Goal: Task Accomplishment & Management: Manage account settings

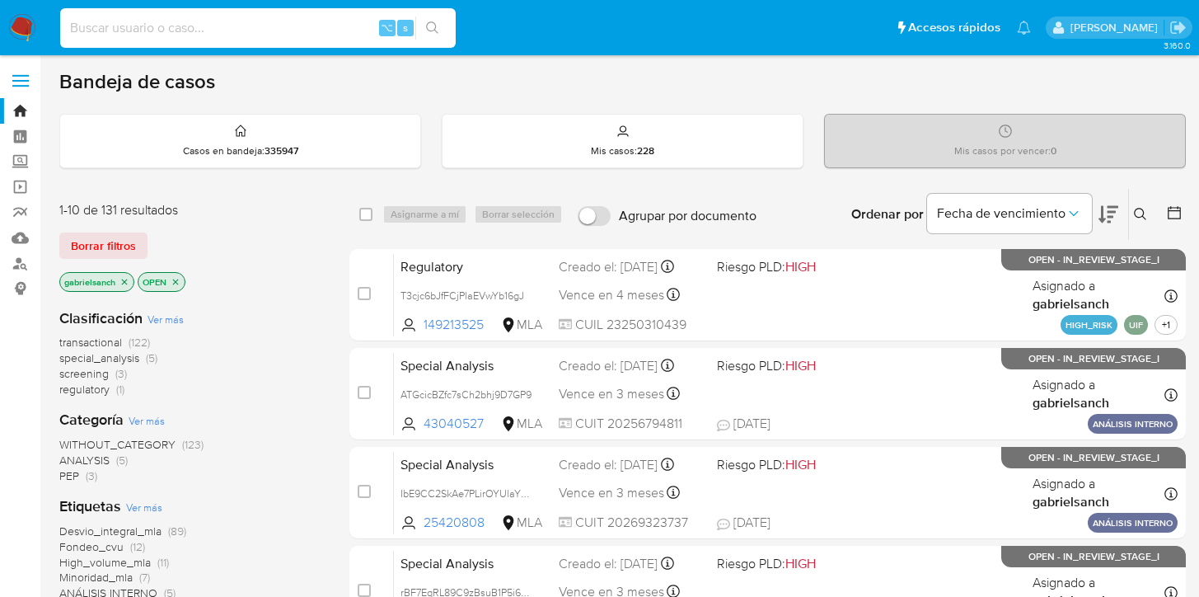
paste input "NhWwrPsJIoSjzR1UonNZaQfM"
type input "NhWwrPsJIoSjzR1UonNZaQfM"
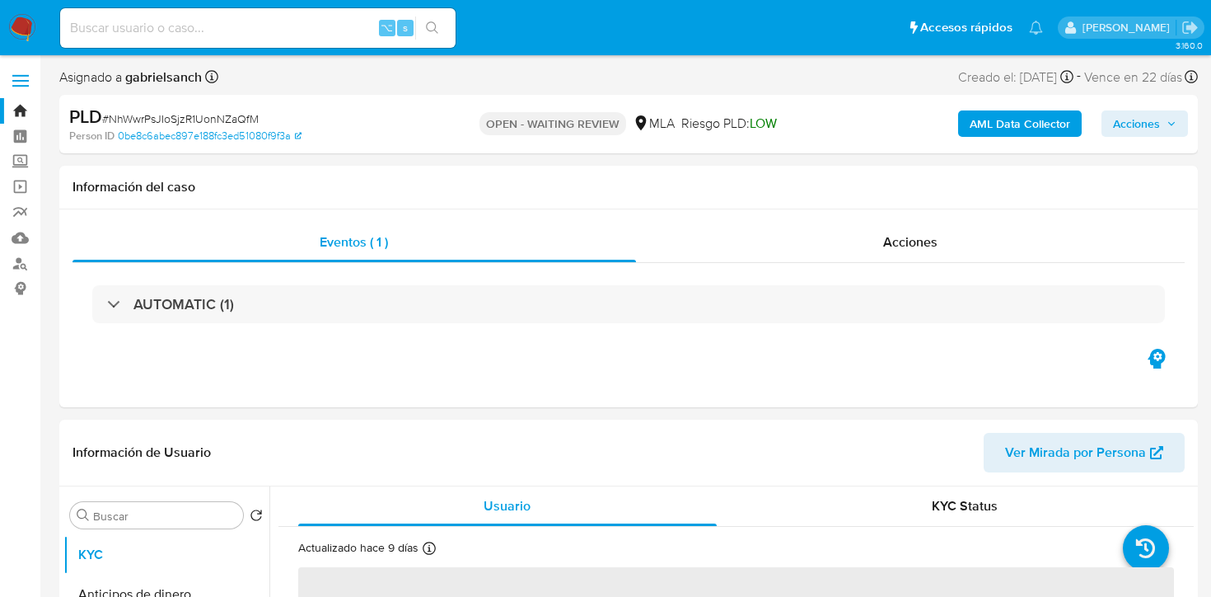
select select "10"
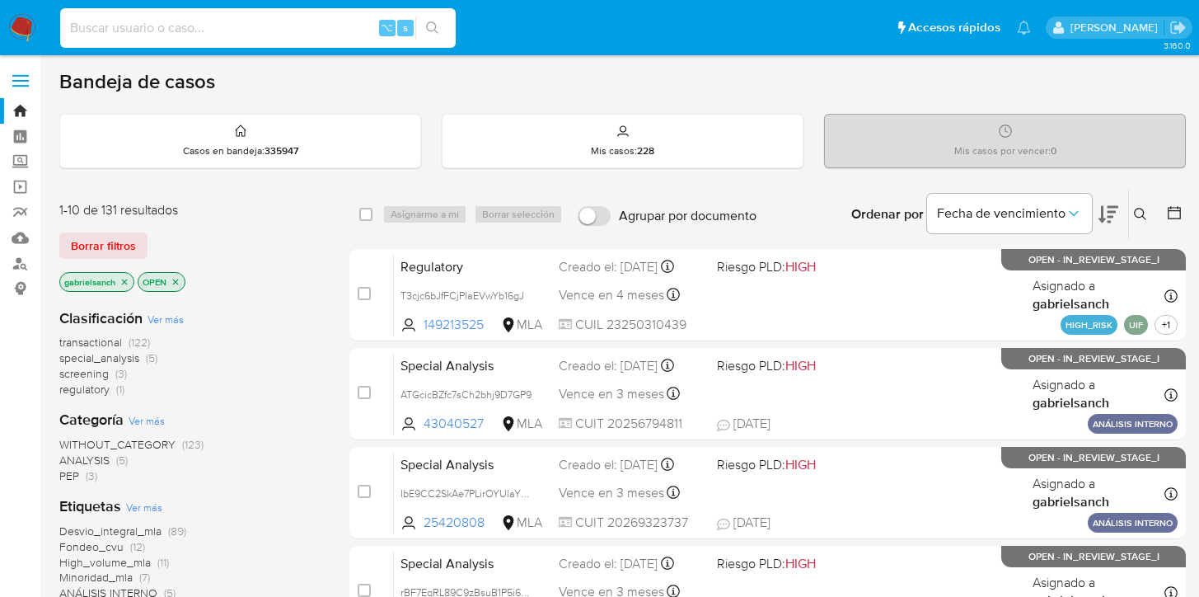
click at [282, 34] on input at bounding box center [257, 27] width 395 height 21
click at [1145, 213] on icon at bounding box center [1140, 214] width 13 height 13
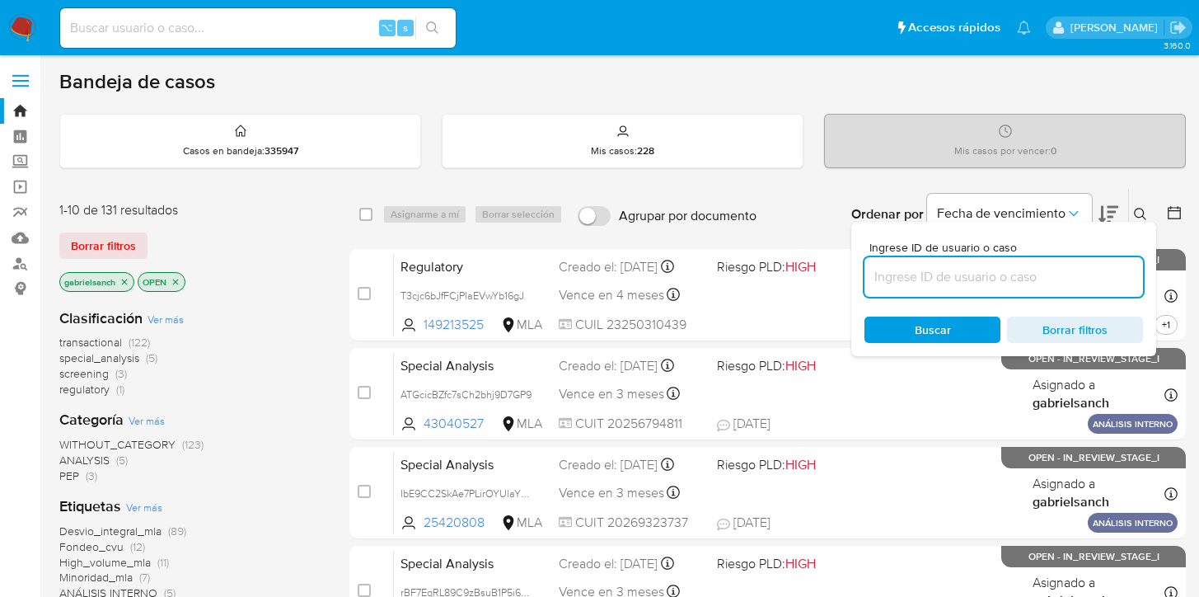
click at [998, 278] on input at bounding box center [1003, 276] width 278 height 21
type input "NhWwrPsJIoSjzR1UonNZaQfM"
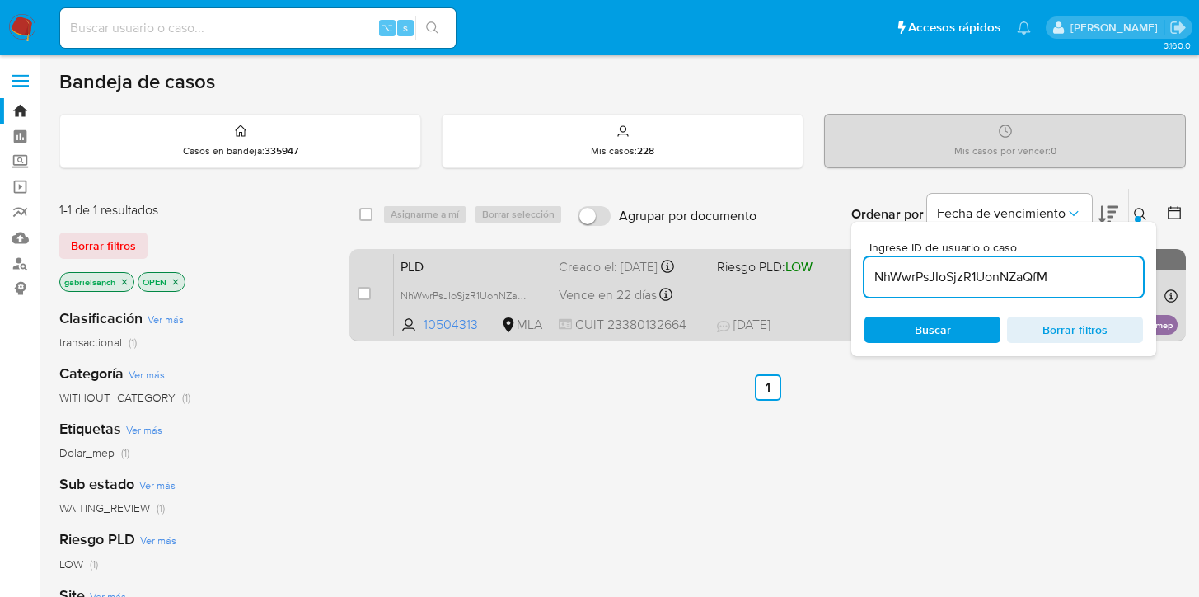
click at [373, 296] on div "case-item-checkbox No es posible asignar el caso" at bounding box center [376, 294] width 36 height 83
click at [371, 296] on div "case-item-checkbox No es posible asignar el caso" at bounding box center [376, 294] width 36 height 83
click at [368, 294] on input "checkbox" at bounding box center [364, 293] width 13 height 13
checkbox input "true"
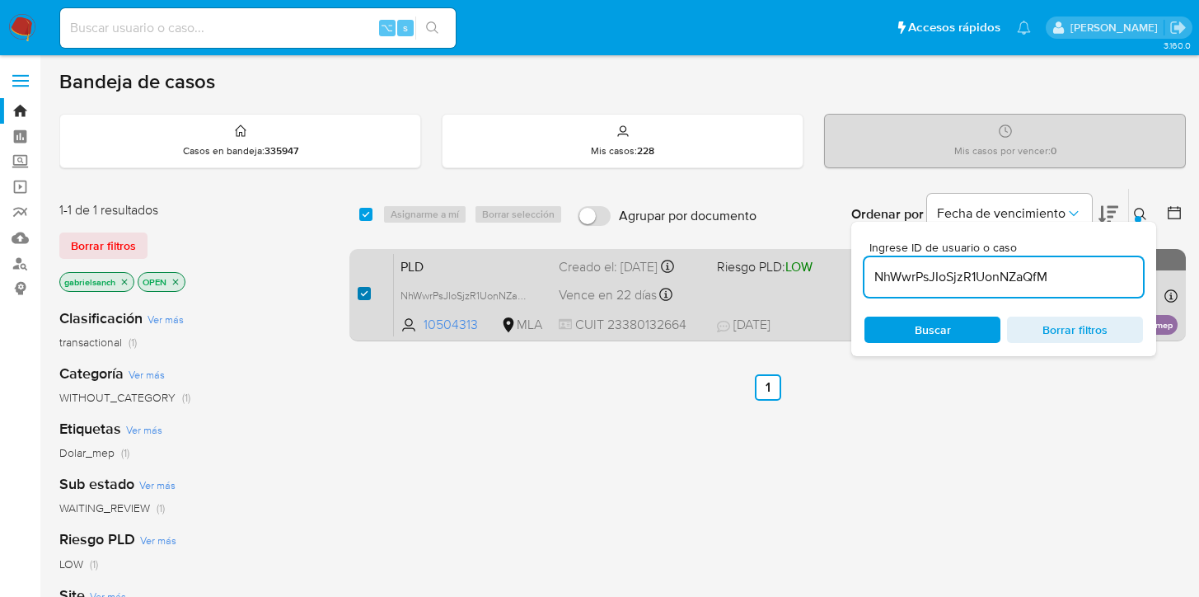
checkbox input "true"
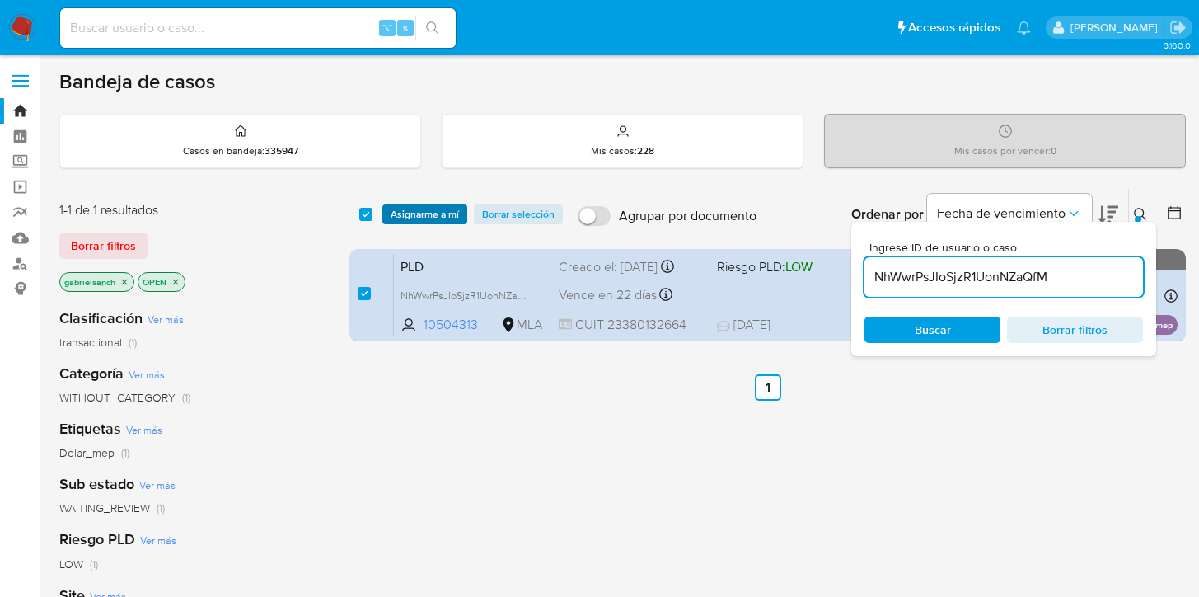
click at [412, 222] on span "Asignarme a mí" at bounding box center [425, 214] width 68 height 16
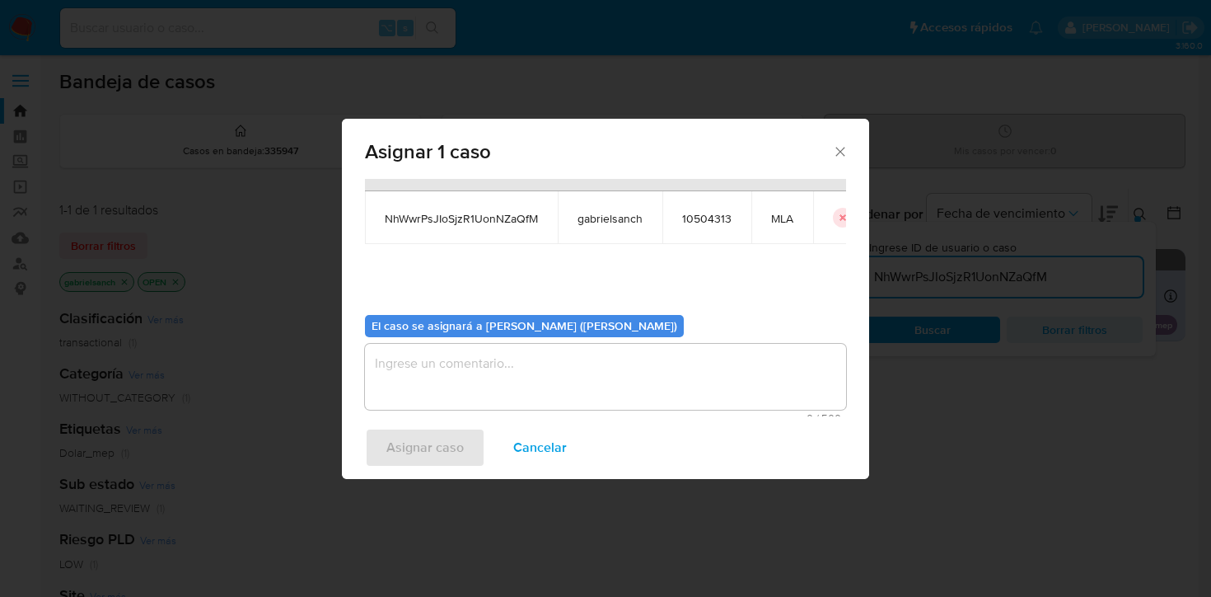
scroll to position [85, 0]
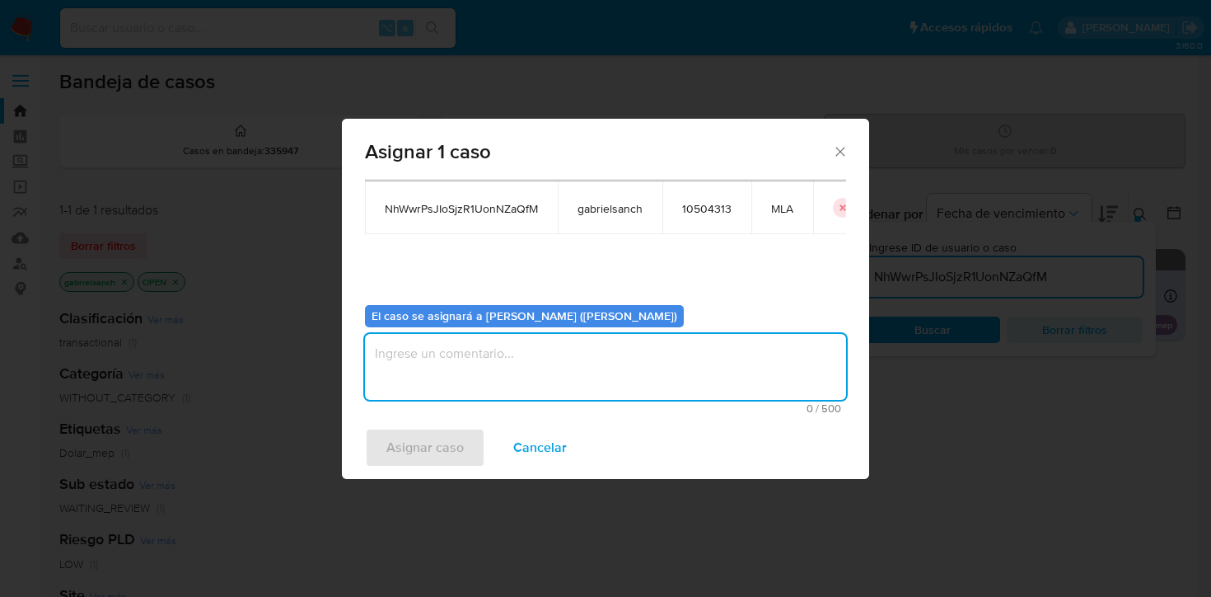
click at [512, 361] on textarea "assign-modal" at bounding box center [605, 367] width 481 height 66
type textarea "Análisis"
click at [395, 445] on span "Asignar caso" at bounding box center [424, 447] width 77 height 36
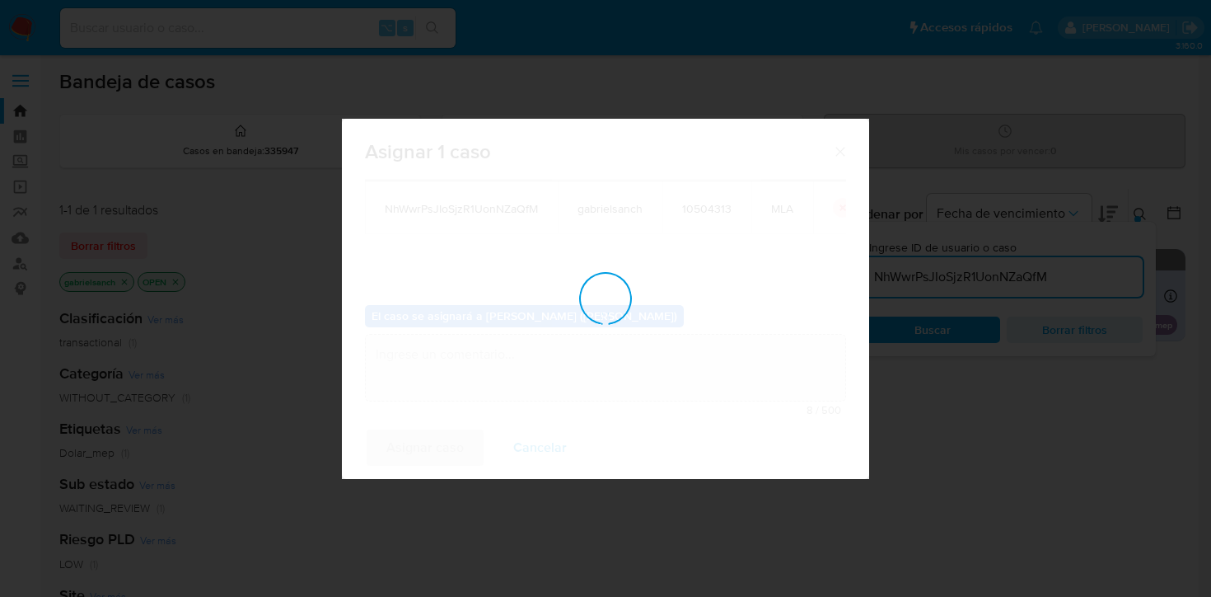
checkbox input "false"
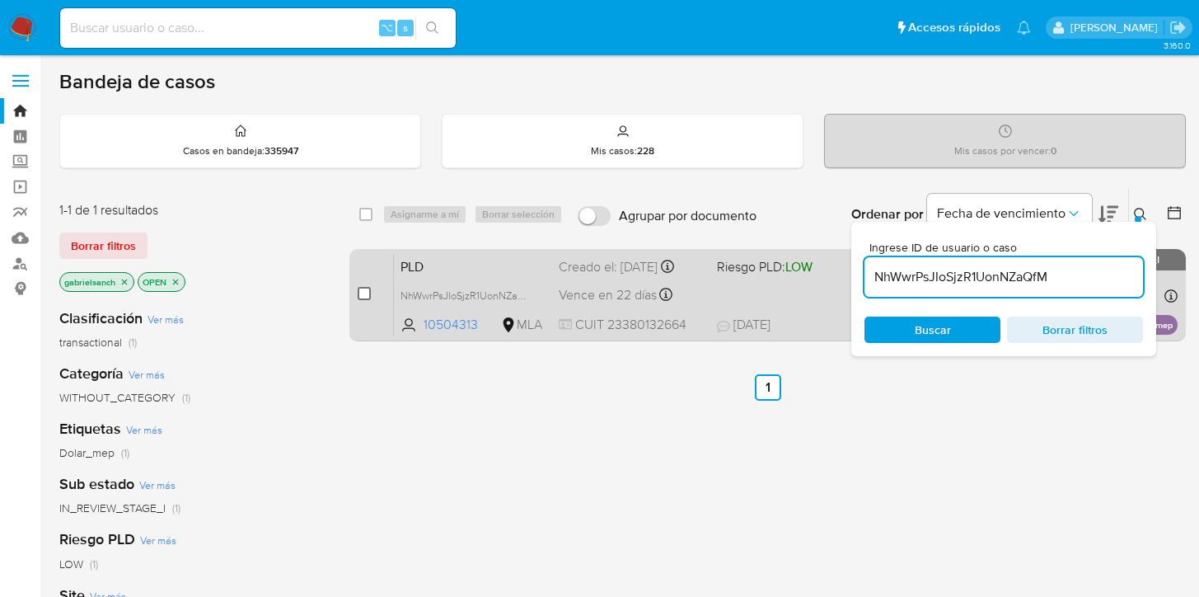
click at [360, 298] on input "checkbox" at bounding box center [364, 293] width 13 height 13
checkbox input "true"
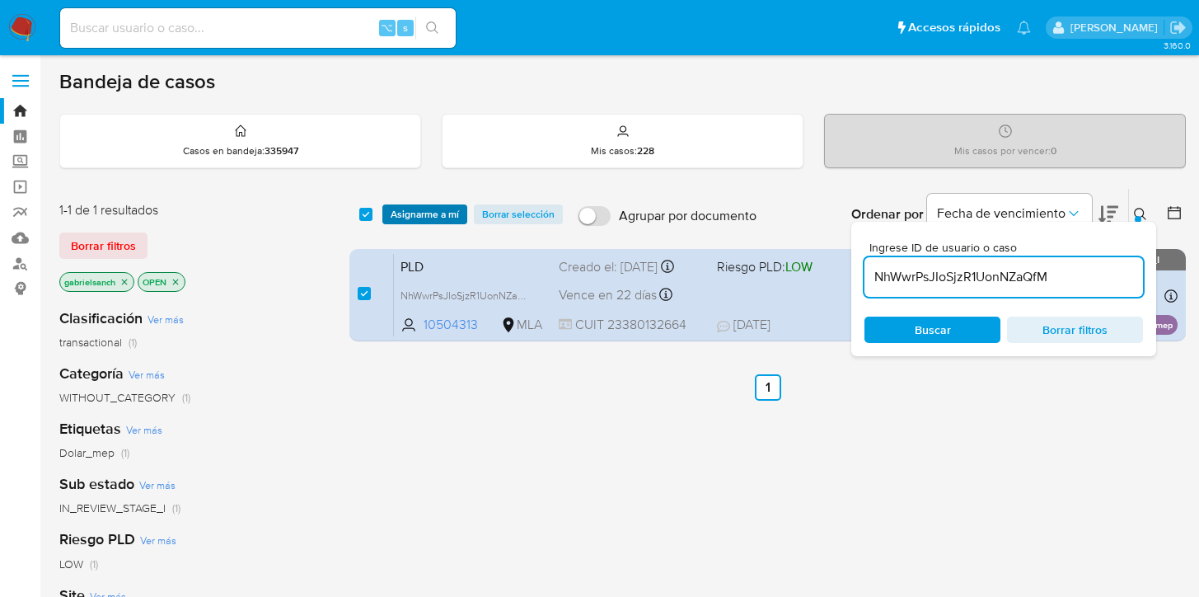
click at [433, 213] on span "Asignarme a mí" at bounding box center [425, 214] width 68 height 16
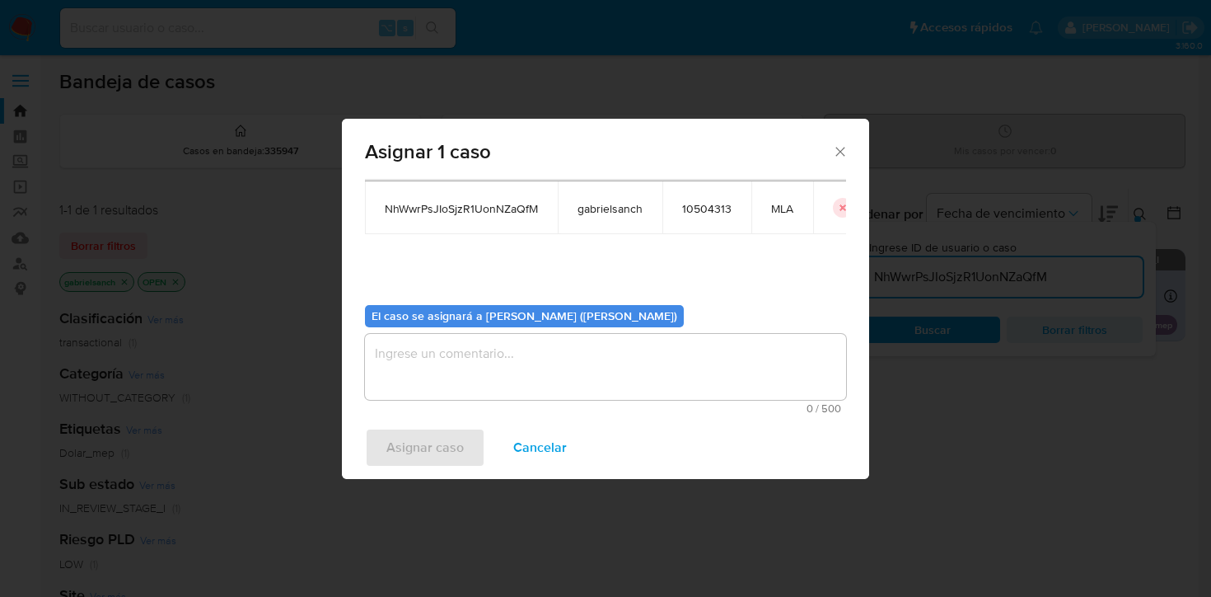
click at [478, 349] on textarea "assign-modal" at bounding box center [605, 367] width 481 height 66
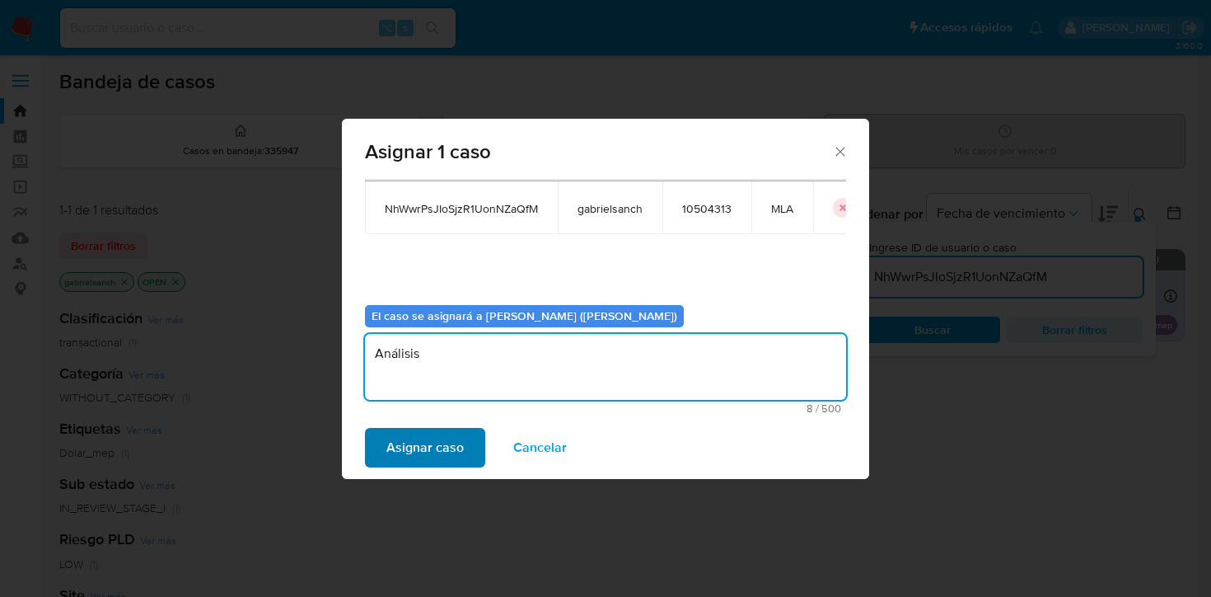
type textarea "Análisis"
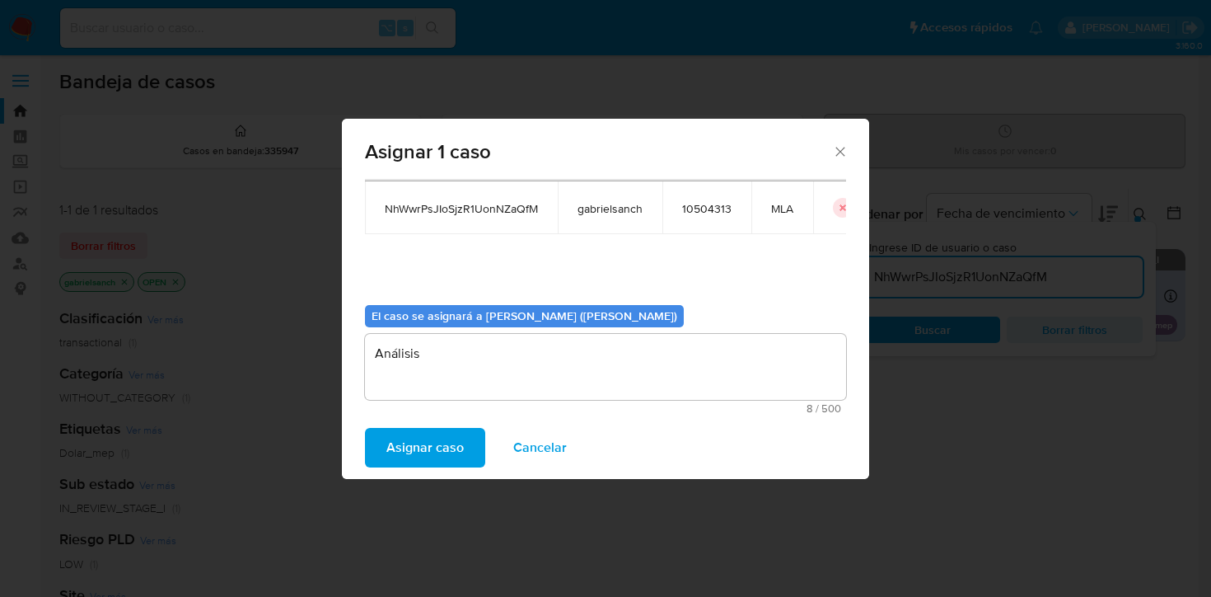
click at [420, 450] on span "Asignar caso" at bounding box center [424, 447] width 77 height 36
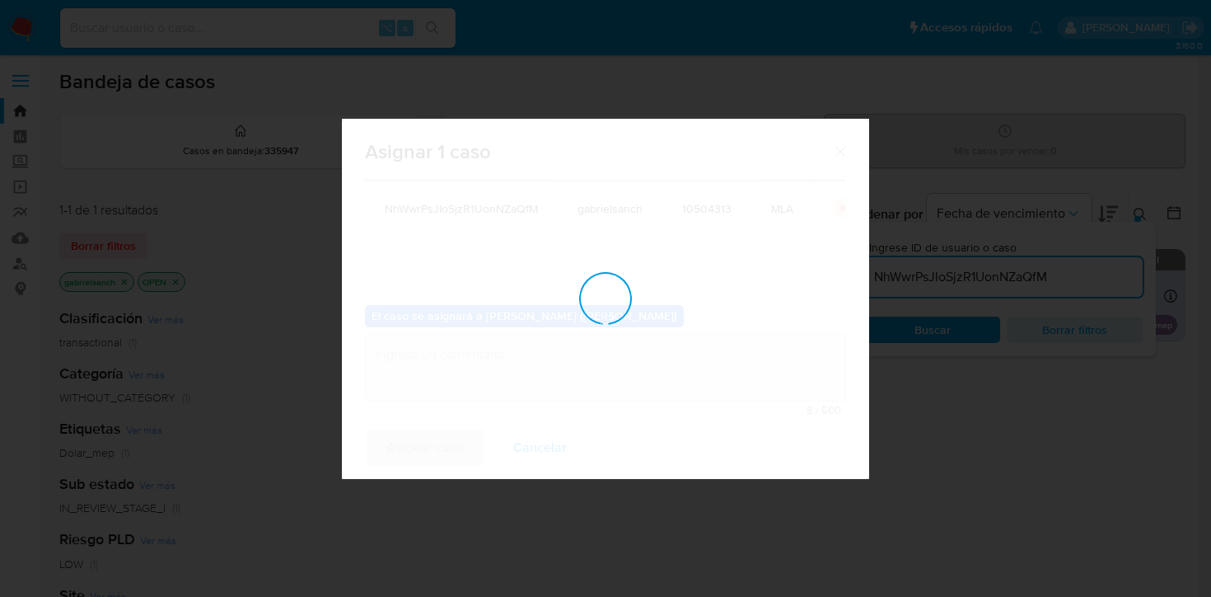
checkbox input "false"
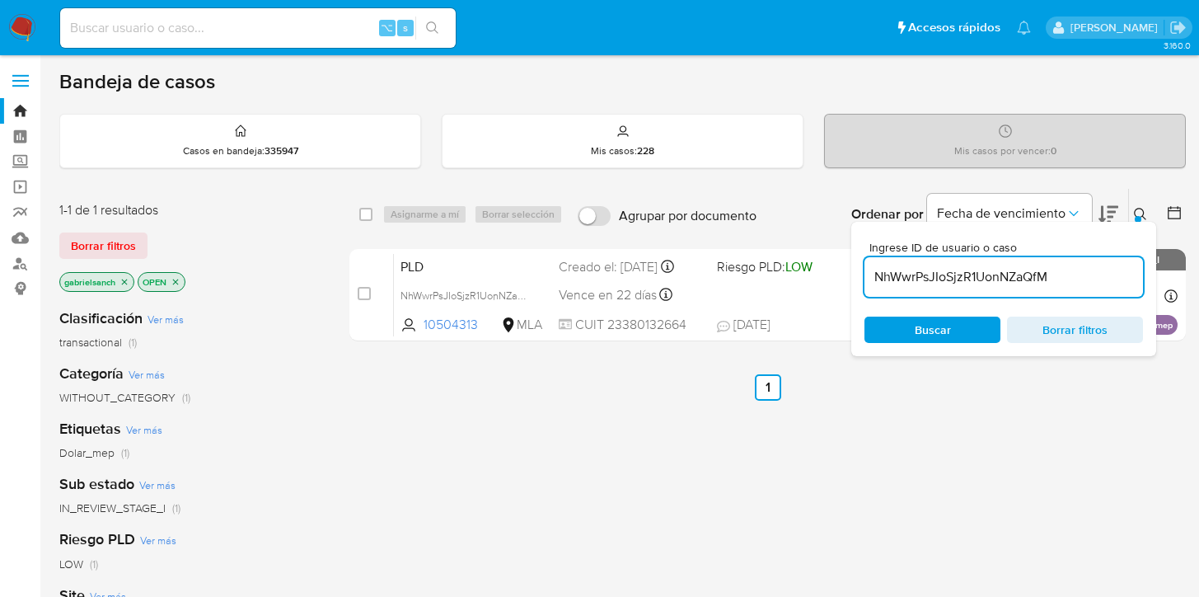
click at [970, 266] on input "NhWwrPsJIoSjzR1UonNZaQfM" at bounding box center [1003, 276] width 278 height 21
paste input "8j5Jl4yU2kUtvVYIo5DX5mqG"
type input "8j5Jl4yU2kUtvVYIo5DX5mqG"
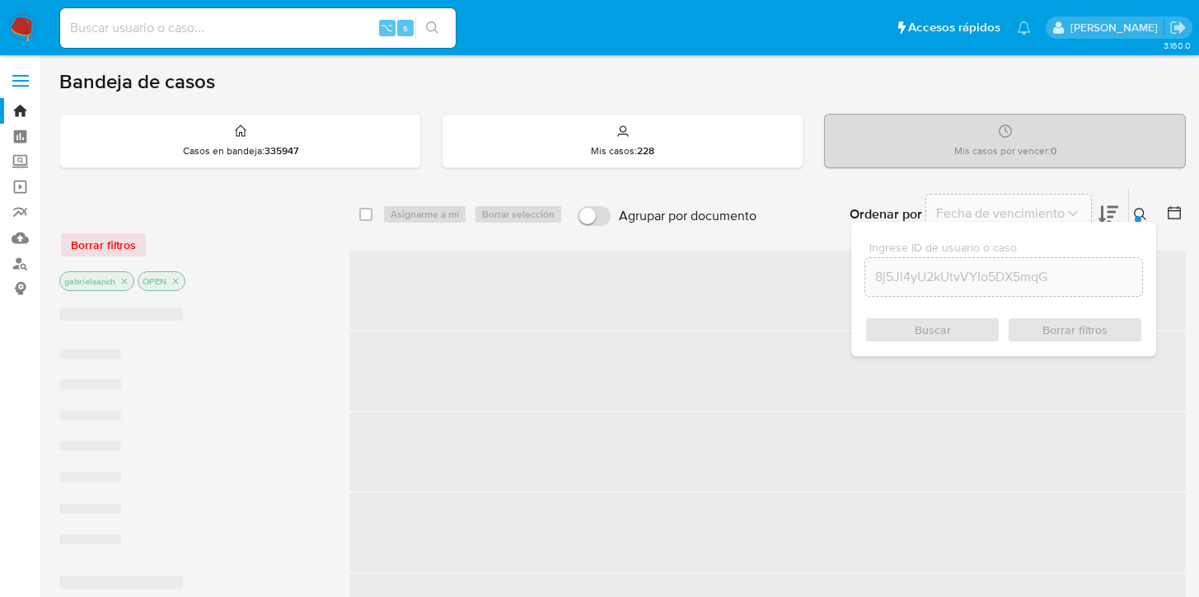
click at [929, 318] on div "Buscar Borrar filtros" at bounding box center [1003, 329] width 278 height 26
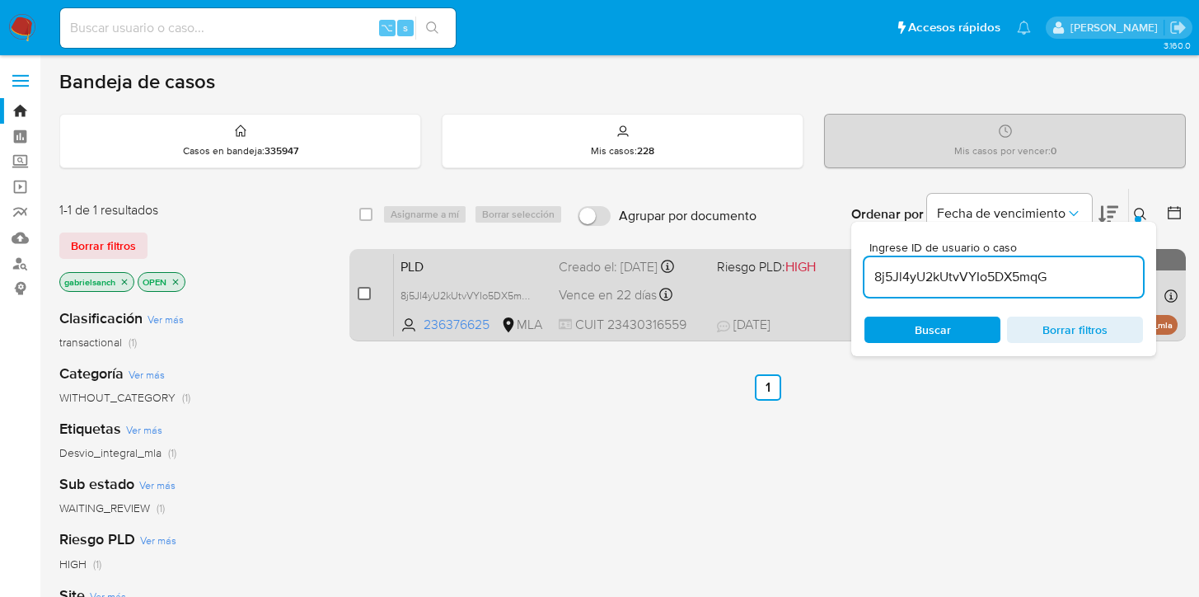
click at [367, 288] on input "checkbox" at bounding box center [364, 293] width 13 height 13
checkbox input "true"
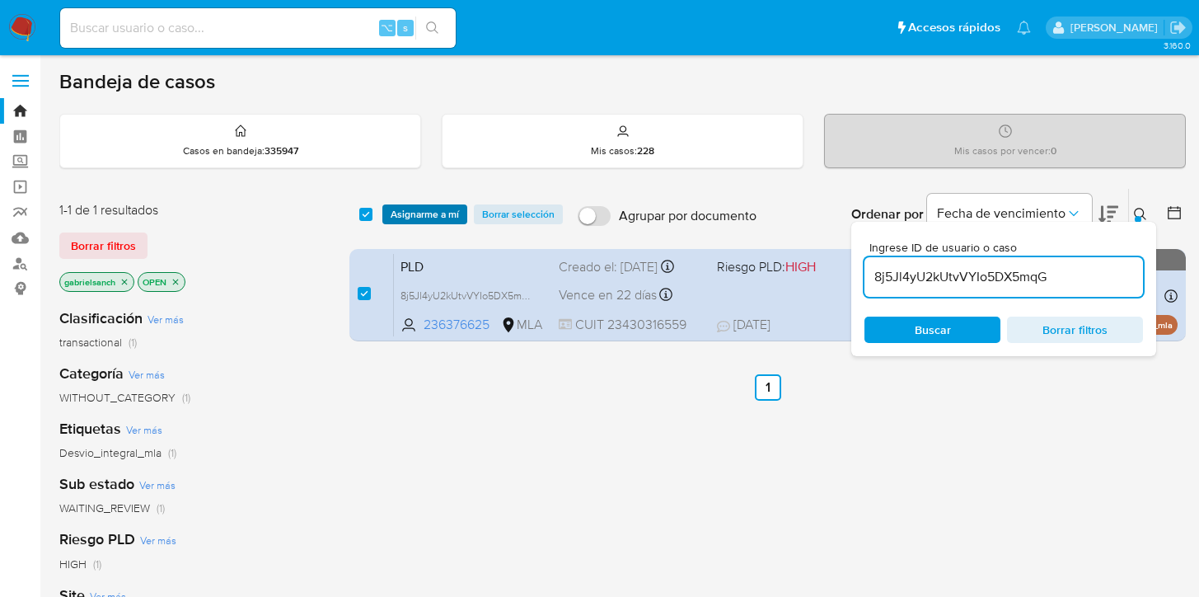
click at [404, 221] on span "Asignarme a mí" at bounding box center [425, 214] width 68 height 16
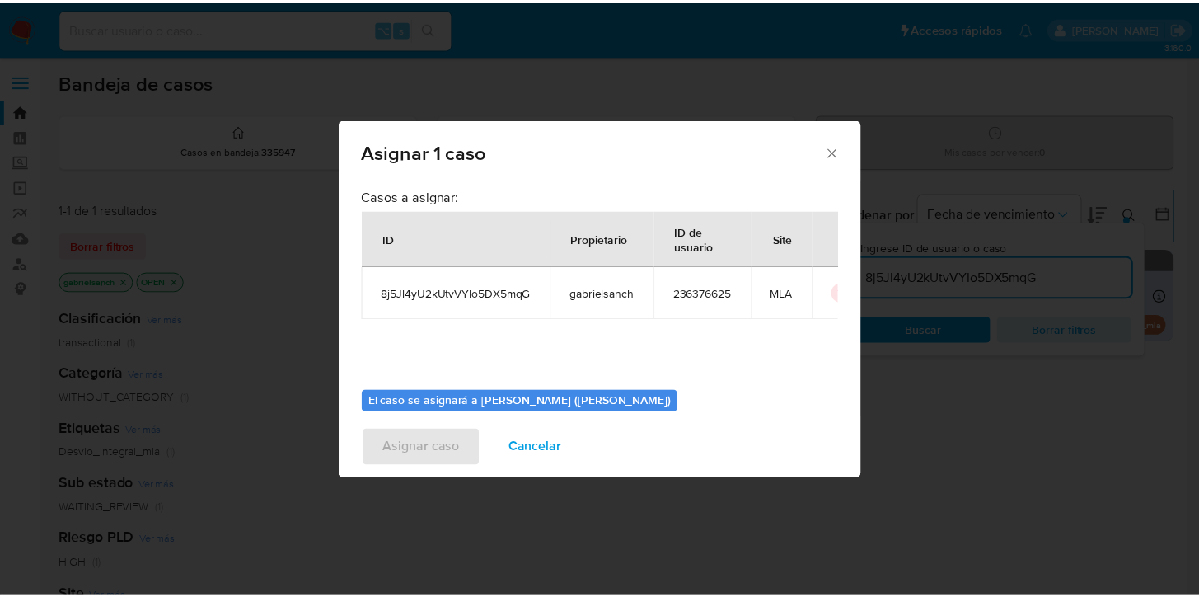
scroll to position [85, 0]
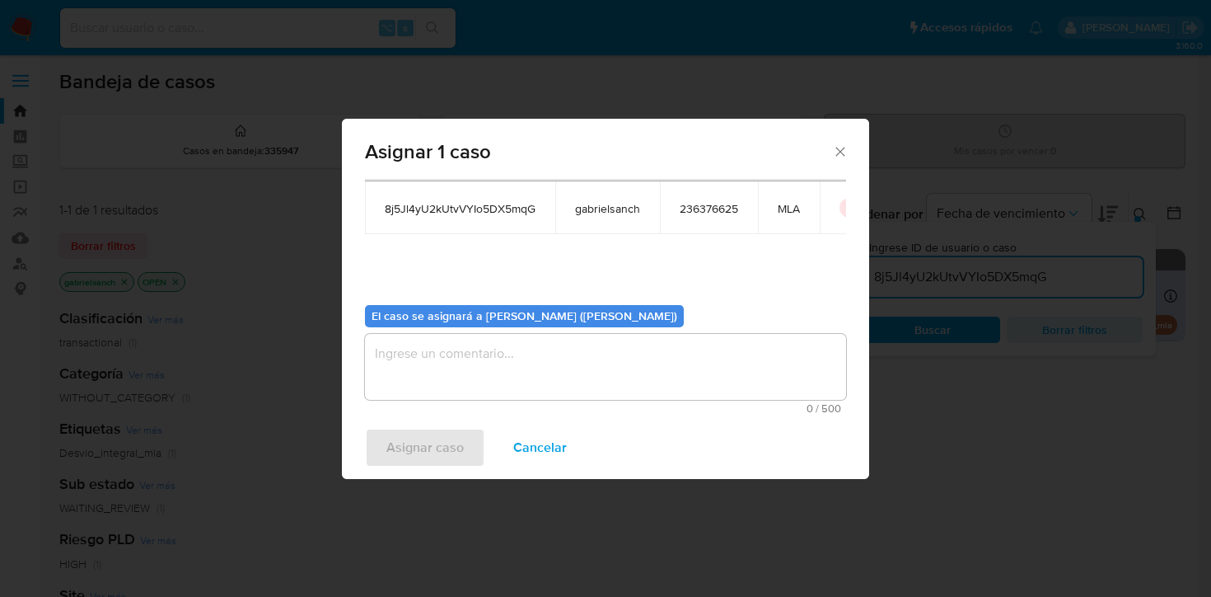
click at [522, 363] on textarea "assign-modal" at bounding box center [605, 367] width 481 height 66
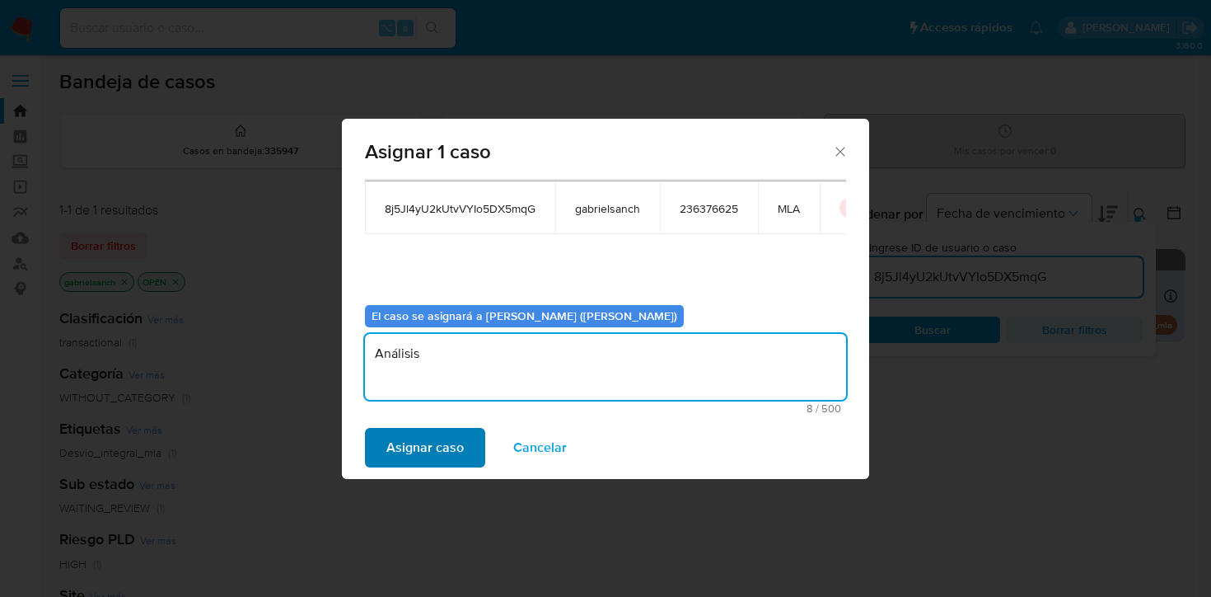
type textarea "Análisis"
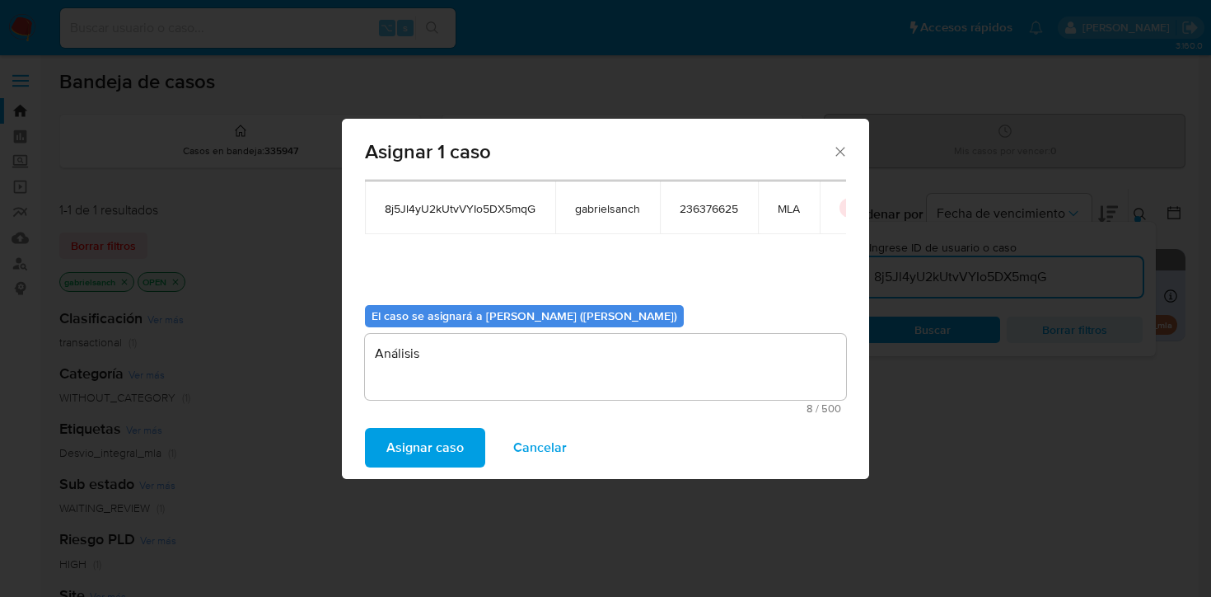
click at [422, 447] on span "Asignar caso" at bounding box center [424, 447] width 77 height 36
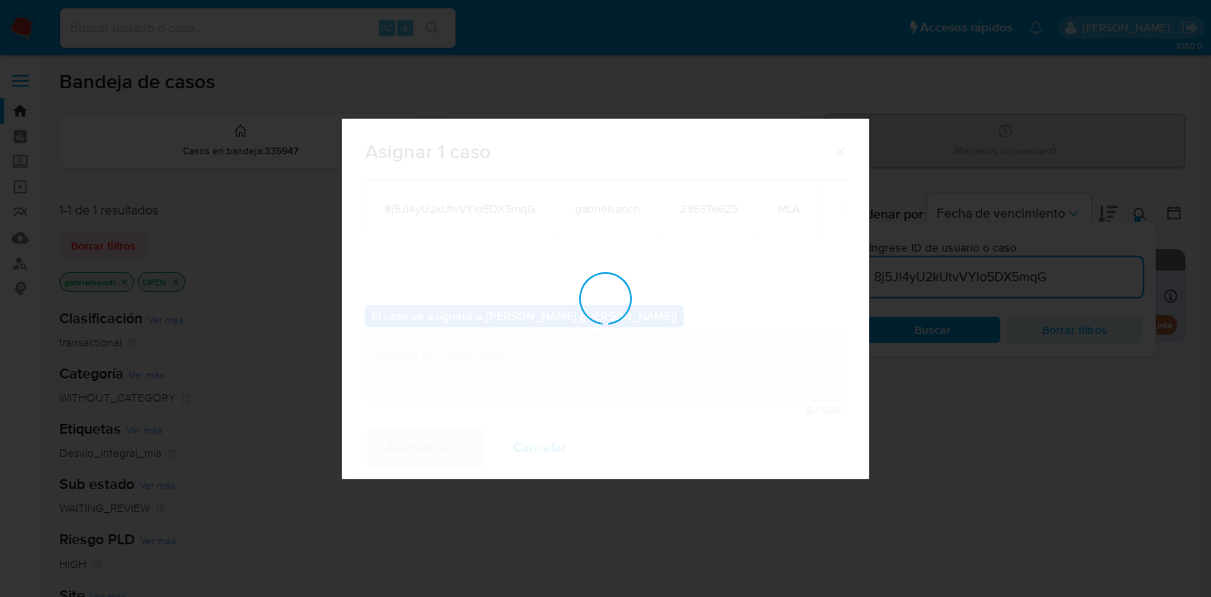
checkbox input "false"
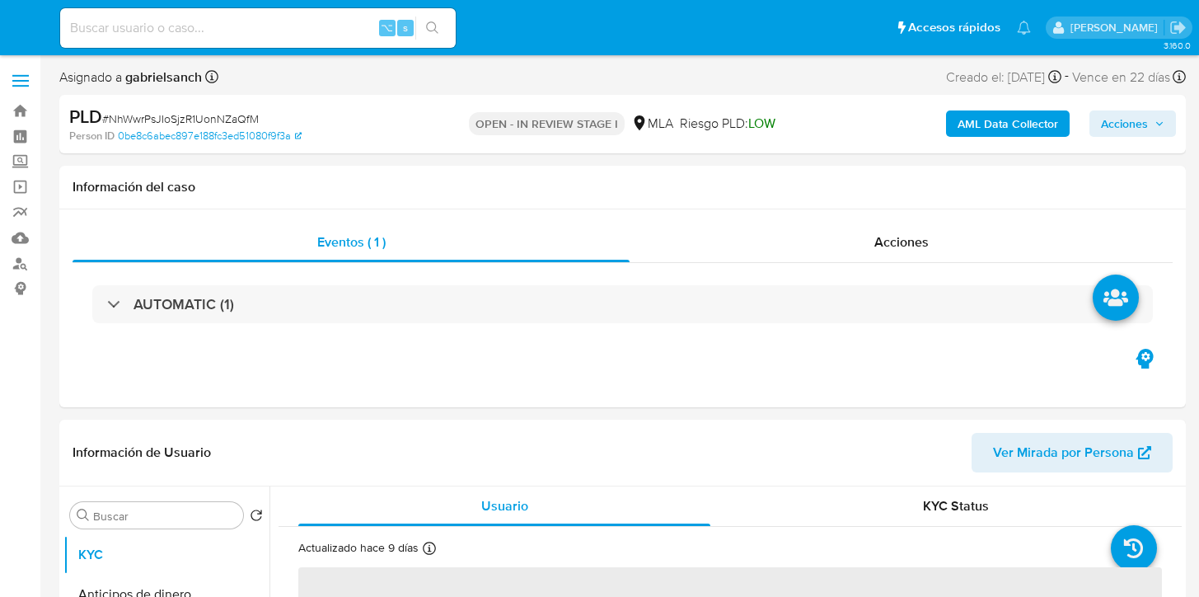
select select "10"
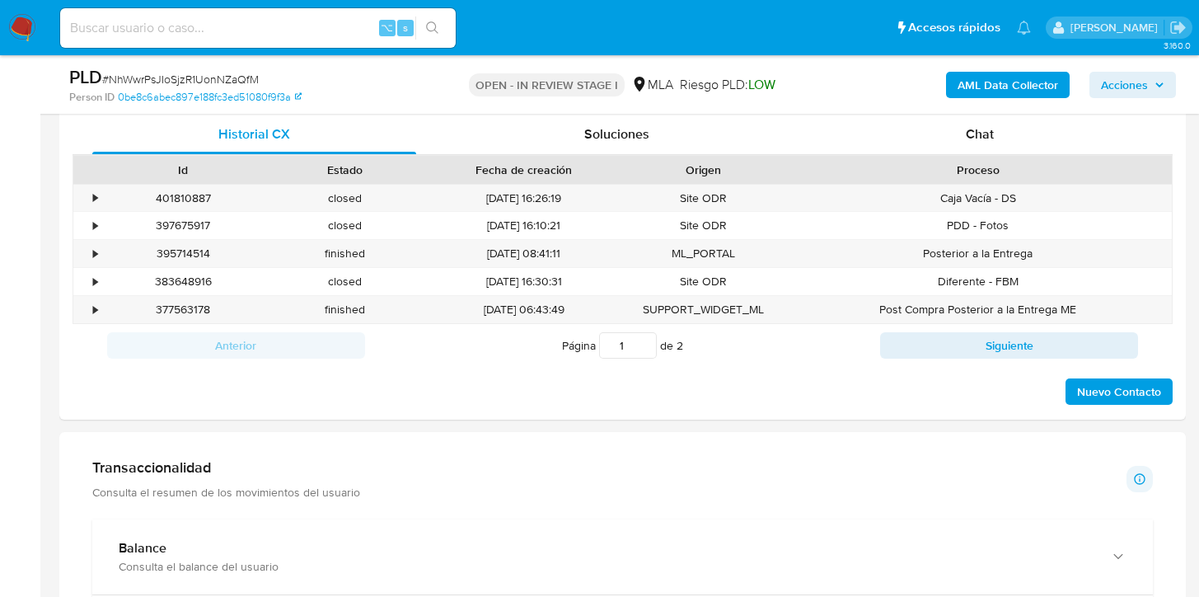
scroll to position [746, 0]
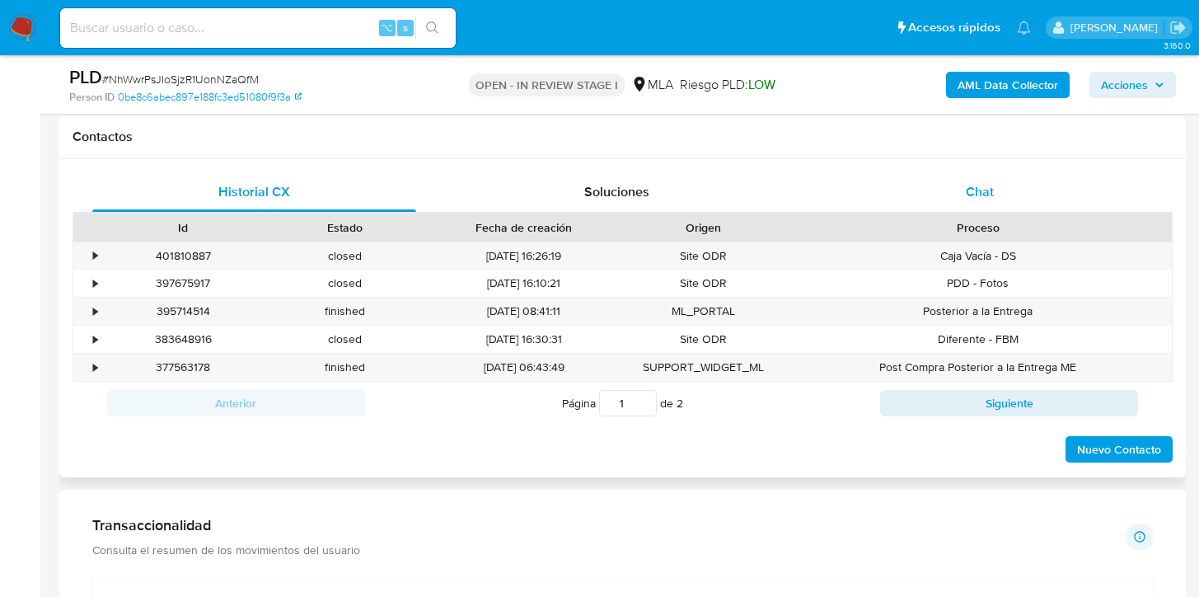
click at [995, 195] on div "Chat" at bounding box center [980, 192] width 324 height 40
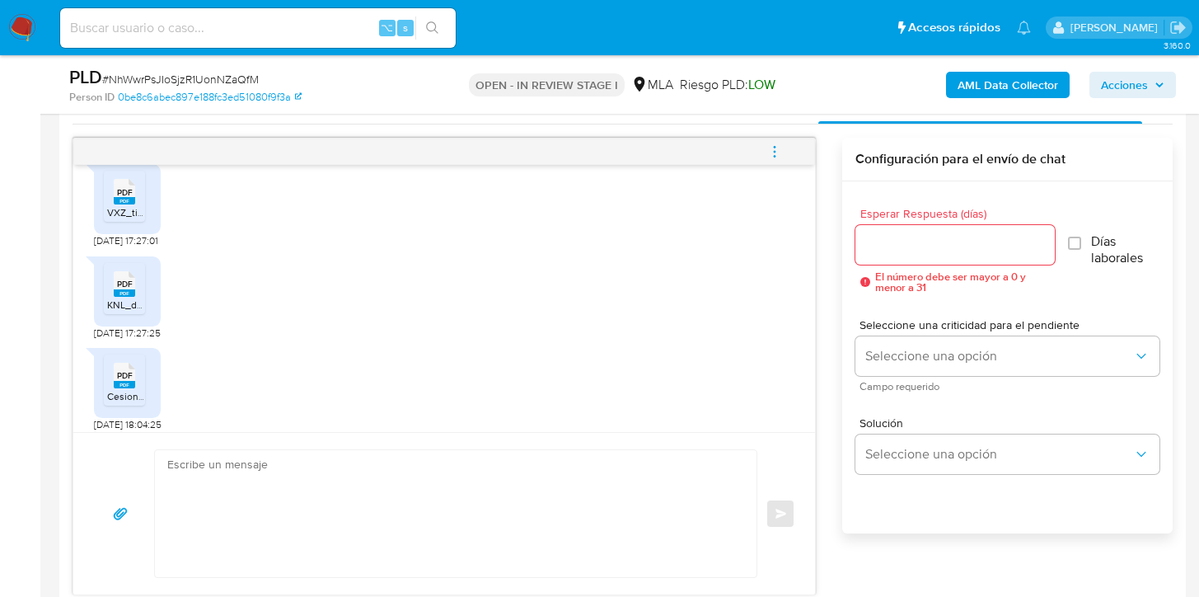
scroll to position [2542, 0]
click at [302, 521] on textarea at bounding box center [451, 513] width 569 height 127
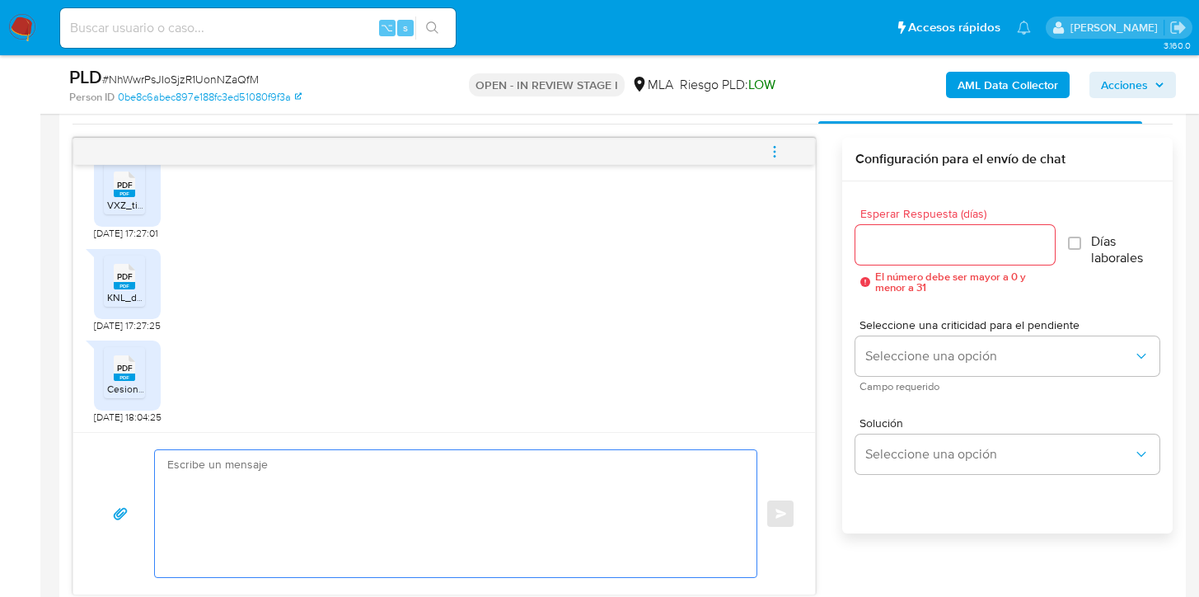
paste textarea "Hola, ¡Muchas gracias por tu respuesta! Confirmamos la recepción de la document…"
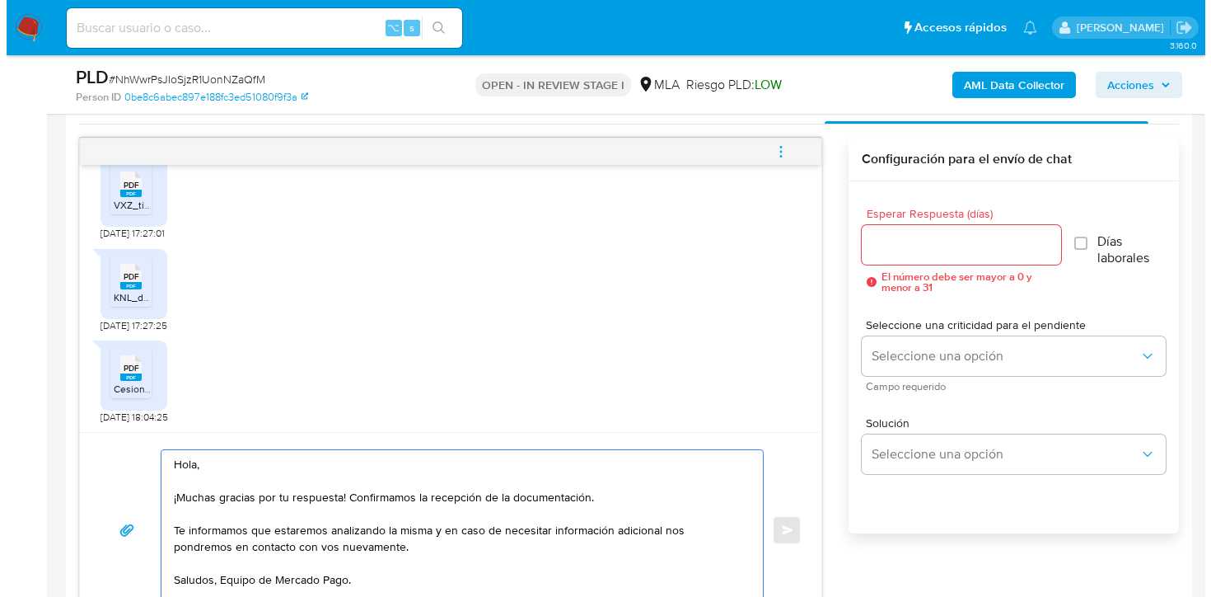
scroll to position [842, 0]
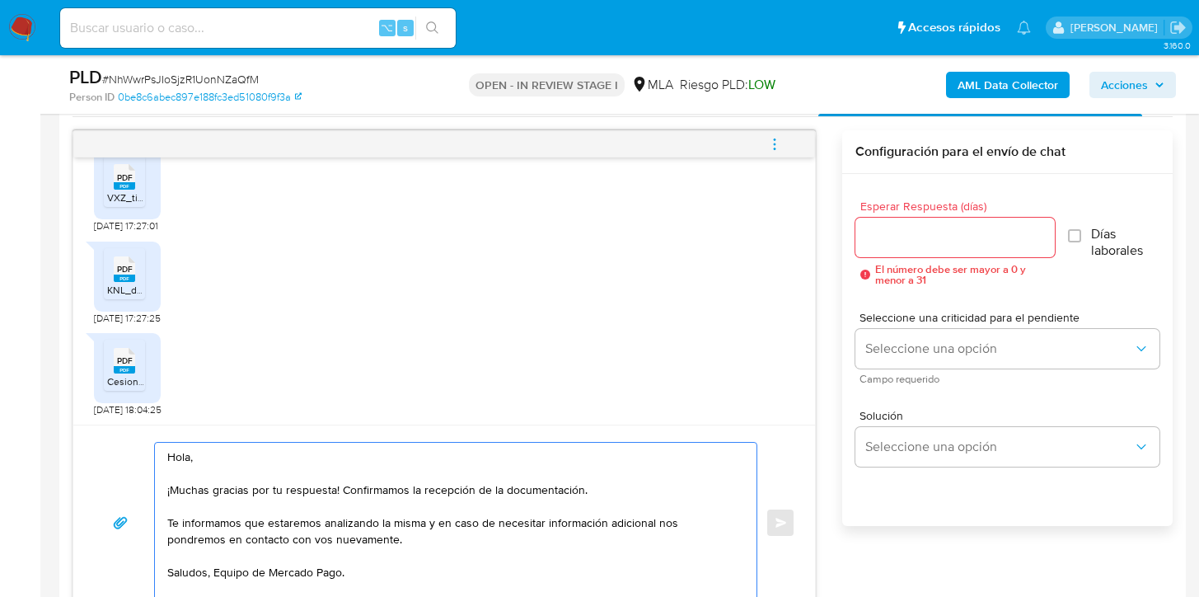
type textarea "Hola, ¡Muchas gracias por tu respuesta! Confirmamos la recepción de la document…"
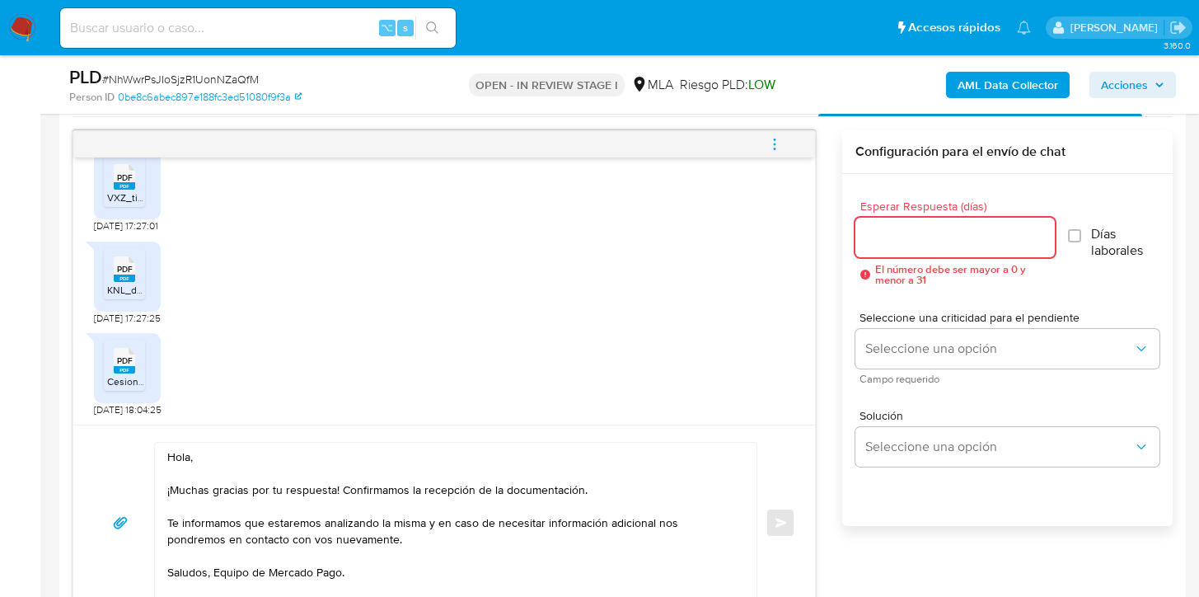
click at [887, 245] on input "Esperar Respuesta (días)" at bounding box center [954, 237] width 199 height 21
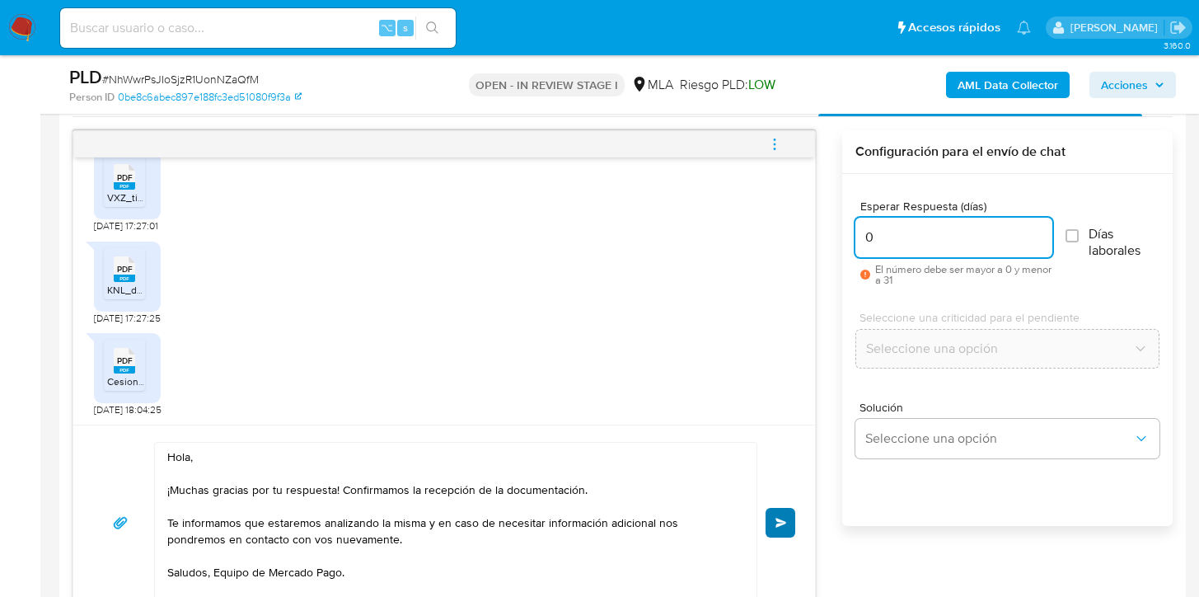
type input "0"
click at [769, 518] on button "Enviar" at bounding box center [780, 523] width 30 height 30
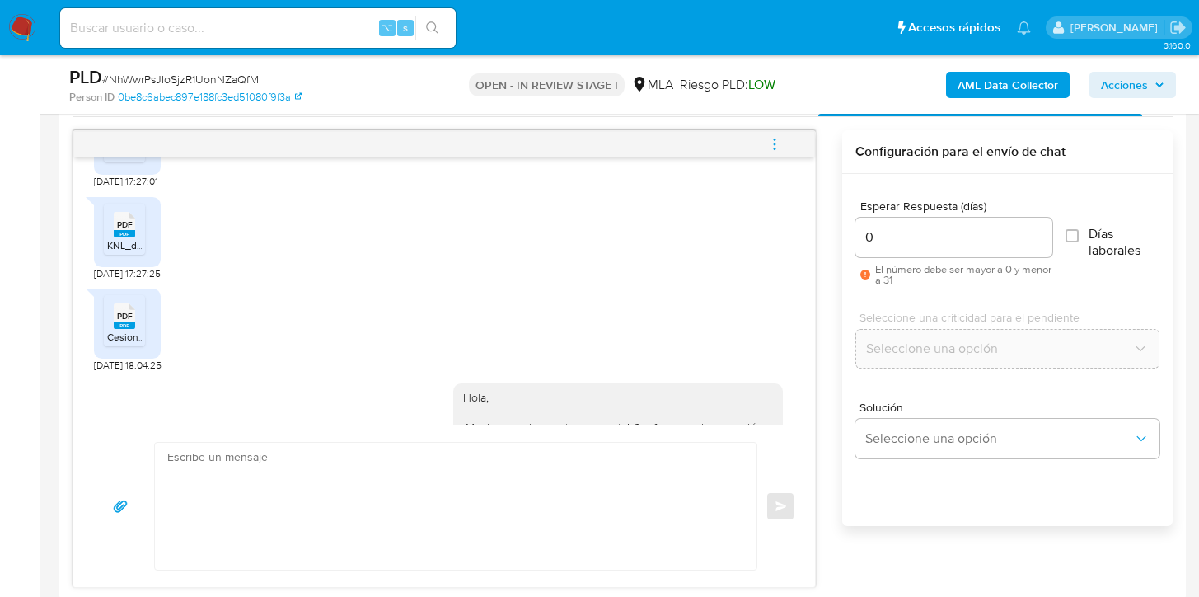
click at [778, 128] on span "menu-action" at bounding box center [774, 144] width 15 height 40
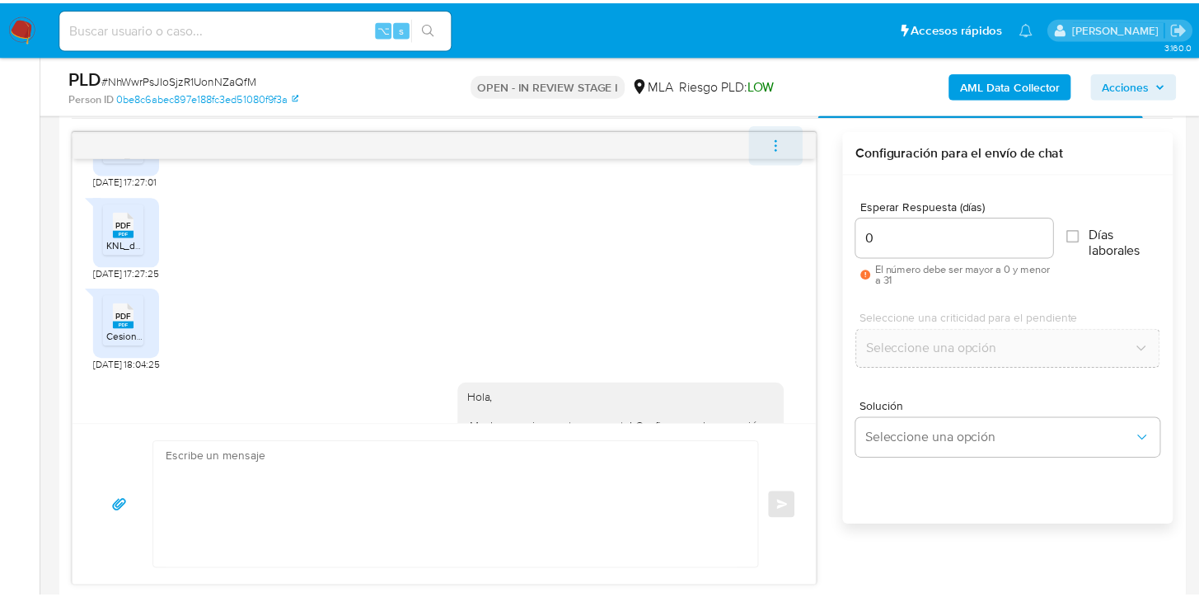
scroll to position [2740, 0]
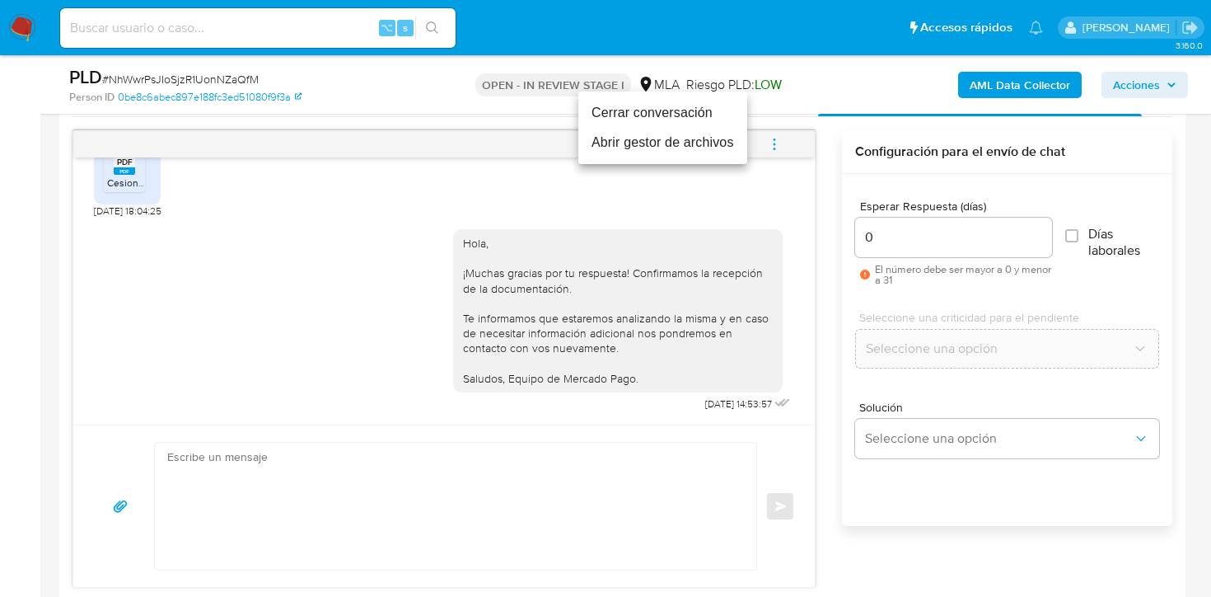
click at [708, 112] on li "Cerrar conversación" at bounding box center [662, 113] width 169 height 30
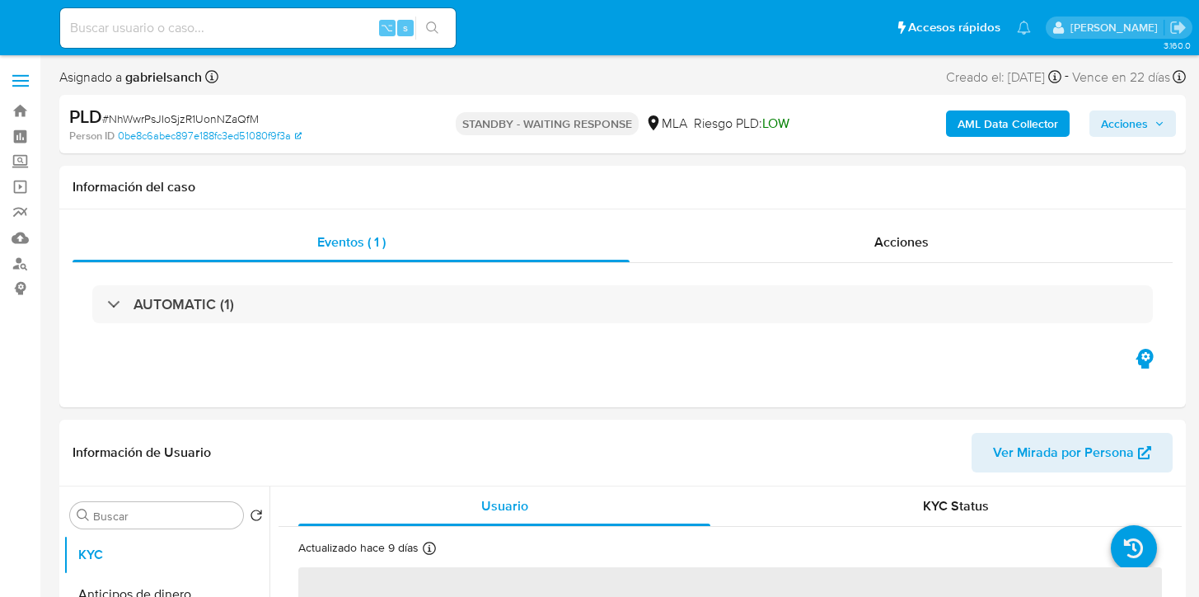
select select "10"
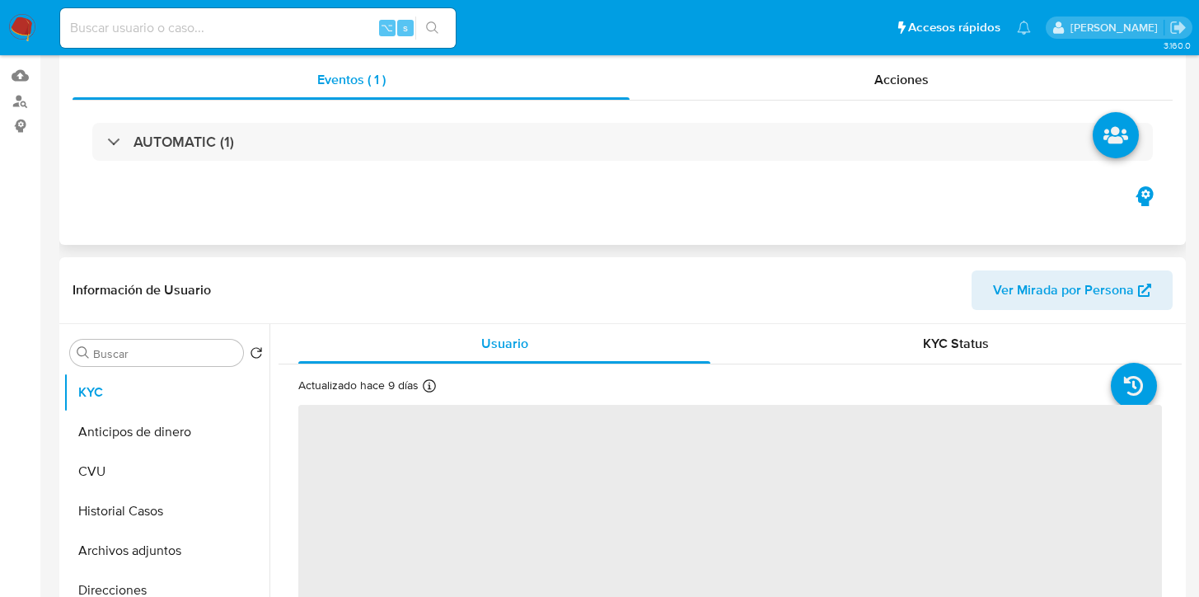
select select "10"
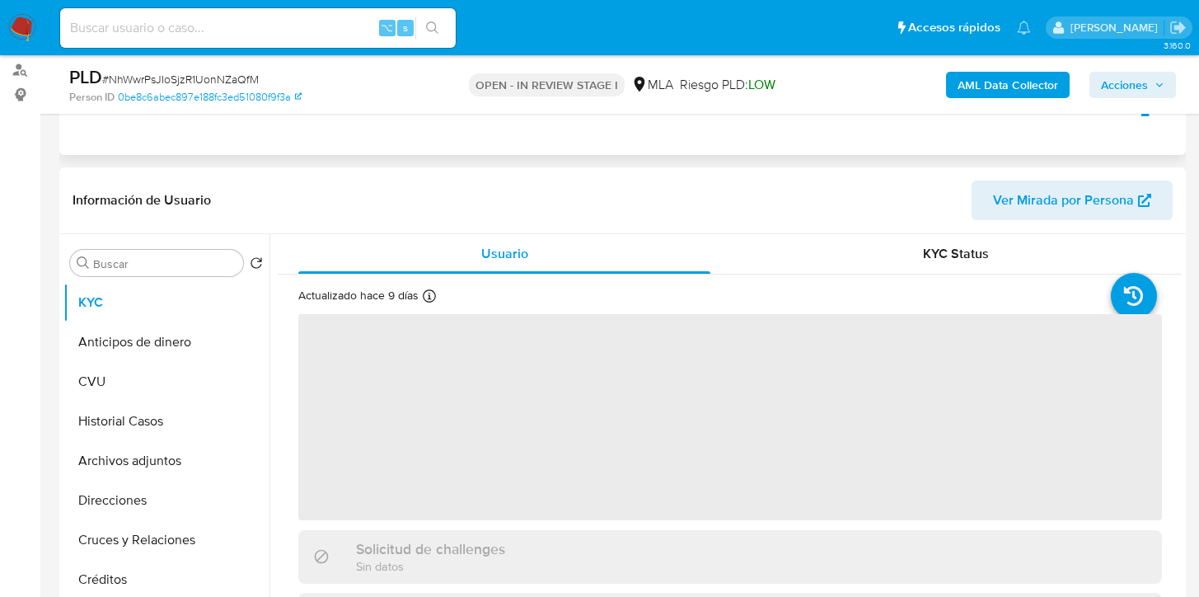
scroll to position [194, 0]
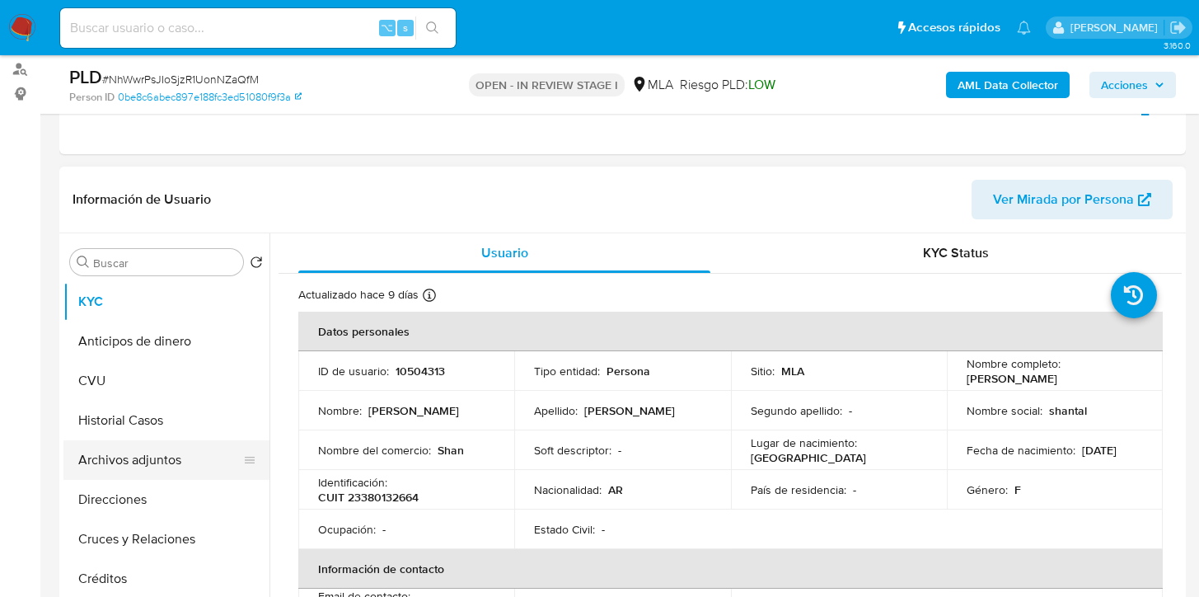
click at [107, 471] on button "Archivos adjuntos" at bounding box center [159, 460] width 193 height 40
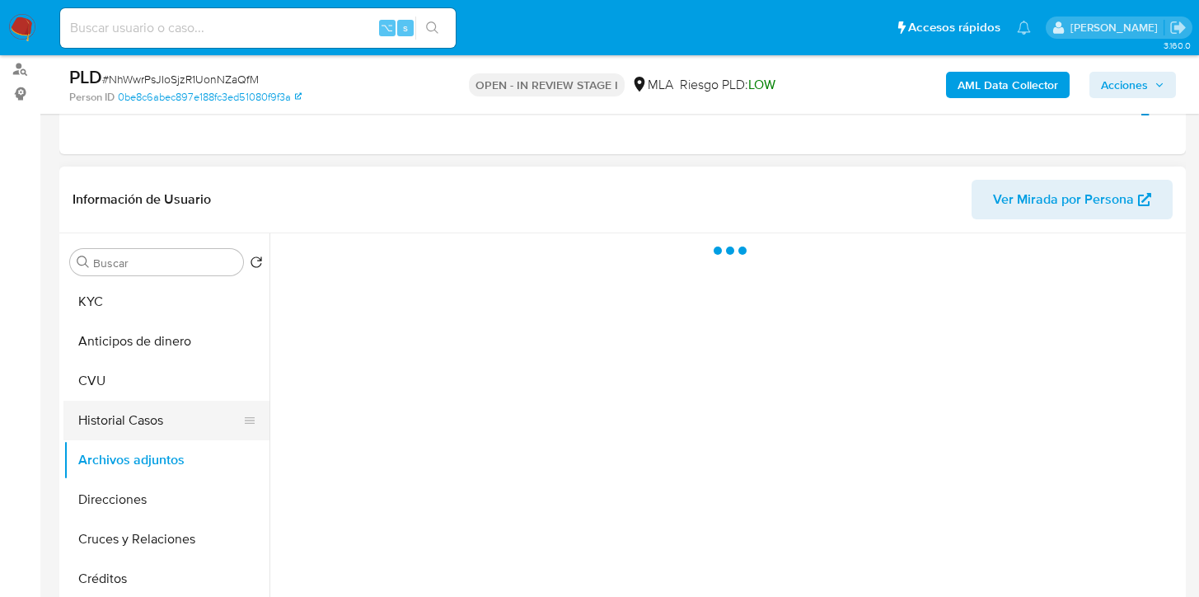
click at [117, 410] on button "Historial Casos" at bounding box center [159, 420] width 193 height 40
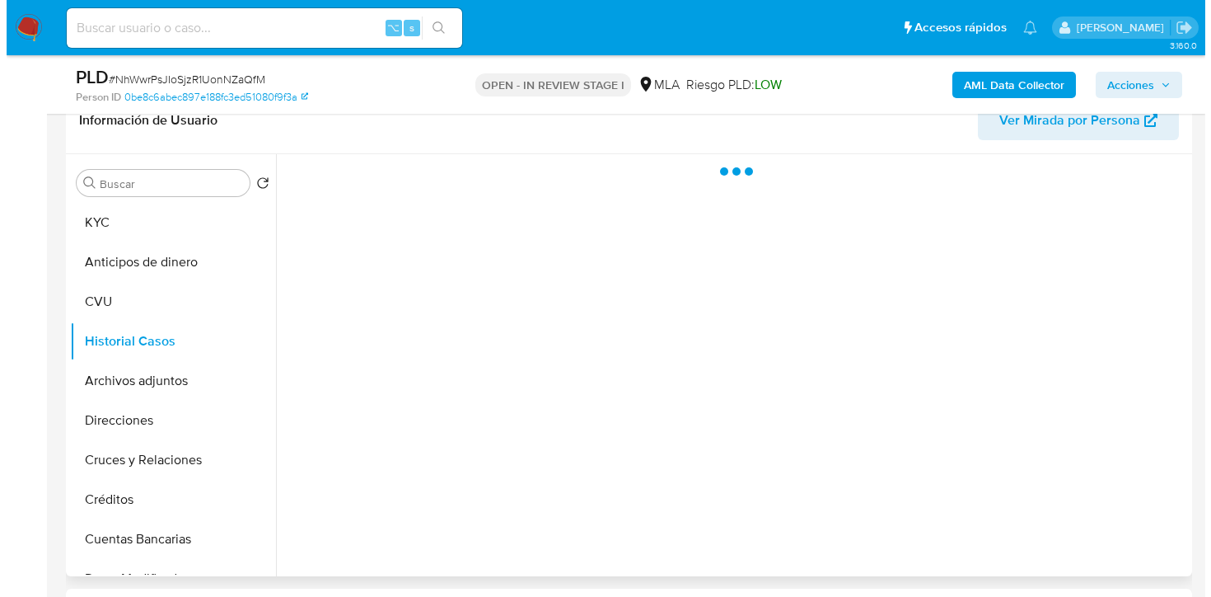
scroll to position [279, 0]
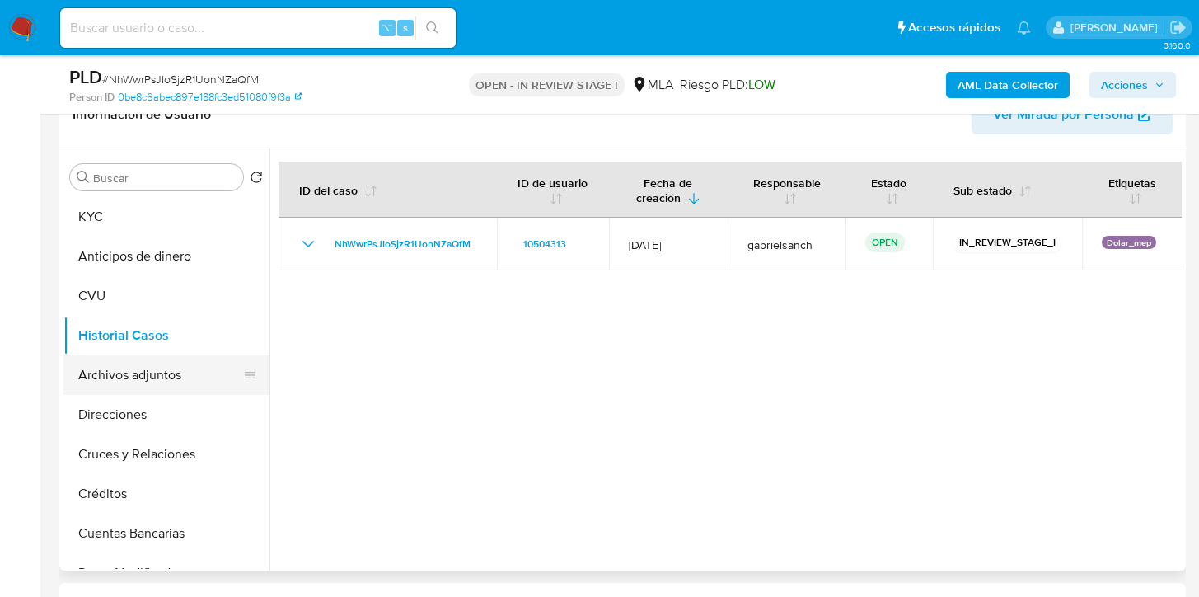
click at [138, 379] on button "Archivos adjuntos" at bounding box center [159, 375] width 193 height 40
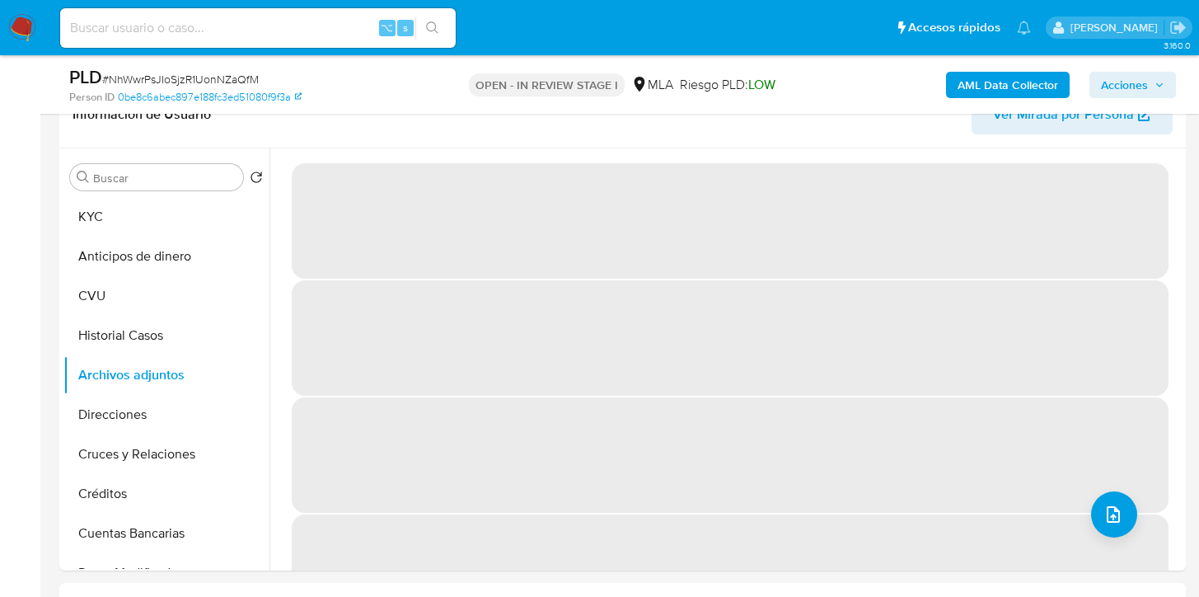
click at [991, 86] on b "AML Data Collector" at bounding box center [1007, 85] width 101 height 26
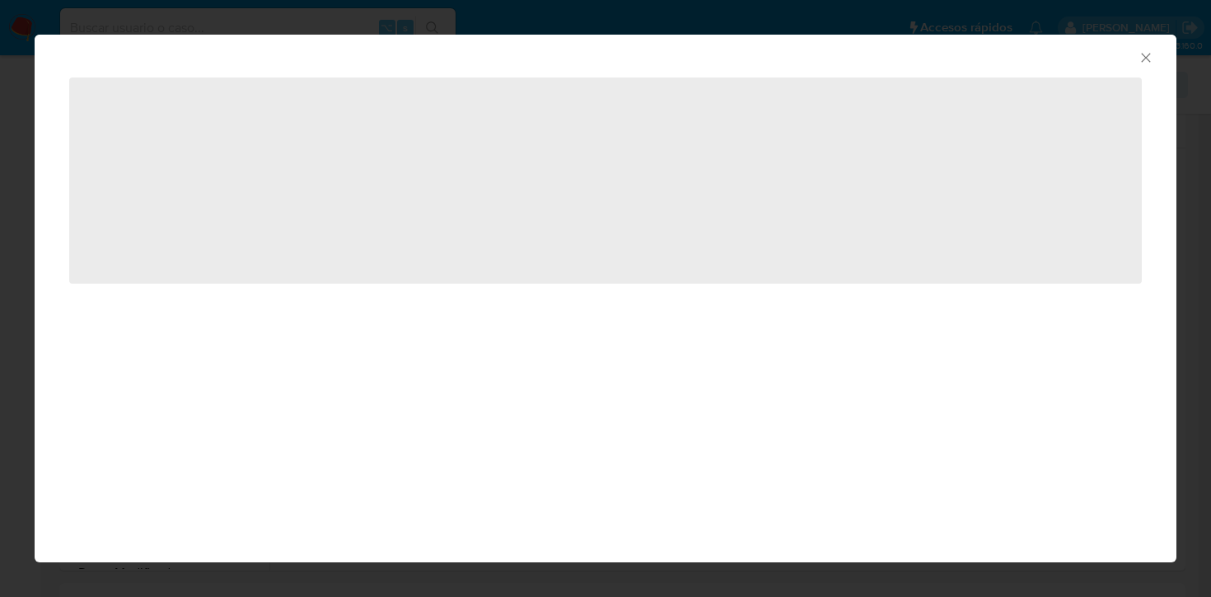
click at [968, 10] on div "AML Data Collector ‌" at bounding box center [605, 298] width 1211 height 597
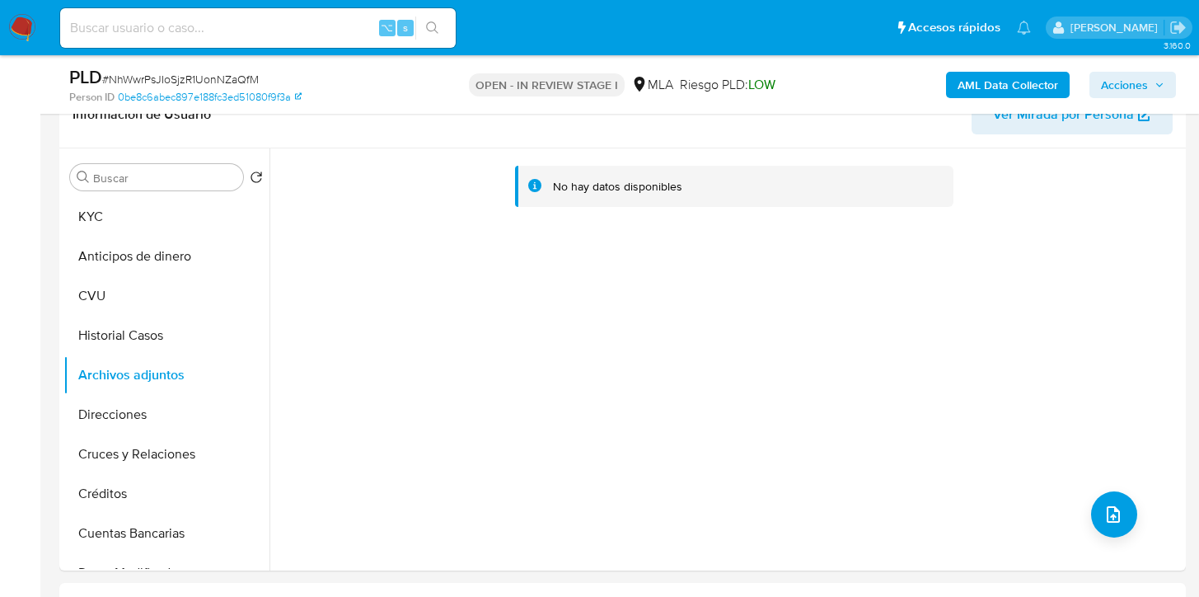
click at [962, 86] on b "AML Data Collector" at bounding box center [1007, 85] width 101 height 26
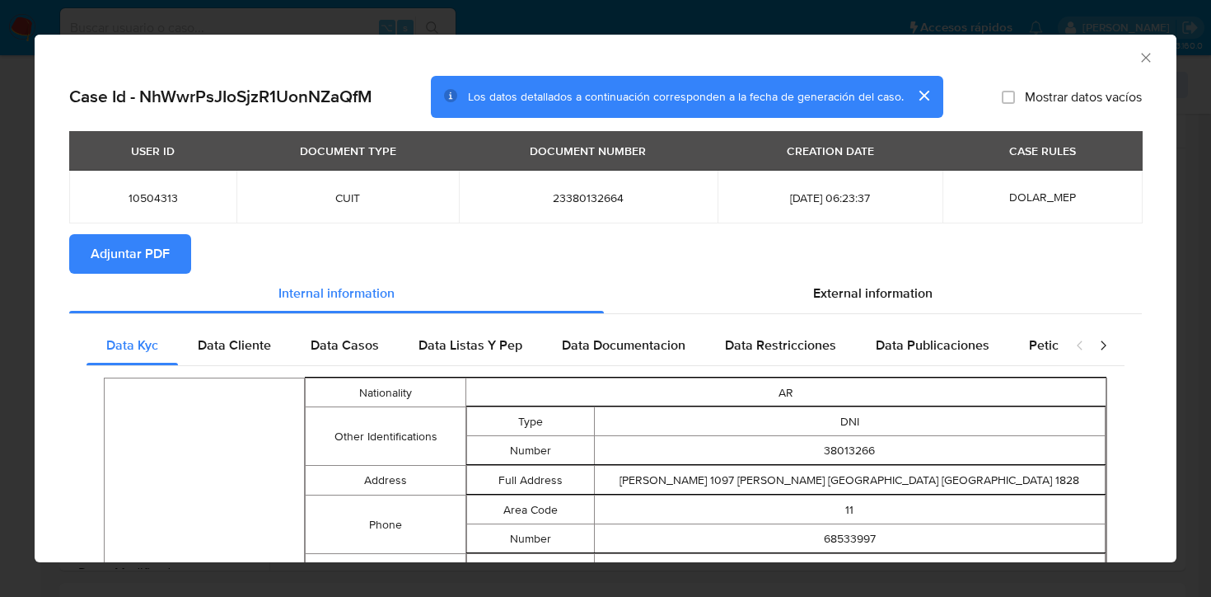
click at [138, 250] on span "Adjuntar PDF" at bounding box center [130, 254] width 79 height 36
click at [1138, 58] on icon "Cerrar ventana" at bounding box center [1146, 57] width 16 height 16
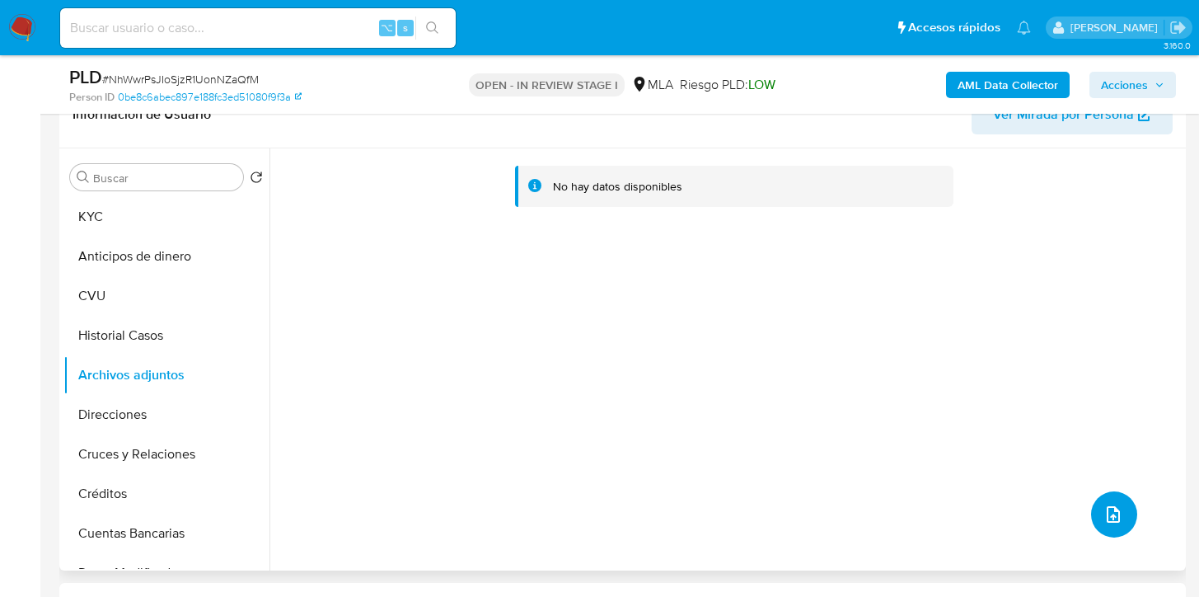
click at [1103, 522] on span "upload-file" at bounding box center [1113, 514] width 20 height 20
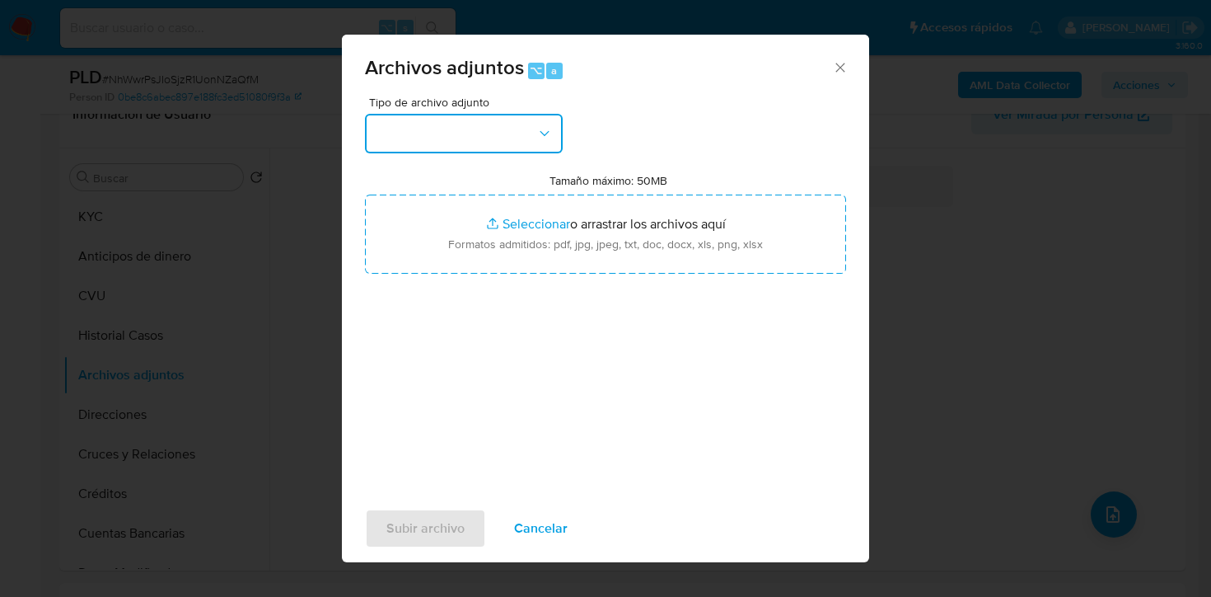
click at [546, 125] on icon "button" at bounding box center [544, 133] width 16 height 16
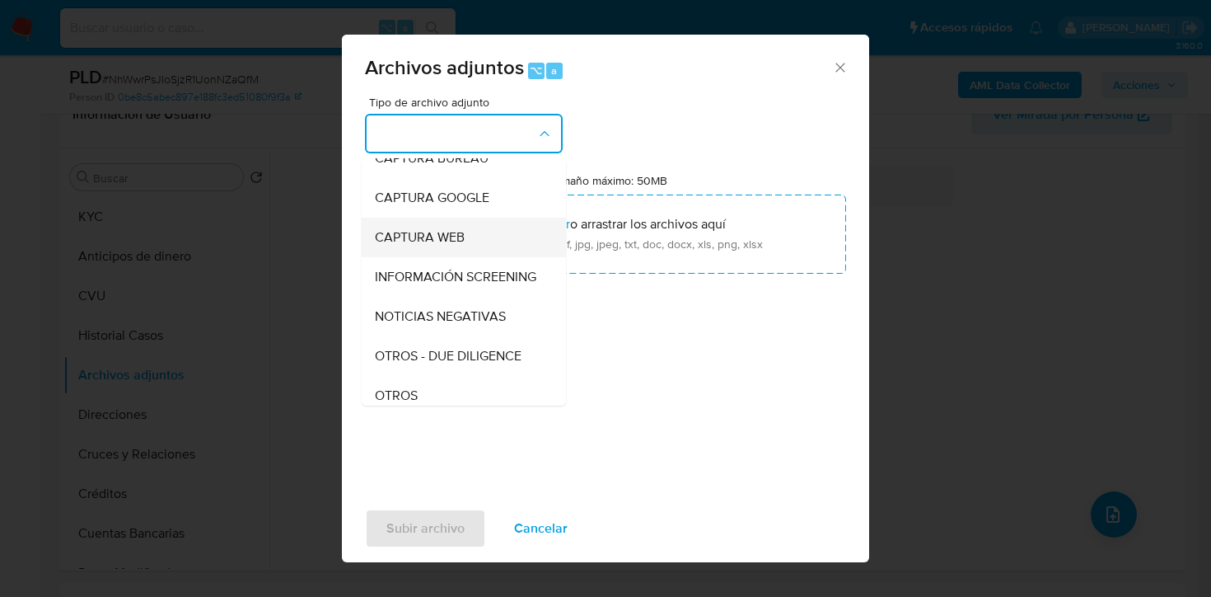
scroll to position [156, 0]
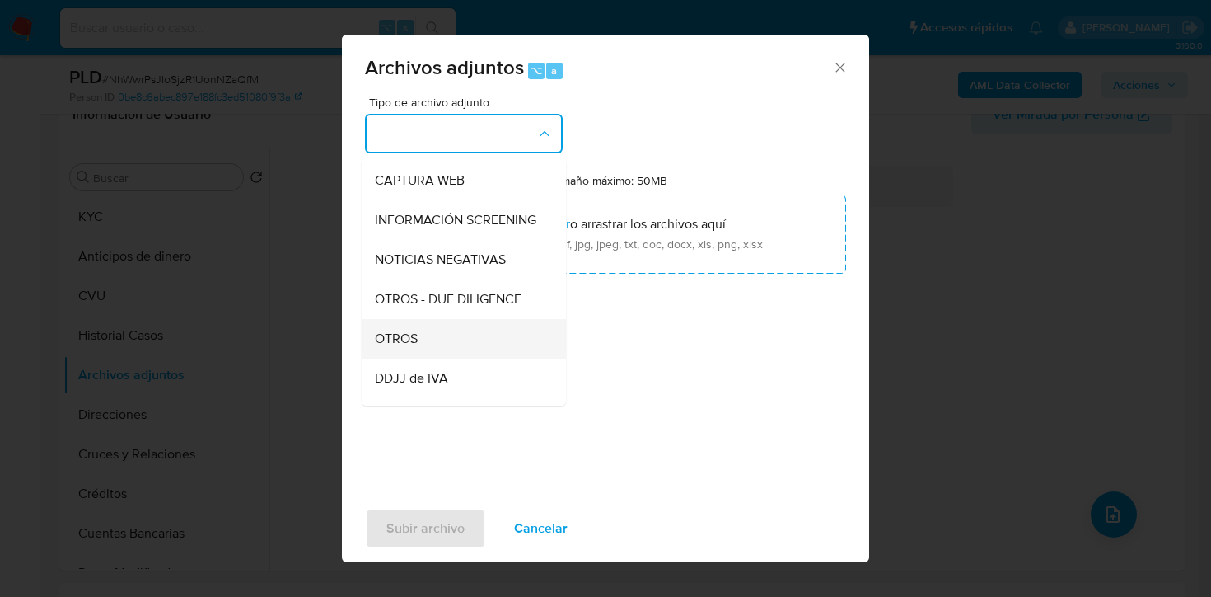
click at [435, 356] on div "OTROS" at bounding box center [459, 339] width 168 height 40
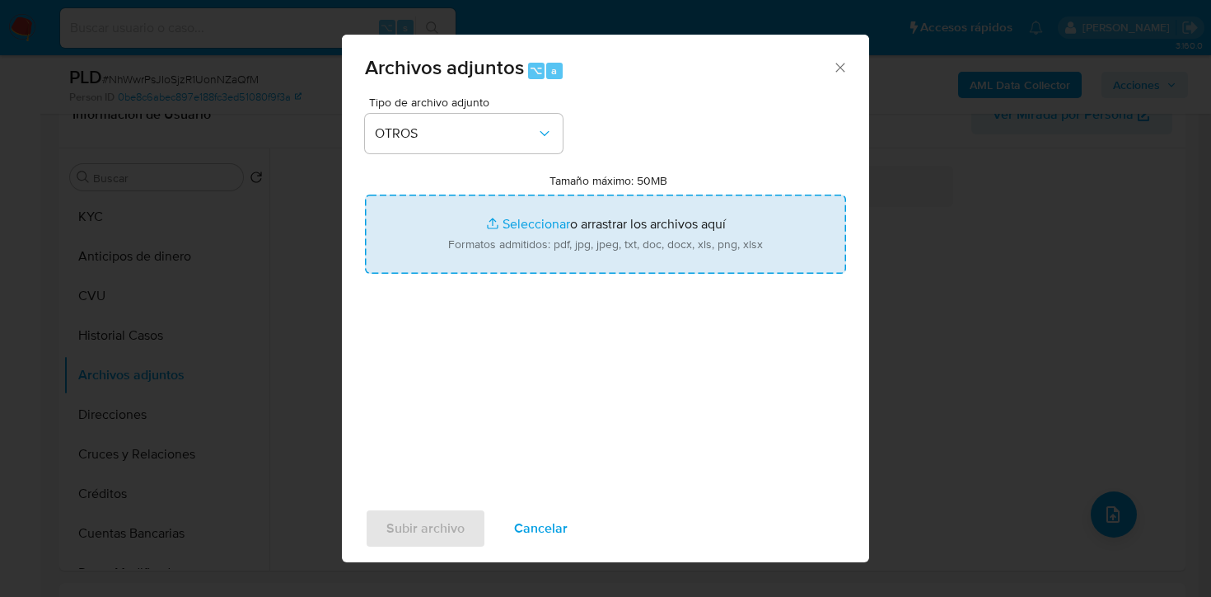
click at [525, 246] on input "Tamaño máximo: 50MB Seleccionar archivos" at bounding box center [605, 233] width 481 height 79
type input "C:\fakepath\Comprobantes emitidos 2024.pdf"
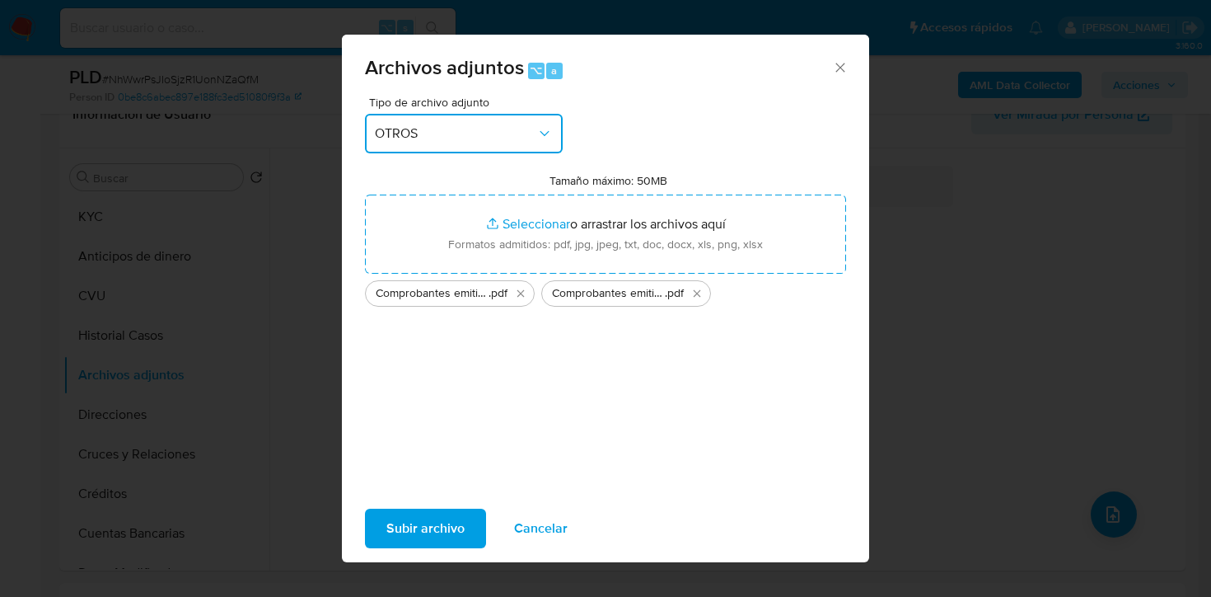
click at [435, 129] on span "OTROS" at bounding box center [455, 133] width 161 height 16
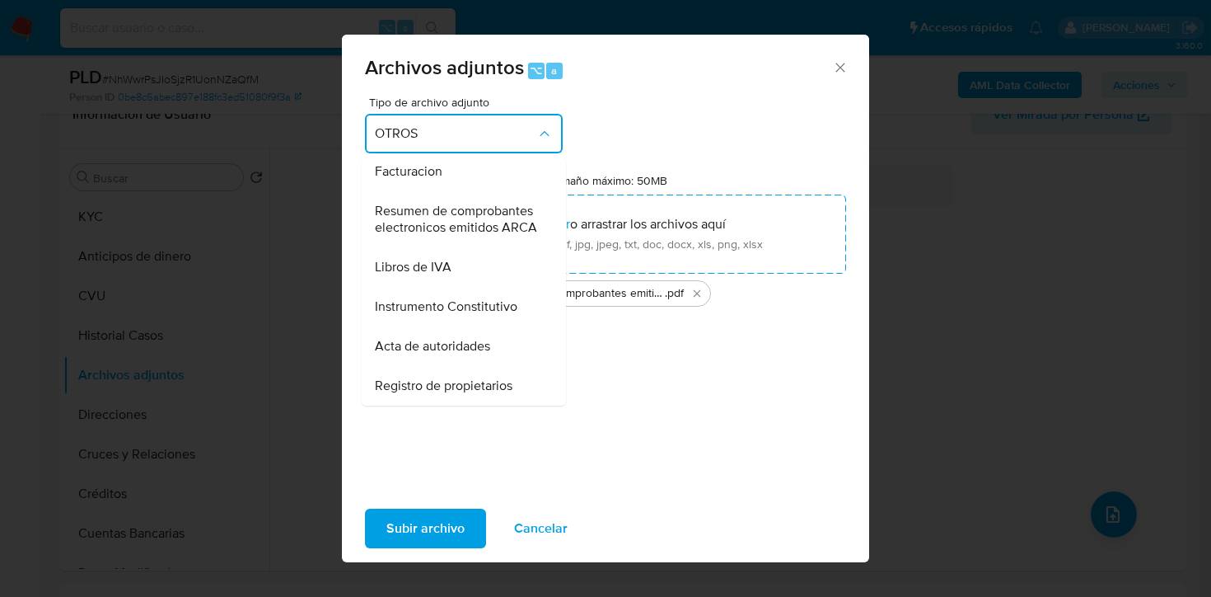
scroll to position [745, 0]
click at [420, 203] on span "Resumen de comprobantes electronicos emitidos ARCA" at bounding box center [459, 219] width 168 height 33
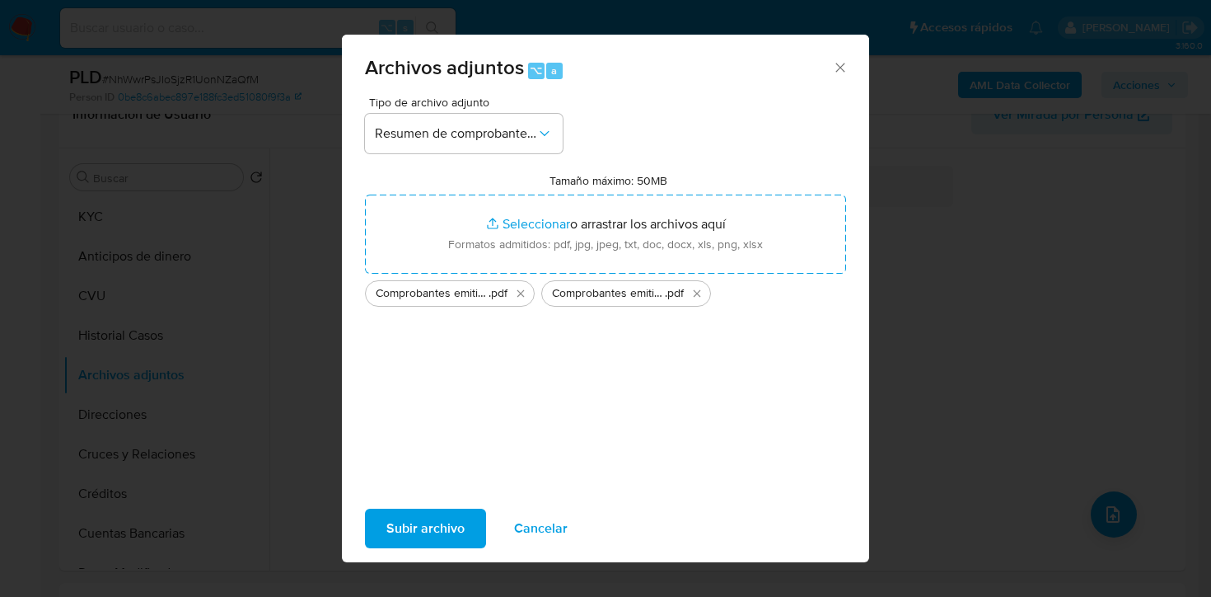
click at [454, 531] on span "Subir archivo" at bounding box center [425, 528] width 78 height 36
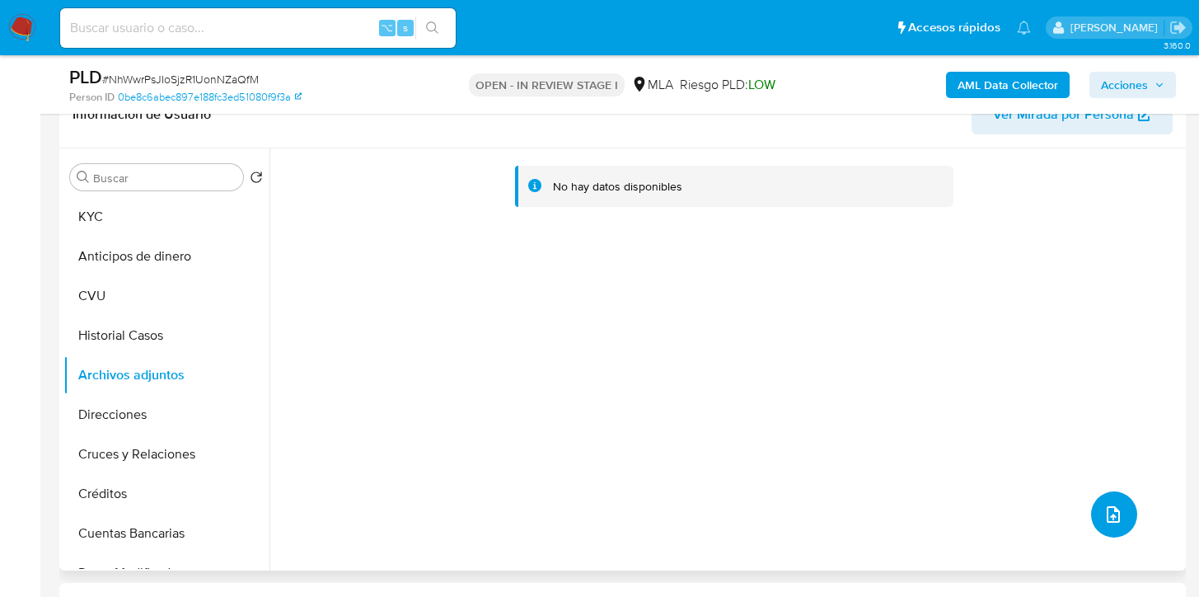
click at [1107, 512] on icon "upload-file" at bounding box center [1113, 514] width 13 height 16
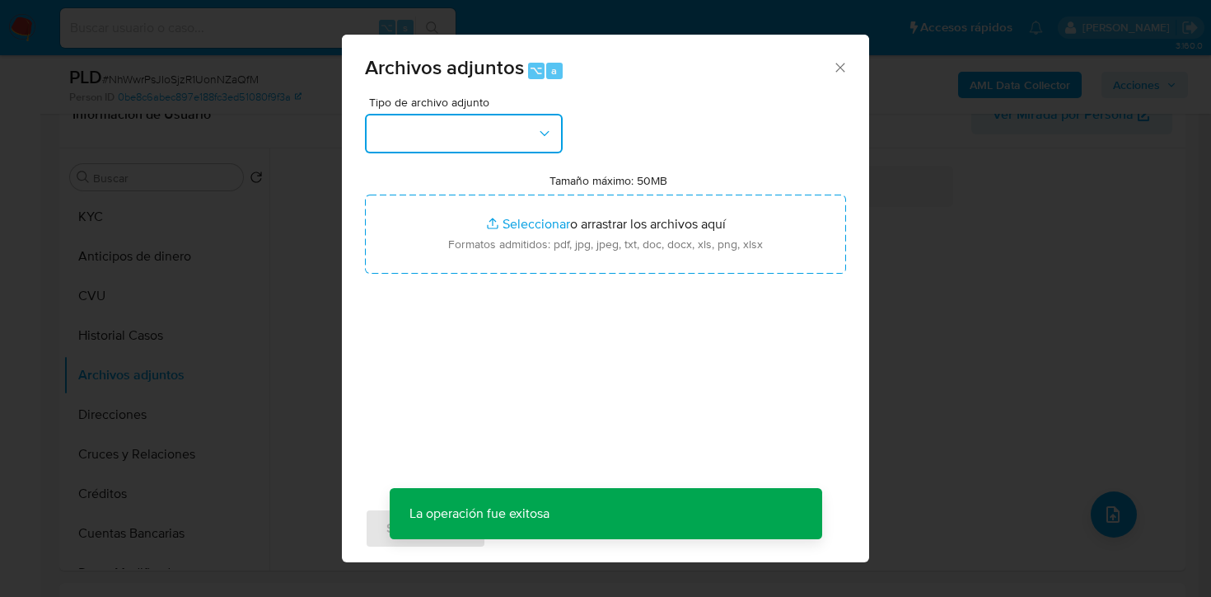
click at [456, 115] on button "button" at bounding box center [464, 134] width 198 height 40
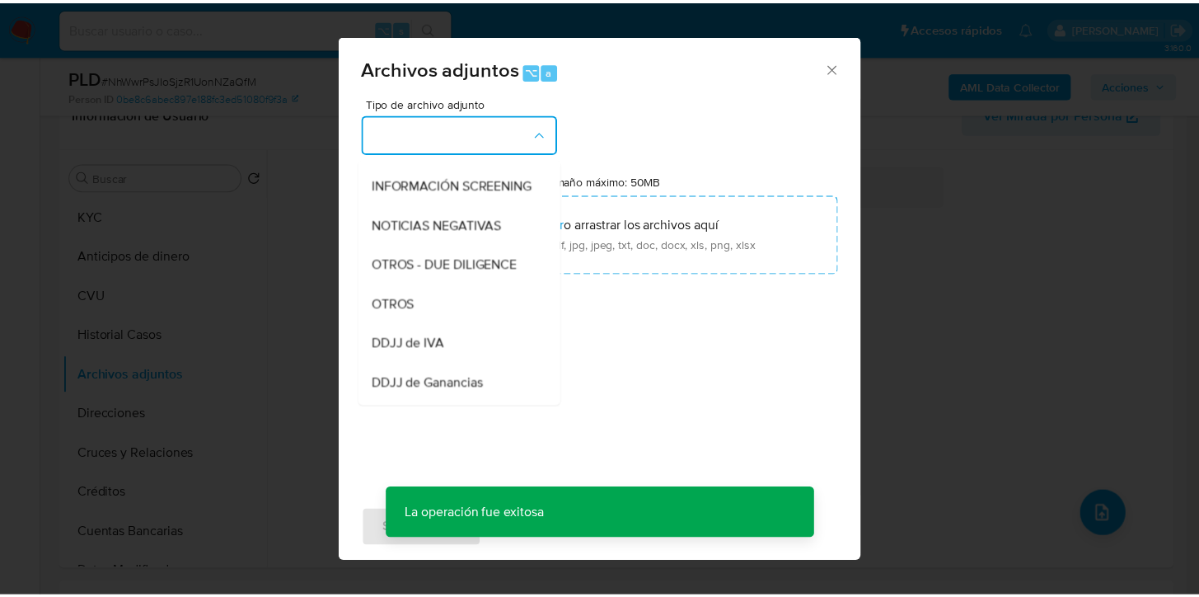
scroll to position [191, 0]
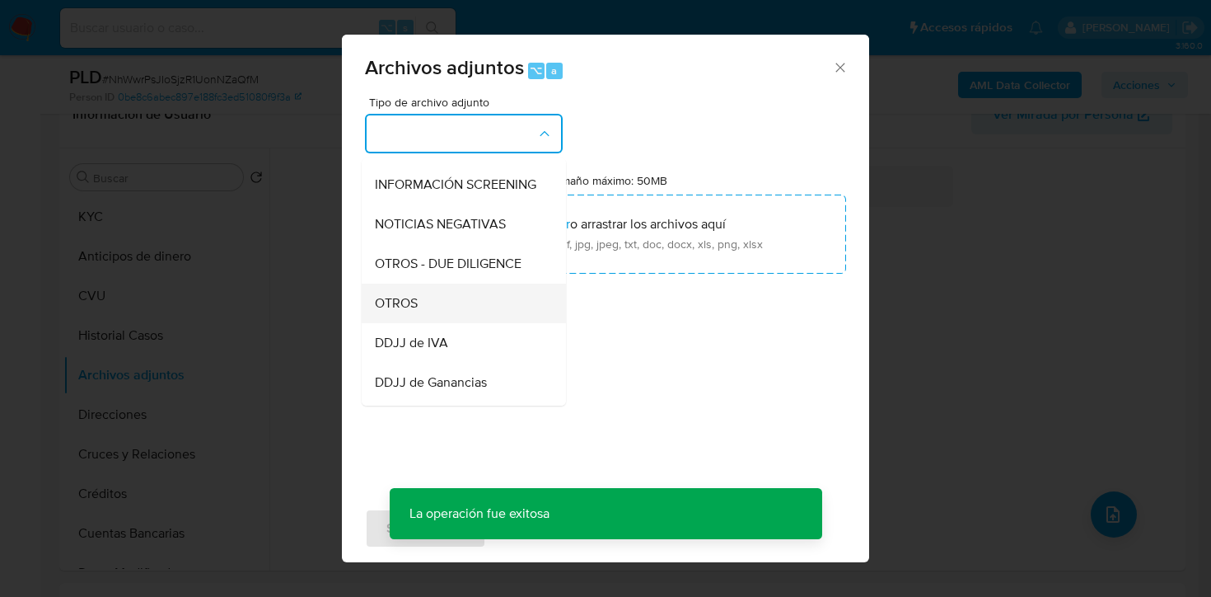
click at [437, 308] on div "OTROS" at bounding box center [459, 303] width 168 height 40
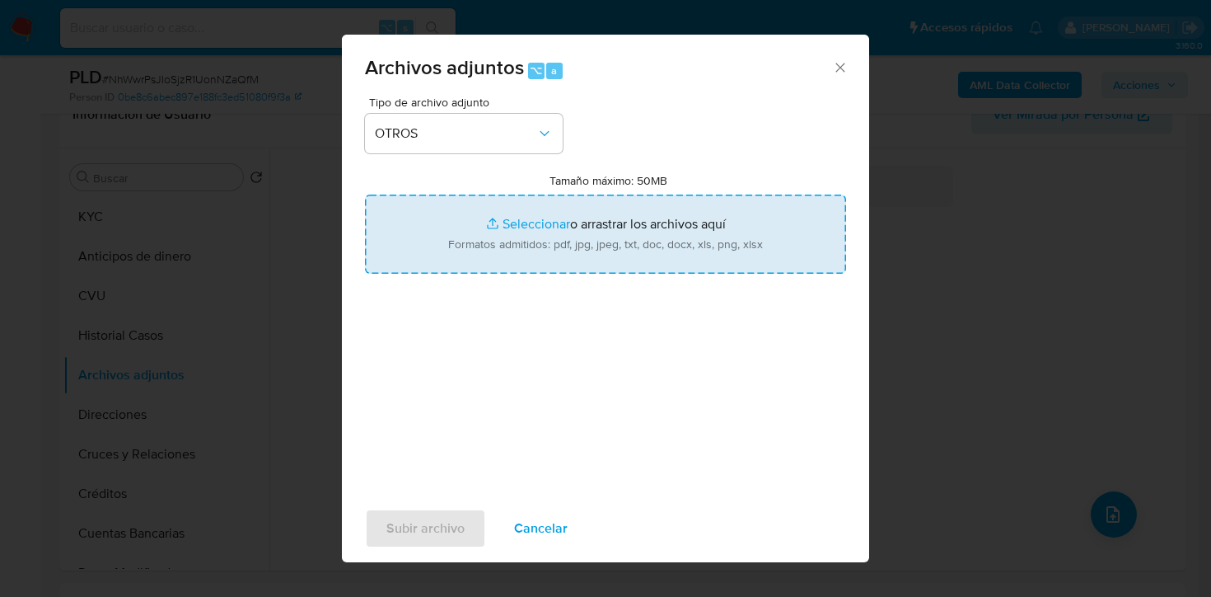
click at [471, 259] on input "Tamaño máximo: 50MB Seleccionar archivos" at bounding box center [605, 233] width 481 height 79
type input "C:\fakepath\Caselog NhWwrPsJIoSjzR1UonNZaQfM_2025_07_17_23_46_48.docx"
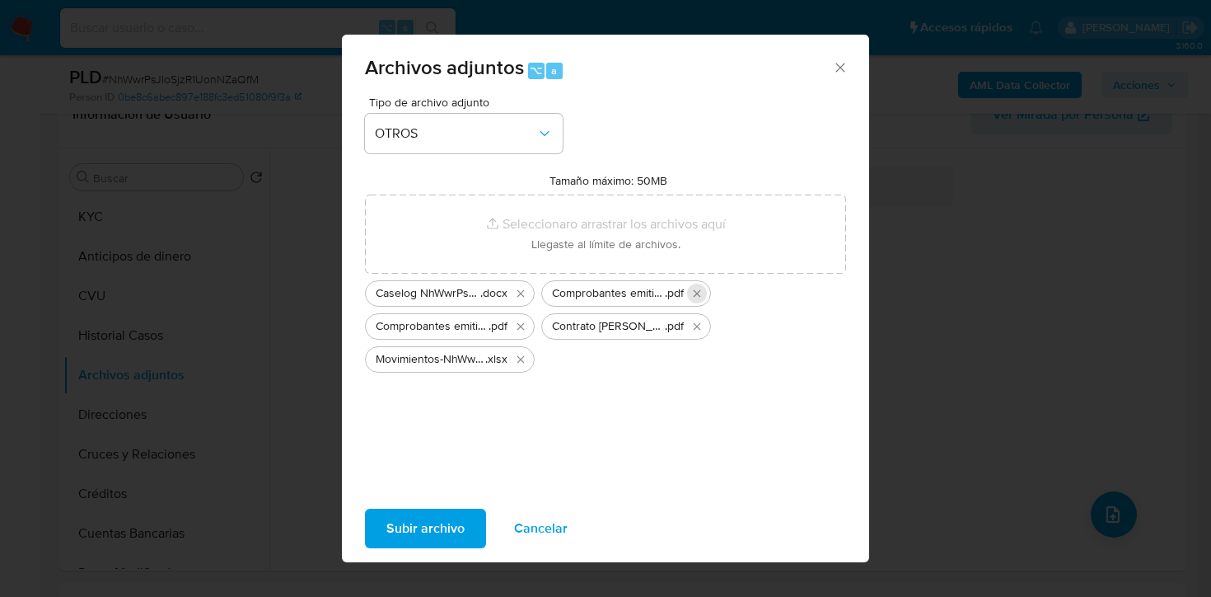
click at [701, 292] on icon "Eliminar Comprobantes emitidos 2024.pdf" at bounding box center [696, 293] width 13 height 13
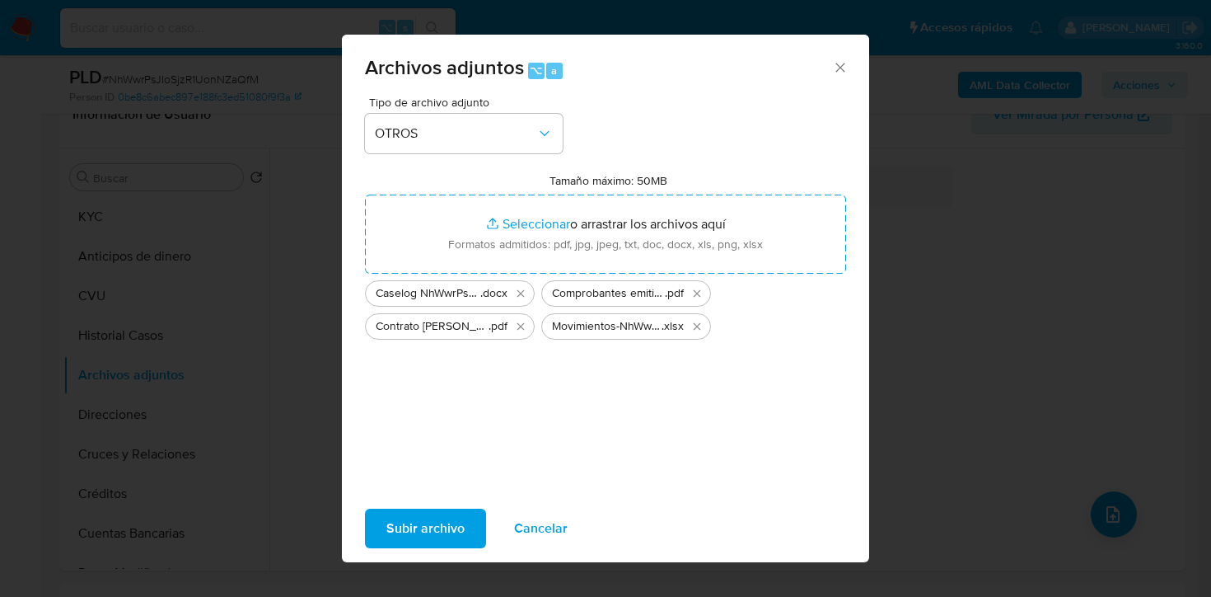
click at [701, 292] on icon "Eliminar Comprobantes emitidos 2025.pdf" at bounding box center [696, 293] width 13 height 13
click at [422, 512] on span "Subir archivo" at bounding box center [425, 528] width 78 height 36
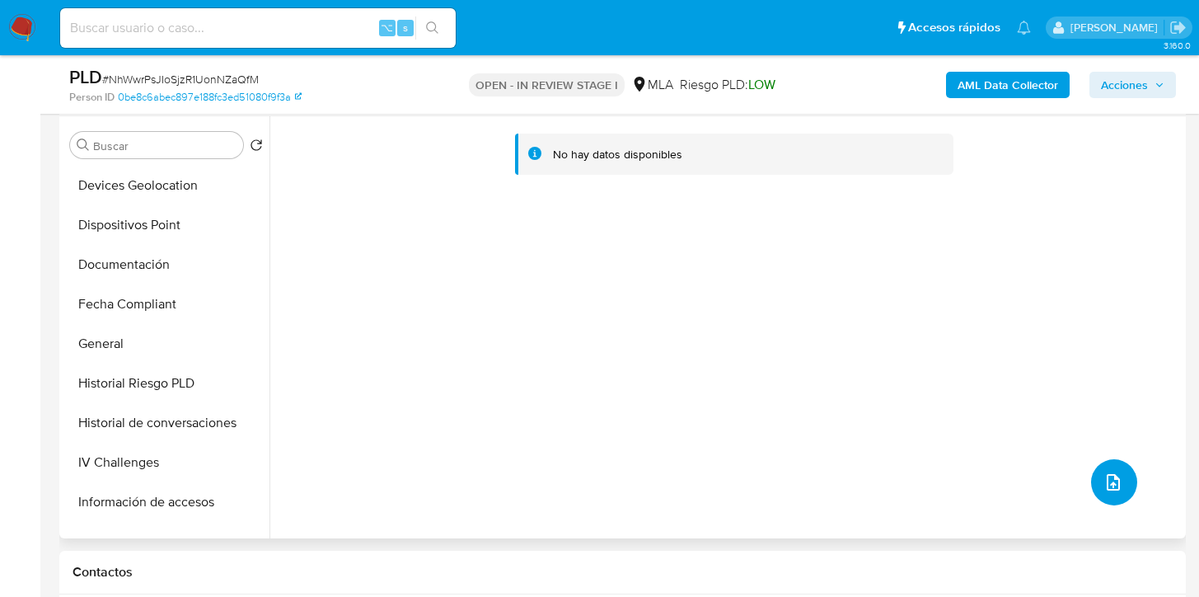
scroll to position [393, 0]
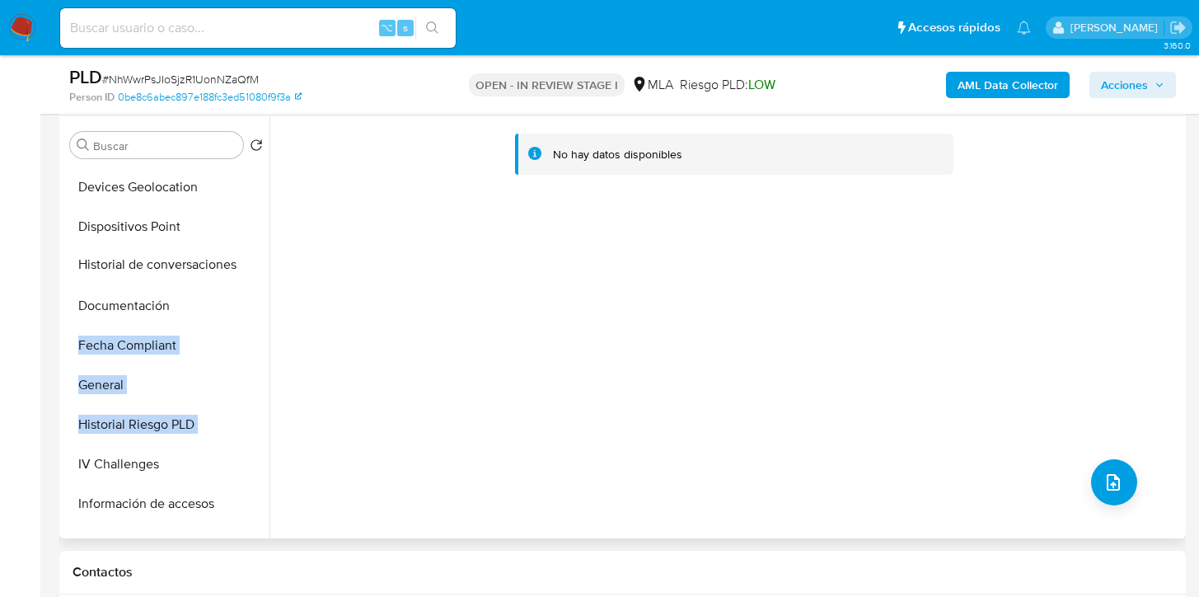
drag, startPoint x: 244, startPoint y: 423, endPoint x: 241, endPoint y: 263, distance: 159.9
click at [241, 263] on ul "KYC Anticipos de dinero CVU Historial Casos Archivos adjuntos Direcciones Cruce…" at bounding box center [166, 351] width 206 height 372
click at [363, 266] on div "No hay datos disponibles" at bounding box center [725, 327] width 912 height 422
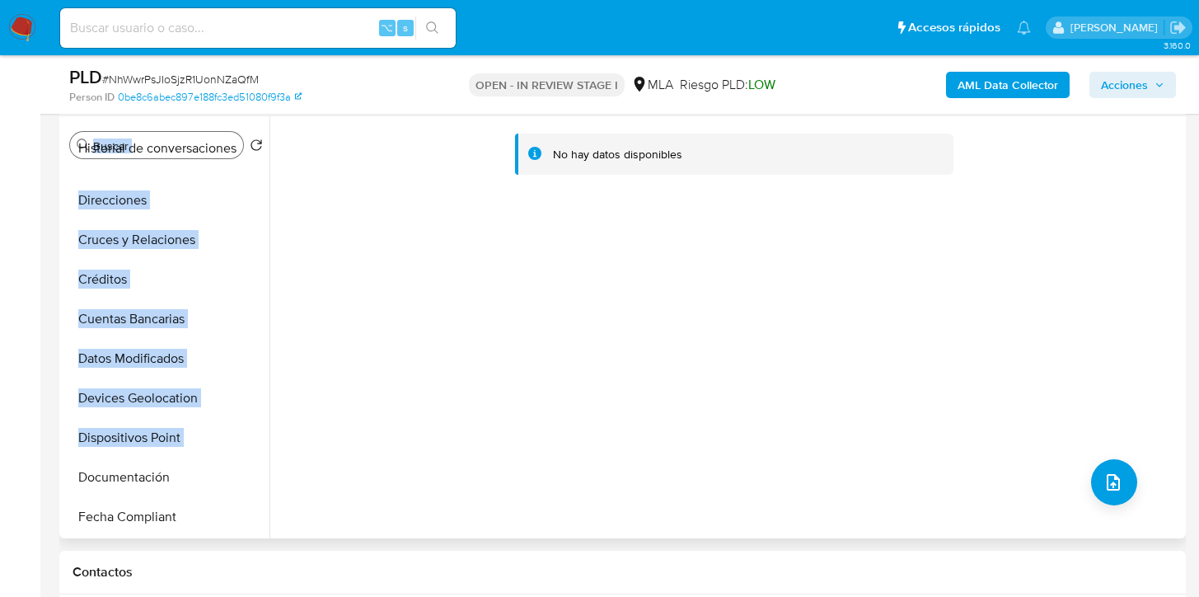
scroll to position [0, 0]
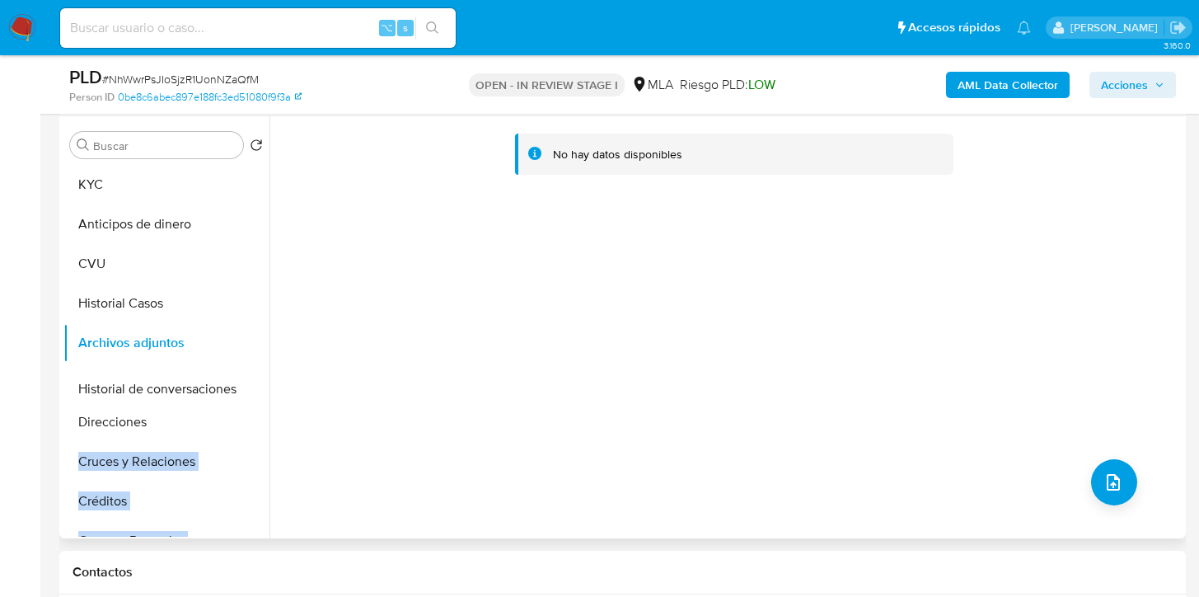
drag, startPoint x: 243, startPoint y: 266, endPoint x: 242, endPoint y: 389, distance: 122.8
click at [242, 389] on ul "KYC Anticipos de dinero CVU Historial Casos Archivos adjuntos Direcciones Cruce…" at bounding box center [166, 351] width 206 height 372
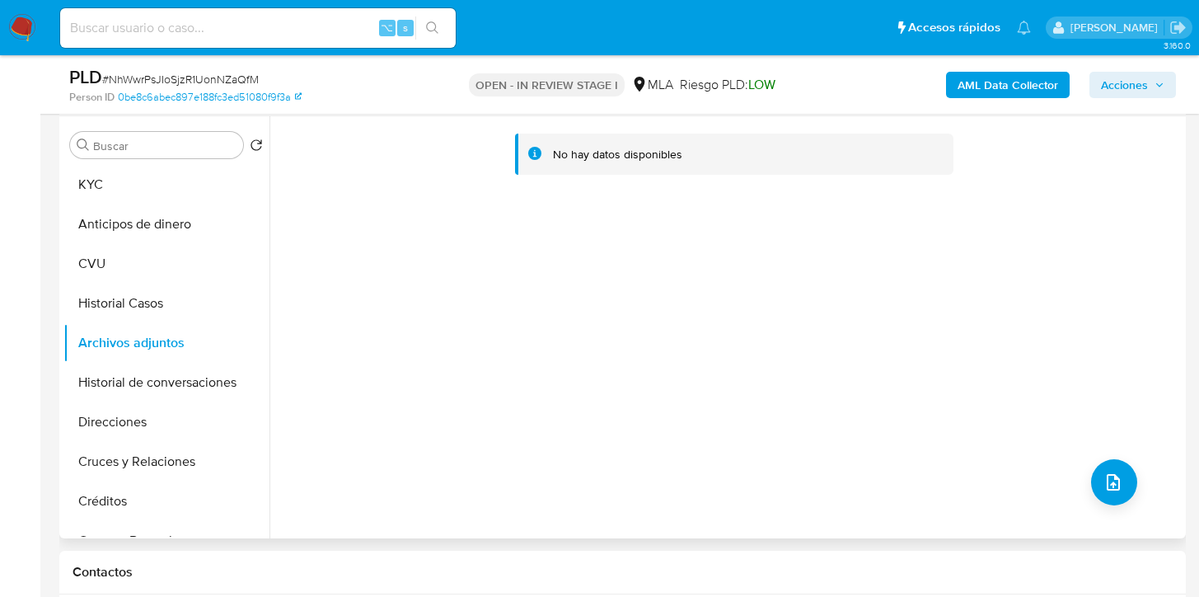
click at [402, 364] on div "No hay datos disponibles" at bounding box center [725, 327] width 912 height 422
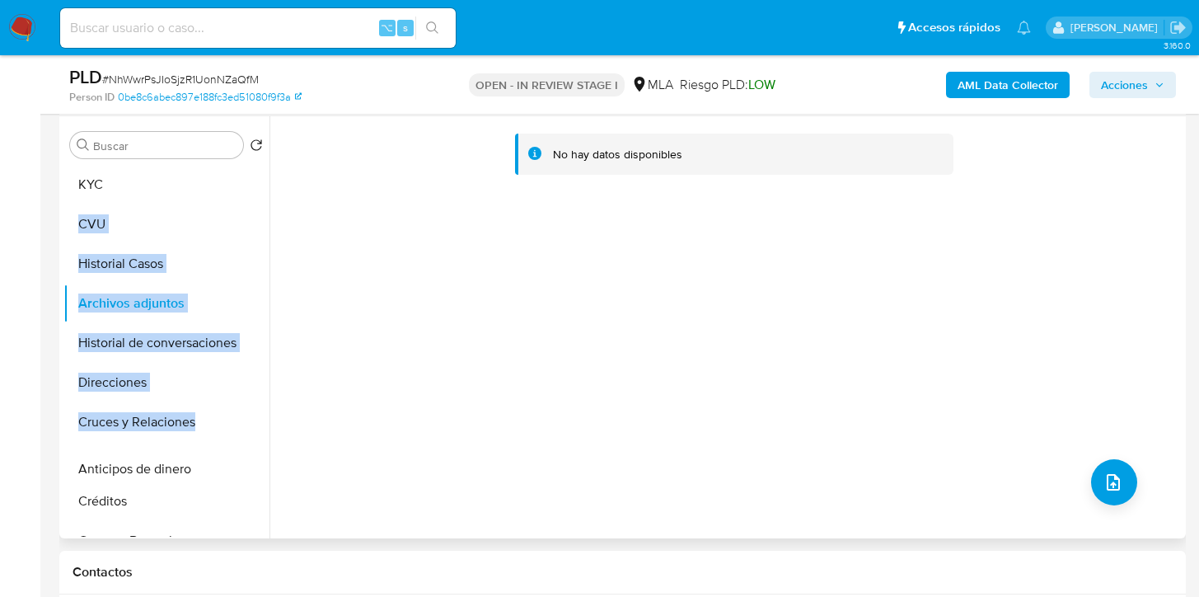
drag, startPoint x: 239, startPoint y: 225, endPoint x: 221, endPoint y: 467, distance: 242.9
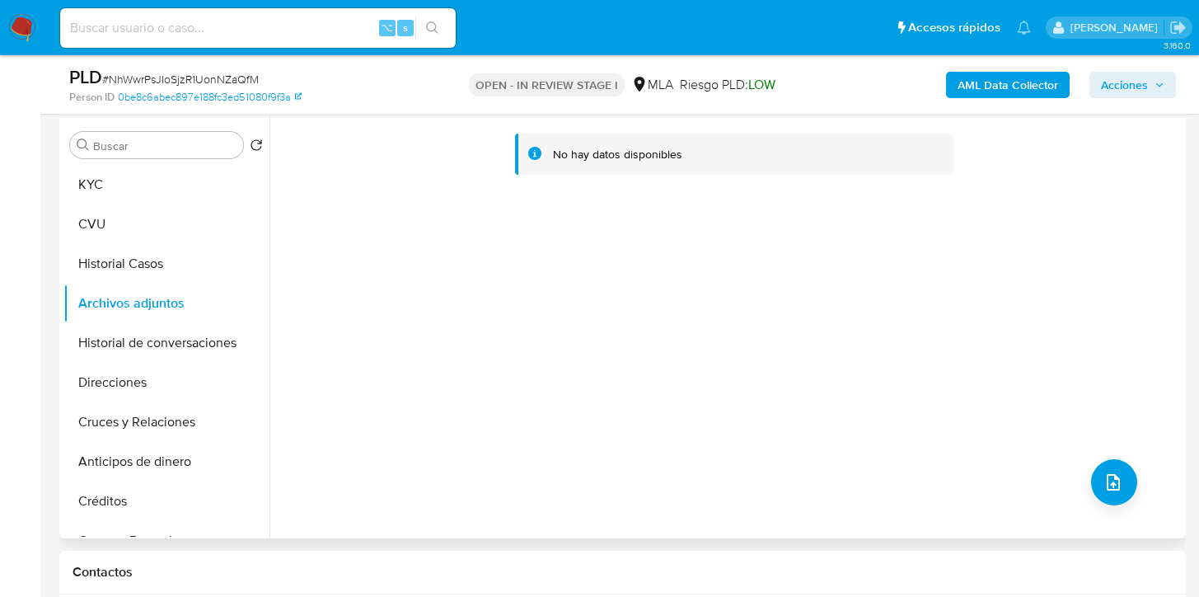
click at [406, 377] on div "No hay datos disponibles" at bounding box center [725, 327] width 912 height 422
click at [168, 330] on button "Historial de conversaciones" at bounding box center [159, 343] width 193 height 40
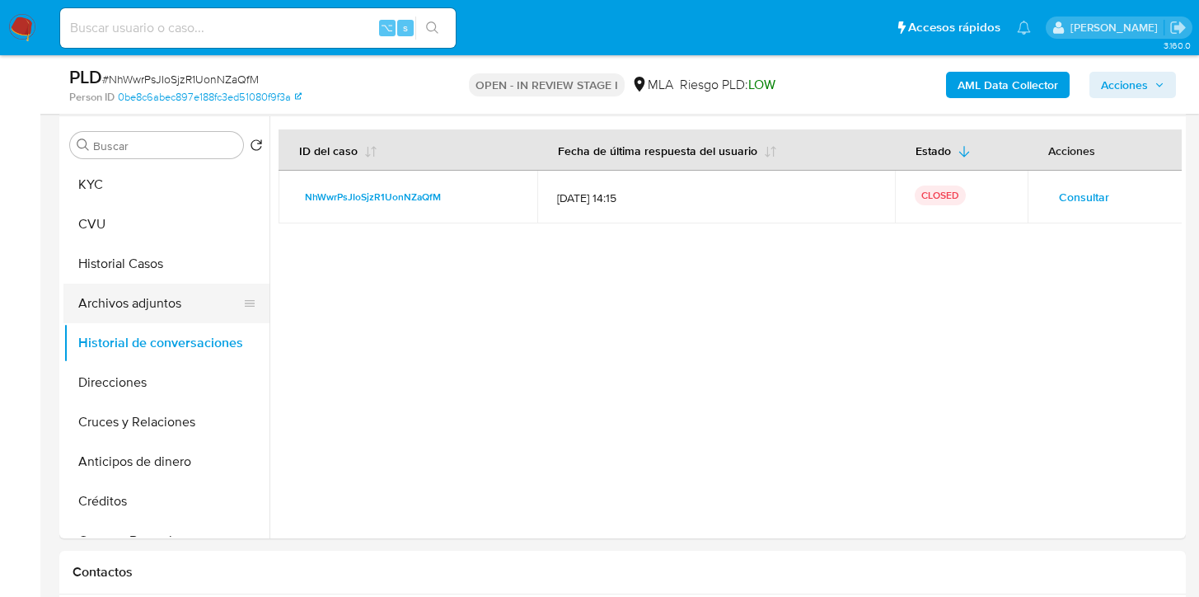
click at [126, 317] on button "Archivos adjuntos" at bounding box center [159, 303] width 193 height 40
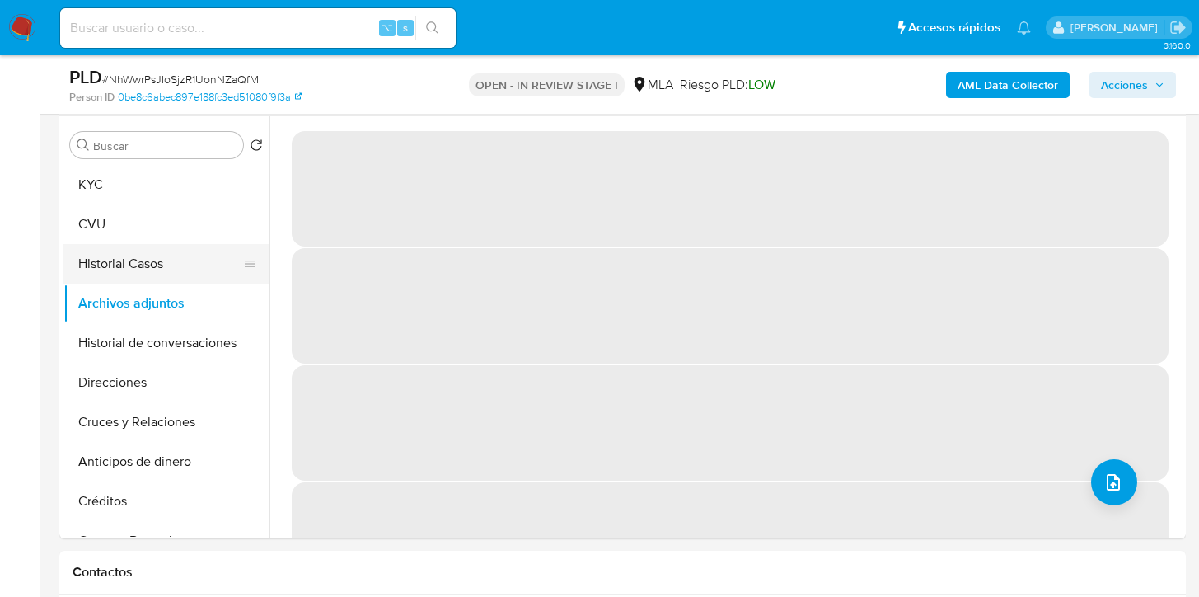
click at [166, 261] on button "Historial Casos" at bounding box center [159, 264] width 193 height 40
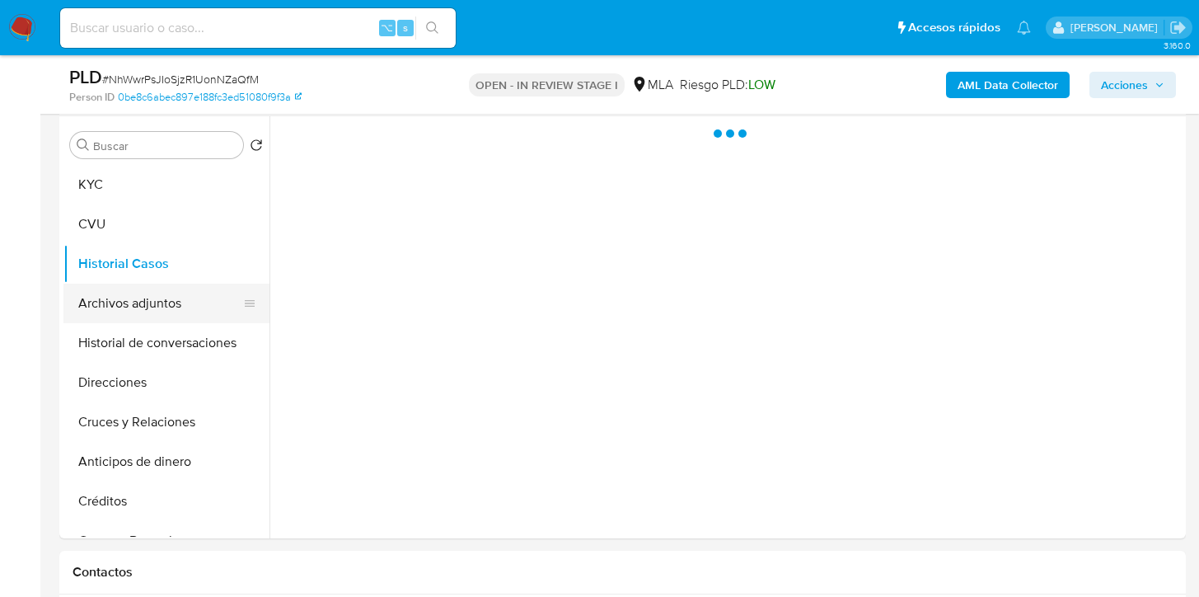
click at [156, 308] on button "Archivos adjuntos" at bounding box center [159, 303] width 193 height 40
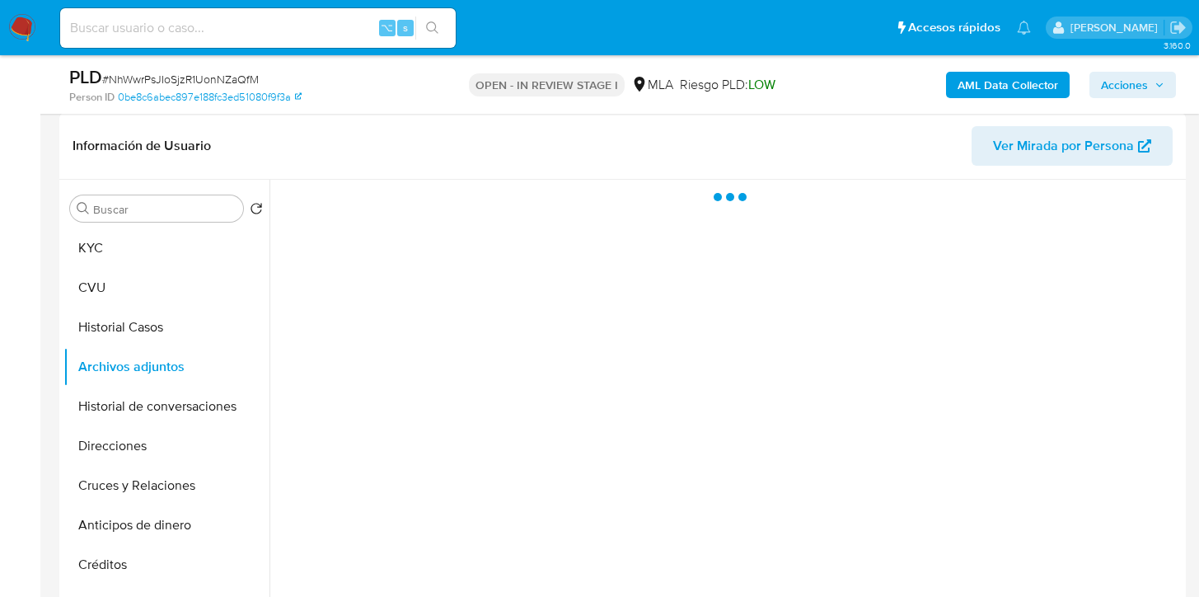
scroll to position [249, 0]
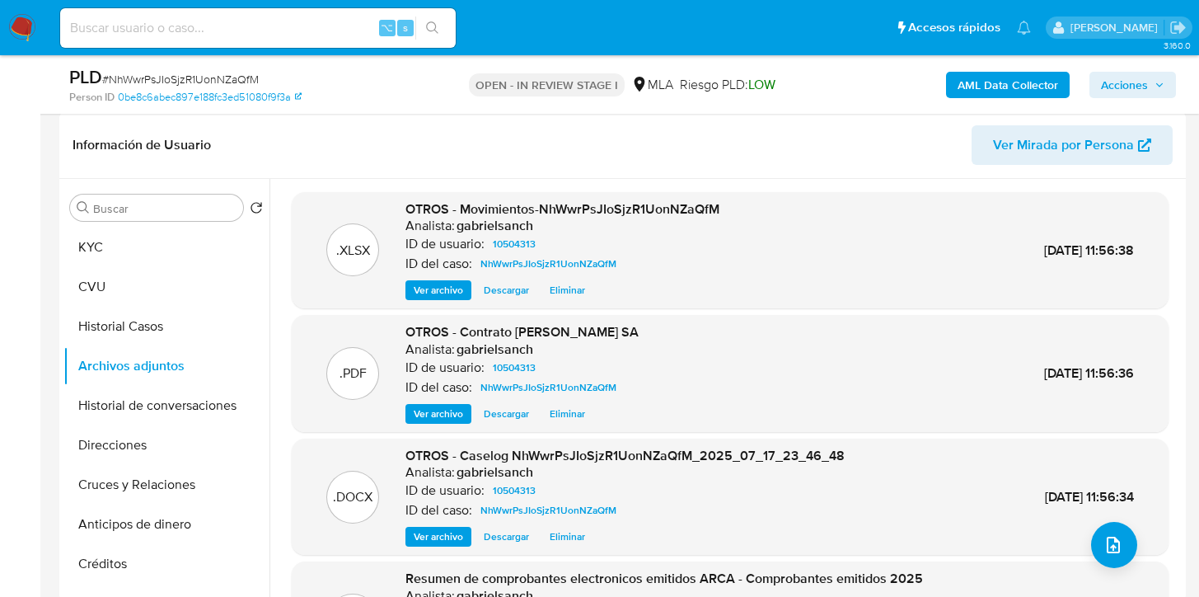
click at [1165, 96] on button "Acciones" at bounding box center [1132, 85] width 87 height 26
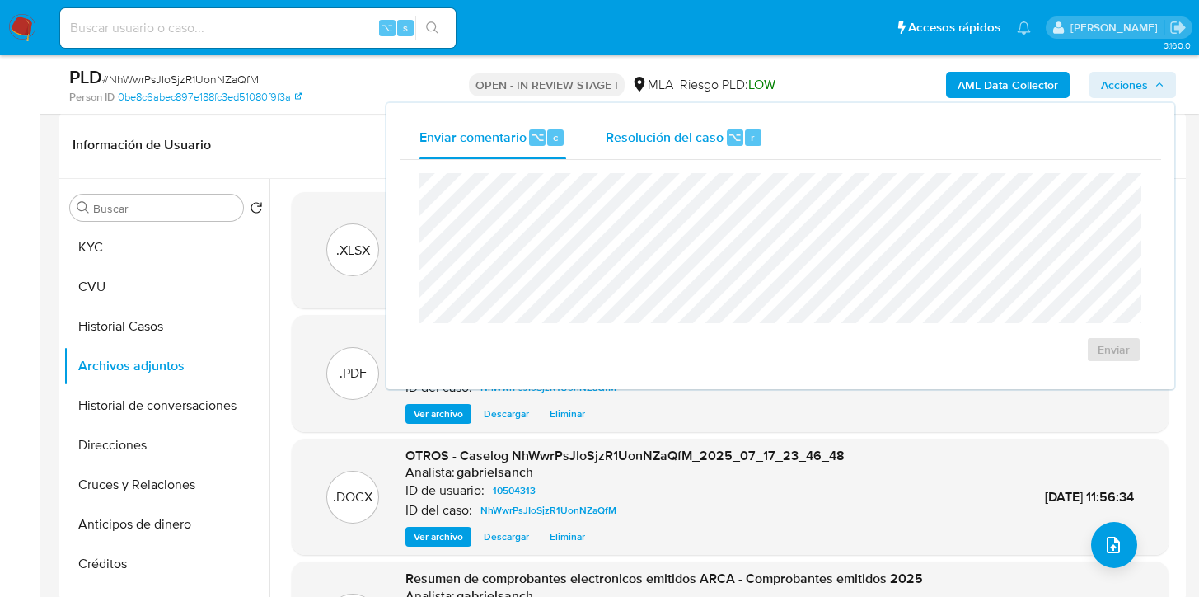
click at [671, 128] on span "Resolución del caso" at bounding box center [665, 136] width 118 height 19
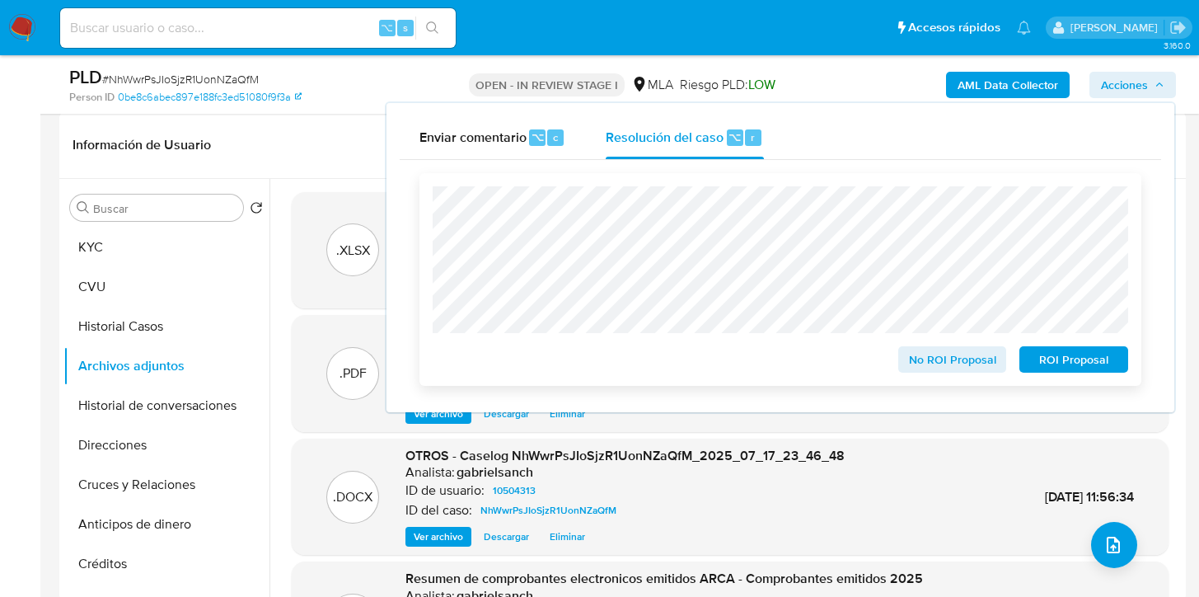
click at [961, 365] on span "No ROI Proposal" at bounding box center [953, 359] width 86 height 23
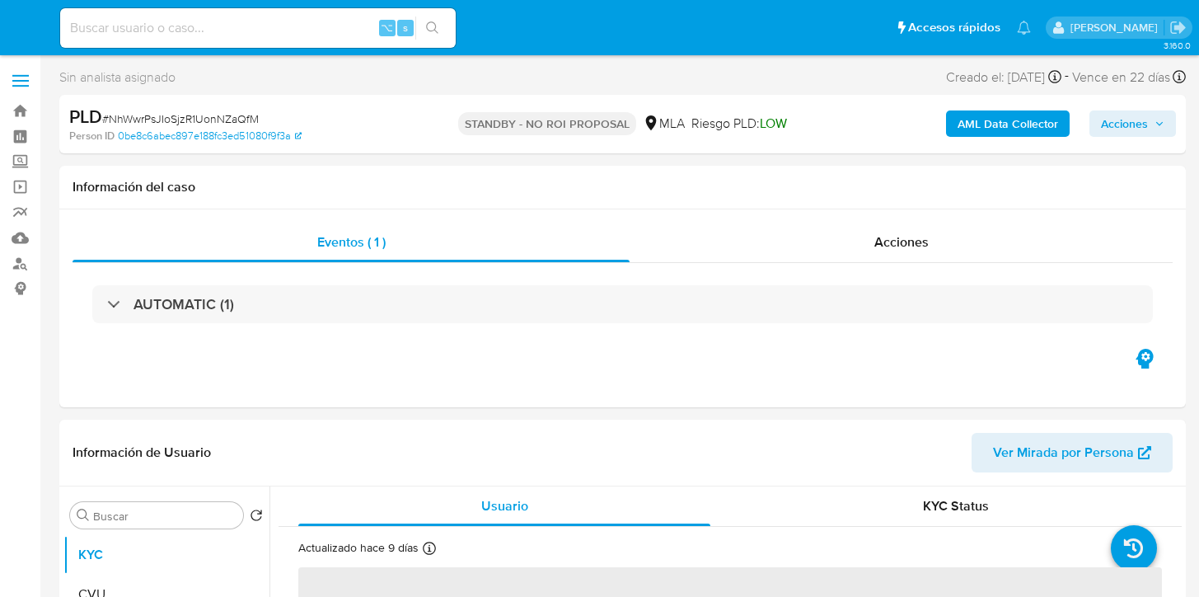
select select "10"
click at [260, 21] on input at bounding box center [257, 27] width 395 height 21
paste input "8j5Jl4yU2kUtvVYIo5DX5mqG"
type input "8j5Jl4yU2kUtvVYIo5DX5mqG"
click at [430, 34] on button "search-icon" at bounding box center [432, 27] width 34 height 23
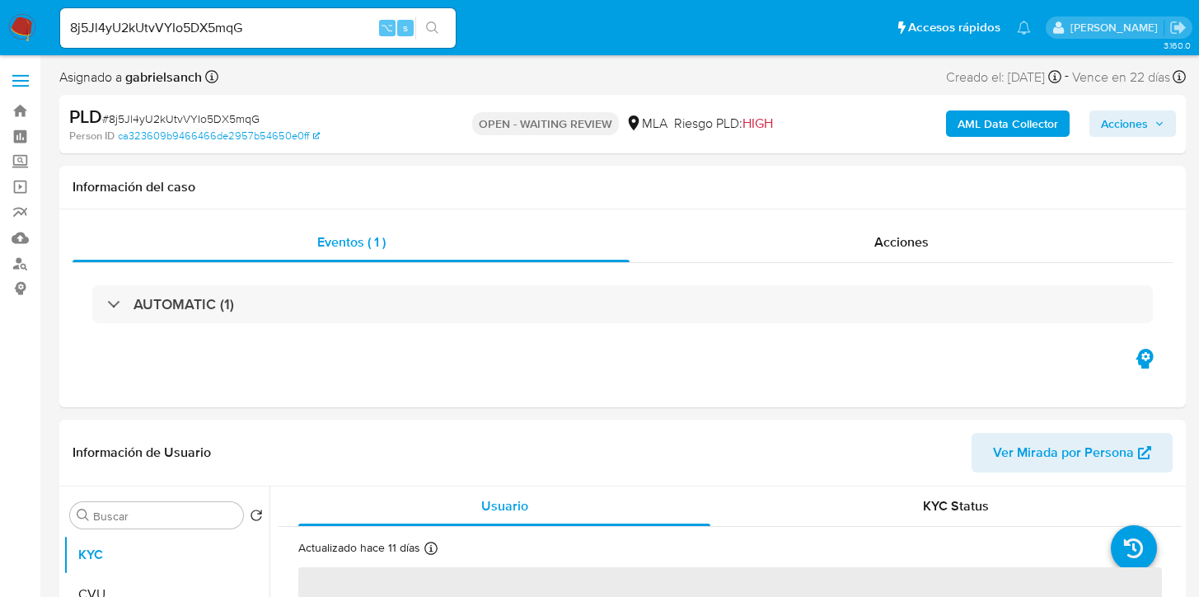
select select "10"
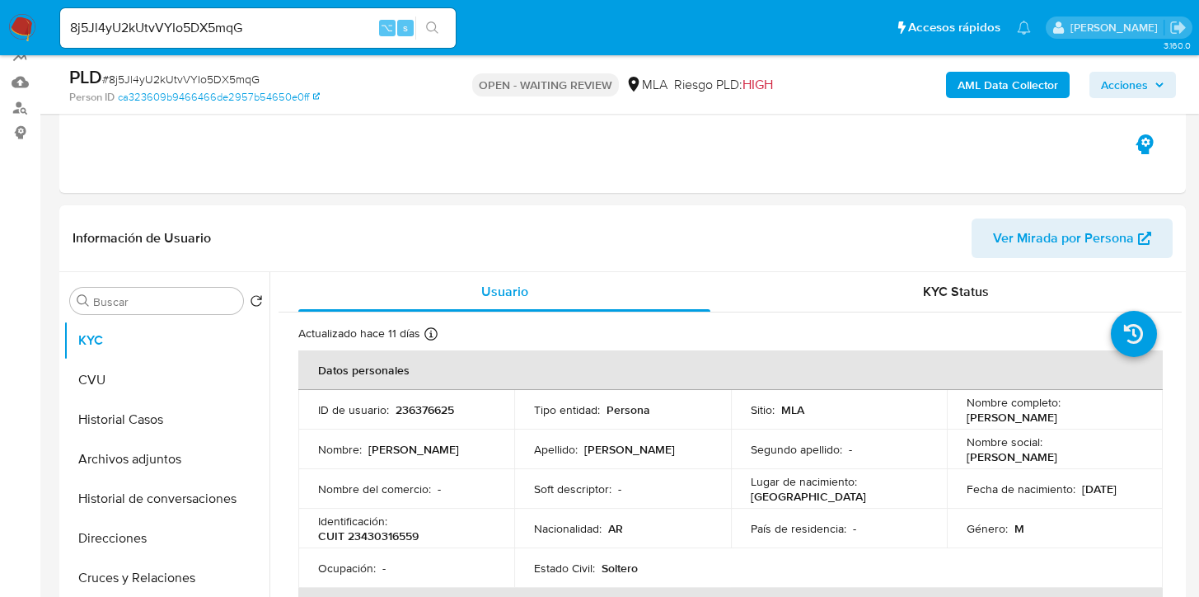
scroll to position [220, 0]
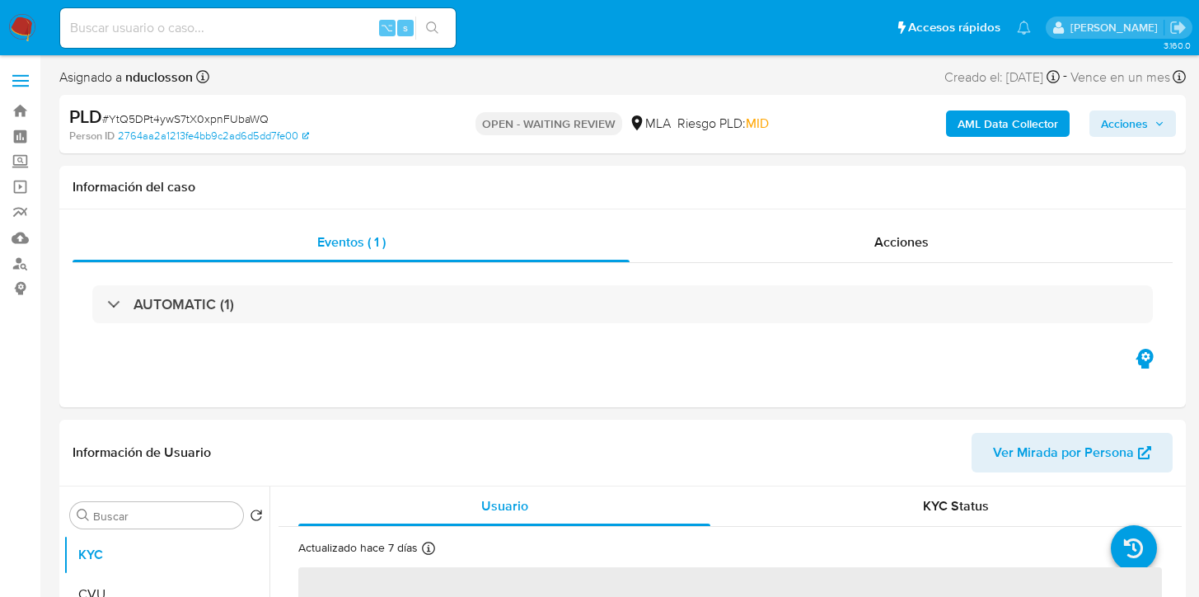
scroll to position [284, 0]
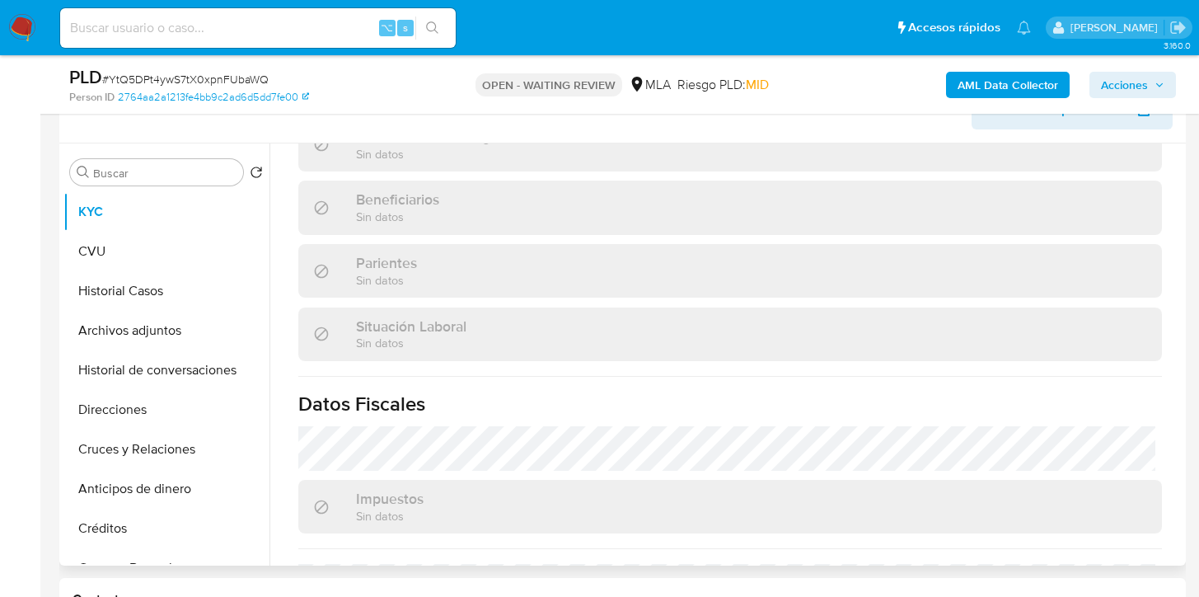
select select "10"
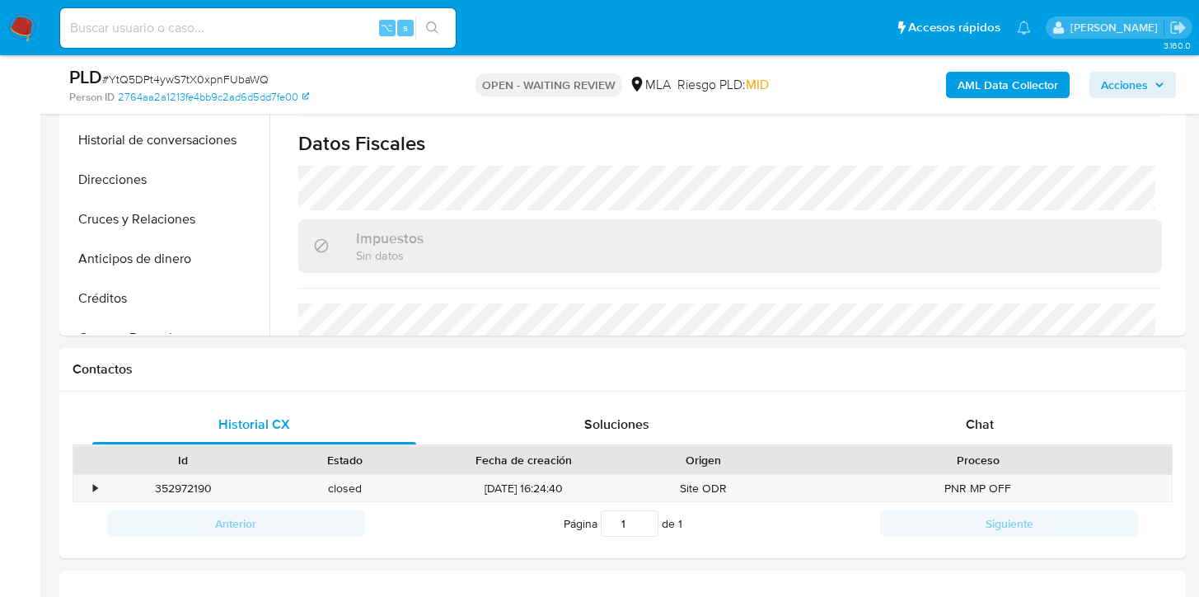
scroll to position [733, 0]
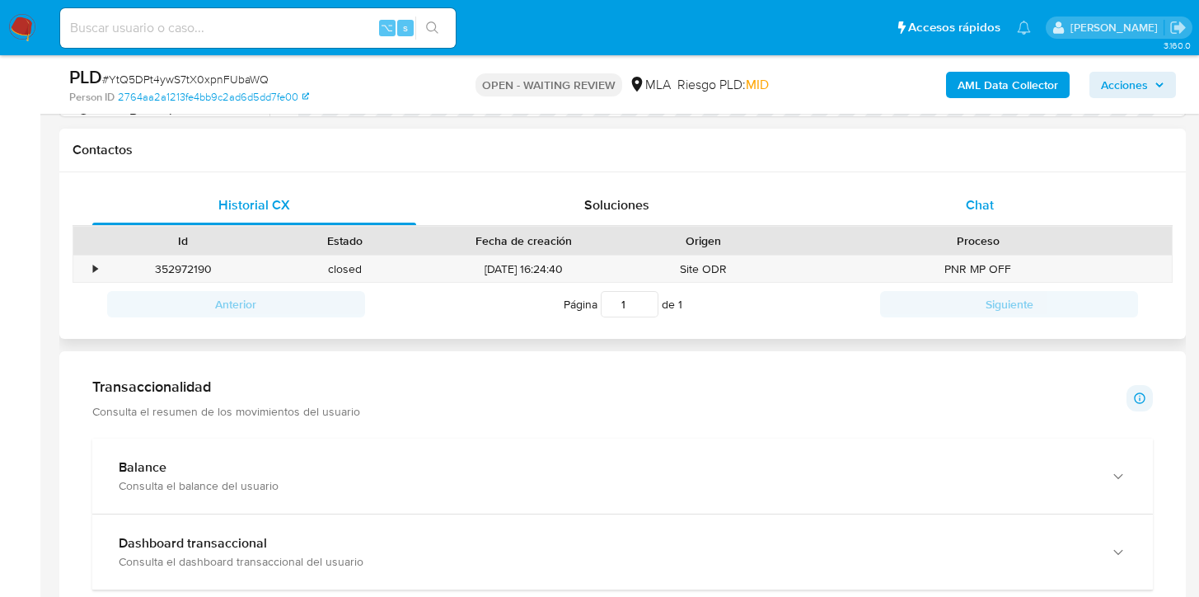
click at [1026, 202] on div "Chat" at bounding box center [980, 205] width 324 height 40
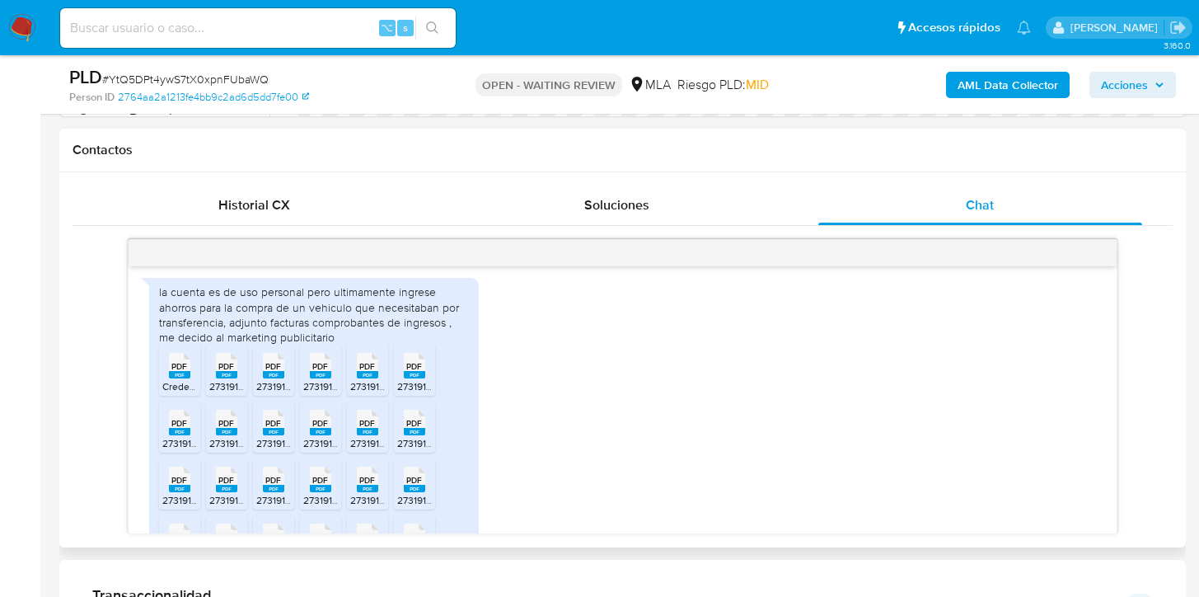
scroll to position [929, 0]
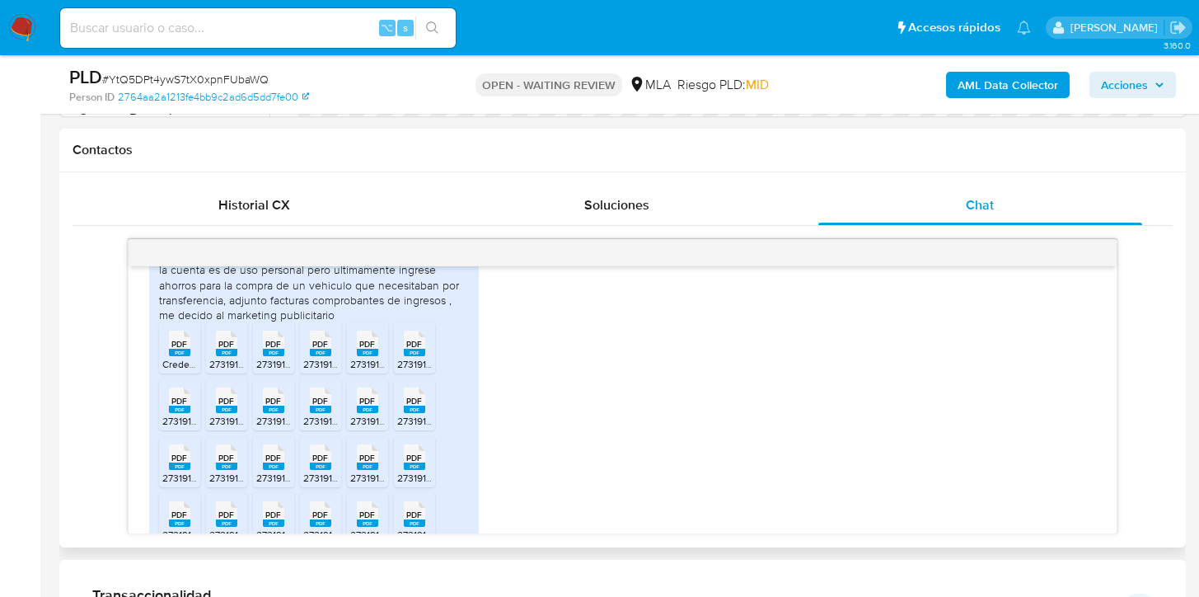
click at [185, 349] on span "PDF" at bounding box center [179, 344] width 16 height 11
click at [222, 349] on span "PDF" at bounding box center [226, 344] width 16 height 11
click at [273, 349] on span "PDF" at bounding box center [273, 344] width 16 height 11
click at [321, 349] on span "PDF" at bounding box center [320, 344] width 16 height 11
click at [363, 356] on rect at bounding box center [367, 352] width 21 height 7
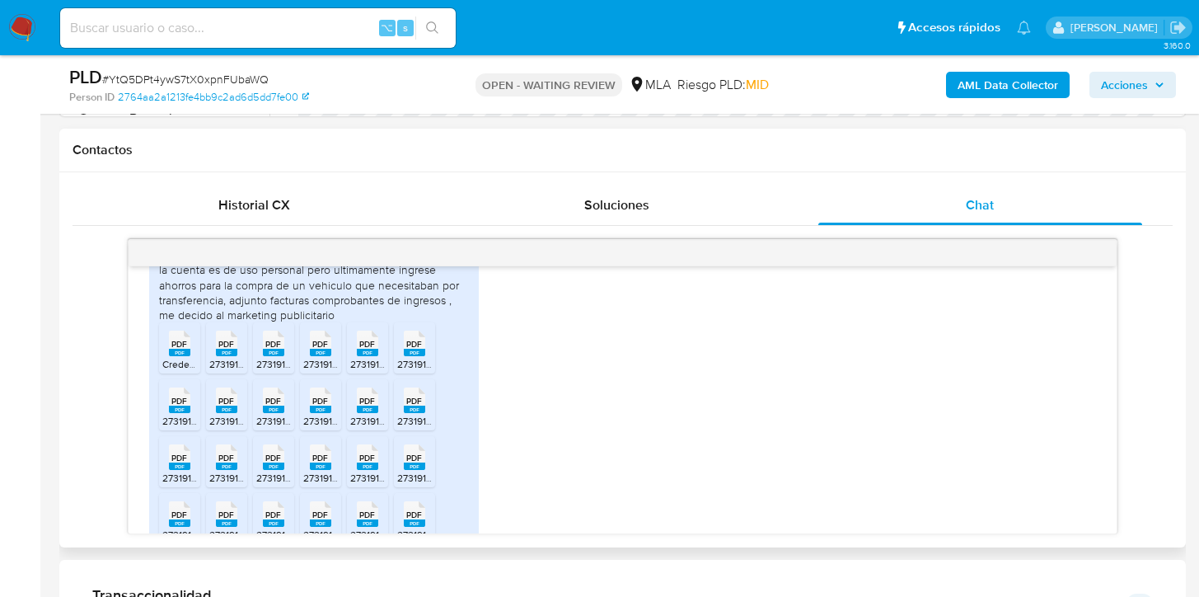
click at [400, 358] on div "PDF PDF" at bounding box center [414, 341] width 35 height 32
click at [185, 406] on span "PDF" at bounding box center [179, 400] width 16 height 11
click at [214, 414] on div "PDF PDF" at bounding box center [226, 398] width 35 height 32
click at [255, 430] on li "PDF PDF 27319146631_011_00001_00000117 (1).pdf" at bounding box center [273, 404] width 41 height 51
click at [314, 406] on span "PDF" at bounding box center [320, 400] width 16 height 11
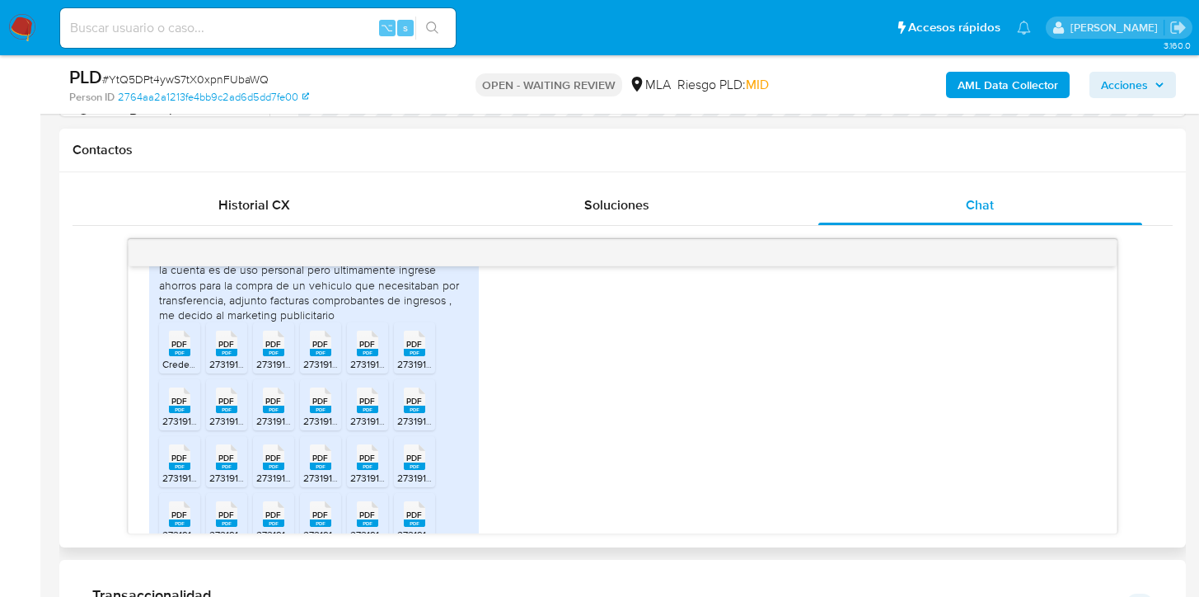
click at [364, 406] on span "PDF" at bounding box center [367, 400] width 16 height 11
click at [400, 414] on div "PDF PDF" at bounding box center [414, 398] width 35 height 32
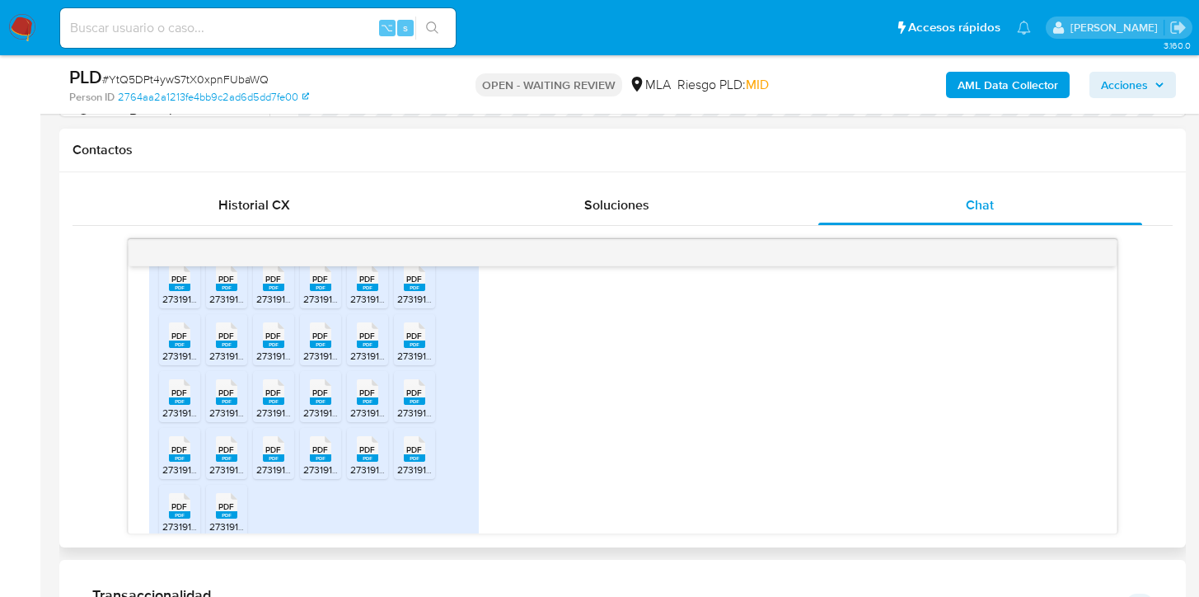
scroll to position [1056, 0]
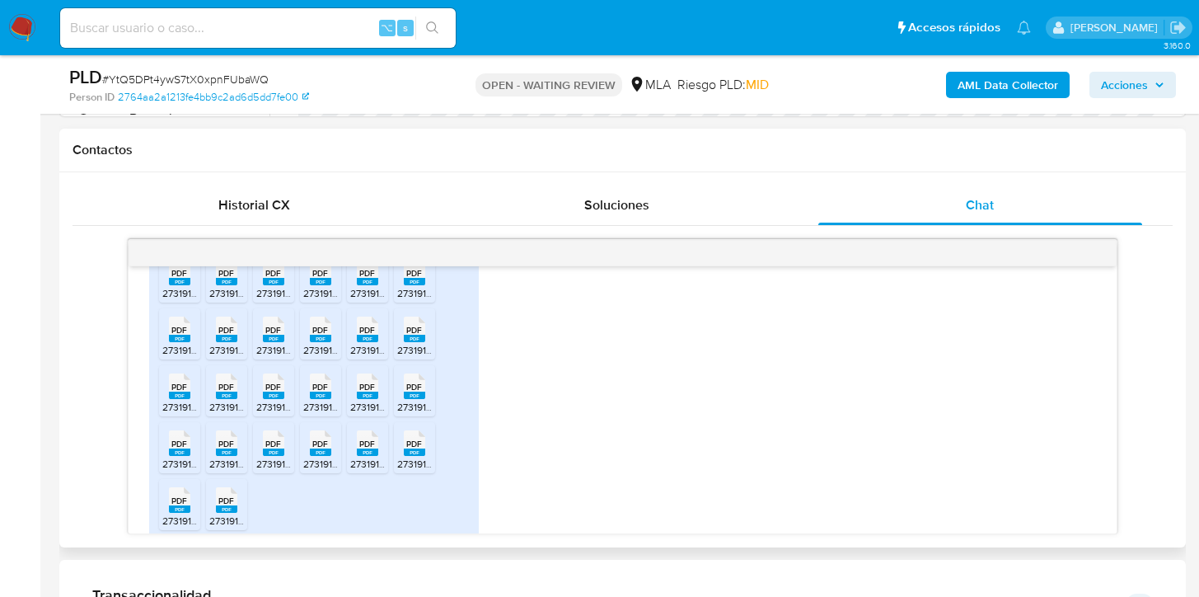
click at [186, 342] on rect at bounding box center [179, 338] width 21 height 7
click at [230, 342] on rect at bounding box center [226, 338] width 21 height 7
click at [276, 342] on rect at bounding box center [273, 338] width 21 height 7
click at [332, 344] on div "PDF PDF" at bounding box center [320, 327] width 35 height 32
click at [362, 335] on span "PDF" at bounding box center [367, 330] width 16 height 11
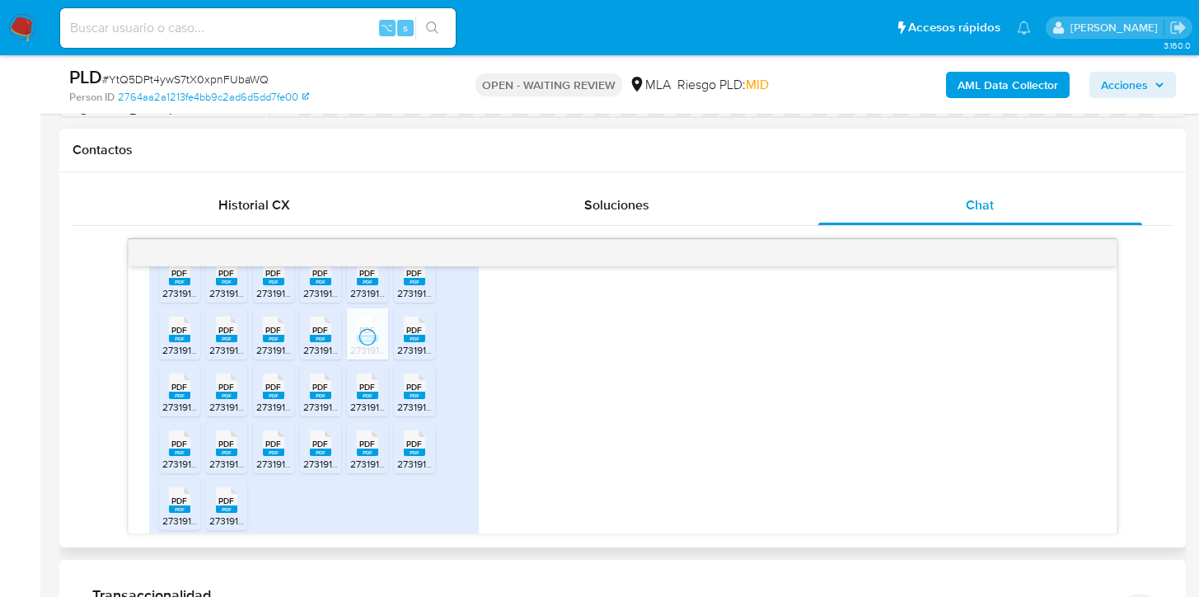
click at [424, 342] on rect at bounding box center [414, 338] width 21 height 7
click at [185, 392] on span "PDF" at bounding box center [179, 386] width 16 height 11
click at [216, 400] on icon "PDF" at bounding box center [226, 386] width 21 height 29
click at [277, 392] on span "PDF" at bounding box center [273, 386] width 16 height 11
click at [321, 392] on span "PDF" at bounding box center [320, 386] width 16 height 11
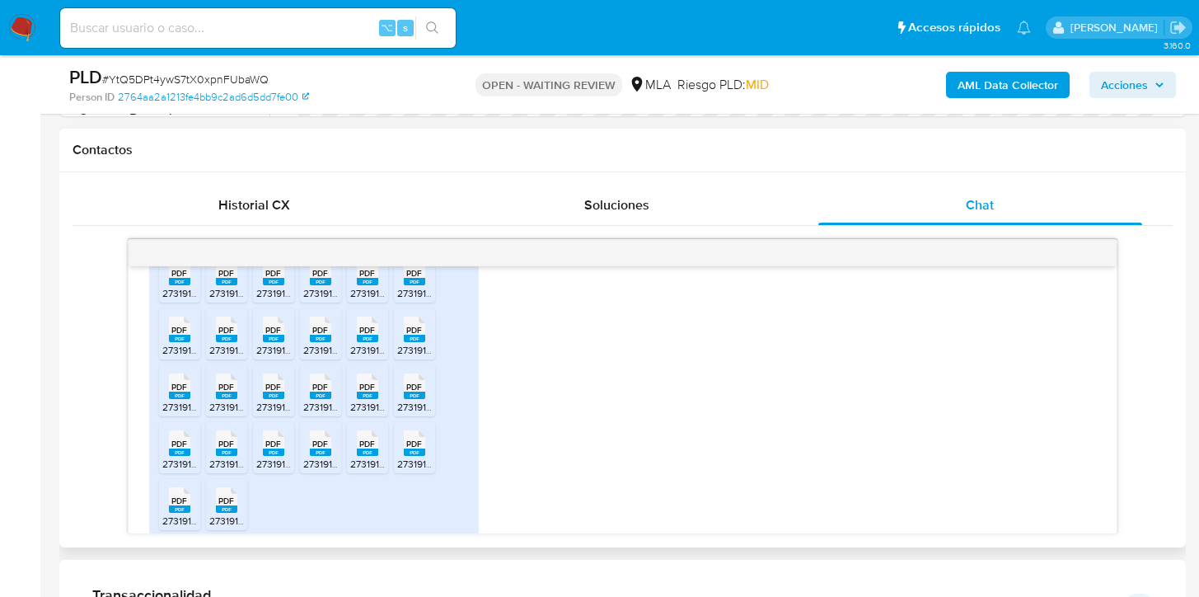
click at [372, 392] on span "PDF" at bounding box center [367, 386] width 16 height 11
click at [424, 399] on icon at bounding box center [414, 386] width 21 height 26
click at [181, 449] on span "PDF" at bounding box center [179, 443] width 16 height 11
click at [214, 457] on div "PDF PDF" at bounding box center [226, 441] width 35 height 32
click at [265, 449] on span "PDF" at bounding box center [273, 443] width 16 height 11
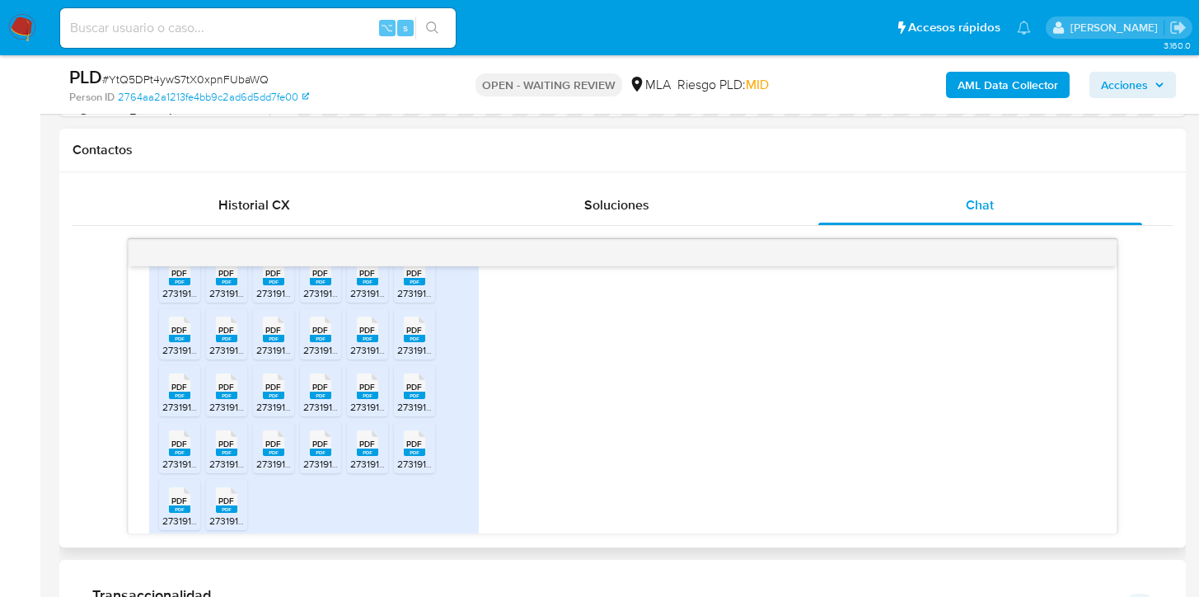
click at [311, 456] on rect at bounding box center [320, 451] width 21 height 7
click at [363, 456] on rect at bounding box center [367, 451] width 21 height 7
click at [406, 456] on rect at bounding box center [414, 451] width 21 height 7
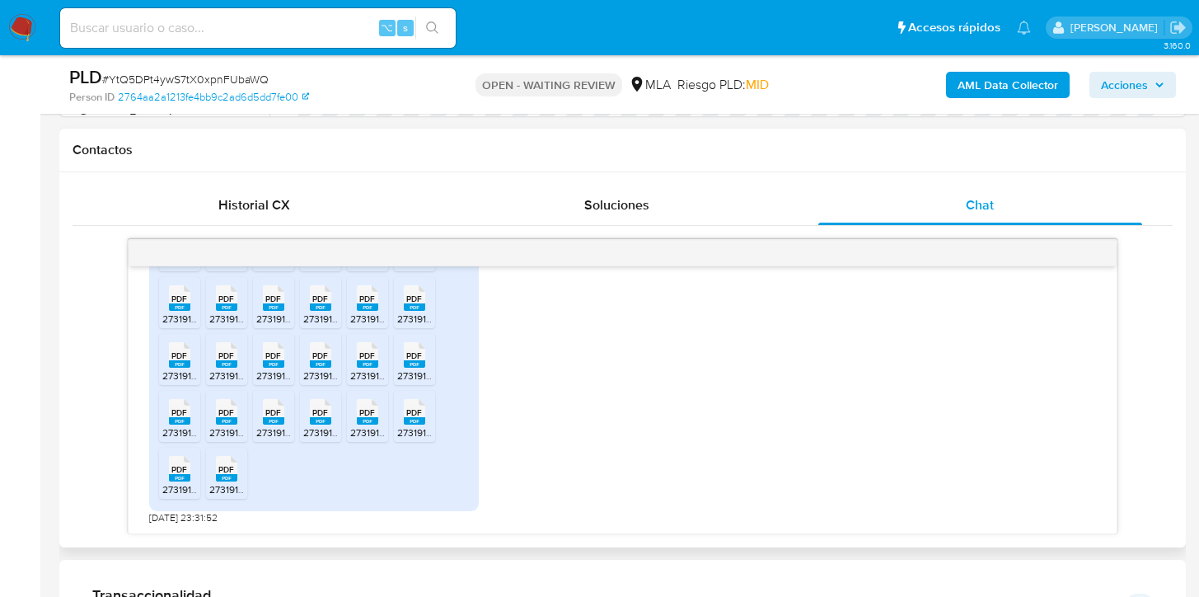
scroll to position [1117, 0]
click at [170, 461] on icon at bounding box center [179, 469] width 21 height 26
click at [221, 472] on span "PDF" at bounding box center [226, 469] width 16 height 11
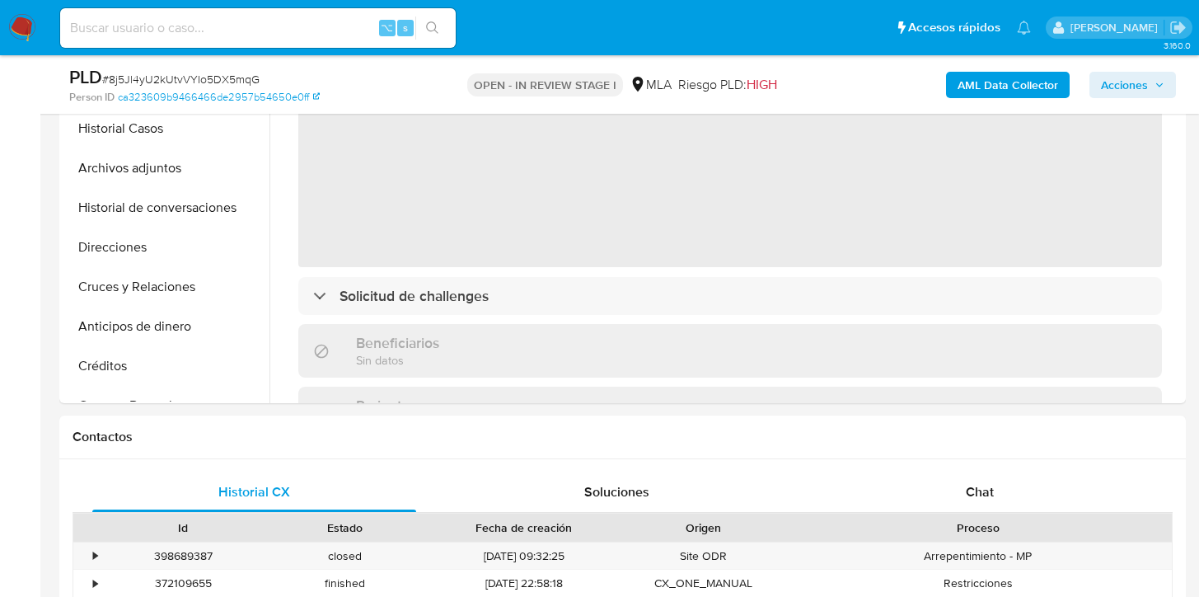
scroll to position [507, 0]
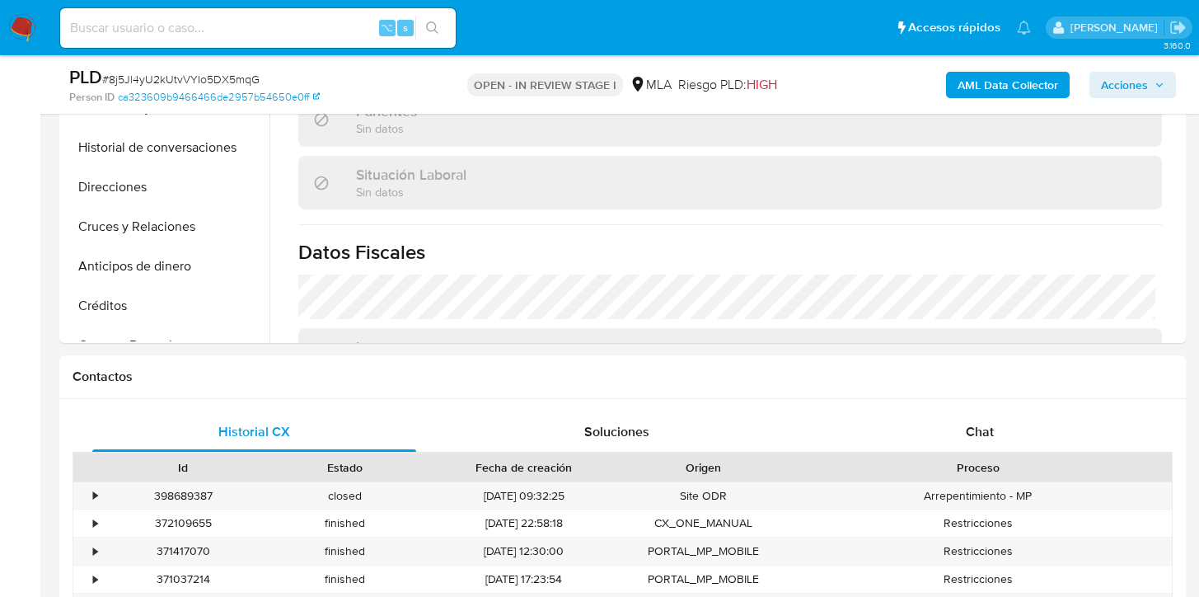
select select "10"
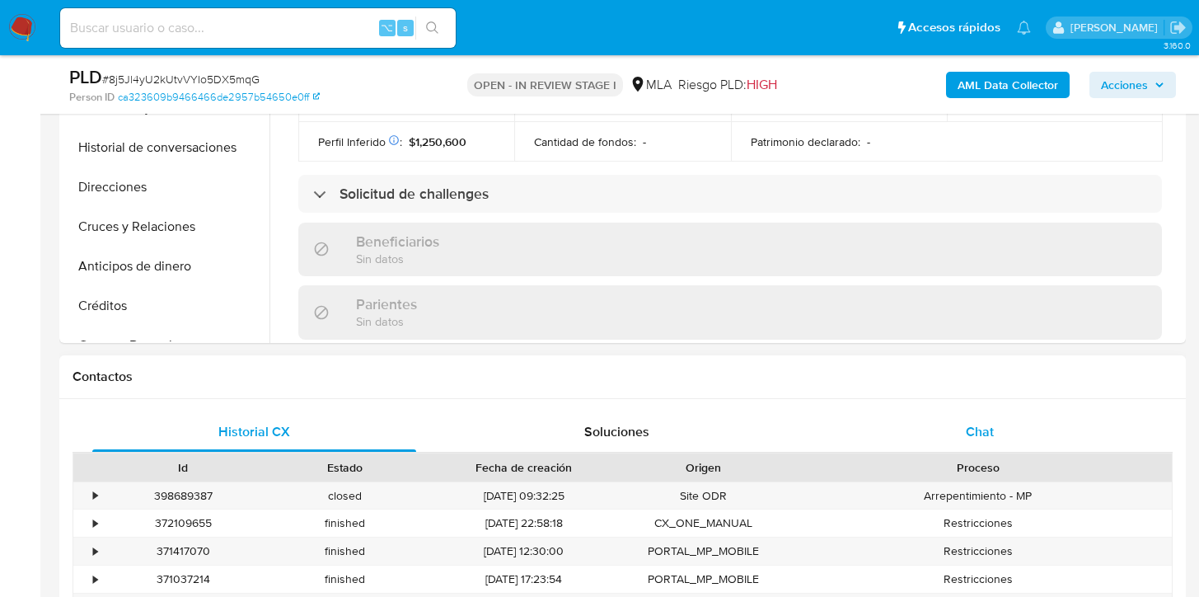
scroll to position [840, 0]
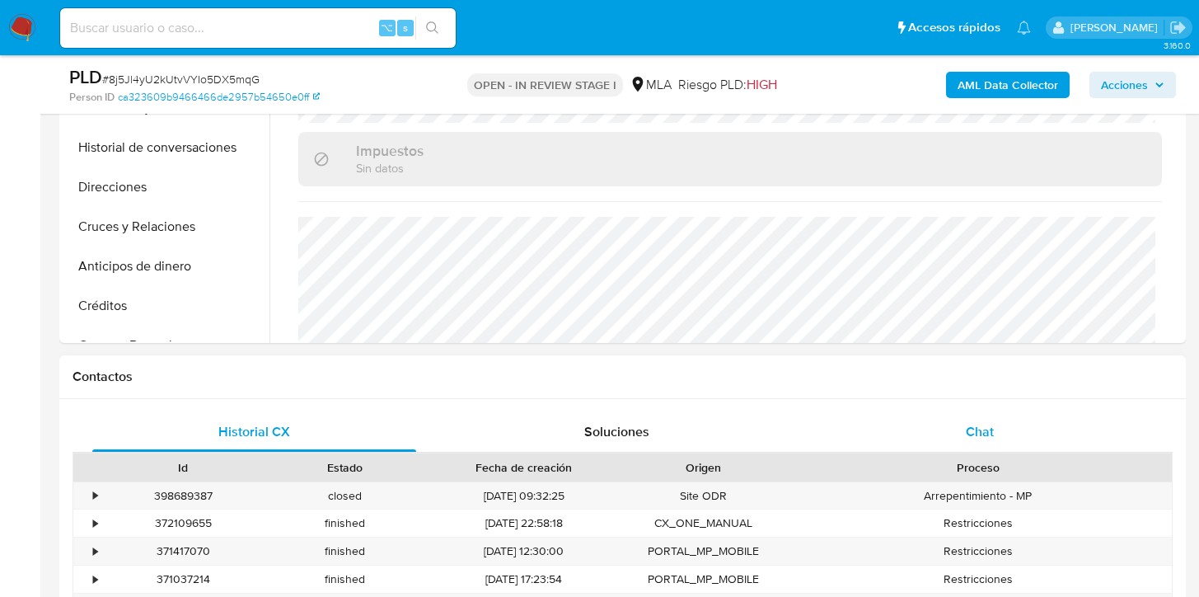
click at [907, 447] on div "Chat" at bounding box center [980, 432] width 324 height 40
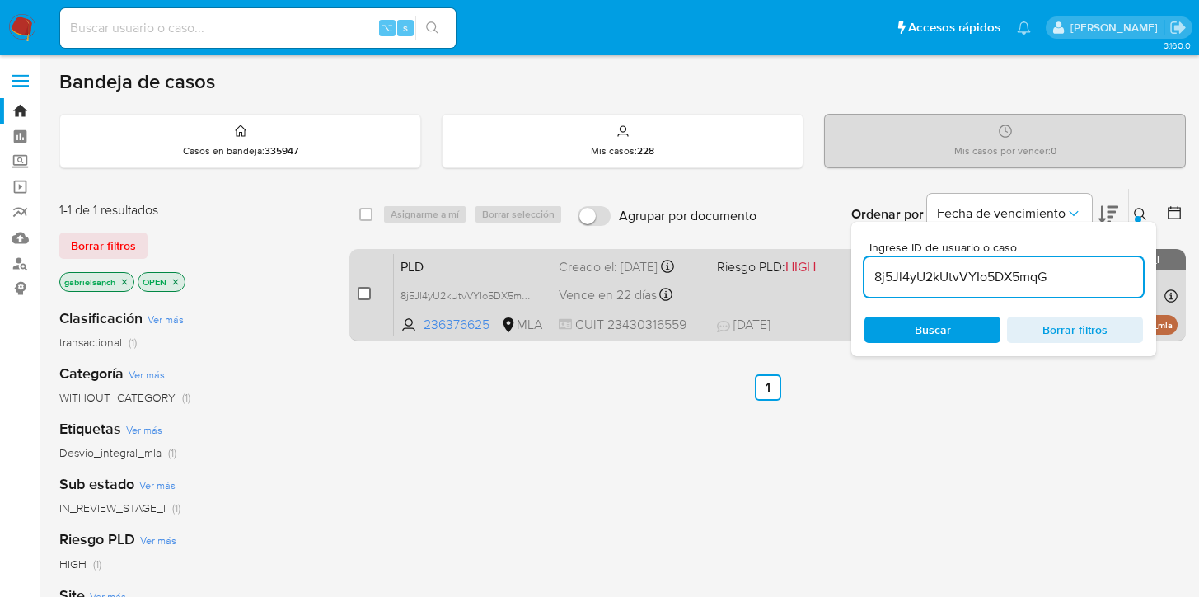
click at [368, 287] on input "checkbox" at bounding box center [364, 293] width 13 height 13
checkbox input "true"
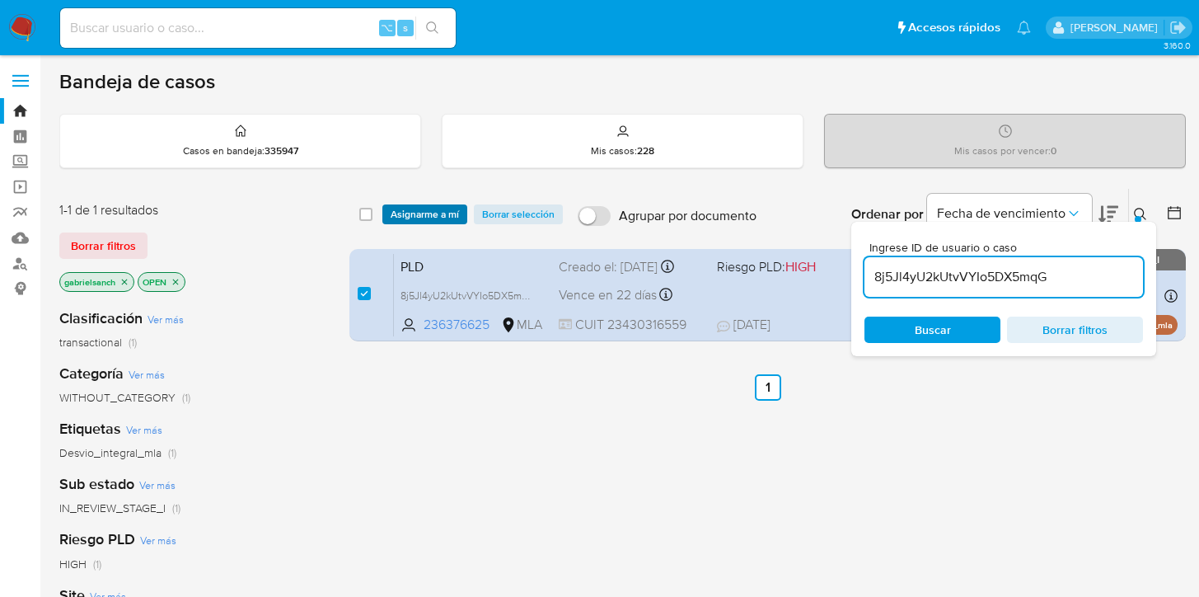
click at [418, 208] on span "Asignarme a mí" at bounding box center [425, 214] width 68 height 16
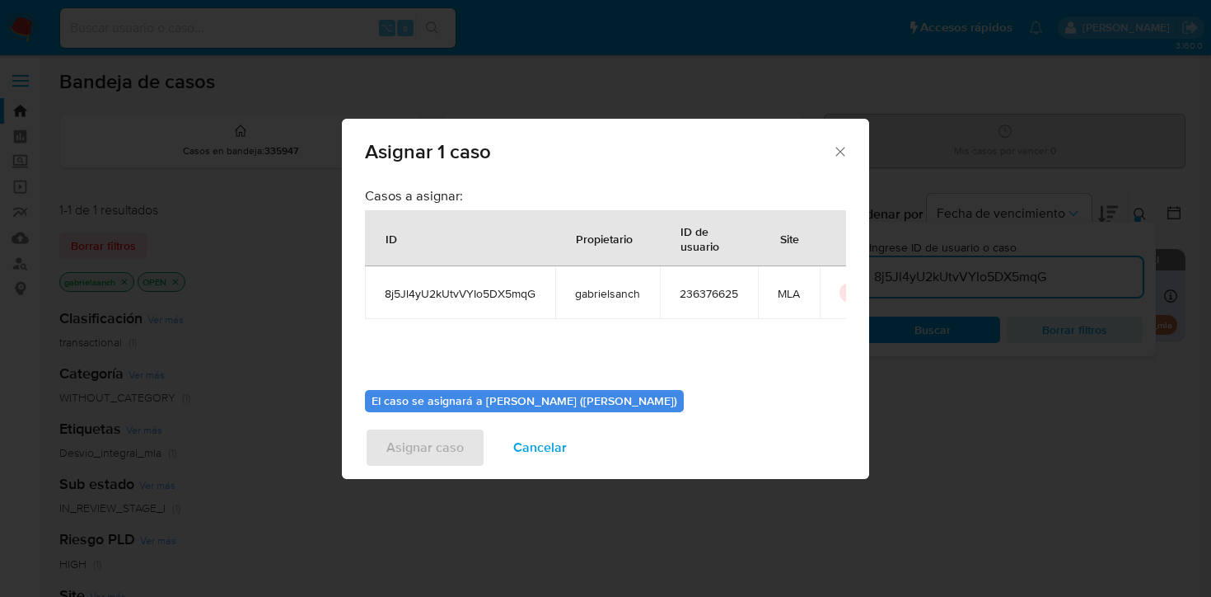
scroll to position [85, 0]
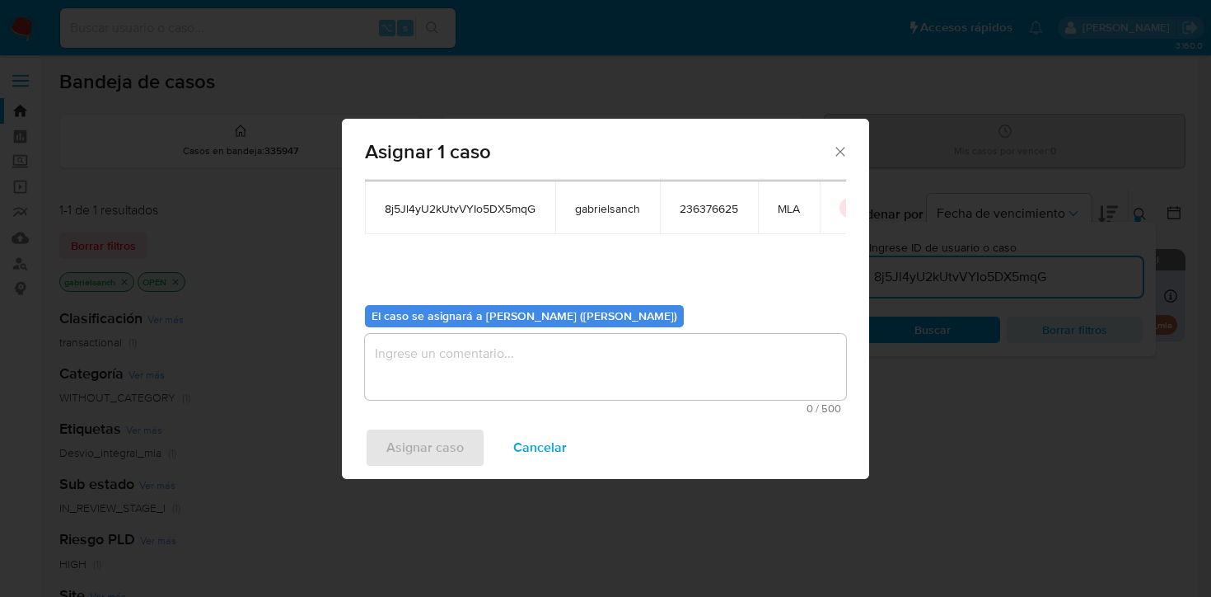
click at [536, 369] on textarea "assign-modal" at bounding box center [605, 367] width 481 height 66
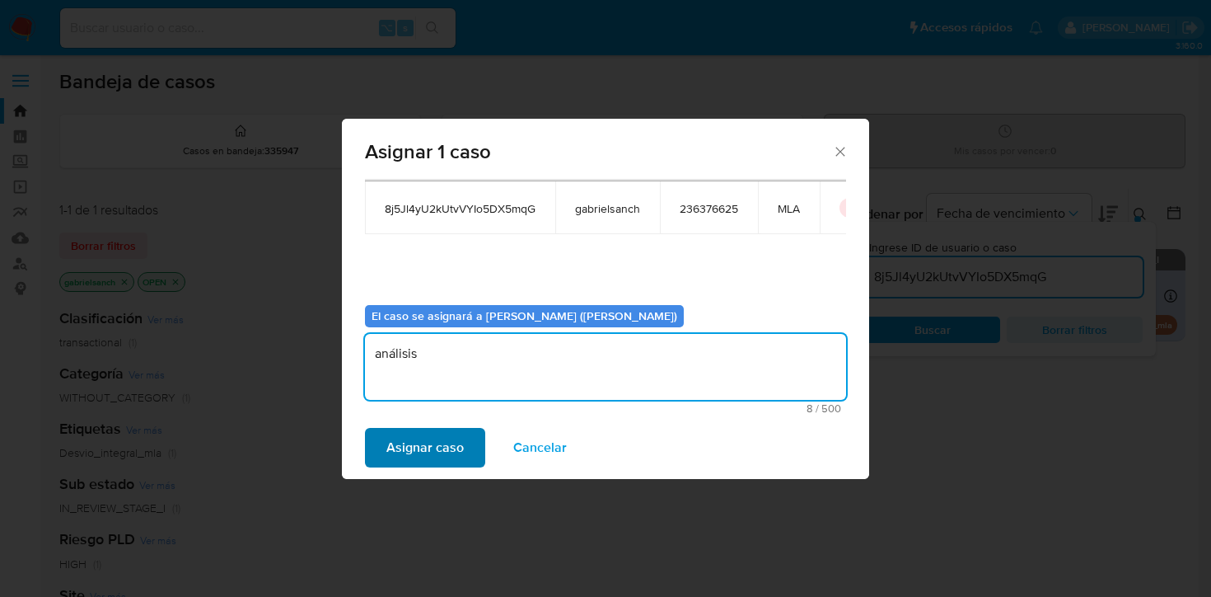
type textarea "análisis"
click at [431, 441] on span "Asignar caso" at bounding box center [424, 447] width 77 height 36
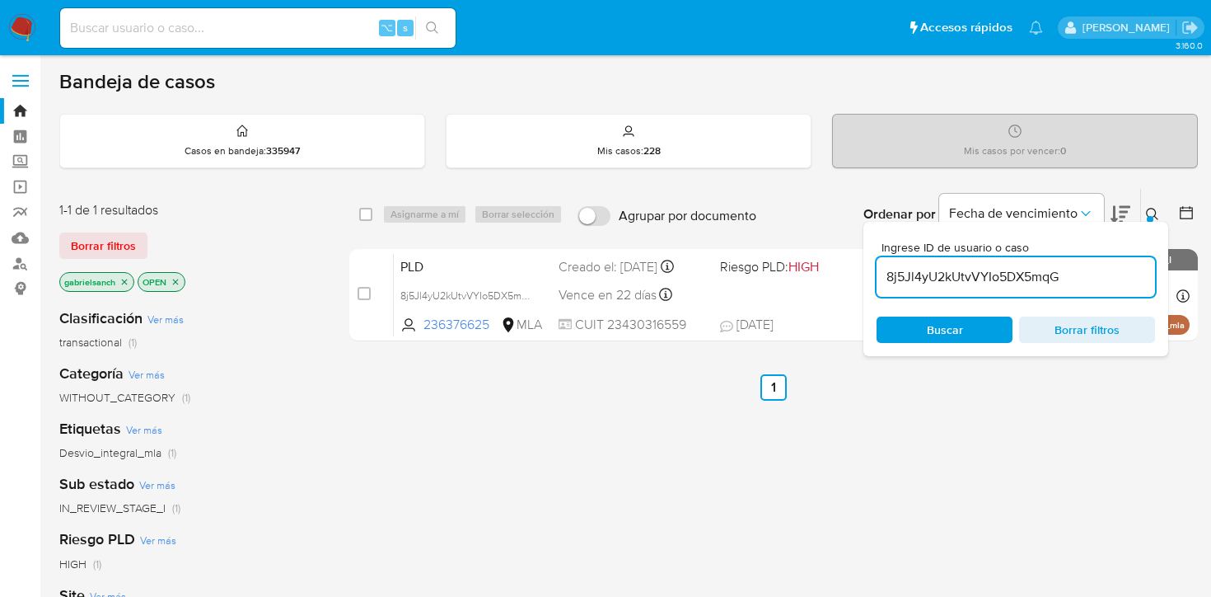
click at [980, 285] on input "8j5Jl4yU2kUtvVYIo5DX5mqG" at bounding box center [1016, 276] width 278 height 21
paste input "i5LJMfdtT2NeDIFzW5At5qYx"
type input "i5LJMfdtT2NeDIFzW5At5qYx"
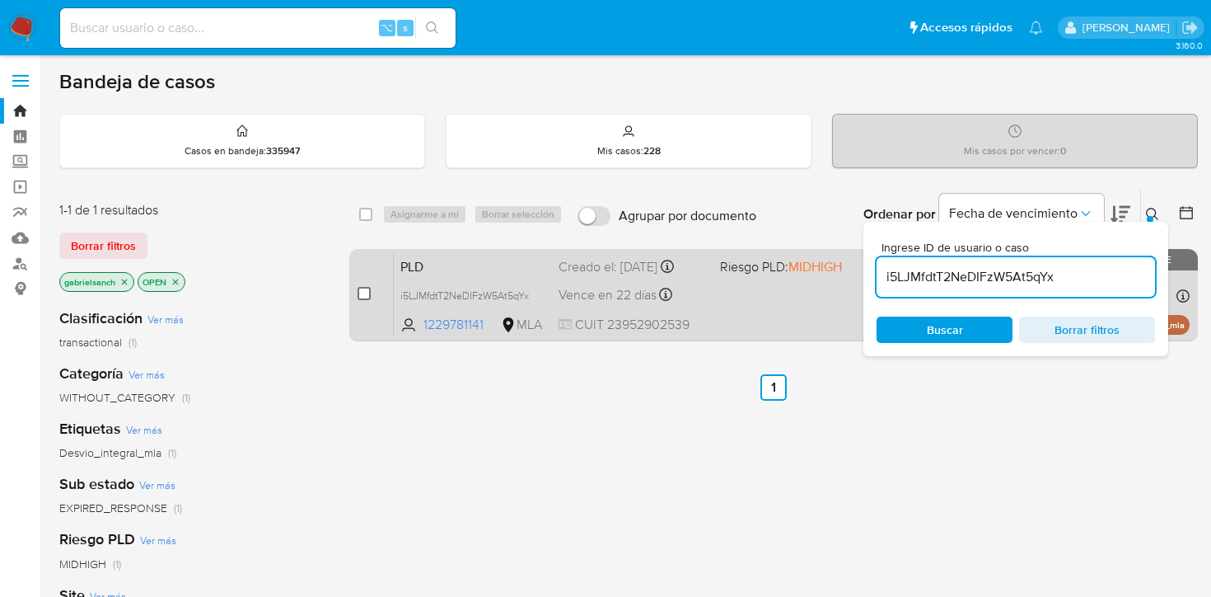
click at [366, 293] on input "checkbox" at bounding box center [364, 293] width 13 height 13
checkbox input "true"
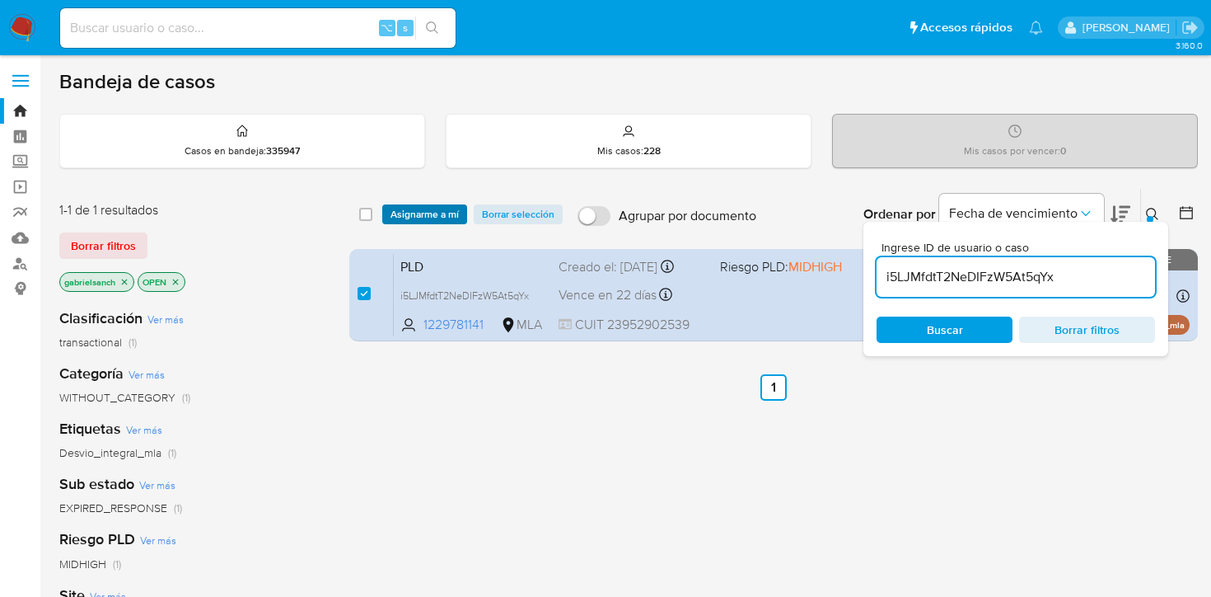
click at [428, 217] on span "Asignarme a mí" at bounding box center [425, 214] width 68 height 16
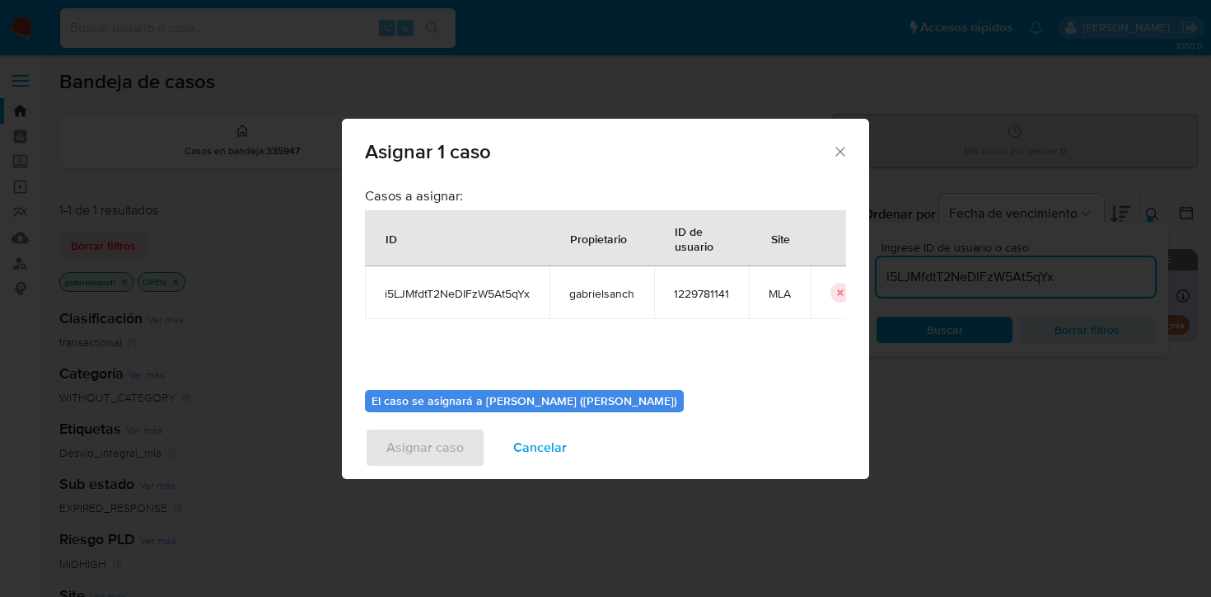
scroll to position [85, 0]
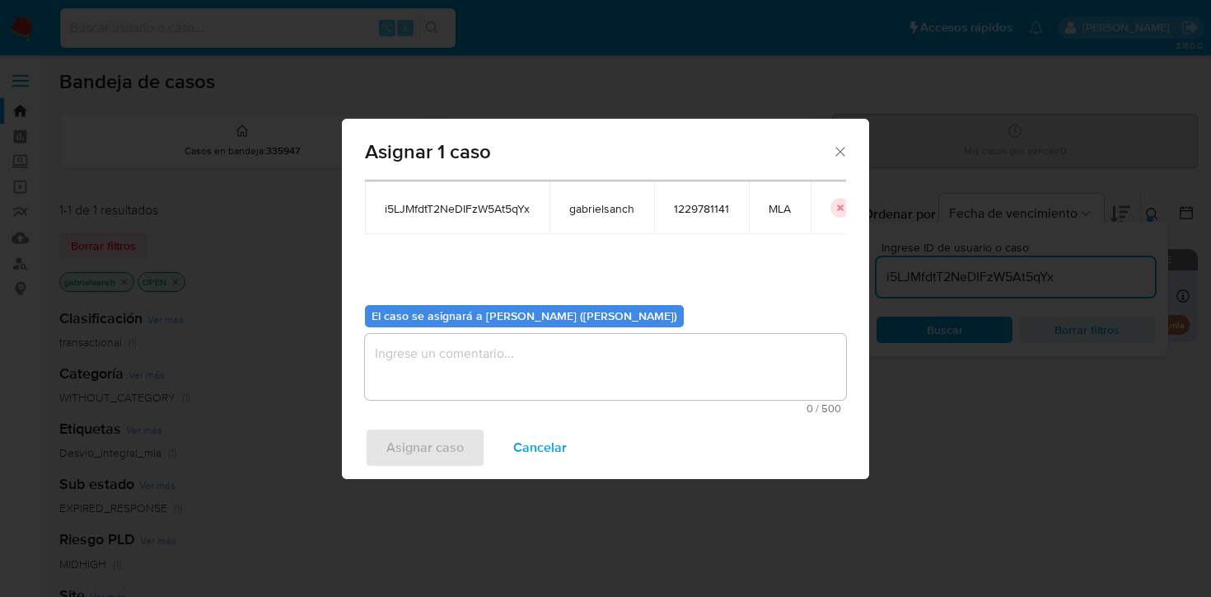
click at [439, 369] on textarea "assign-modal" at bounding box center [605, 367] width 481 height 66
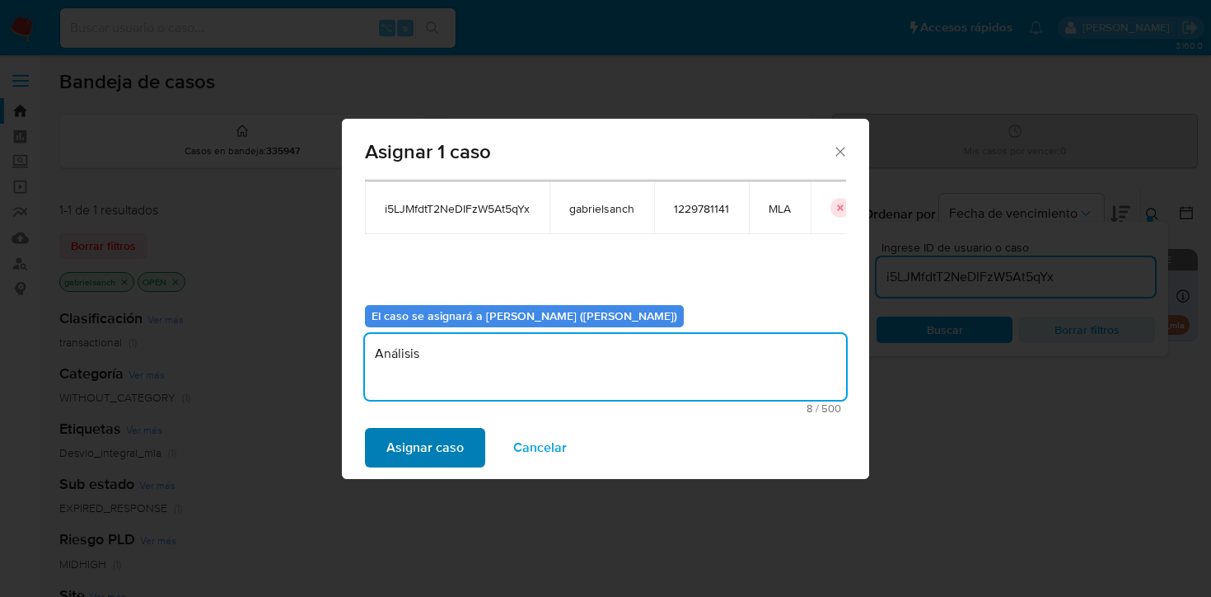
type textarea "Análisis"
click at [408, 456] on span "Asignar caso" at bounding box center [424, 447] width 77 height 36
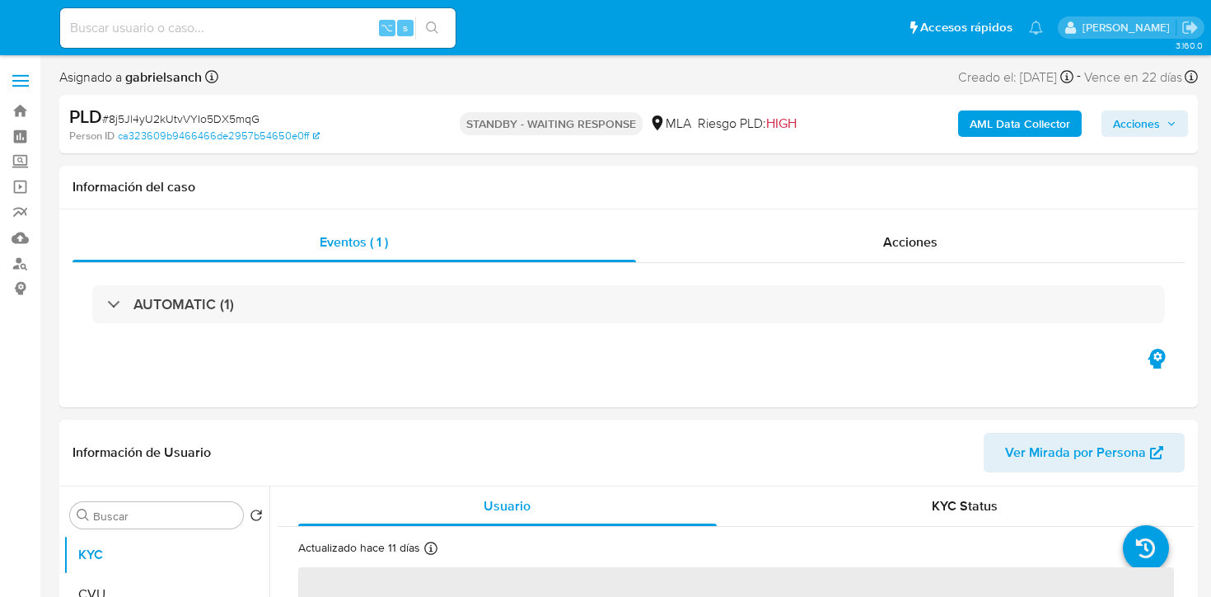
select select "10"
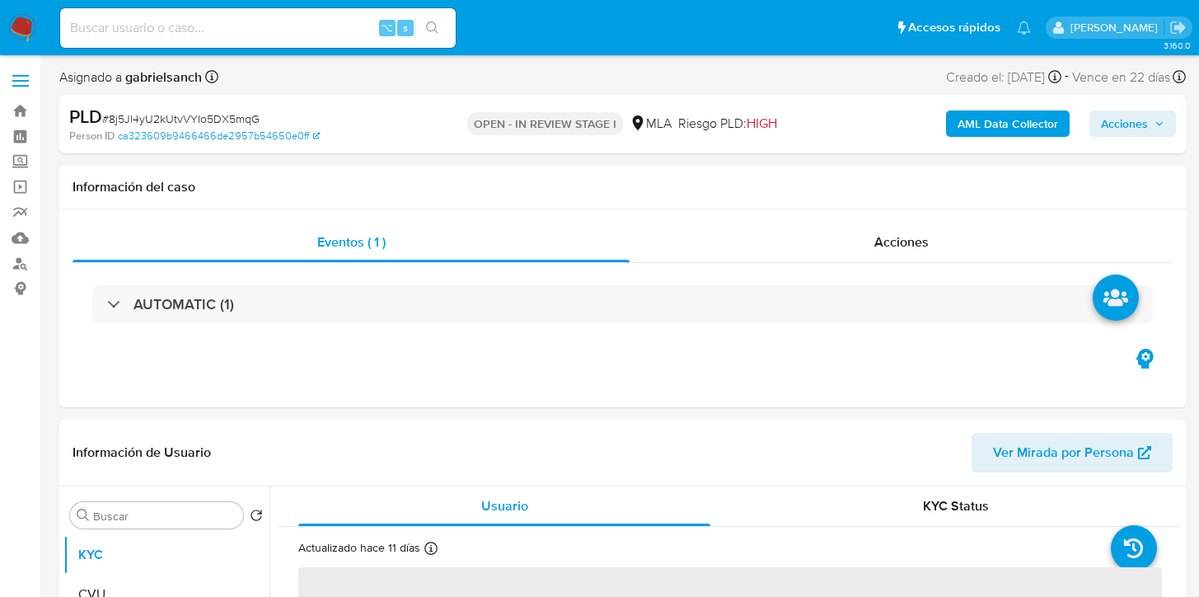
select select "10"
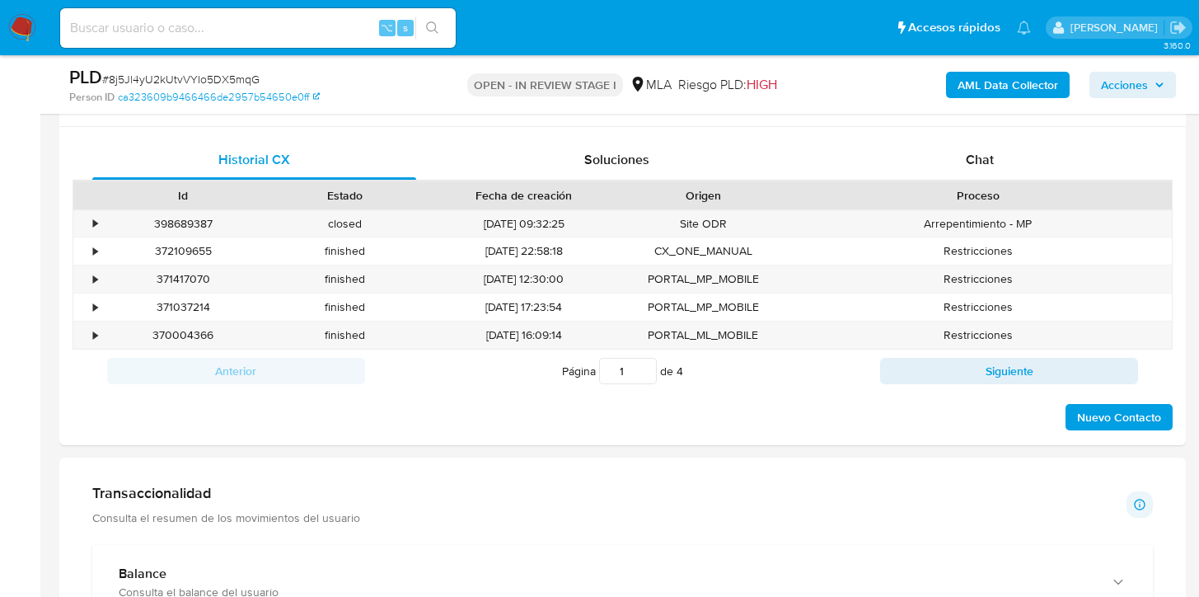
scroll to position [748, 0]
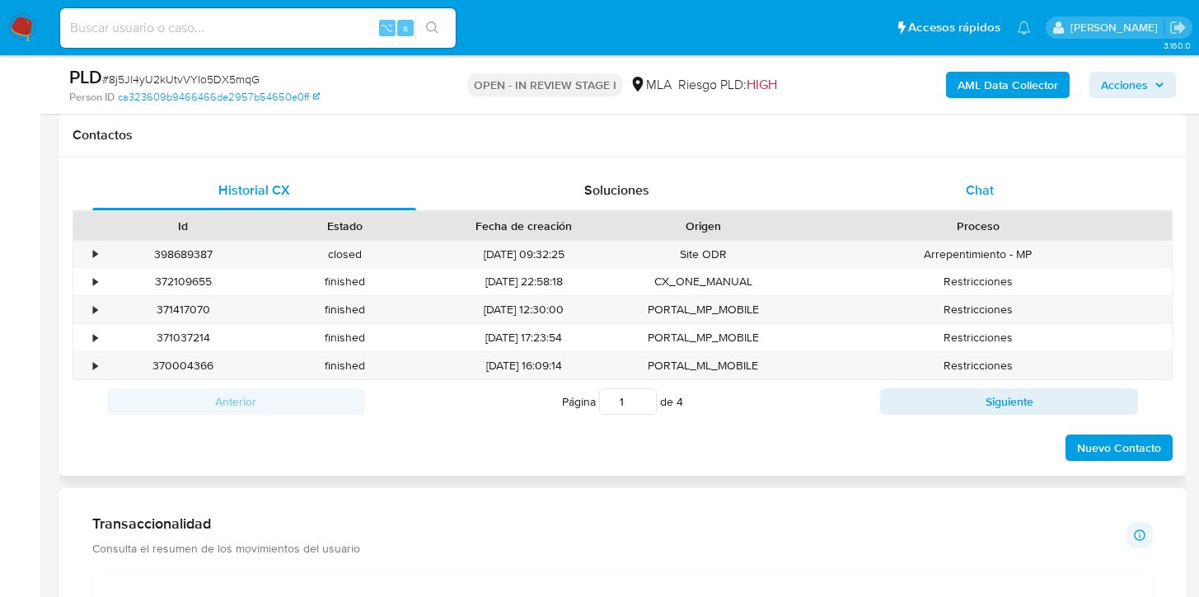
click at [942, 171] on div "Chat" at bounding box center [980, 191] width 324 height 40
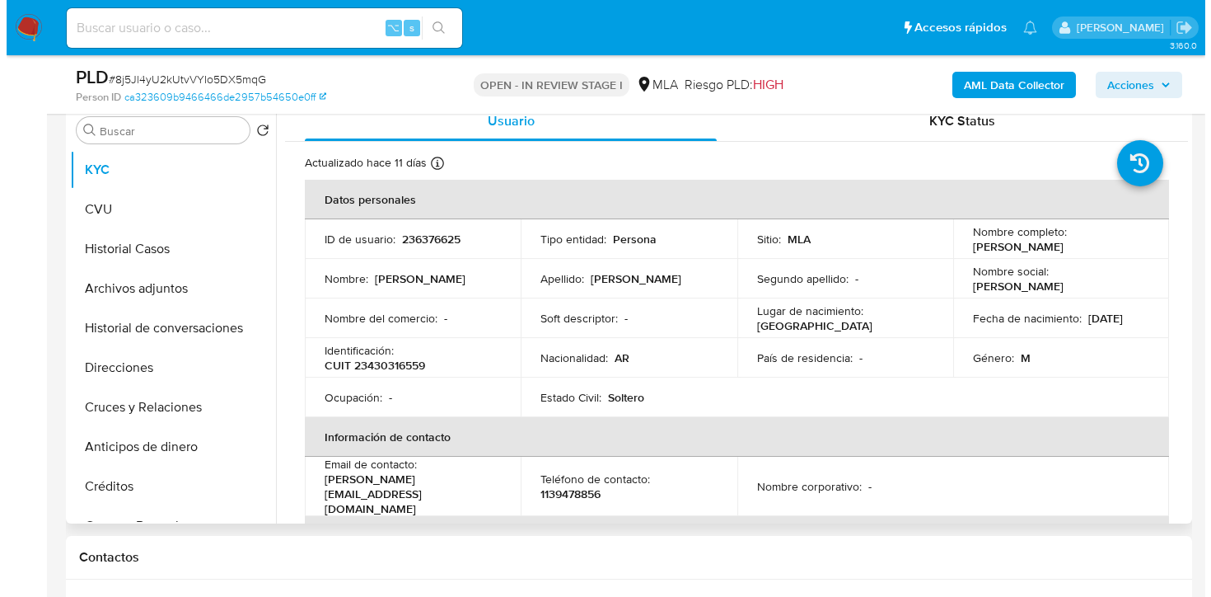
scroll to position [327, 0]
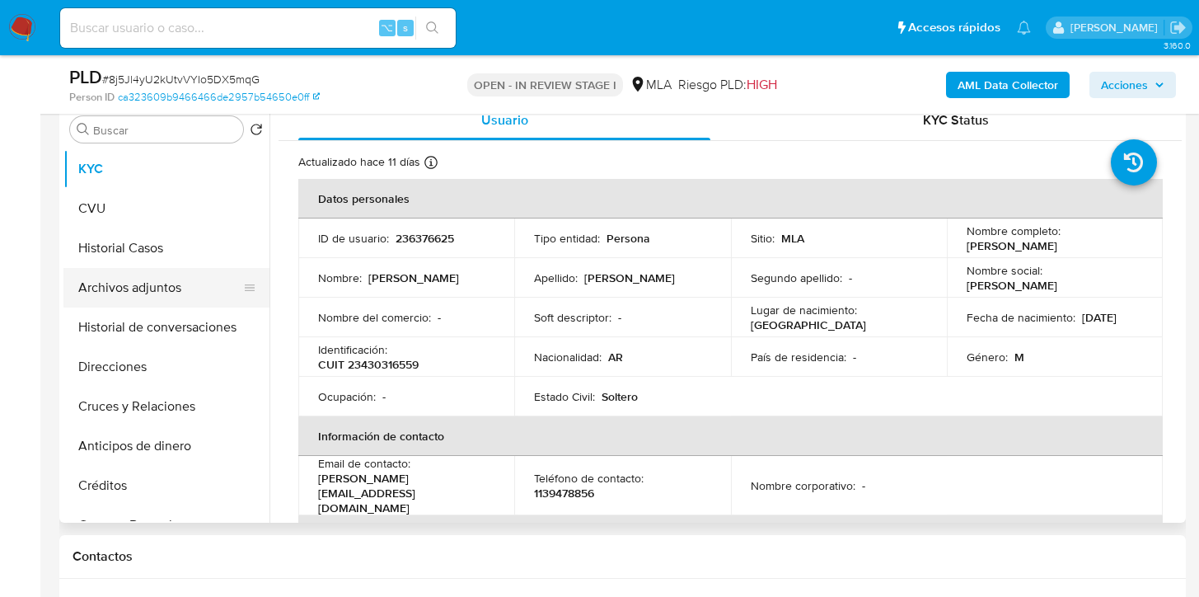
click at [143, 278] on button "Archivos adjuntos" at bounding box center [159, 288] width 193 height 40
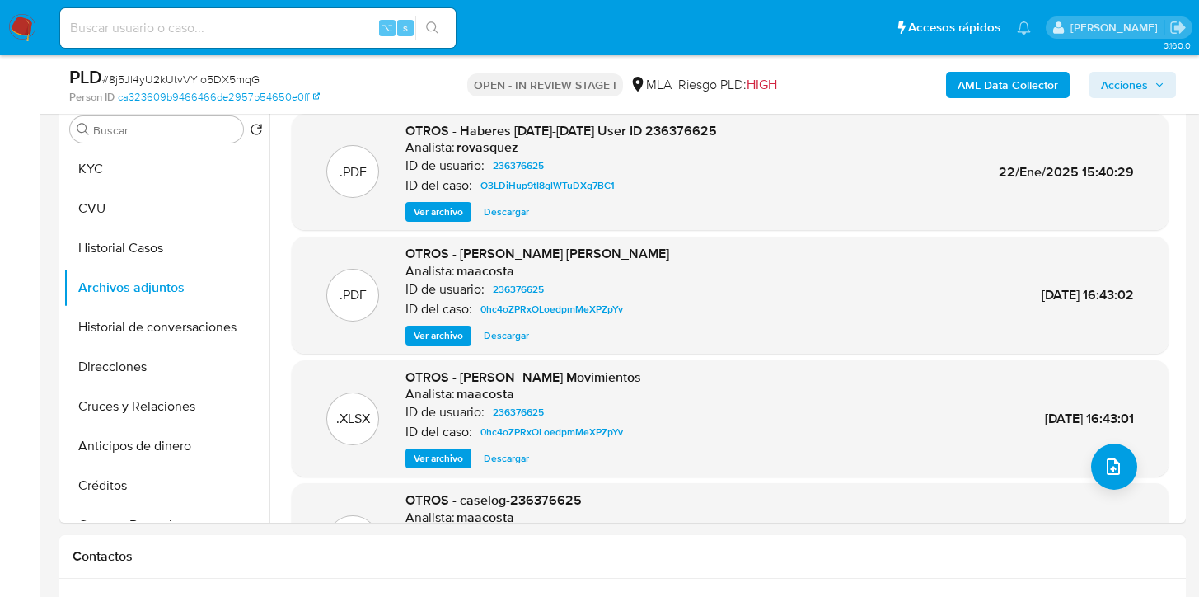
click at [962, 87] on b "AML Data Collector" at bounding box center [1007, 85] width 101 height 26
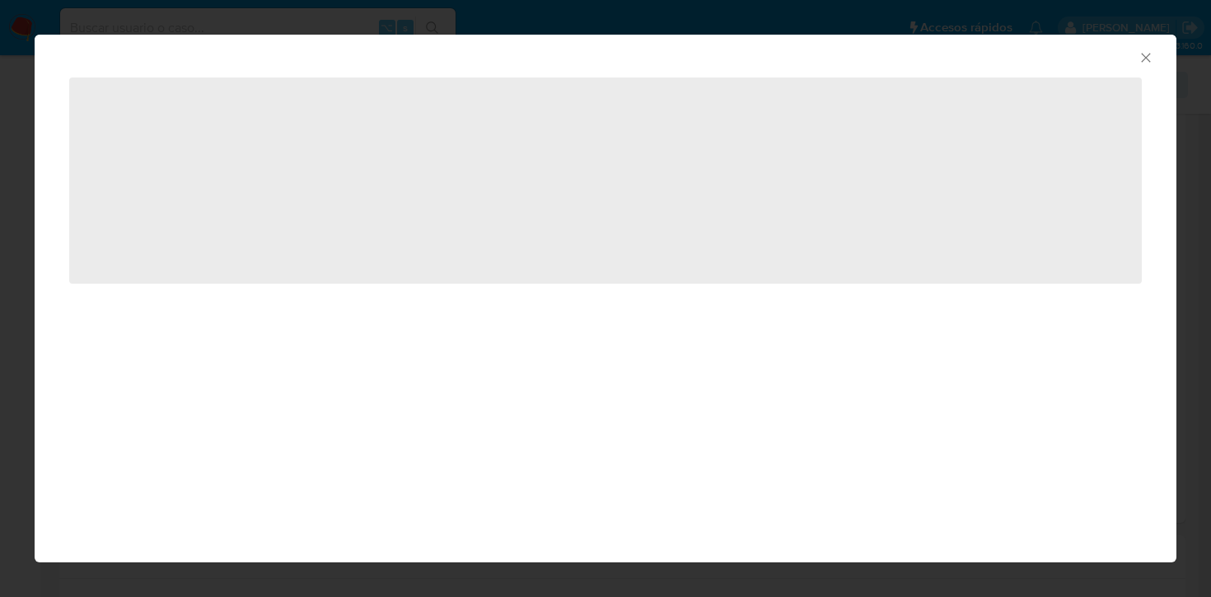
click at [1145, 58] on icon "Cerrar ventana" at bounding box center [1145, 57] width 9 height 9
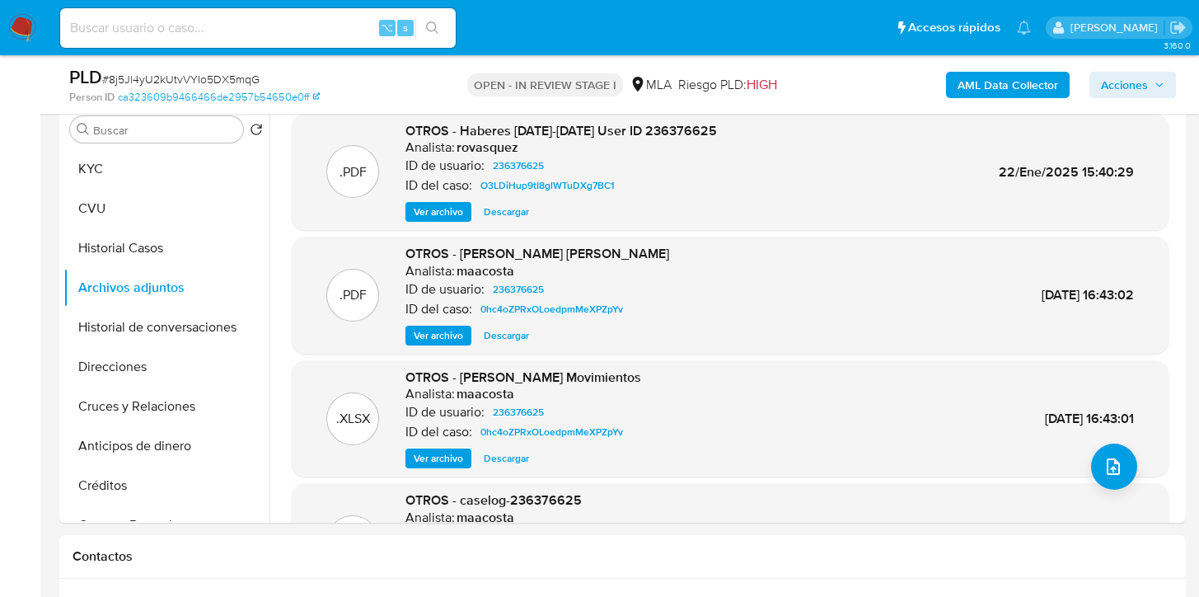
click at [1040, 87] on b "AML Data Collector" at bounding box center [1007, 85] width 101 height 26
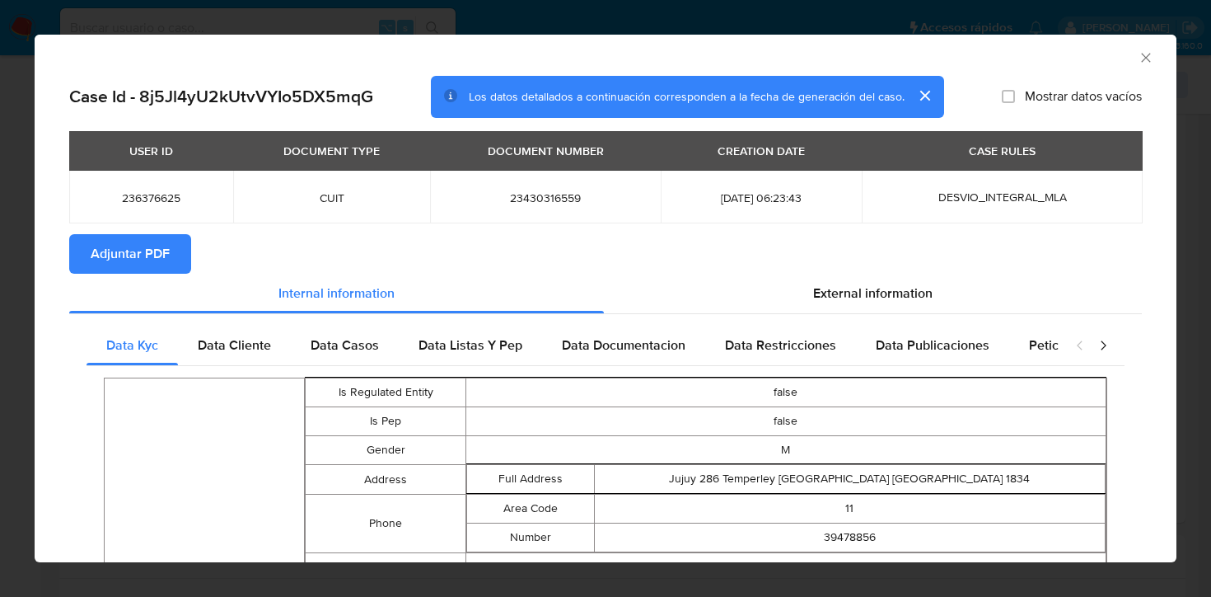
click at [161, 252] on span "Adjuntar PDF" at bounding box center [130, 254] width 79 height 36
click at [1141, 57] on icon "Cerrar ventana" at bounding box center [1145, 57] width 9 height 9
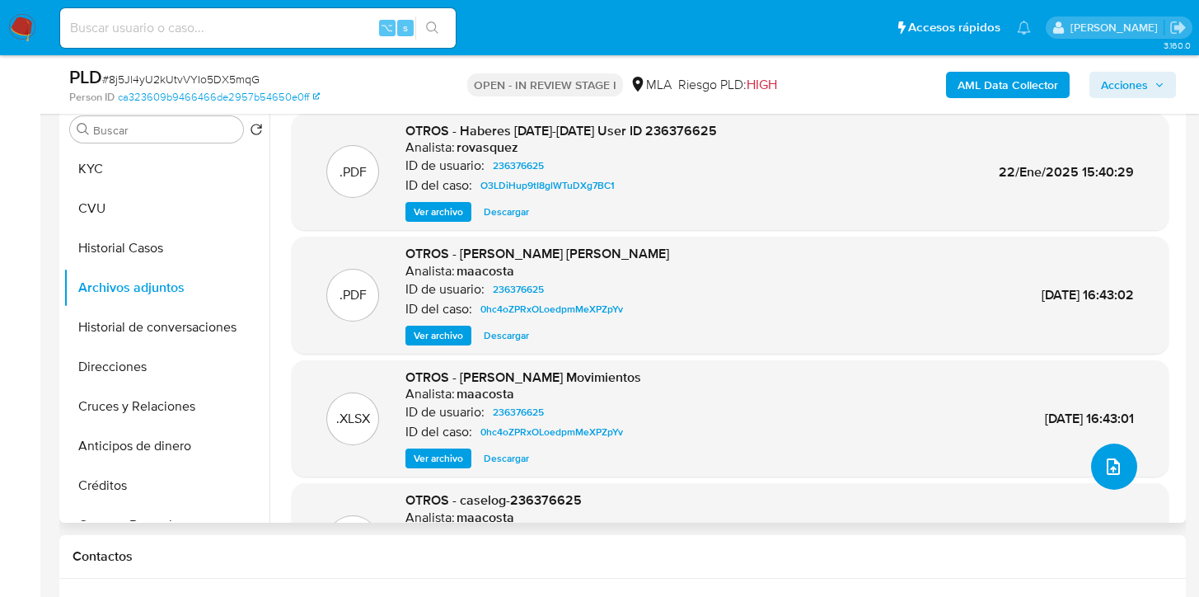
click at [1114, 464] on icon "upload-file" at bounding box center [1113, 466] width 20 height 20
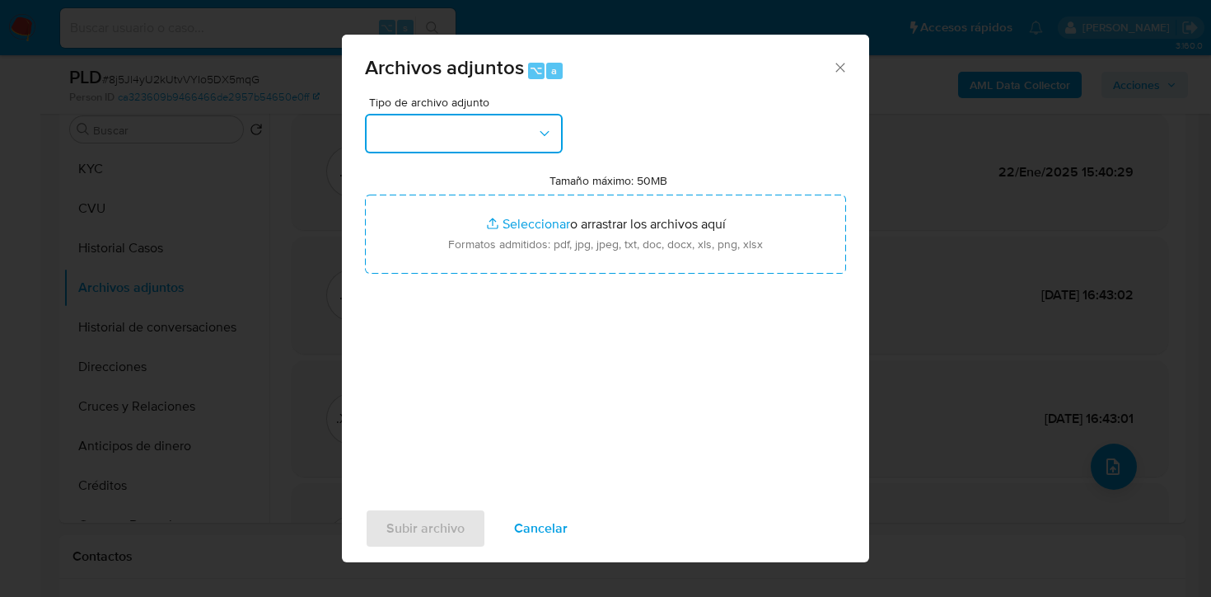
click at [520, 145] on button "button" at bounding box center [464, 134] width 198 height 40
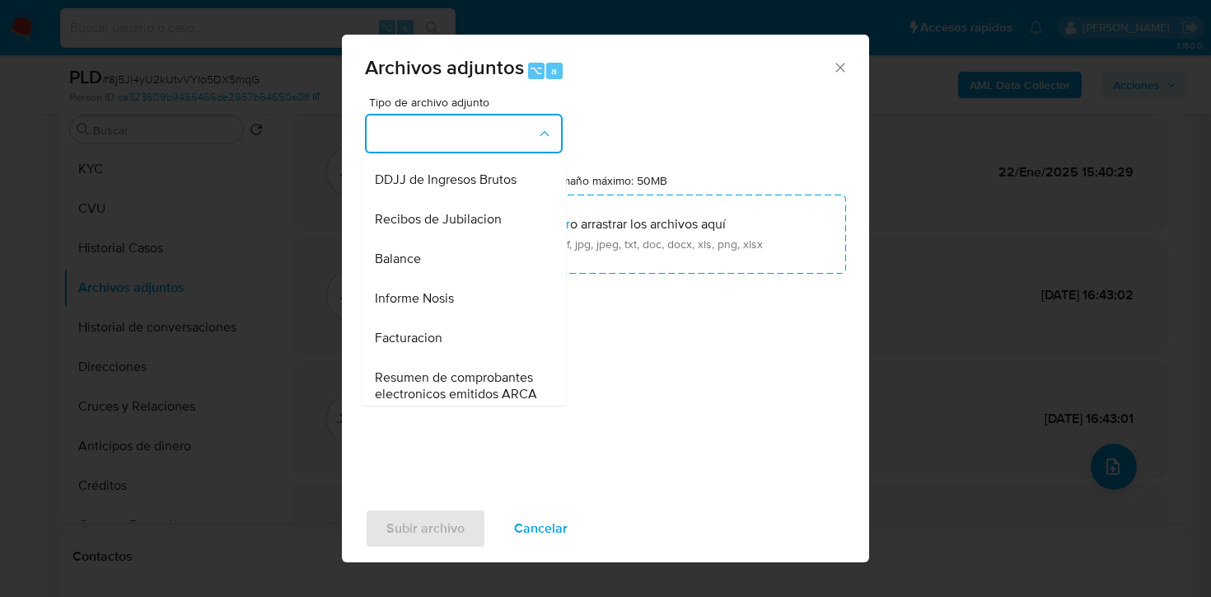
scroll to position [517, 0]
click at [462, 347] on div "Facturacion" at bounding box center [459, 334] width 168 height 40
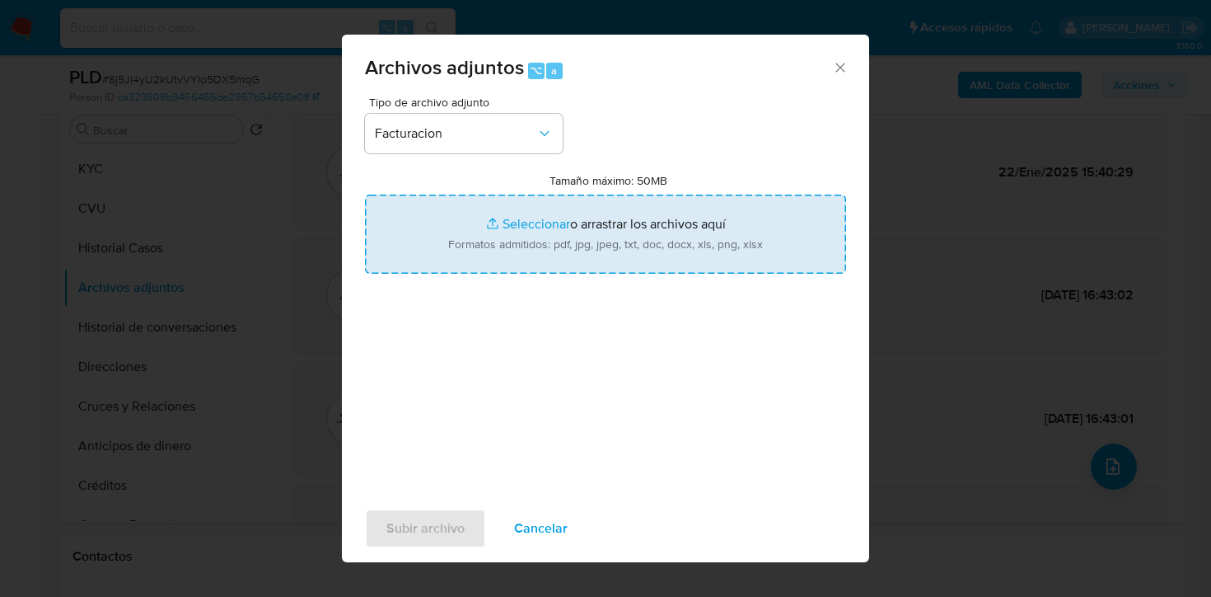
click at [553, 224] on input "Tamaño máximo: 50MB Seleccionar archivos" at bounding box center [605, 233] width 481 height 79
type input "C:\fakepath\Facturas C- 8j5Jl4yU2kUtvVYIo5DX5mqG.pdf"
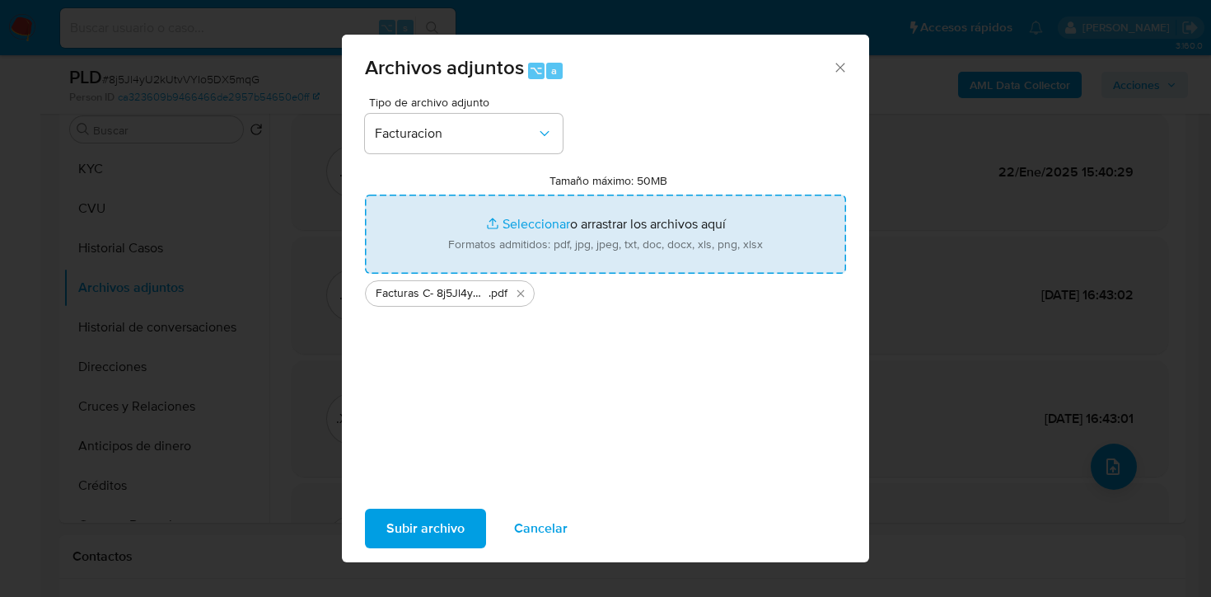
click at [406, 522] on span "Subir archivo" at bounding box center [425, 528] width 78 height 36
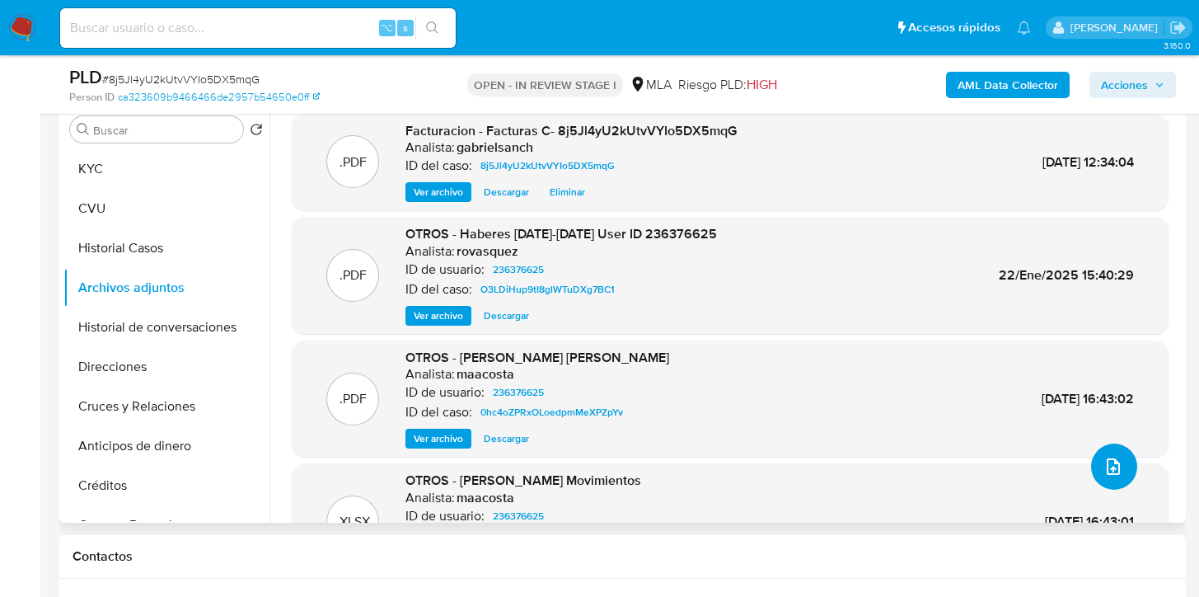
click at [1102, 454] on button "upload-file" at bounding box center [1114, 466] width 46 height 46
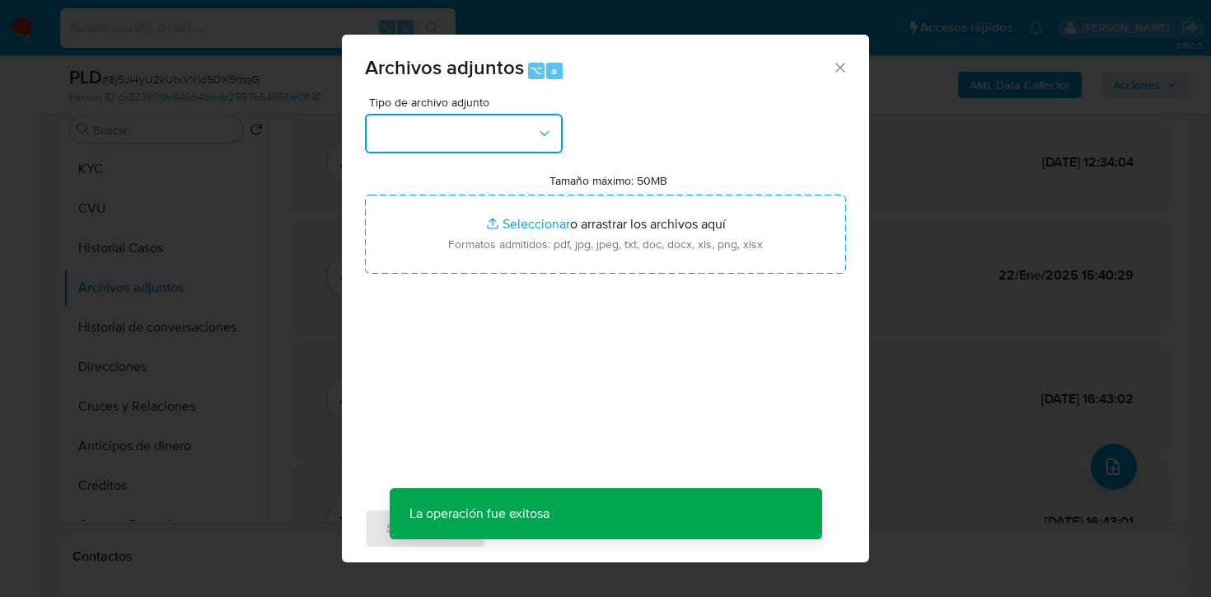
click at [490, 147] on button "button" at bounding box center [464, 134] width 198 height 40
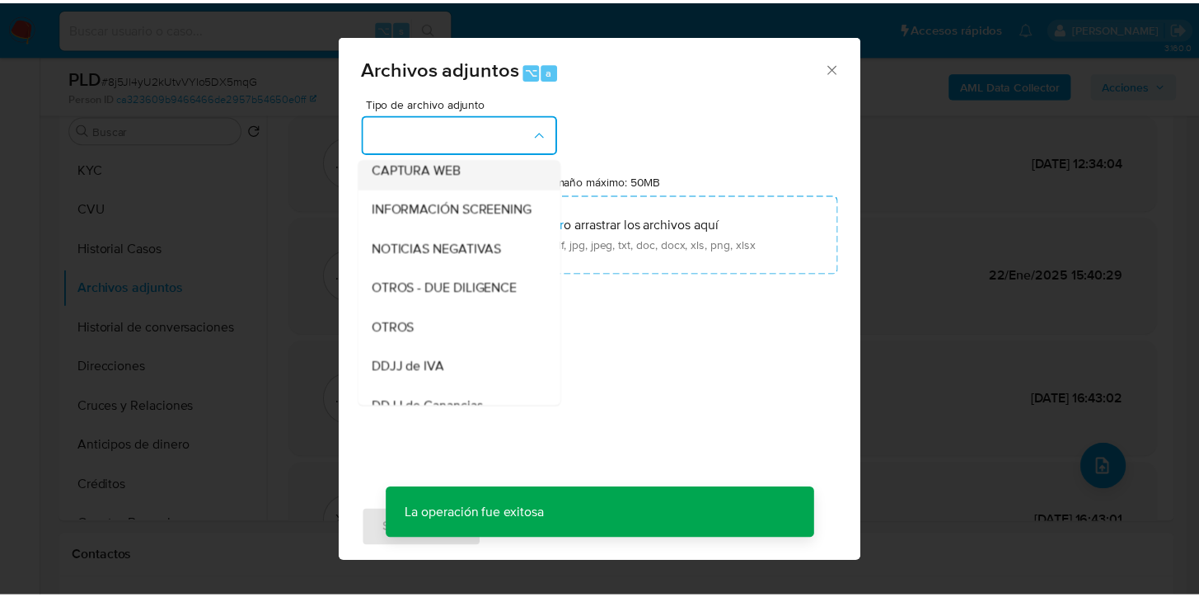
scroll to position [193, 0]
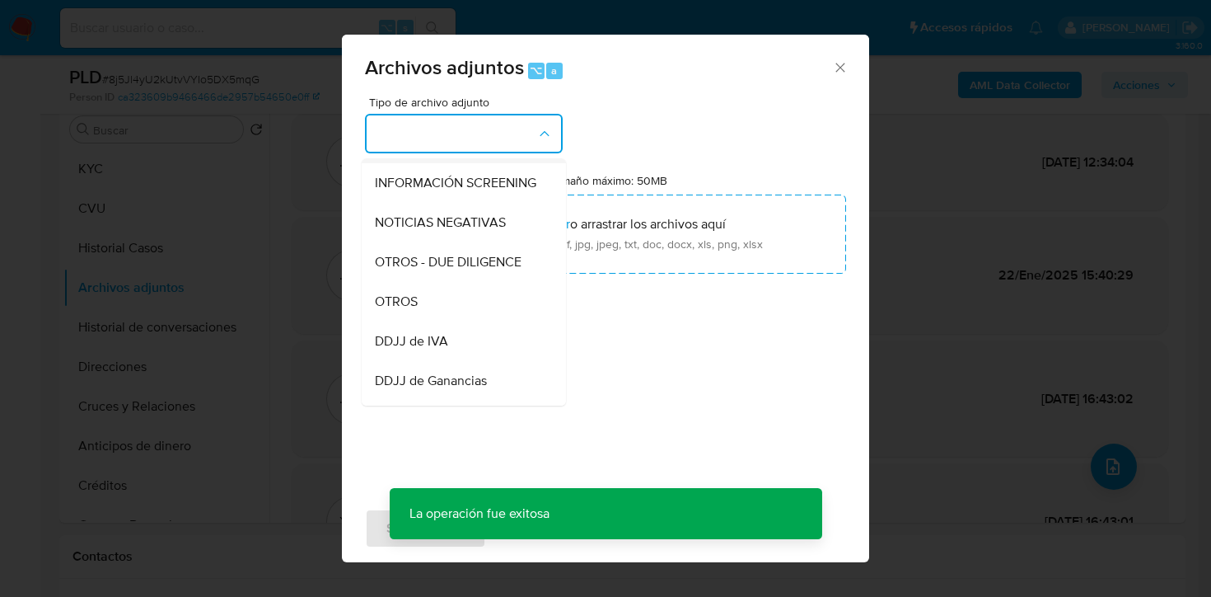
click at [437, 319] on div "OTROS" at bounding box center [459, 302] width 168 height 40
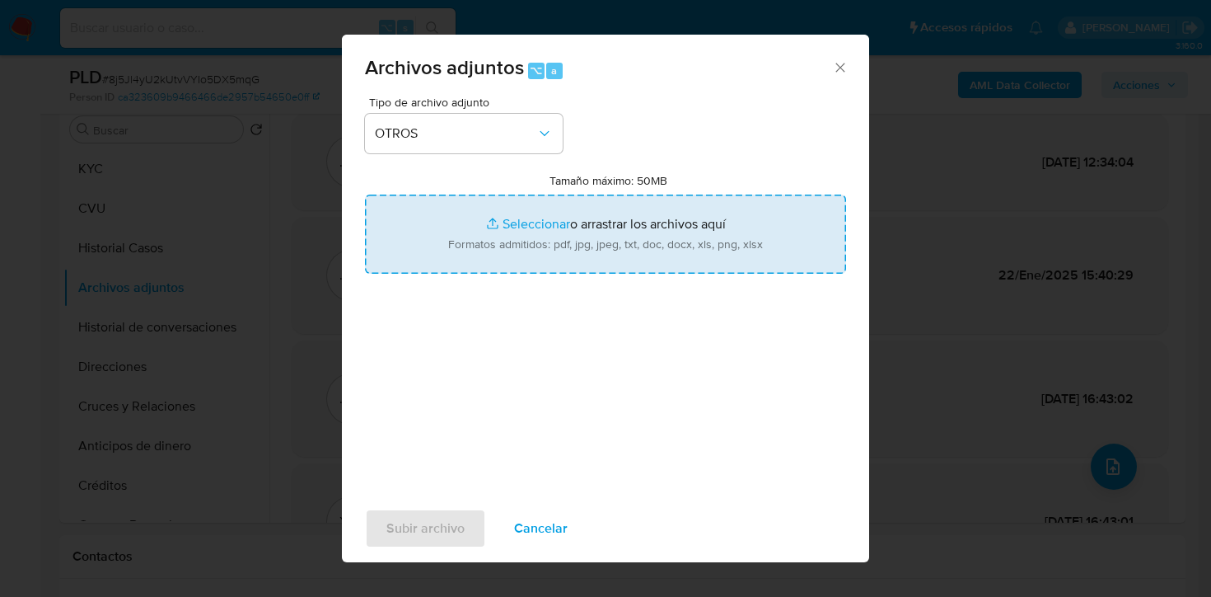
click at [548, 246] on input "Tamaño máximo: 50MB Seleccionar archivos" at bounding box center [605, 233] width 481 height 79
type input "C:\fakepath\Caselog 8j5Jl4yU2kUtvVYIo5DX5mqG_2025_07_17_22_34_13.docx"
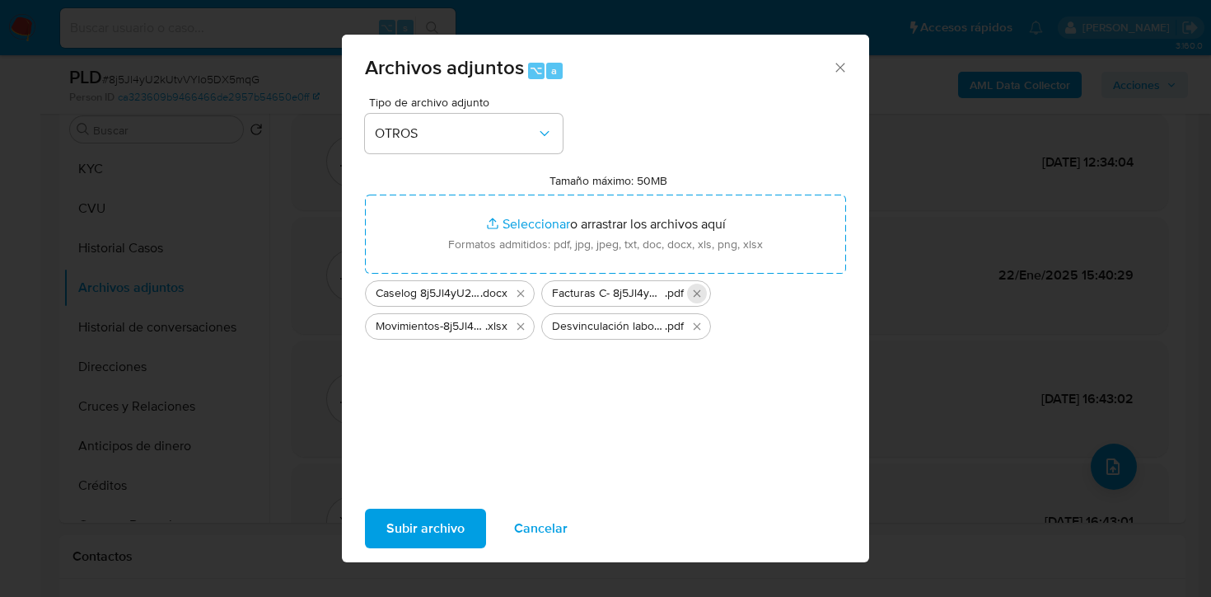
click at [700, 291] on icon "Eliminar Facturas C- 8j5Jl4yU2kUtvVYIo5DX5mqG.pdf" at bounding box center [696, 293] width 13 height 13
click at [422, 531] on span "Subir archivo" at bounding box center [425, 528] width 78 height 36
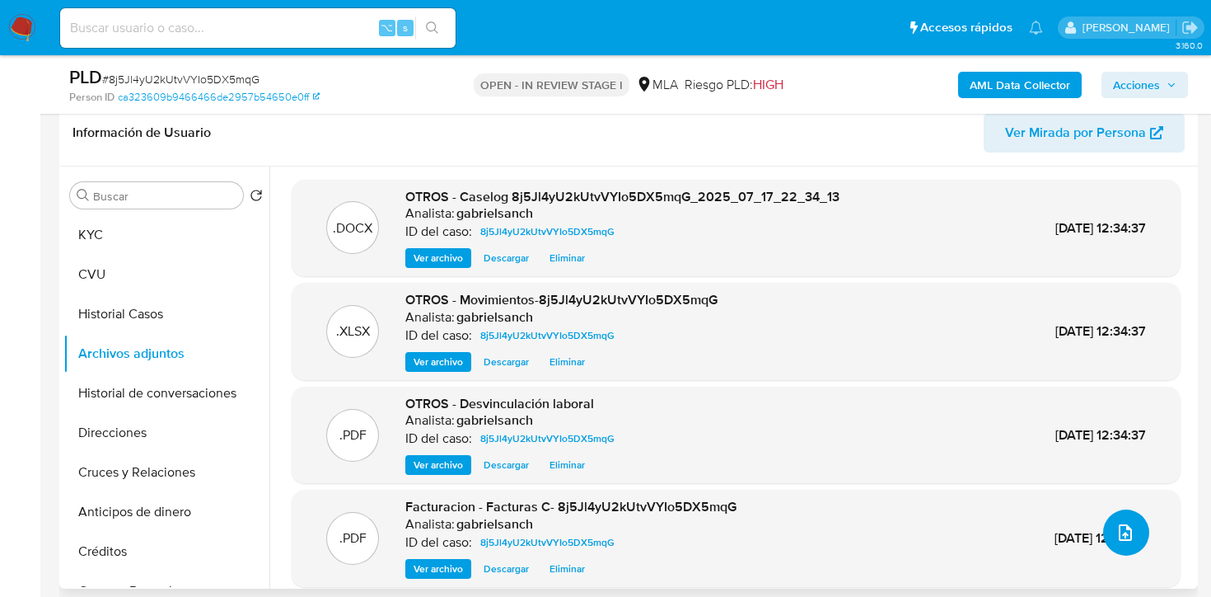
scroll to position [262, 0]
click at [167, 392] on button "Historial de conversaciones" at bounding box center [159, 392] width 193 height 40
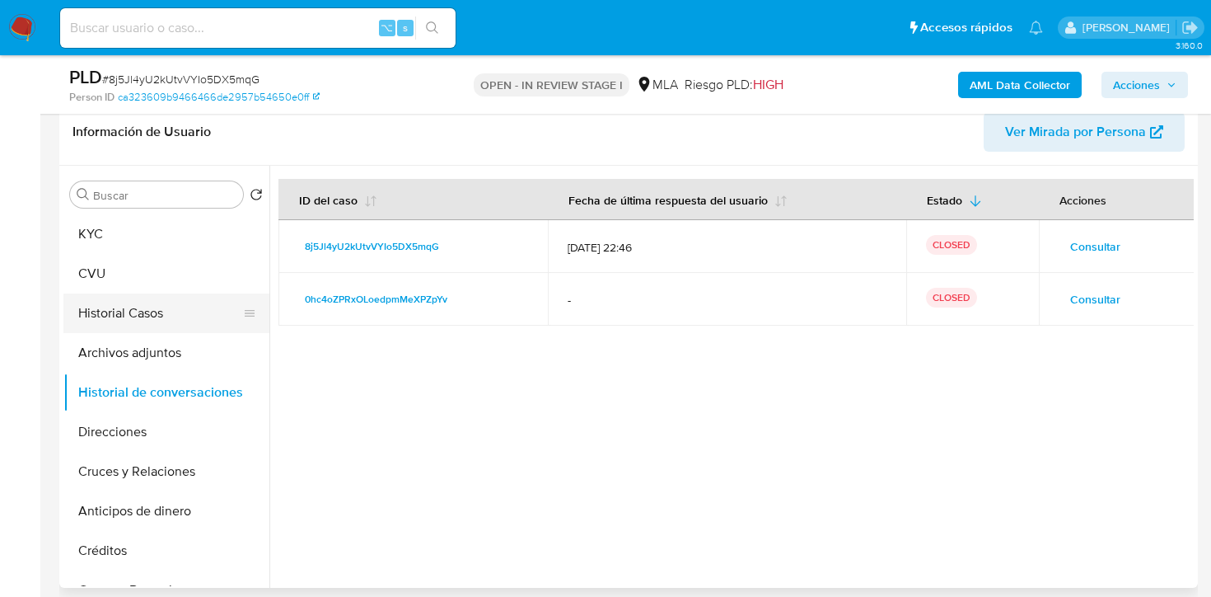
click at [132, 305] on button "Historial Casos" at bounding box center [159, 313] width 193 height 40
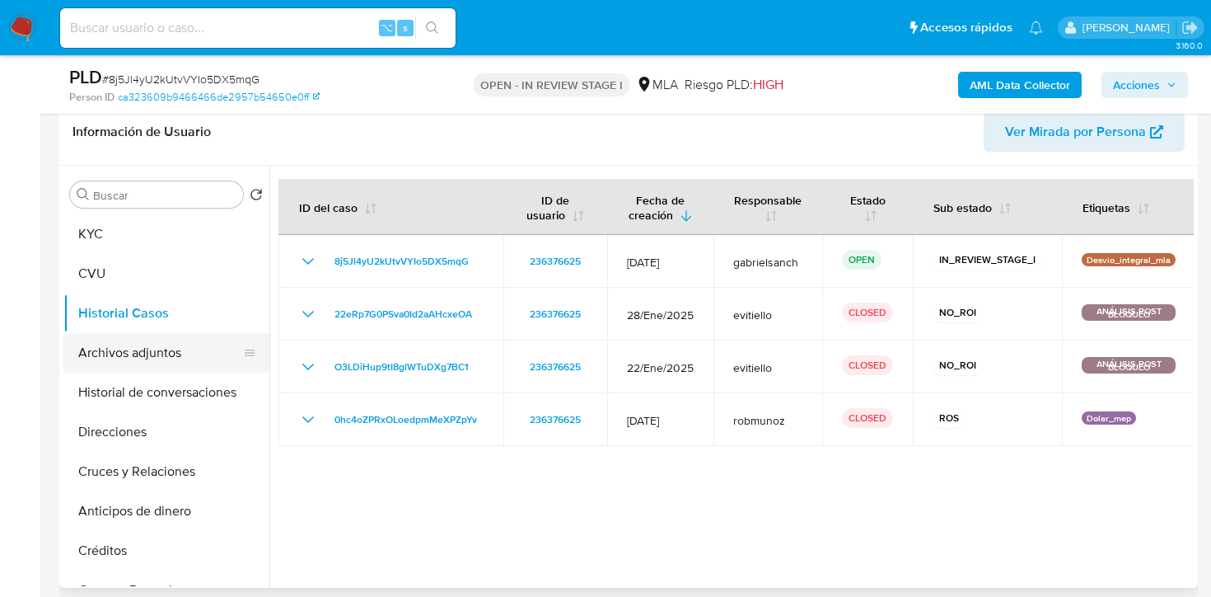
click at [118, 362] on button "Archivos adjuntos" at bounding box center [159, 353] width 193 height 40
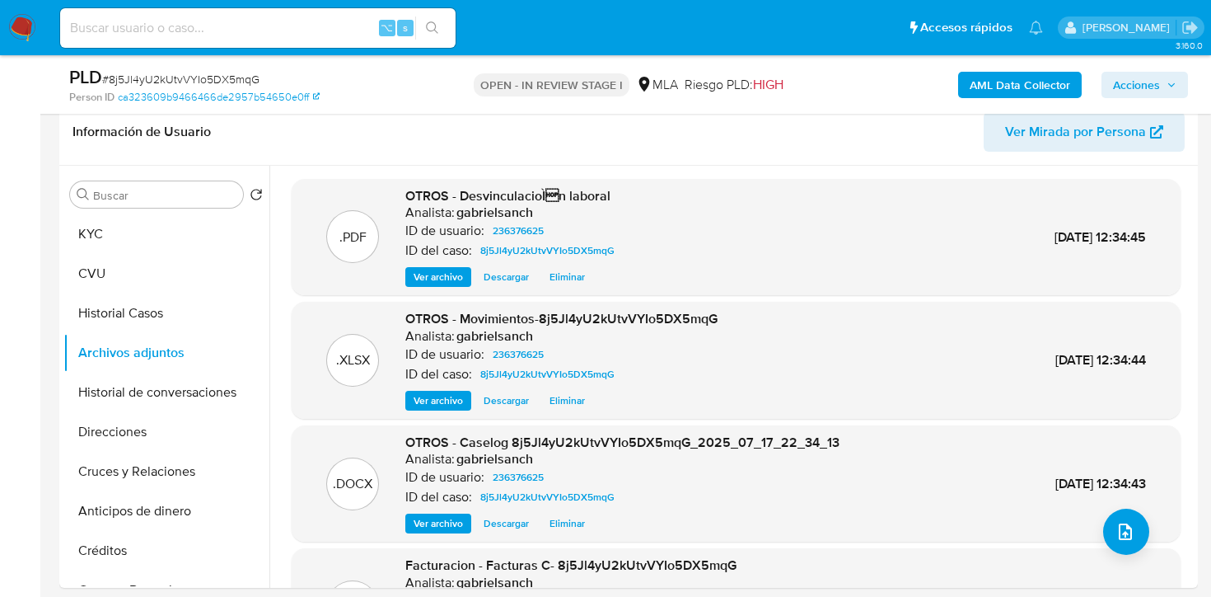
click at [1167, 89] on icon "button" at bounding box center [1172, 85] width 10 height 10
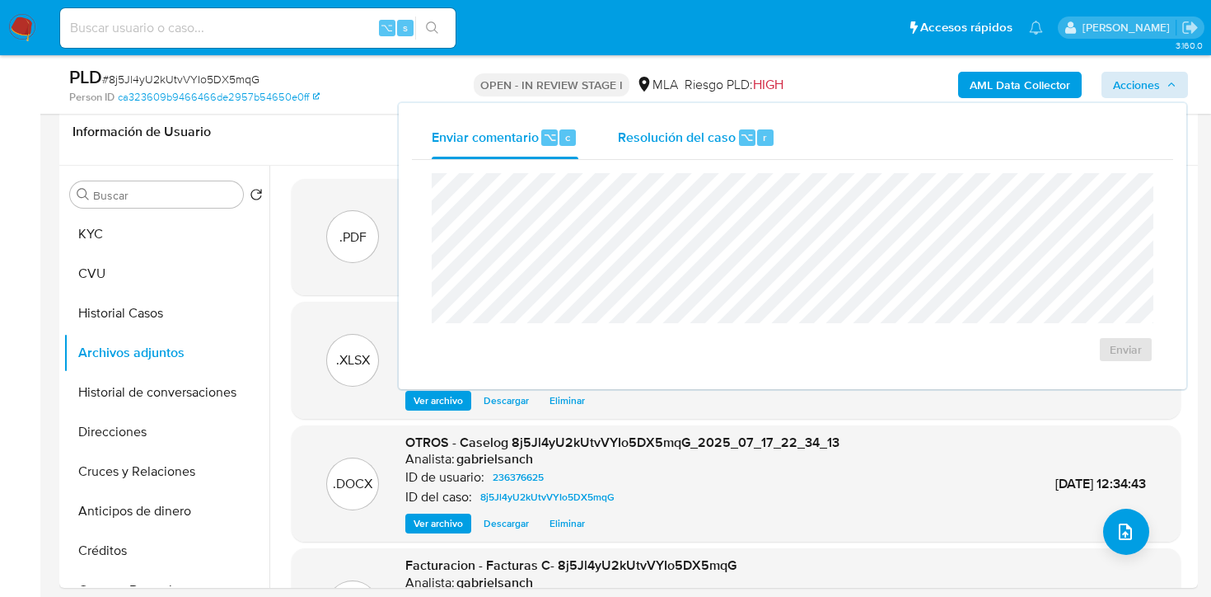
click at [720, 128] on span "Resolución del caso" at bounding box center [677, 136] width 118 height 19
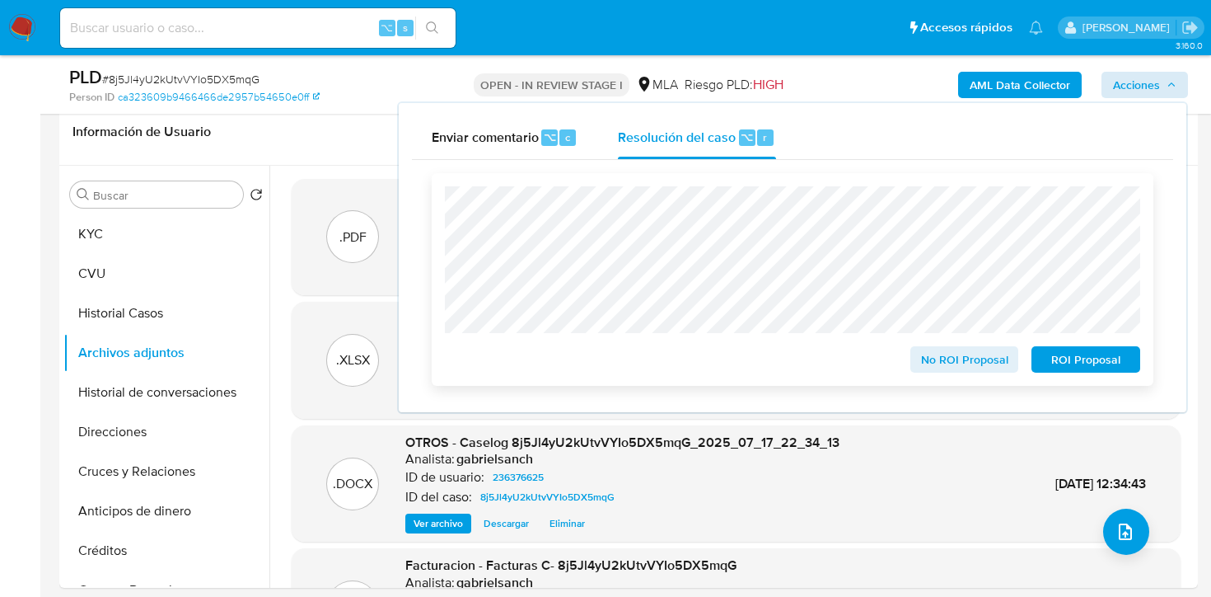
click at [1000, 366] on span "No ROI Proposal" at bounding box center [965, 359] width 86 height 23
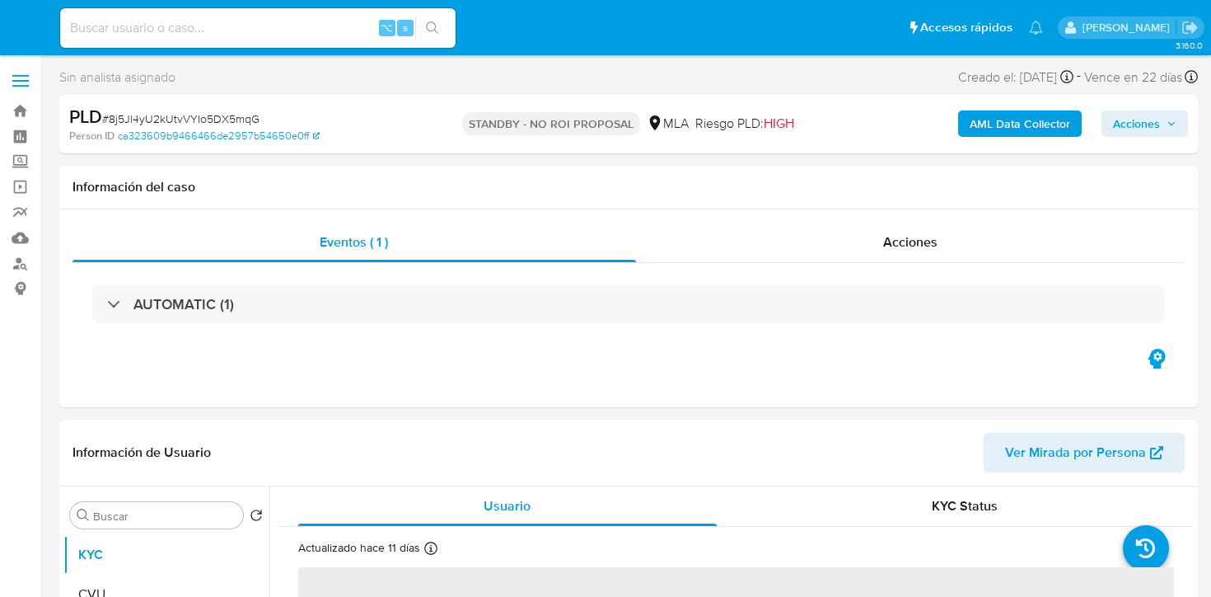
select select "10"
click at [179, 40] on div "⌥ s" at bounding box center [257, 28] width 395 height 40
click at [177, 26] on input at bounding box center [257, 27] width 395 height 21
paste input "i5LJMfdtT2NeDIFzW5At5qYx"
type input "i5LJMfdtT2NeDIFzW5At5qYx"
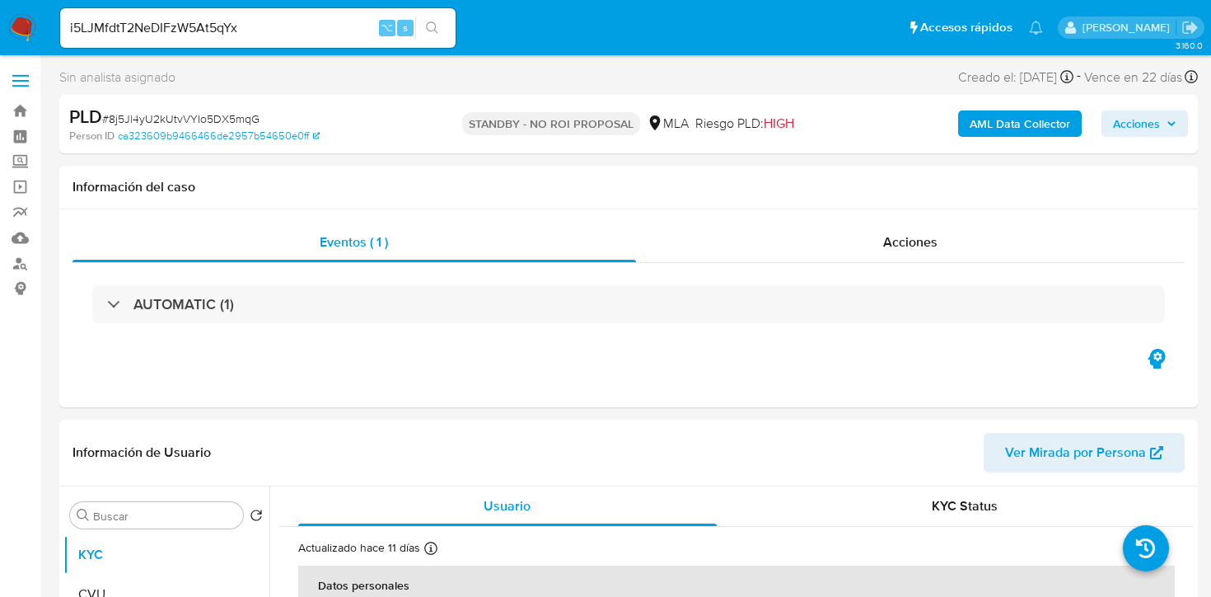
click at [434, 30] on icon "search-icon" at bounding box center [432, 27] width 13 height 13
select select "10"
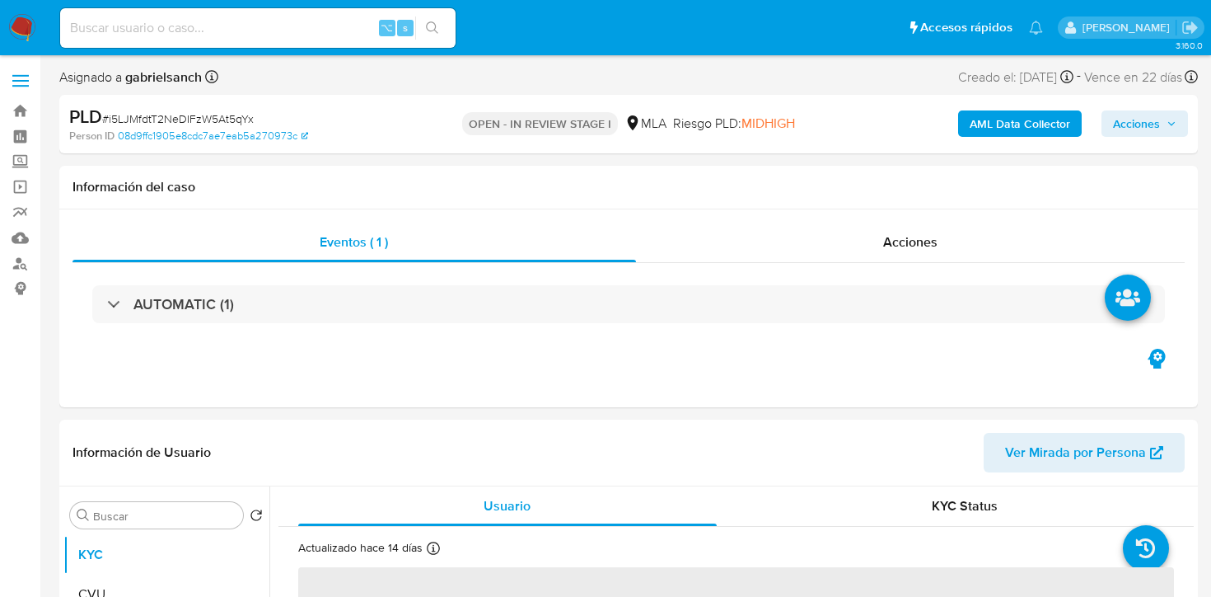
select select "10"
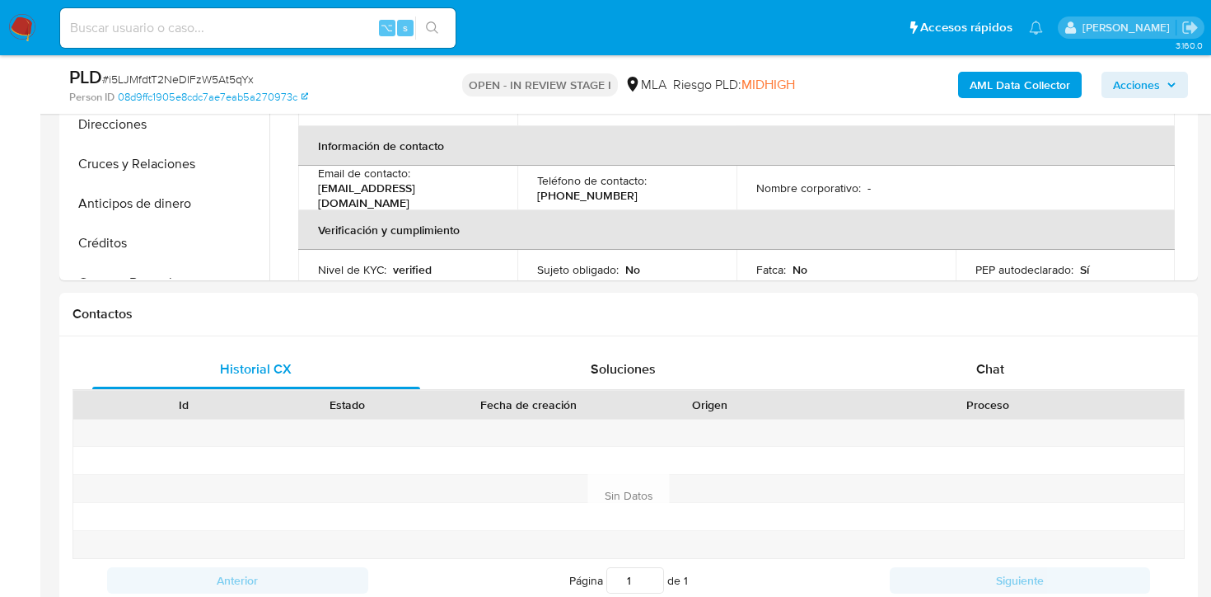
scroll to position [111, 0]
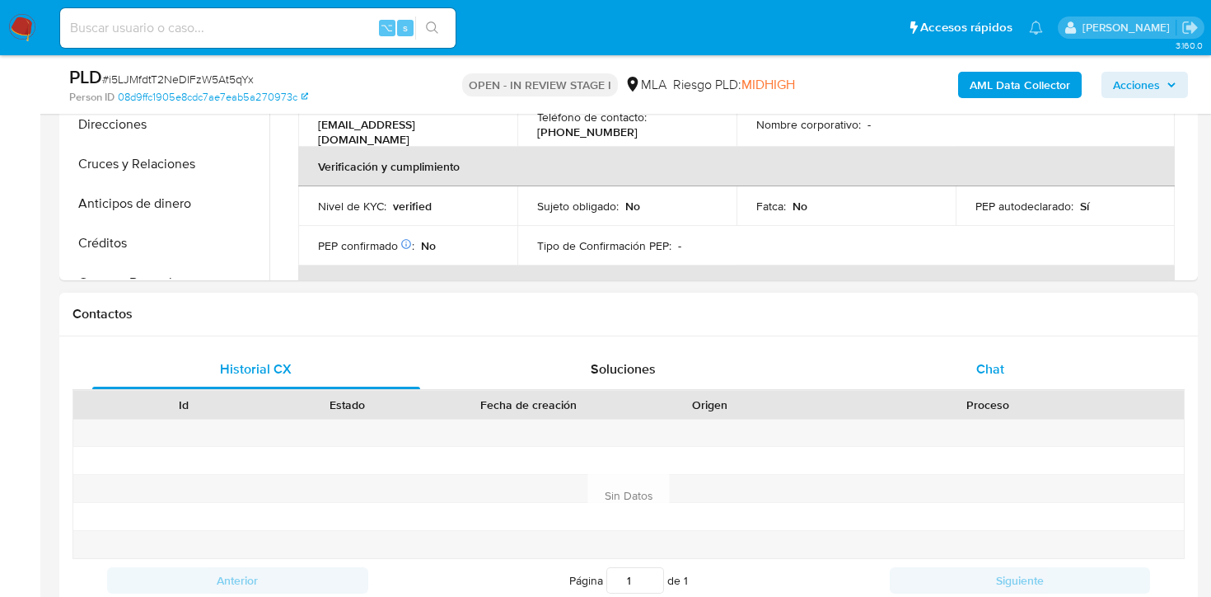
click at [887, 372] on div "Chat" at bounding box center [990, 369] width 328 height 40
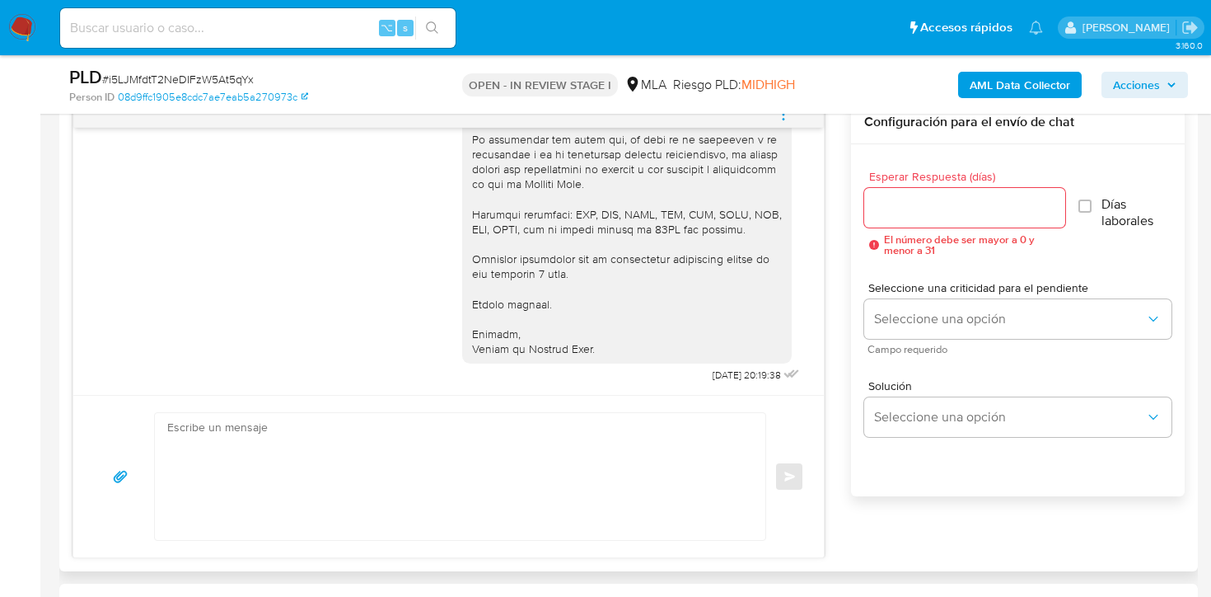
scroll to position [918, 0]
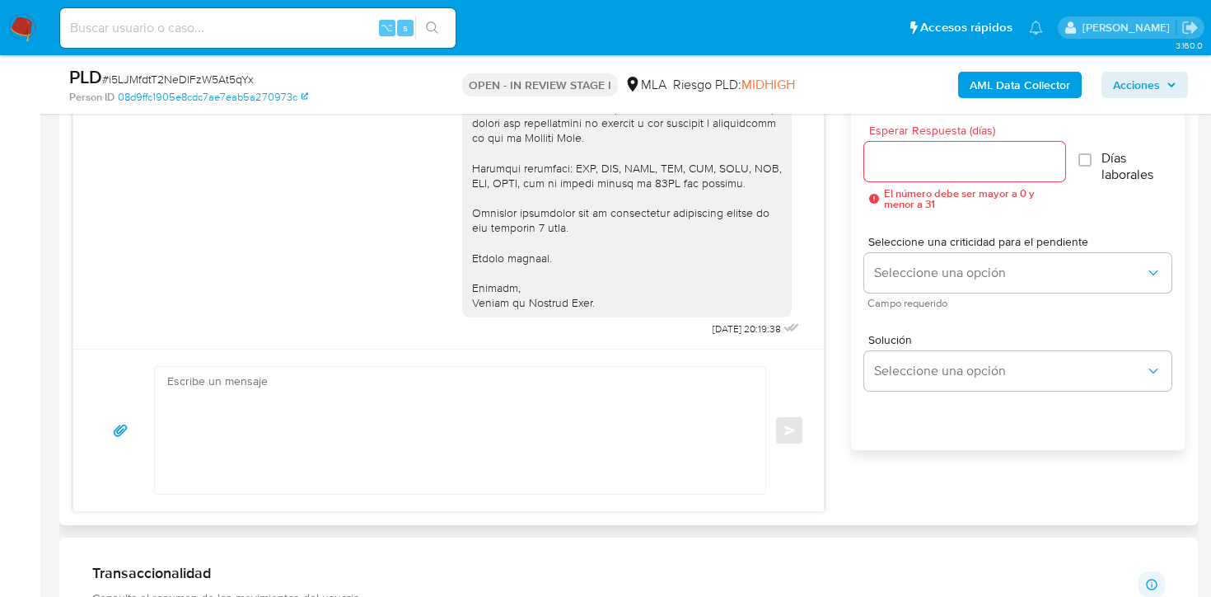
click at [438, 379] on textarea at bounding box center [456, 430] width 578 height 127
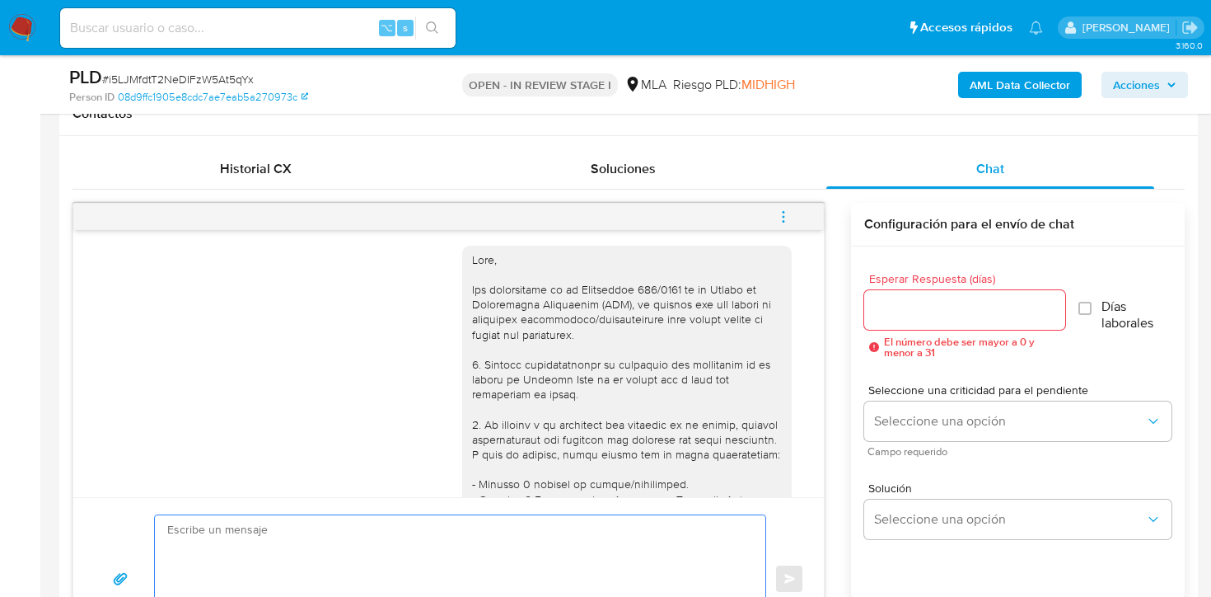
scroll to position [0, 0]
click at [776, 220] on icon "menu-action" at bounding box center [783, 216] width 15 height 15
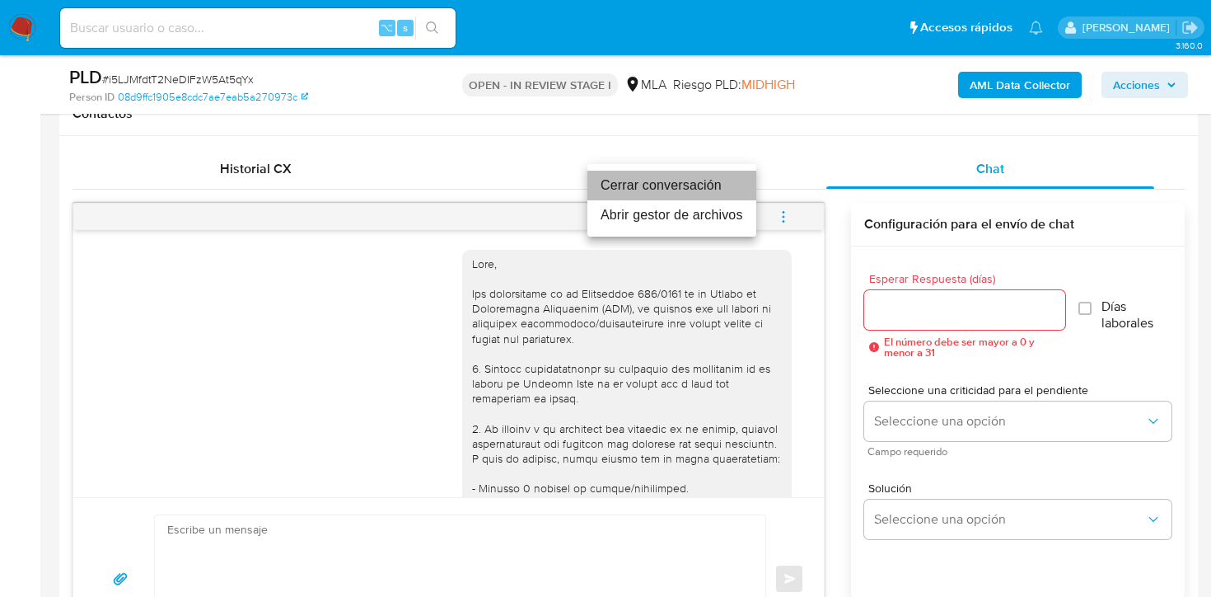
click at [711, 175] on li "Cerrar conversación" at bounding box center [671, 186] width 169 height 30
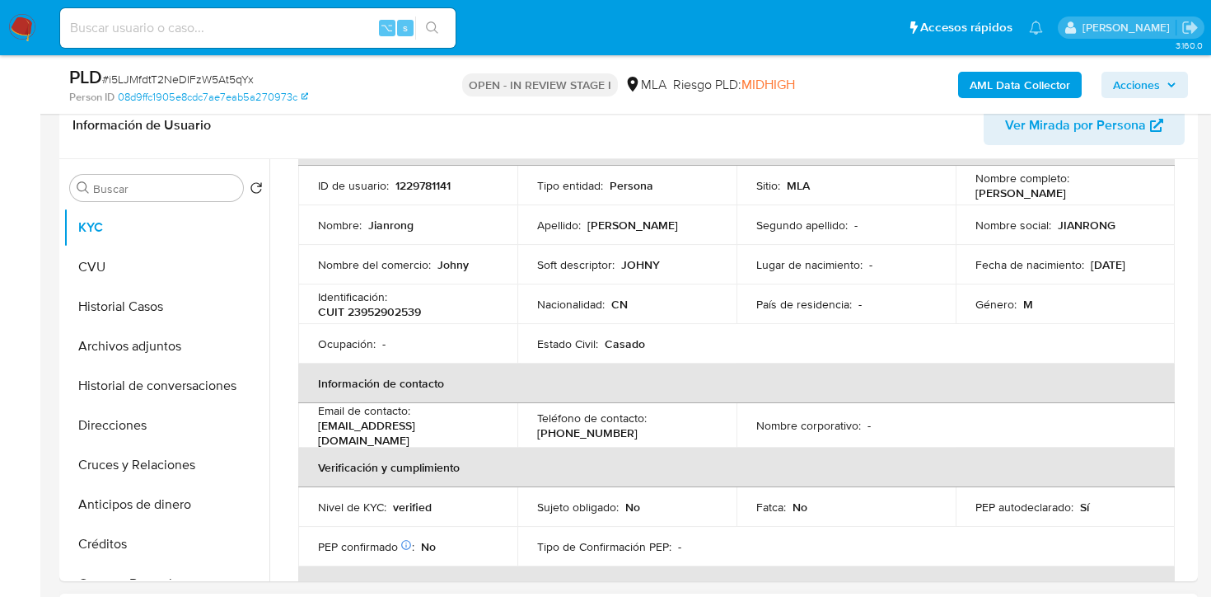
scroll to position [199, 0]
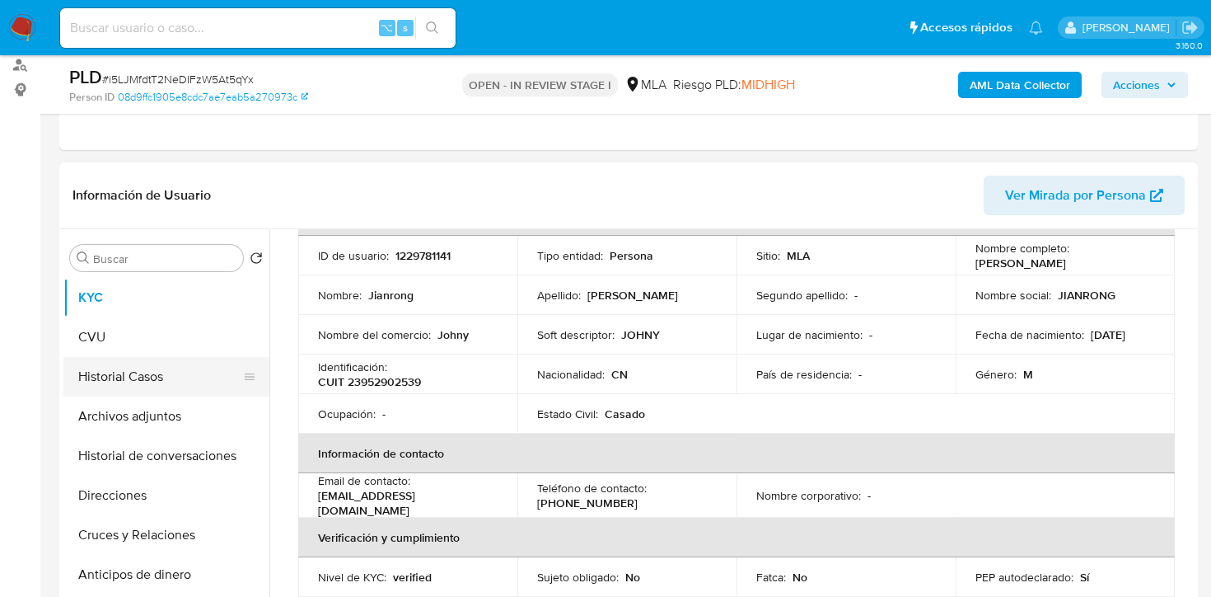
click at [129, 381] on button "Historial Casos" at bounding box center [159, 377] width 193 height 40
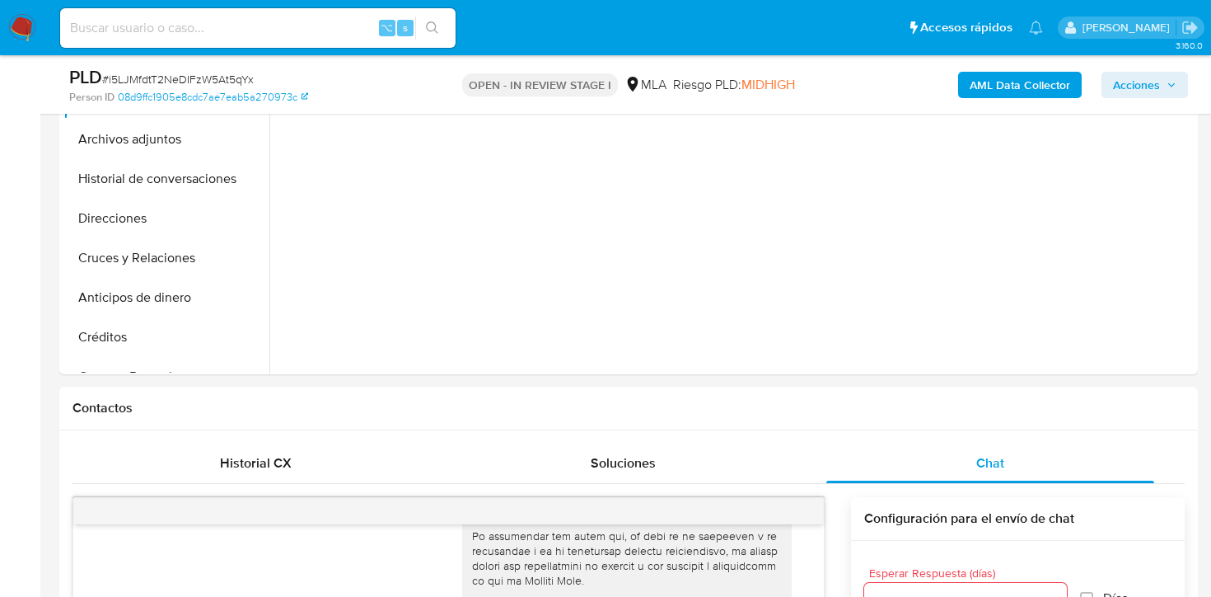
scroll to position [363, 0]
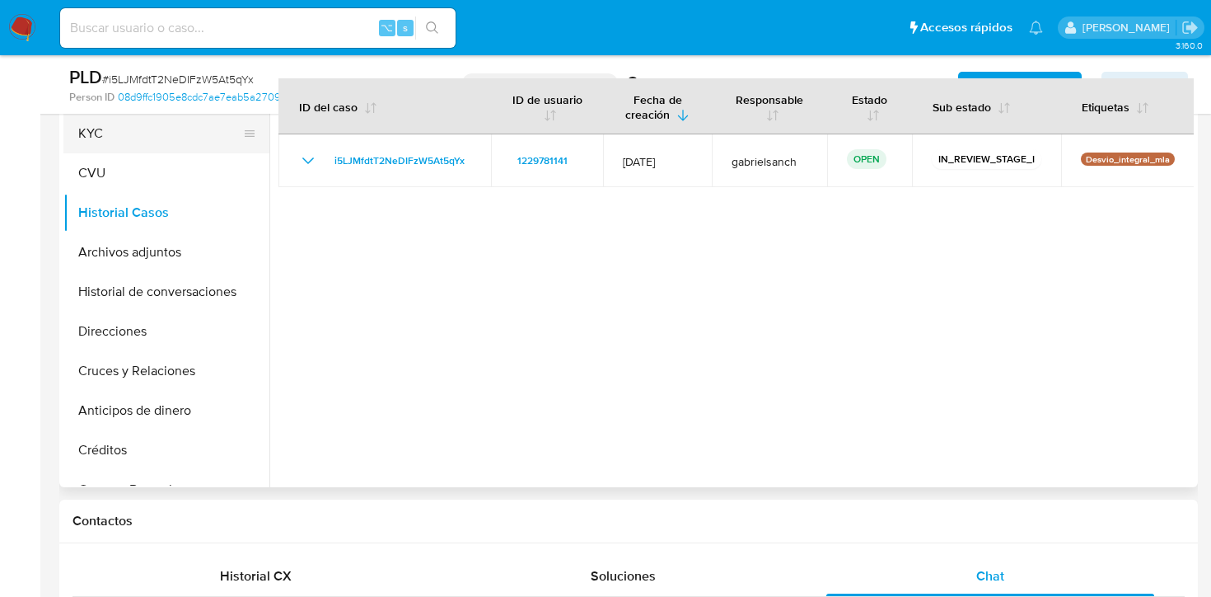
click at [101, 130] on button "KYC" at bounding box center [159, 134] width 193 height 40
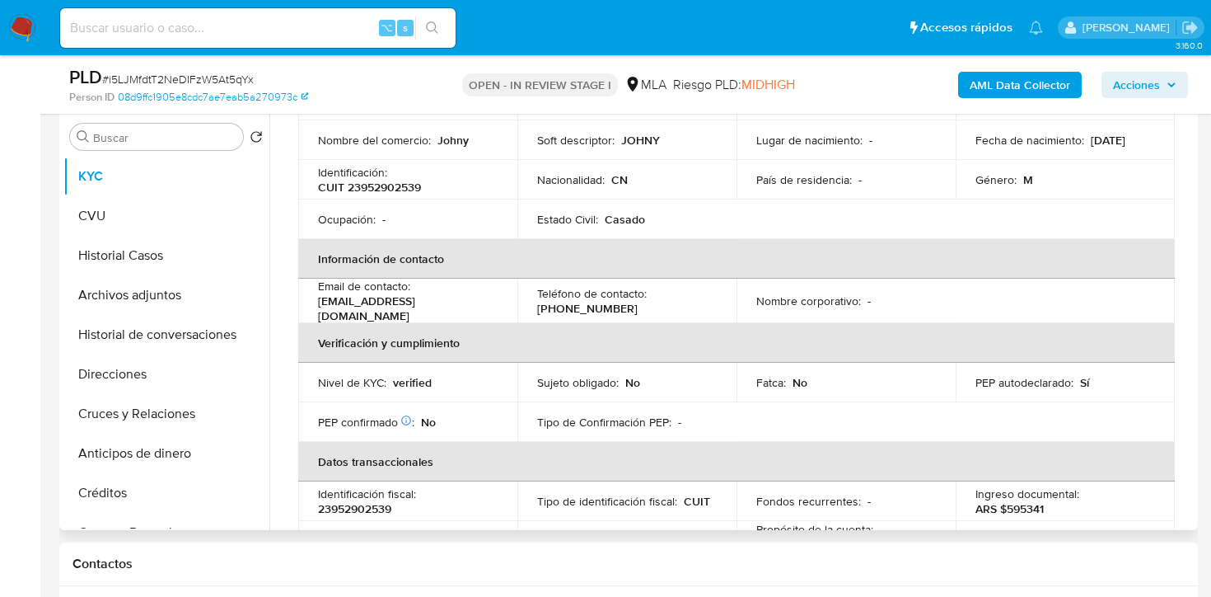
scroll to position [212, 0]
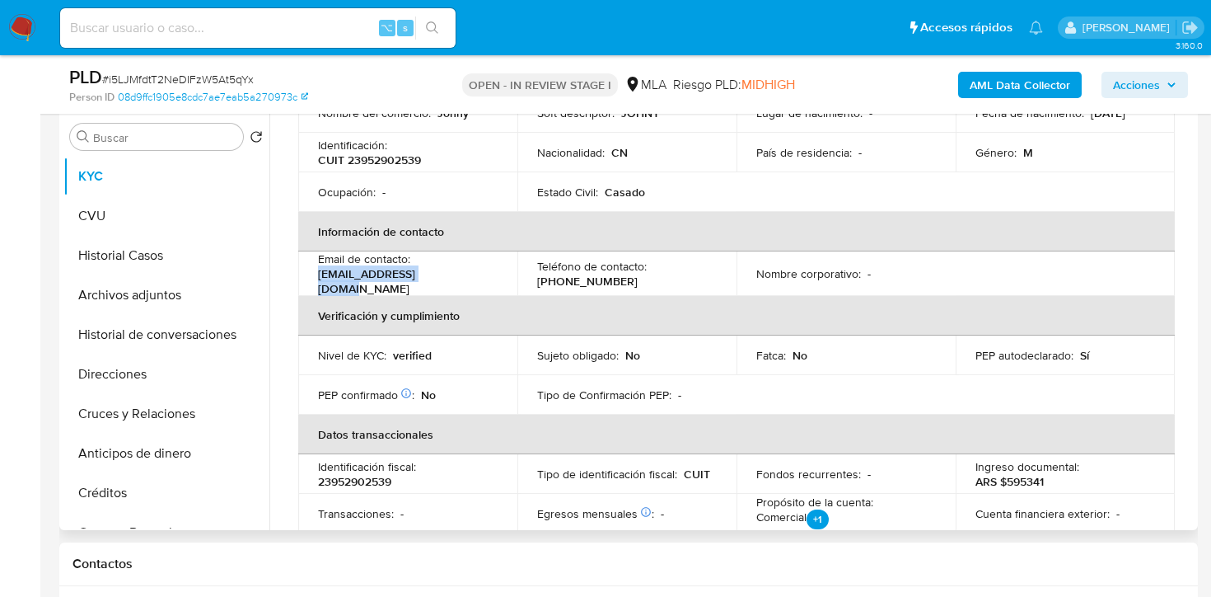
drag, startPoint x: 316, startPoint y: 281, endPoint x: 438, endPoint y: 283, distance: 122.0
click at [438, 283] on td "Email de contacto : liujianrong888@qq.com" at bounding box center [407, 273] width 219 height 44
copy p "[EMAIL_ADDRESS][DOMAIN_NAME]"
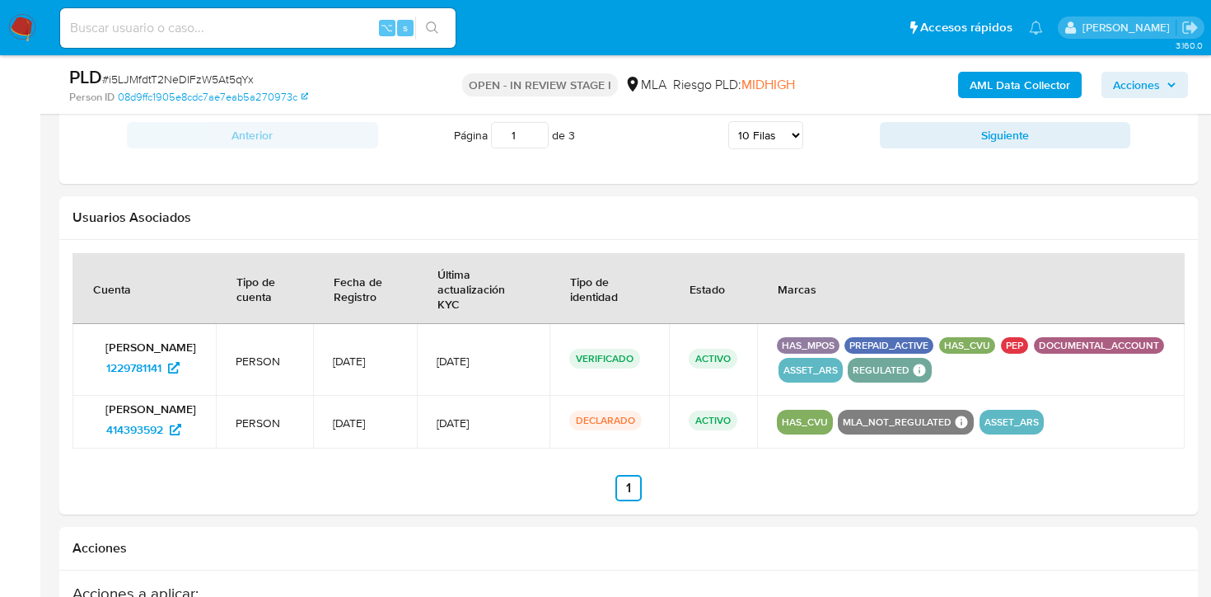
scroll to position [2623, 0]
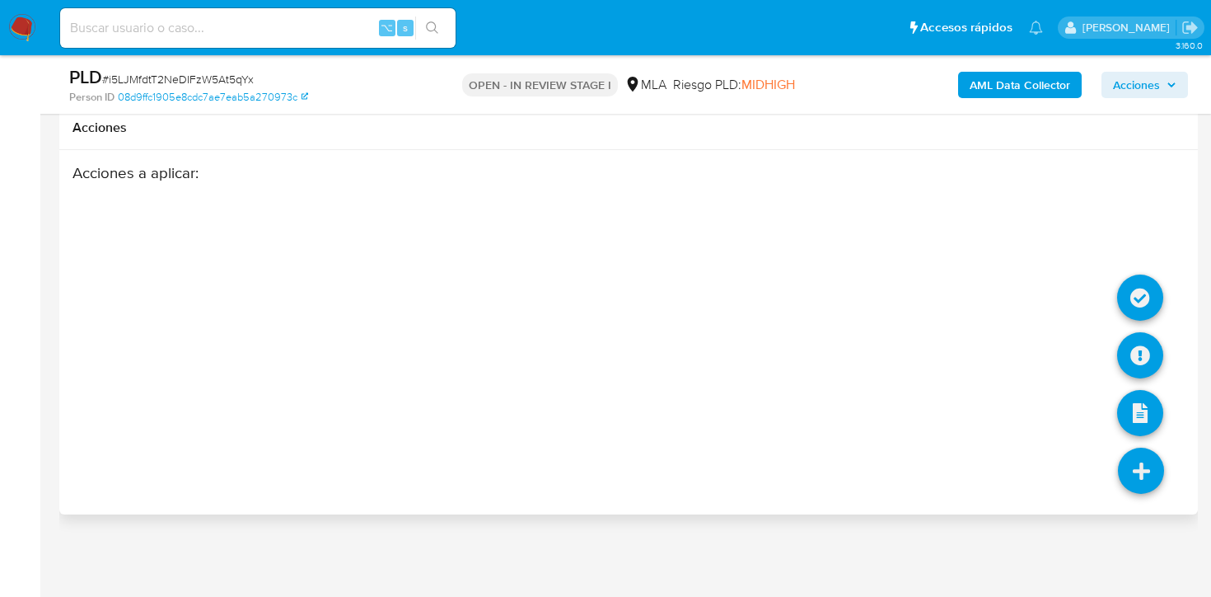
click at [1144, 470] on icon at bounding box center [1141, 470] width 46 height 46
drag, startPoint x: 1139, startPoint y: 307, endPoint x: 1139, endPoint y: 352, distance: 45.3
click at [1139, 498] on ul at bounding box center [1141, 498] width 46 height 0
click at [1139, 352] on icon at bounding box center [1140, 355] width 46 height 46
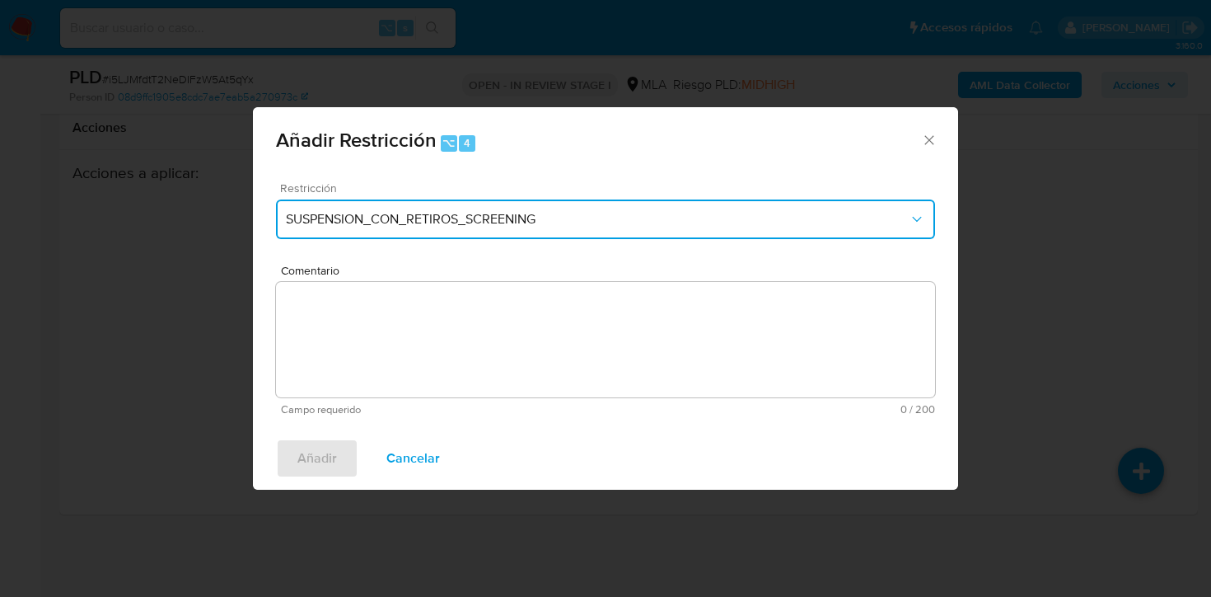
click at [413, 225] on span "SUSPENSION_CON_RETIROS_SCREENING" at bounding box center [597, 219] width 623 height 16
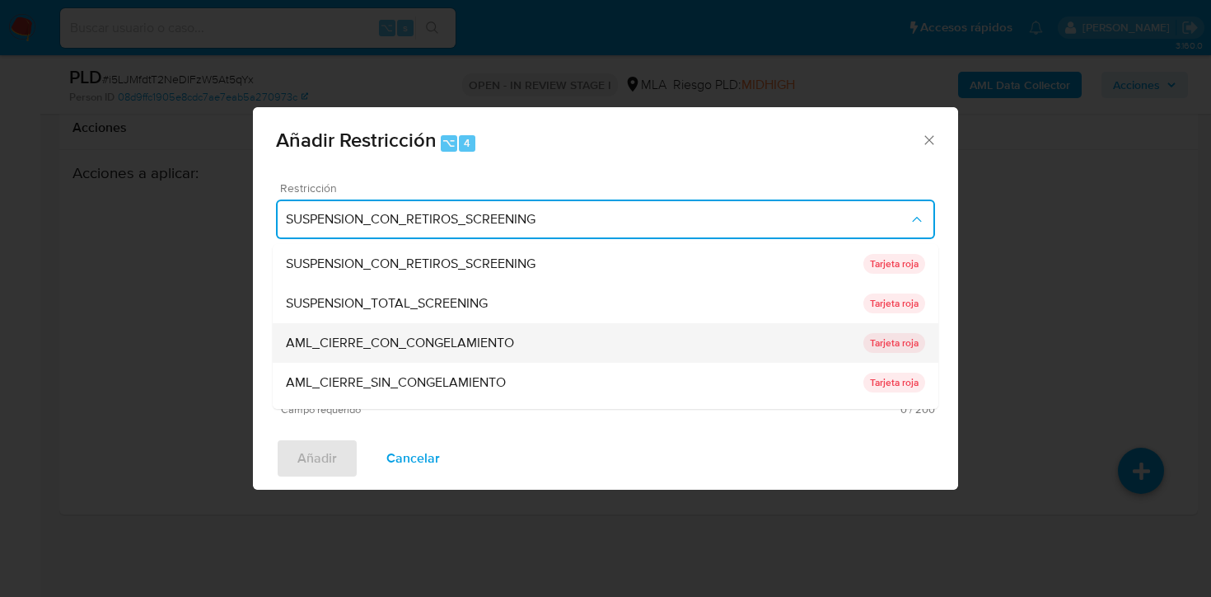
scroll to position [349, 0]
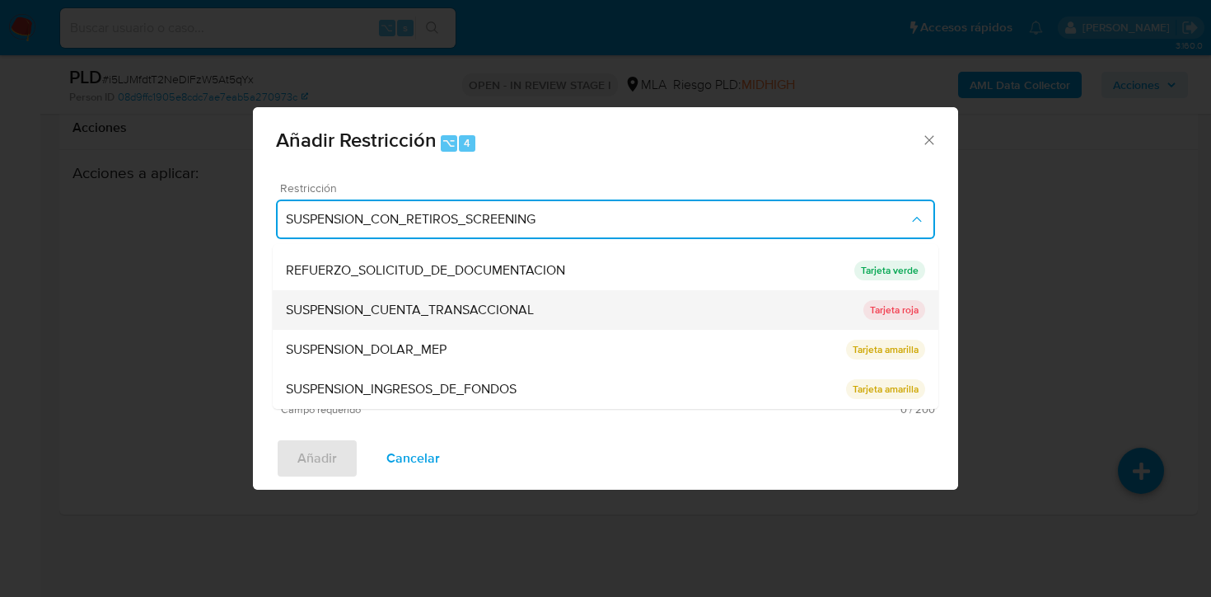
click at [411, 318] on span "SUSPENSION_CUENTA_TRANSACCIONAL" at bounding box center [410, 310] width 248 height 16
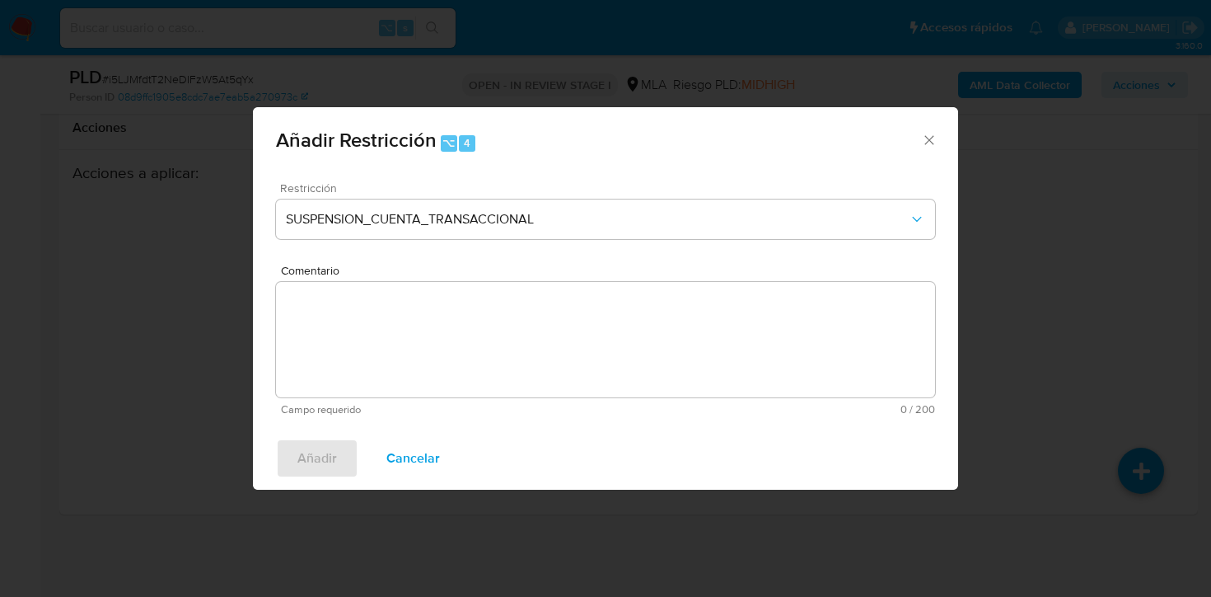
click at [411, 318] on textarea "Comentario" at bounding box center [605, 339] width 659 height 115
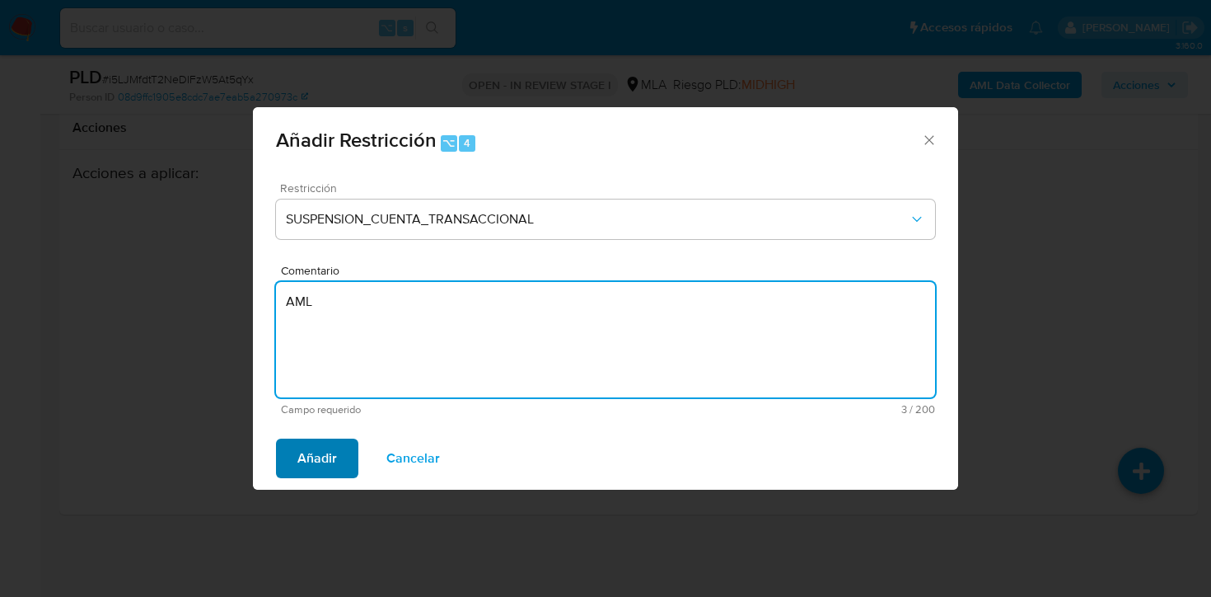
type textarea "AML"
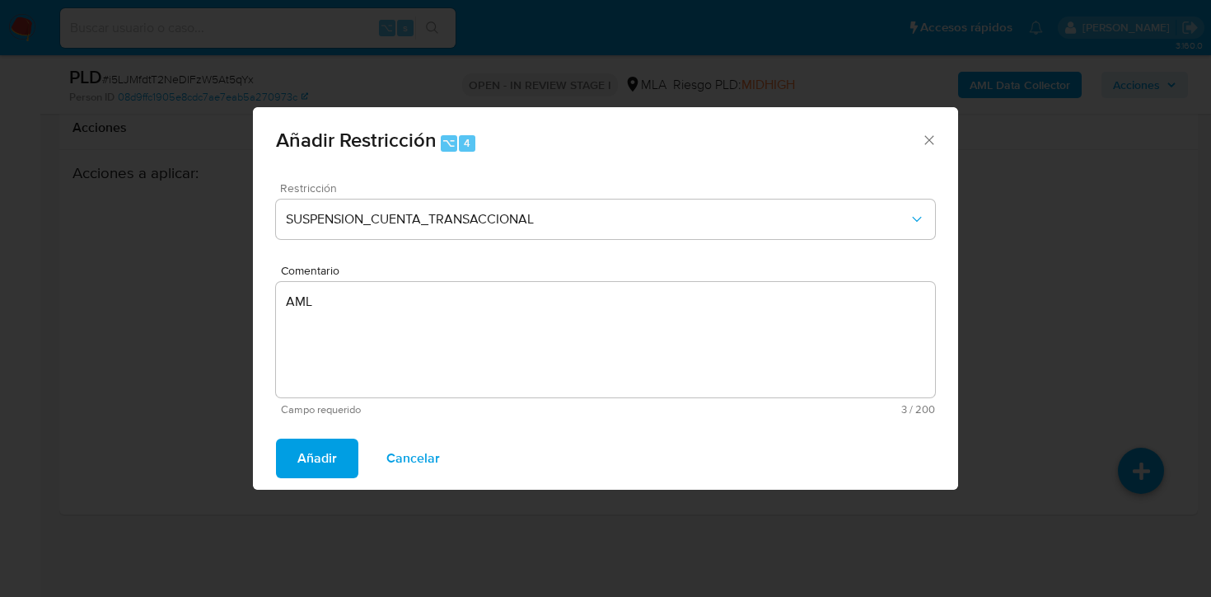
click at [321, 457] on span "Añadir" at bounding box center [317, 458] width 40 height 36
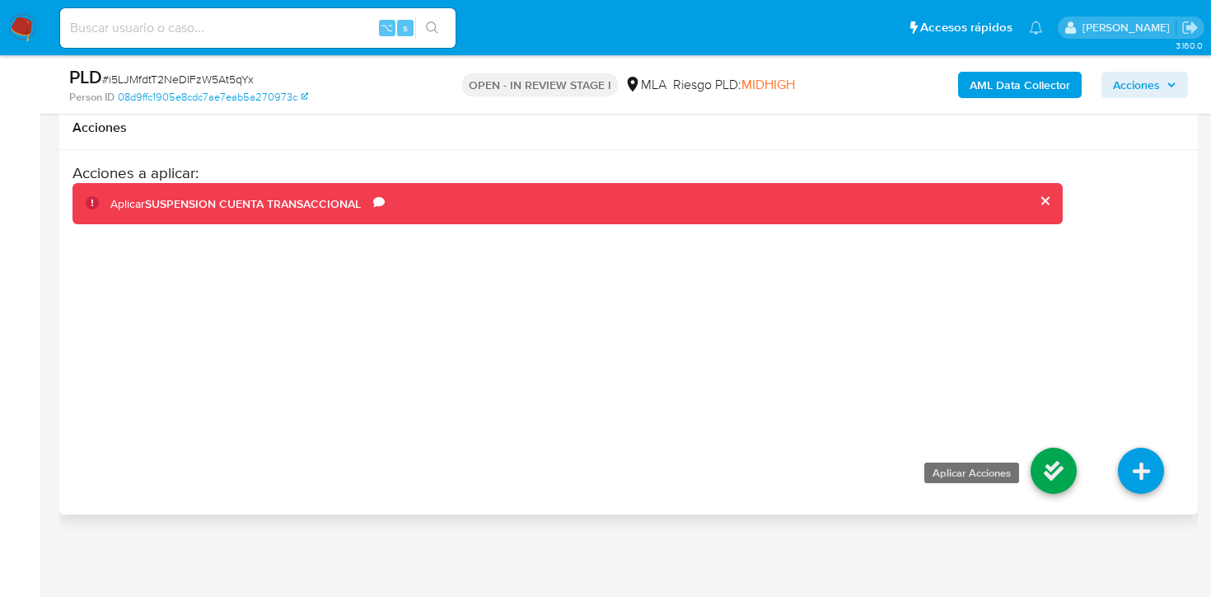
click at [1037, 472] on icon at bounding box center [1054, 470] width 46 height 46
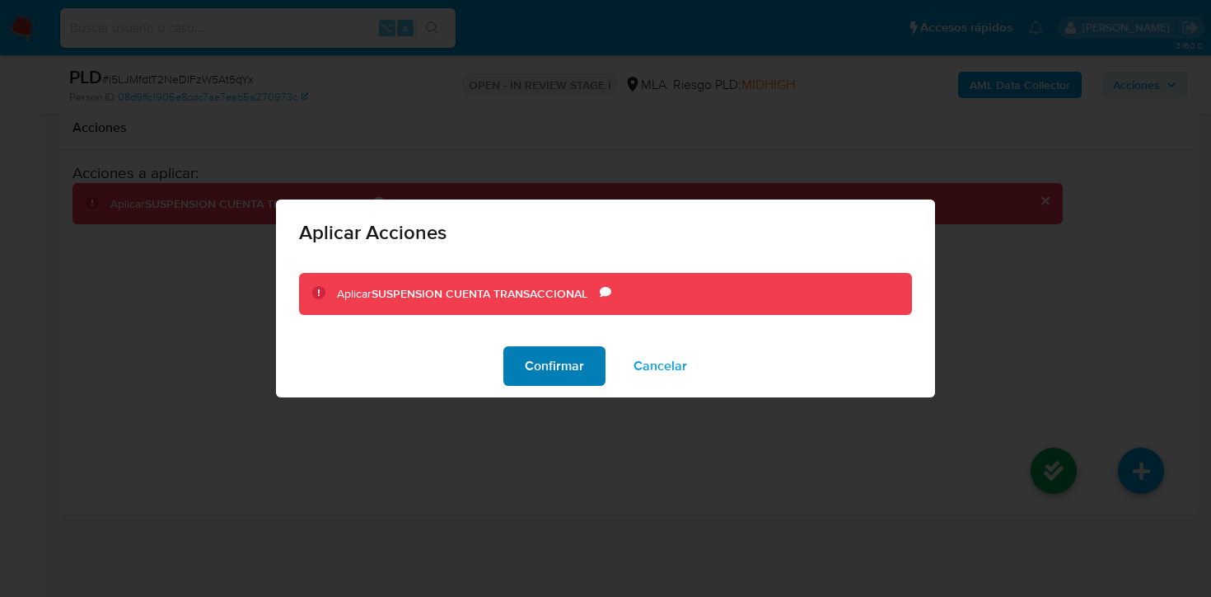
click at [564, 370] on span "Confirmar" at bounding box center [554, 366] width 59 height 36
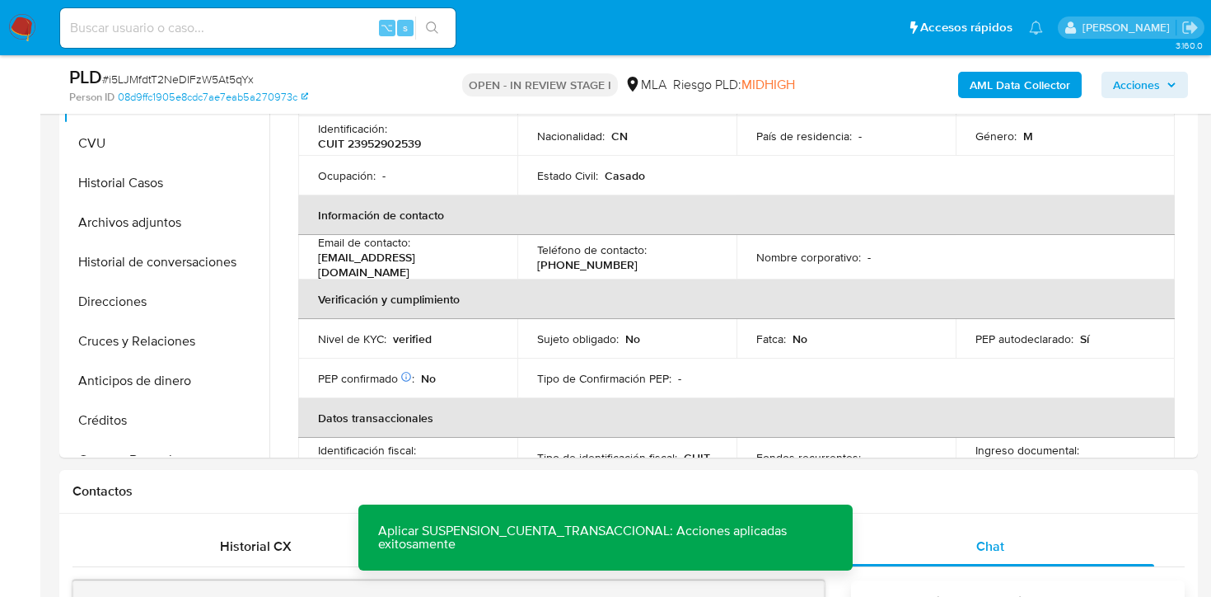
scroll to position [367, 0]
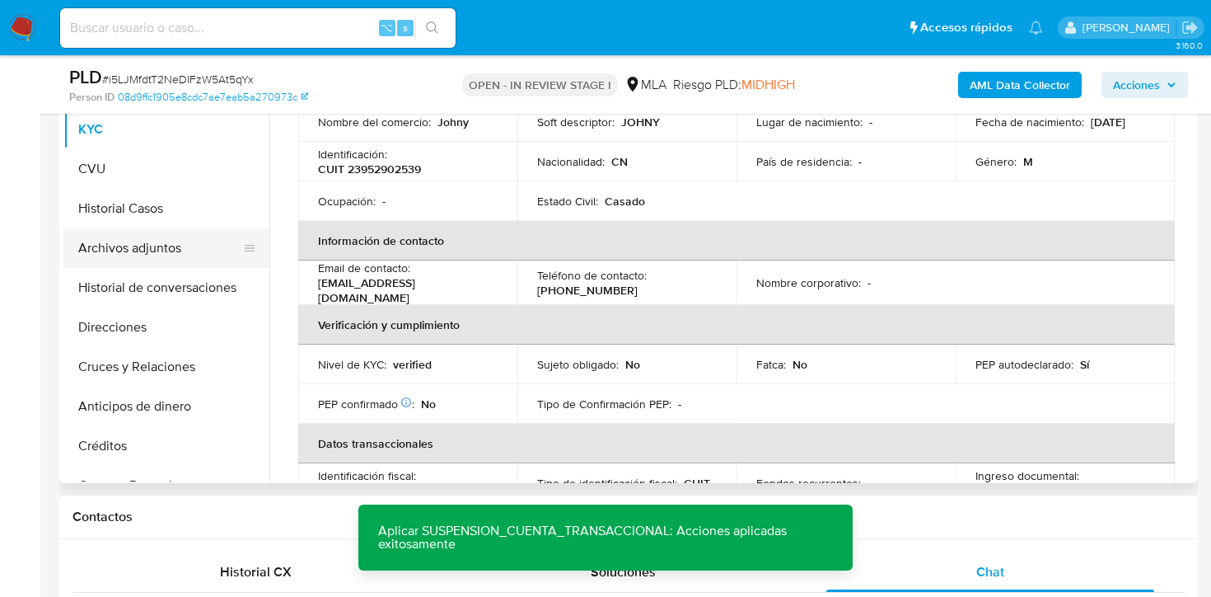
click at [150, 254] on button "Archivos adjuntos" at bounding box center [159, 248] width 193 height 40
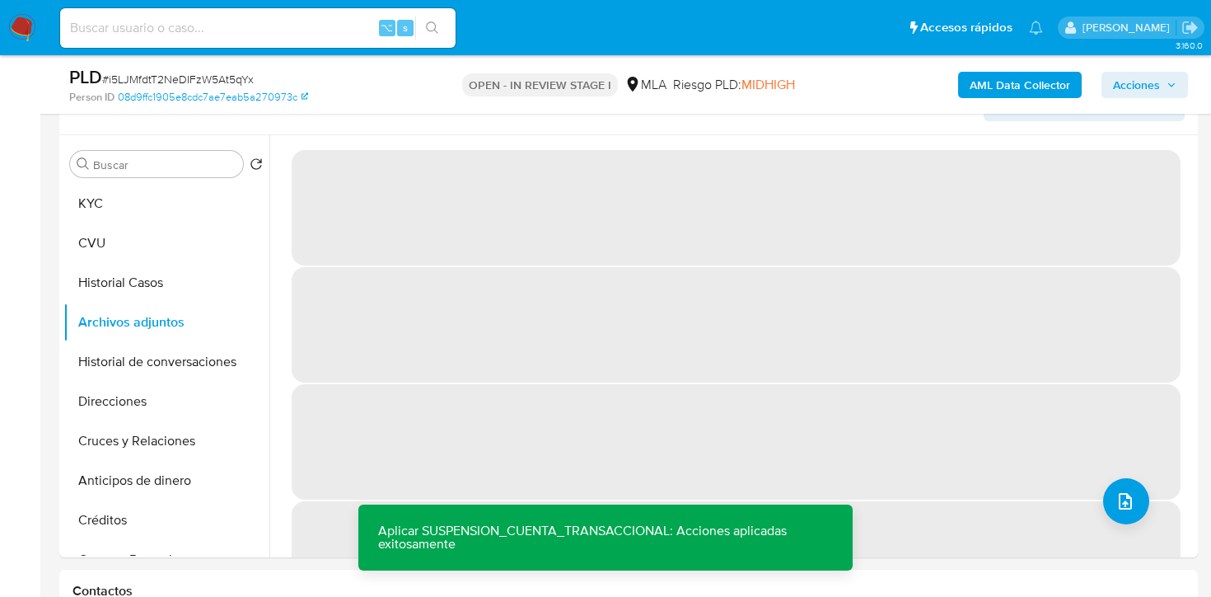
scroll to position [294, 0]
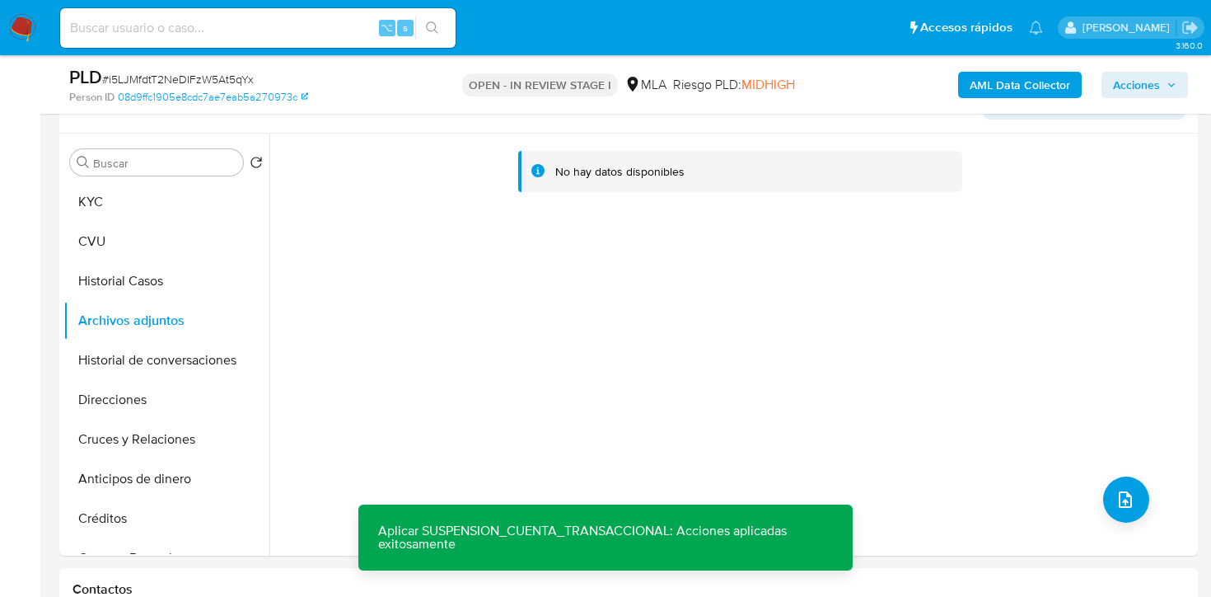
click at [1012, 87] on b "AML Data Collector" at bounding box center [1020, 85] width 101 height 26
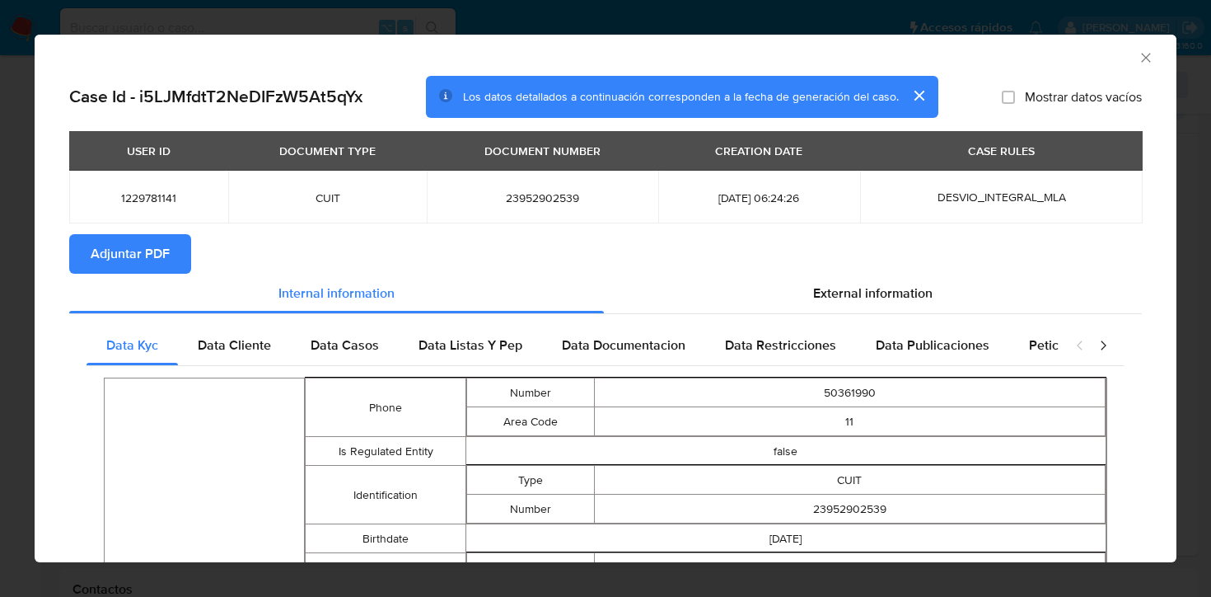
click at [110, 260] on span "Adjuntar PDF" at bounding box center [130, 254] width 79 height 36
click at [1147, 61] on icon "Cerrar ventana" at bounding box center [1146, 57] width 16 height 16
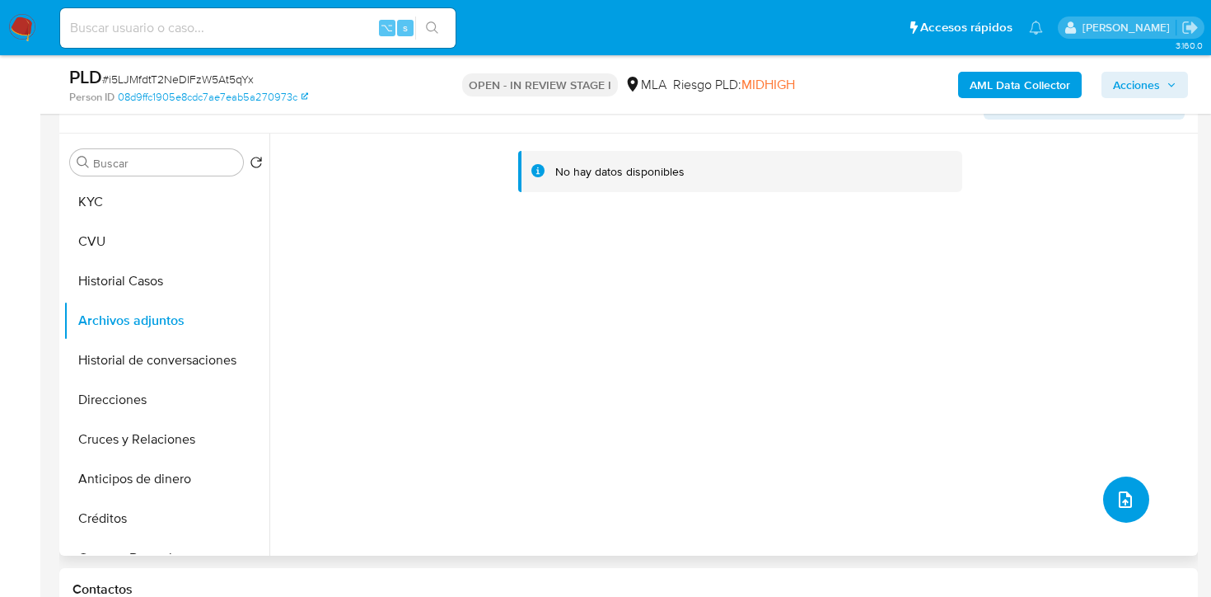
click at [1110, 512] on button "upload-file" at bounding box center [1126, 499] width 46 height 46
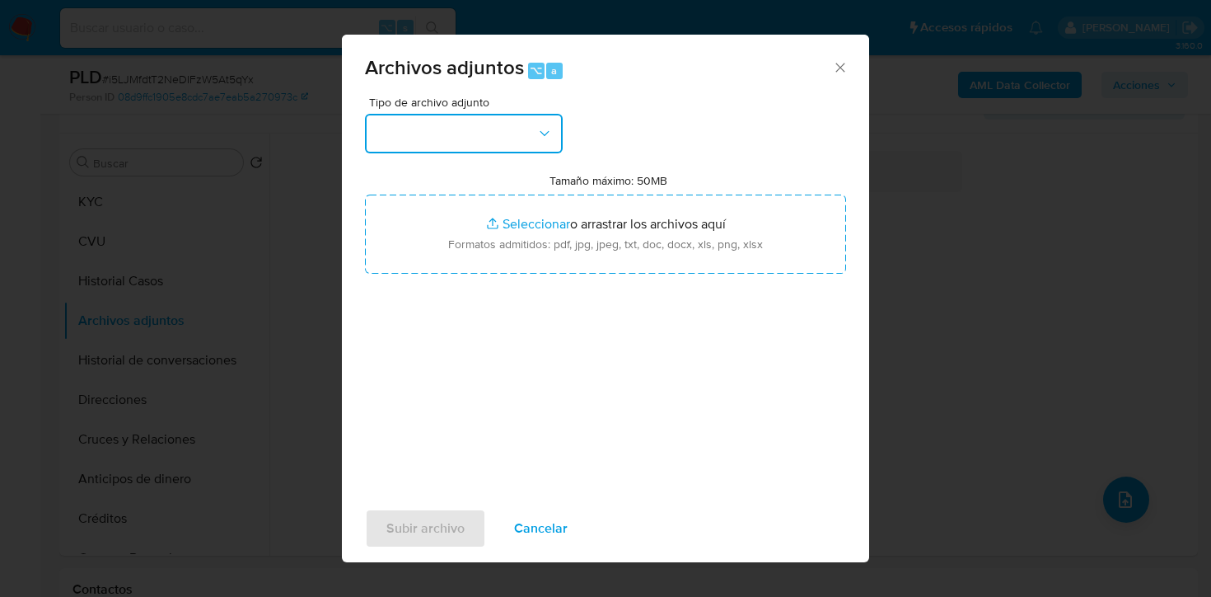
click at [444, 116] on button "button" at bounding box center [464, 134] width 198 height 40
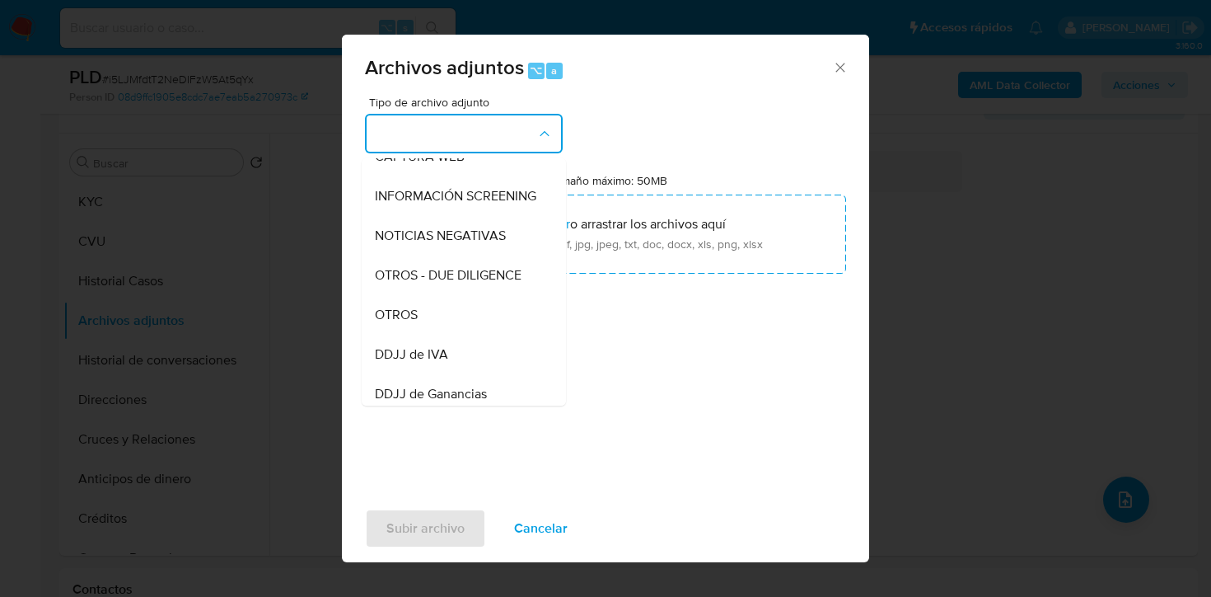
scroll to position [181, 0]
click at [416, 322] on div "OTROS" at bounding box center [459, 313] width 168 height 40
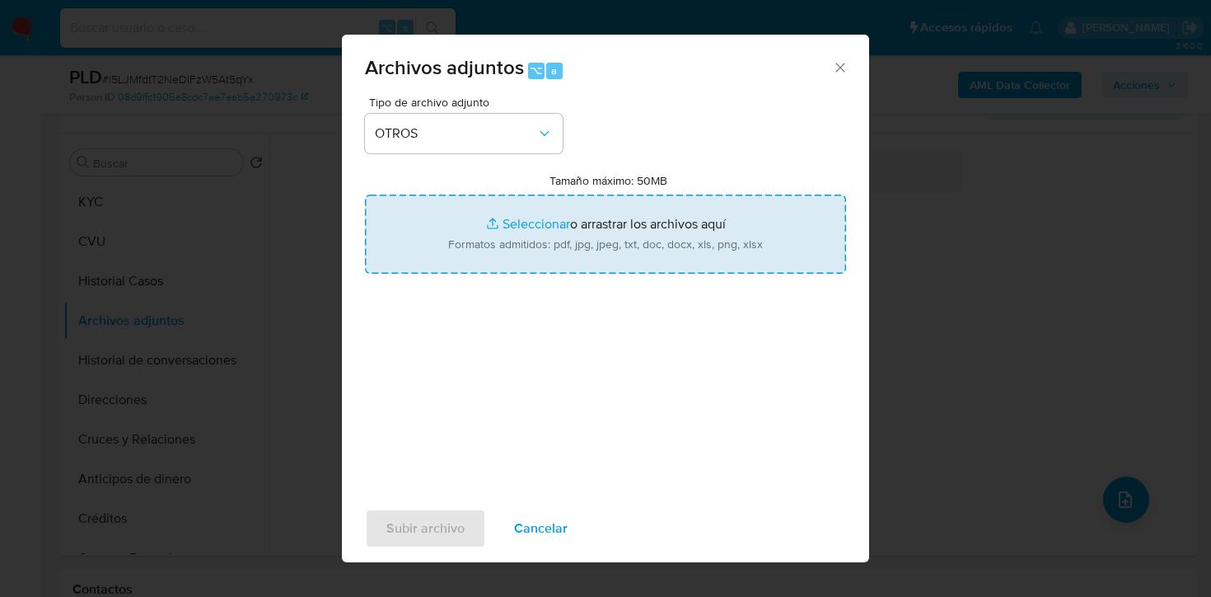
click at [540, 232] on input "Tamaño máximo: 50MB Seleccionar archivos" at bounding box center [605, 233] width 481 height 79
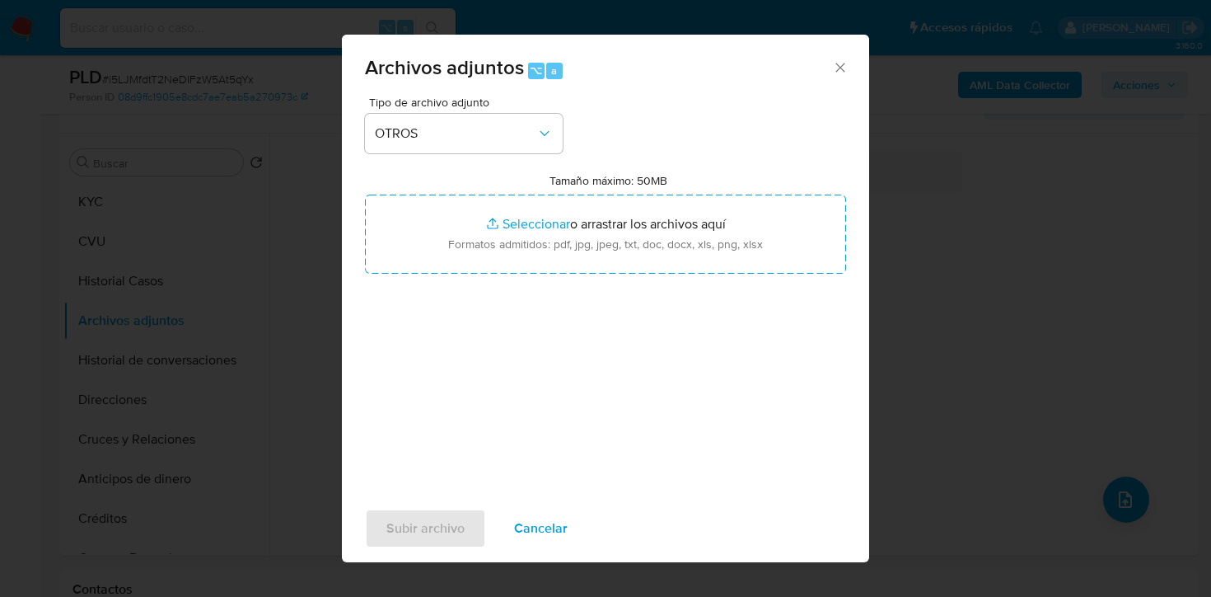
type input "C:\fakepath\Caselog i5LJMfdtT2NeDIFzW5At5qYx_2025_07_17_23_23_18.docx"
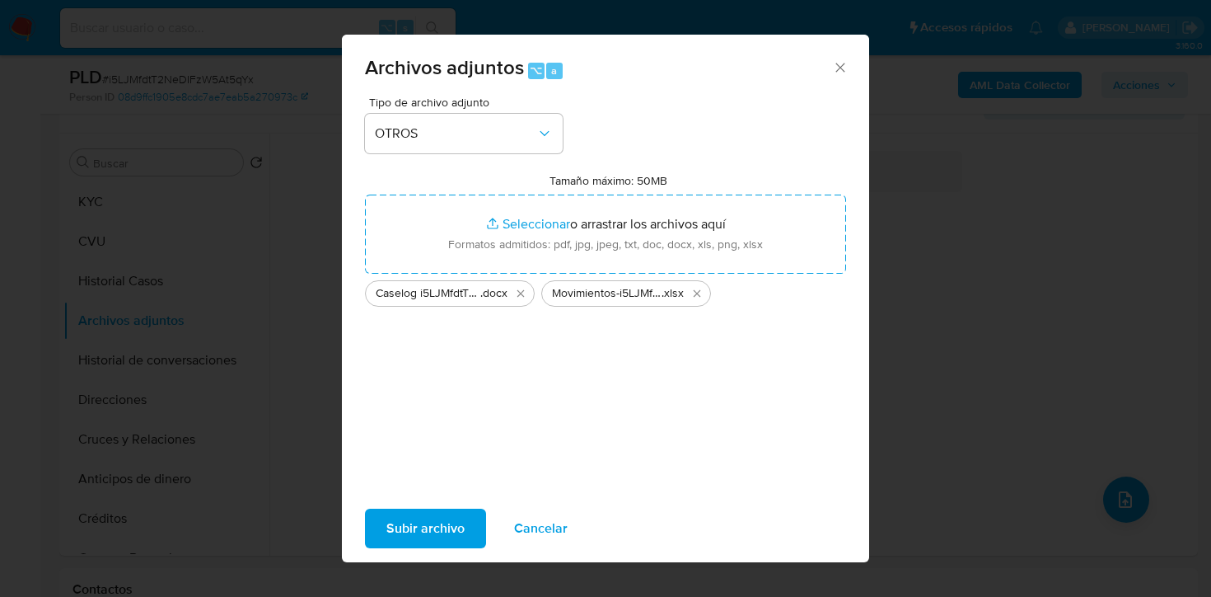
click at [429, 519] on span "Subir archivo" at bounding box center [425, 528] width 78 height 36
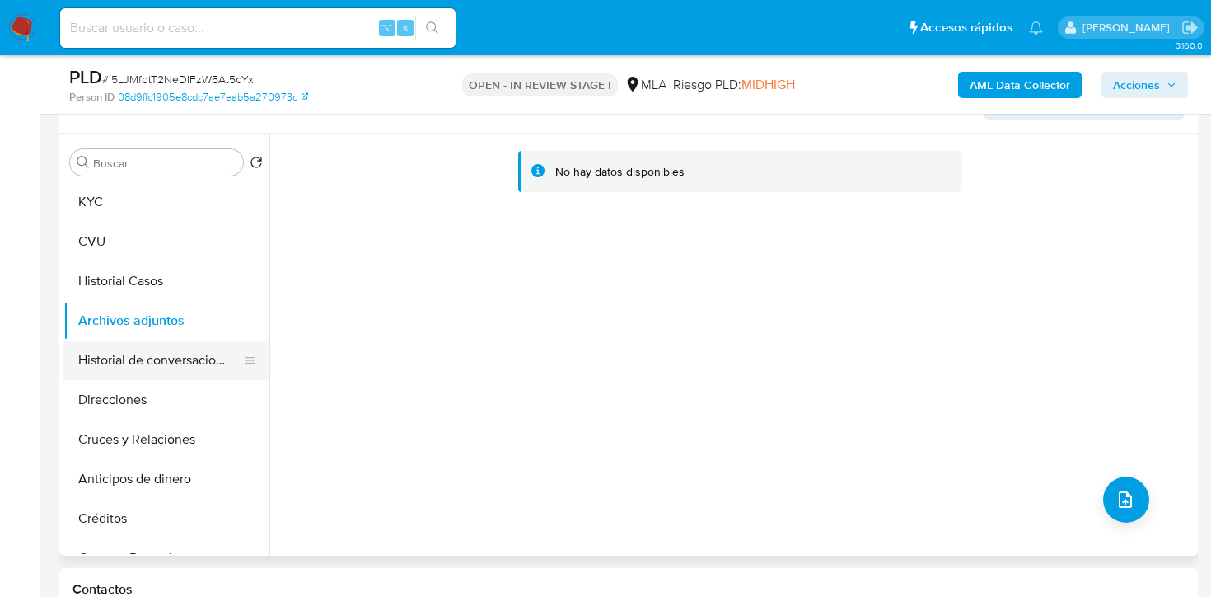
click at [139, 374] on button "Historial de conversaciones" at bounding box center [159, 360] width 193 height 40
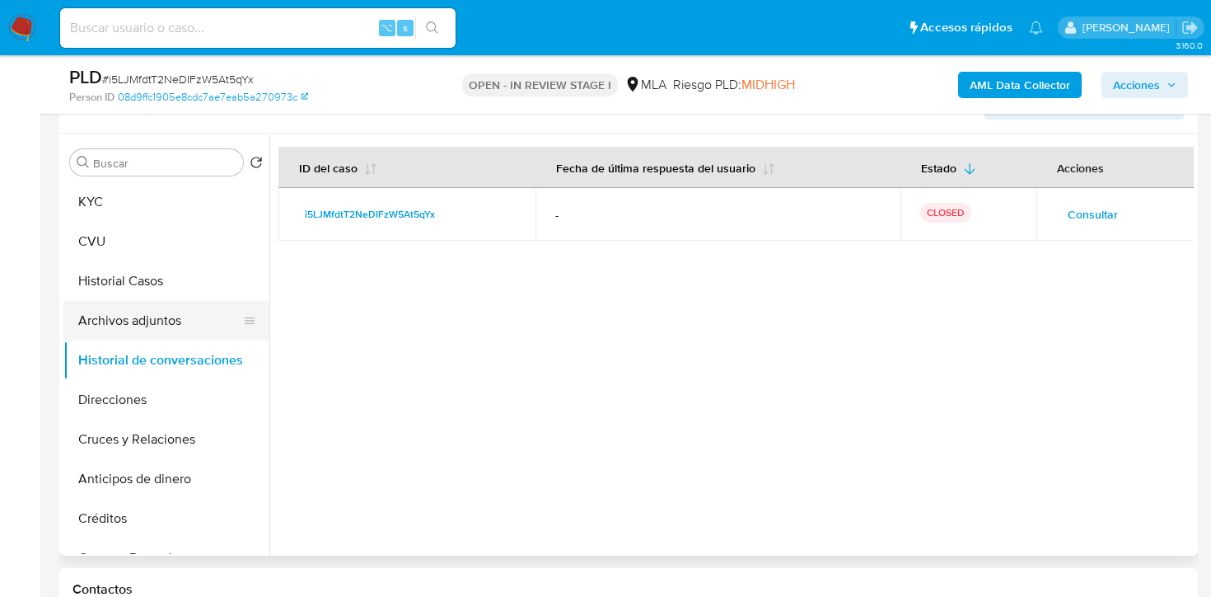
click at [148, 322] on button "Archivos adjuntos" at bounding box center [159, 321] width 193 height 40
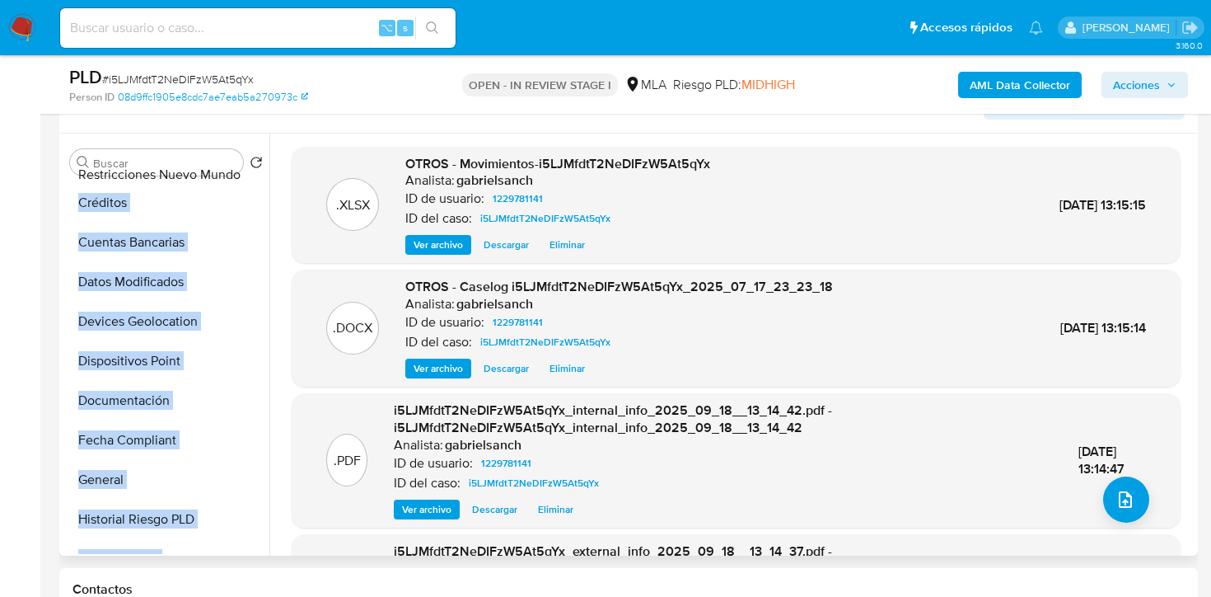
scroll to position [0, 0]
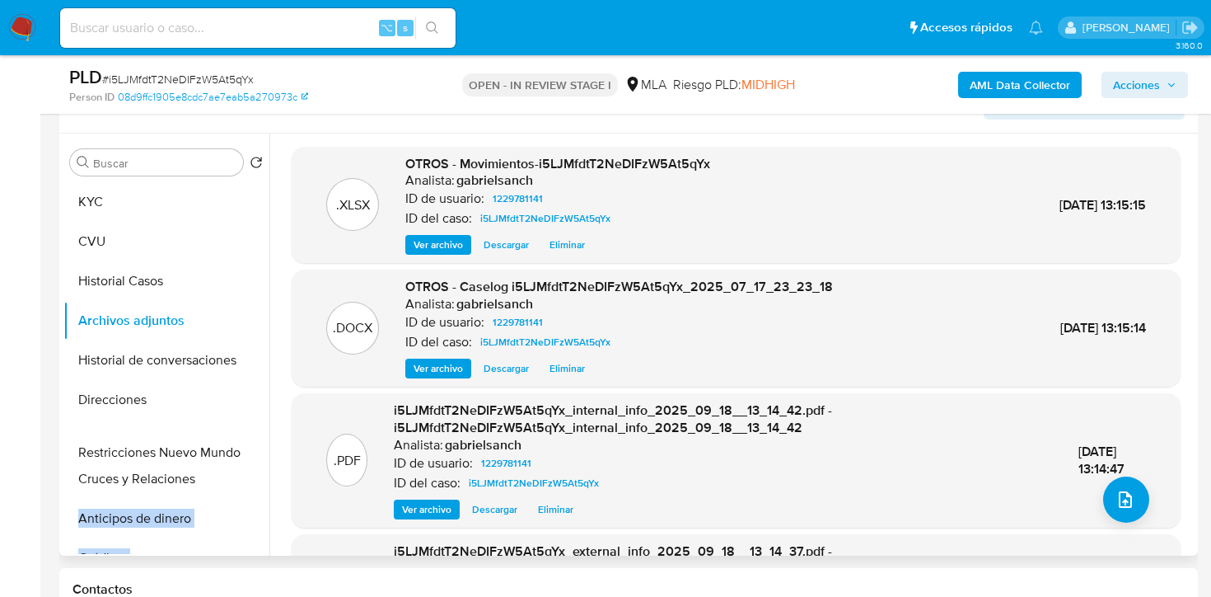
drag, startPoint x: 248, startPoint y: 456, endPoint x: 223, endPoint y: 455, distance: 24.8
click at [224, 455] on ul "KYC CVU Historial Casos Archivos adjuntos Historial de conversaciones Direccion…" at bounding box center [166, 368] width 206 height 372
click at [274, 451] on div ".XLSX OTROS - Movimientos-i5LJMfdtT2NeDIFzW5At5qYx Analista: gabrielsanch ID de…" at bounding box center [731, 344] width 924 height 422
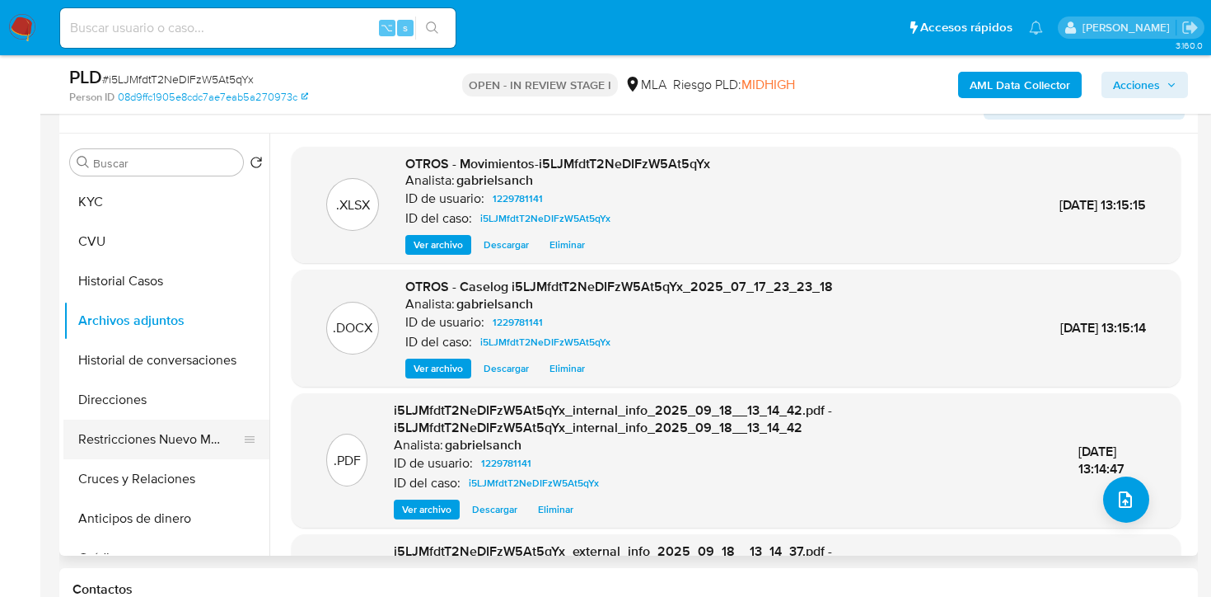
click at [154, 434] on button "Restricciones Nuevo Mundo" at bounding box center [159, 439] width 193 height 40
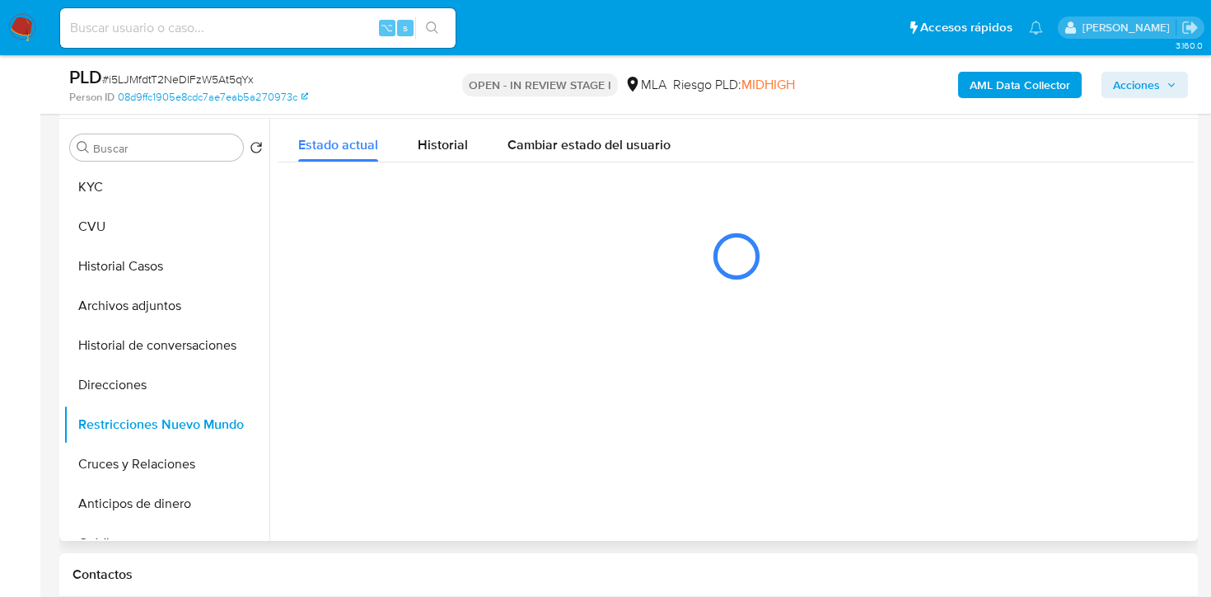
scroll to position [311, 0]
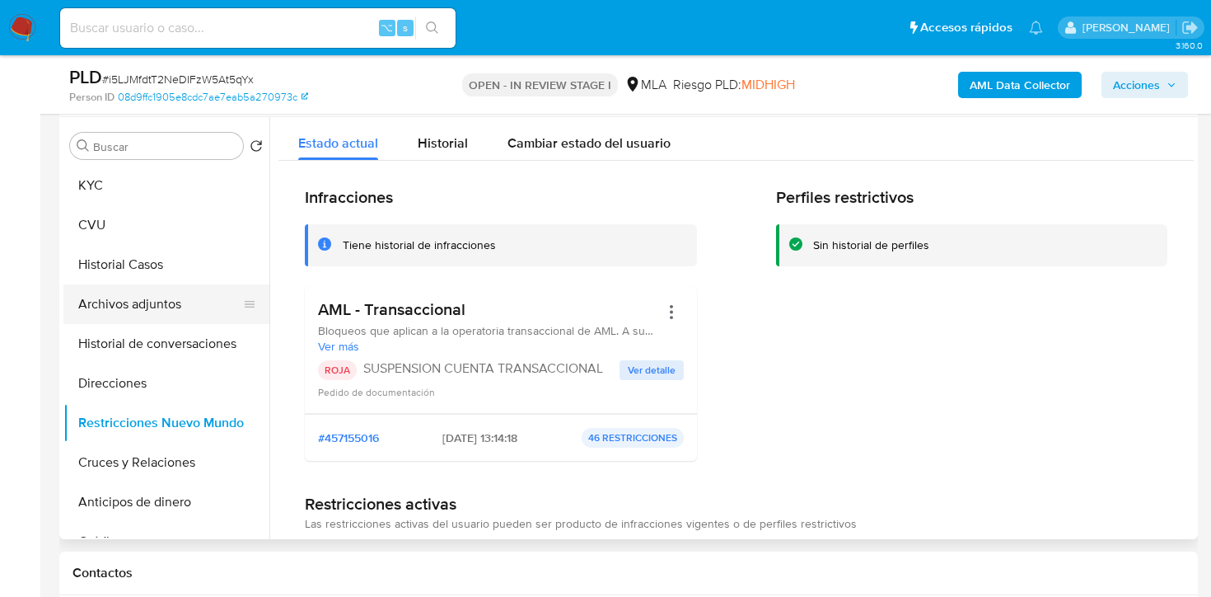
click at [129, 307] on button "Archivos adjuntos" at bounding box center [159, 304] width 193 height 40
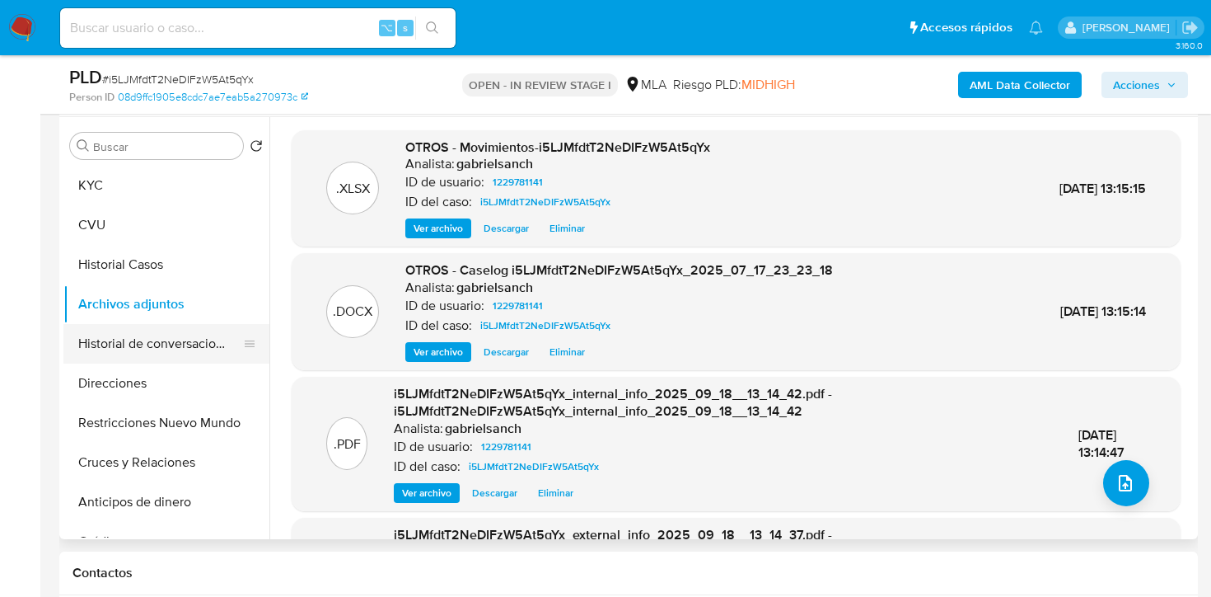
click at [157, 339] on button "Historial de conversaciones" at bounding box center [159, 344] width 193 height 40
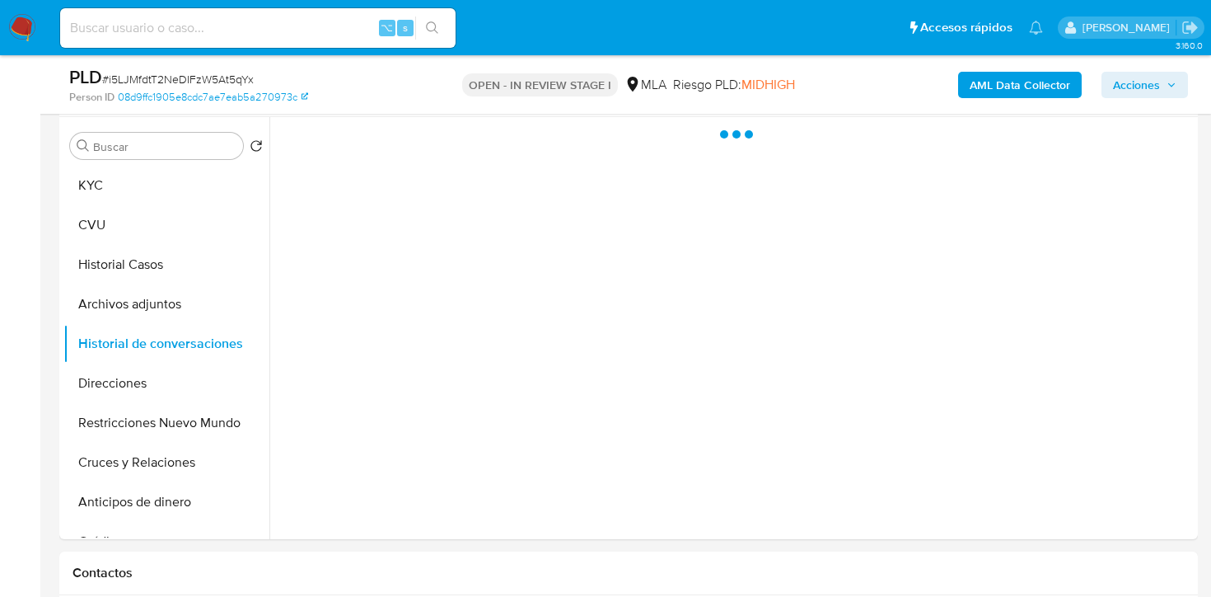
click at [1138, 92] on span "Acciones" at bounding box center [1136, 85] width 47 height 26
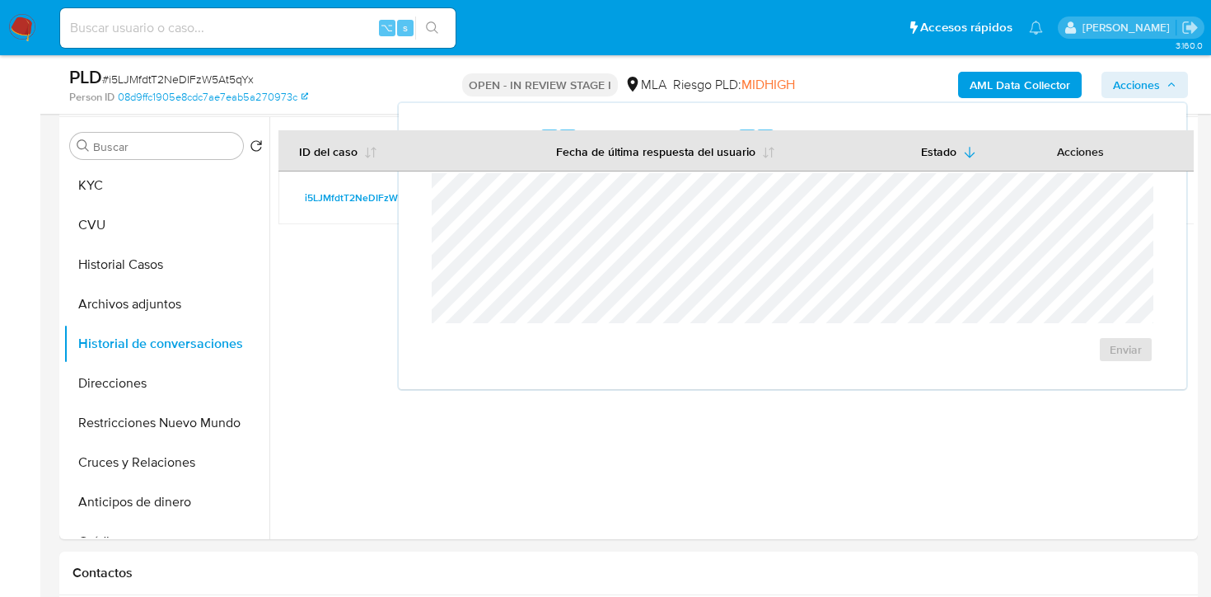
drag, startPoint x: 727, startPoint y: 145, endPoint x: 835, endPoint y: 101, distance: 116.4
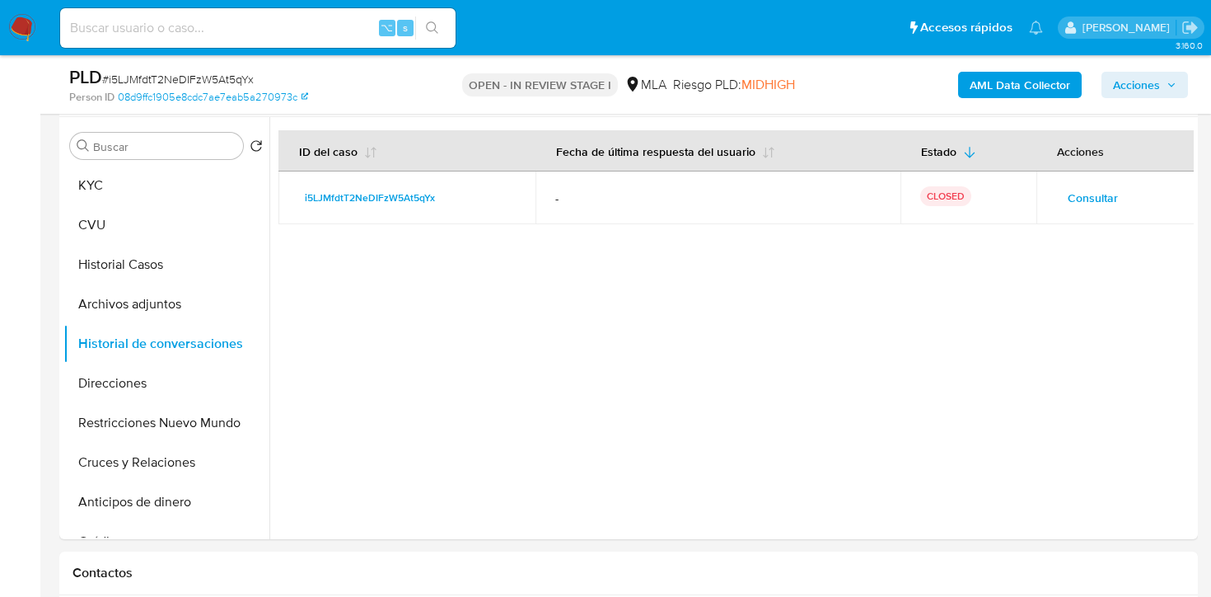
click at [1138, 72] on span "Acciones" at bounding box center [1136, 85] width 47 height 26
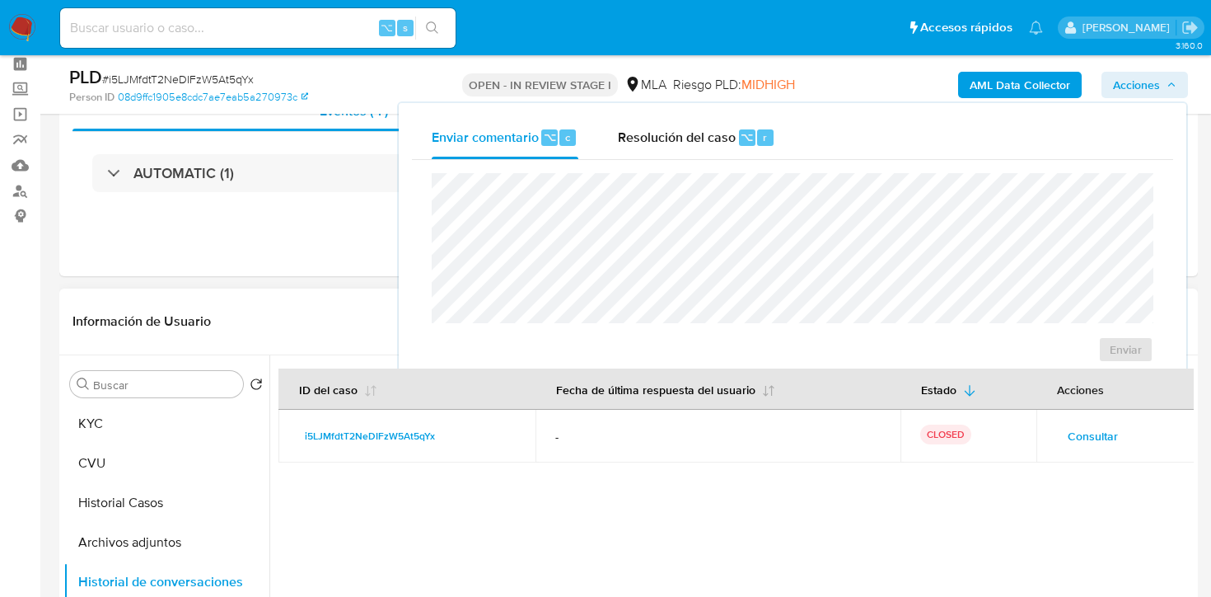
scroll to position [0, 0]
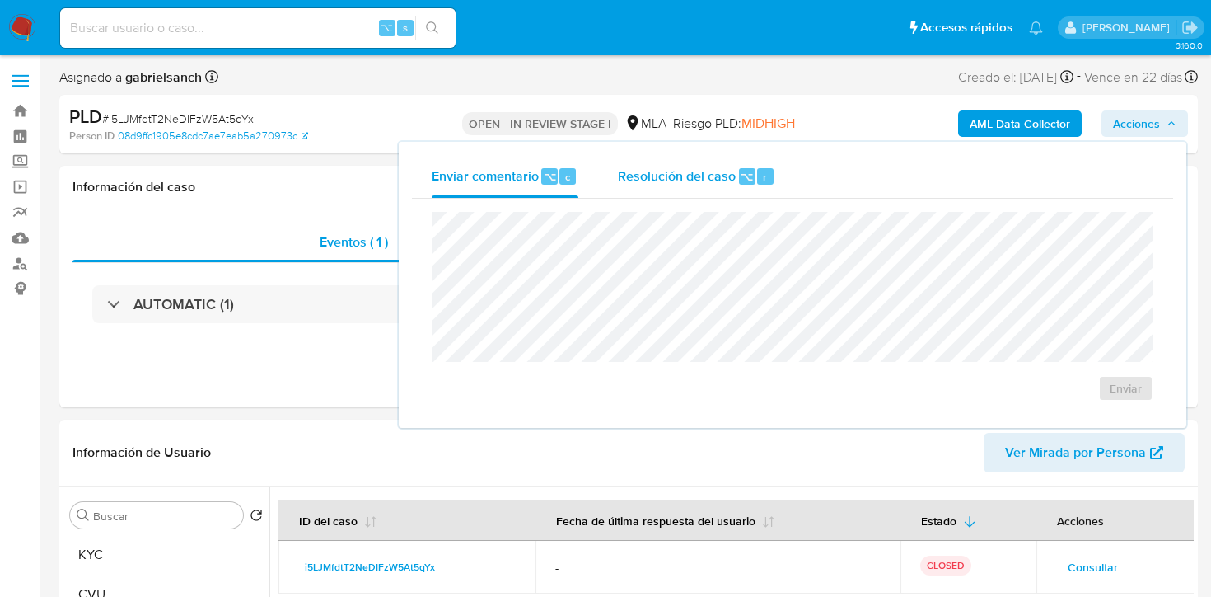
click at [658, 182] on span "Resolución del caso" at bounding box center [677, 175] width 118 height 19
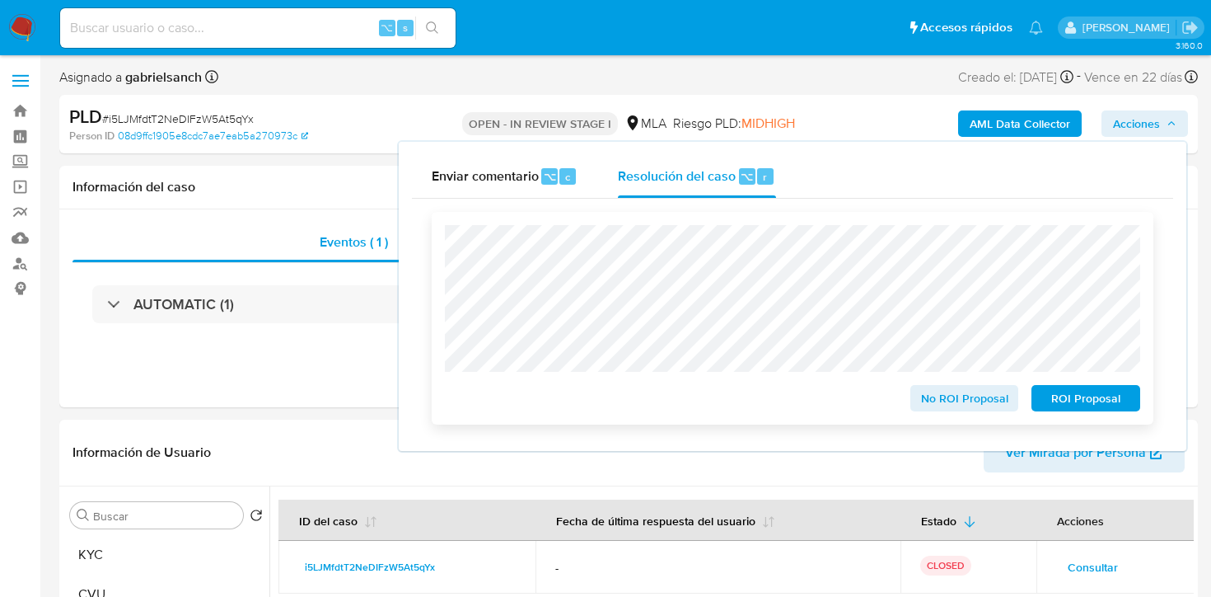
click at [1052, 407] on span "ROI Proposal" at bounding box center [1086, 397] width 86 height 23
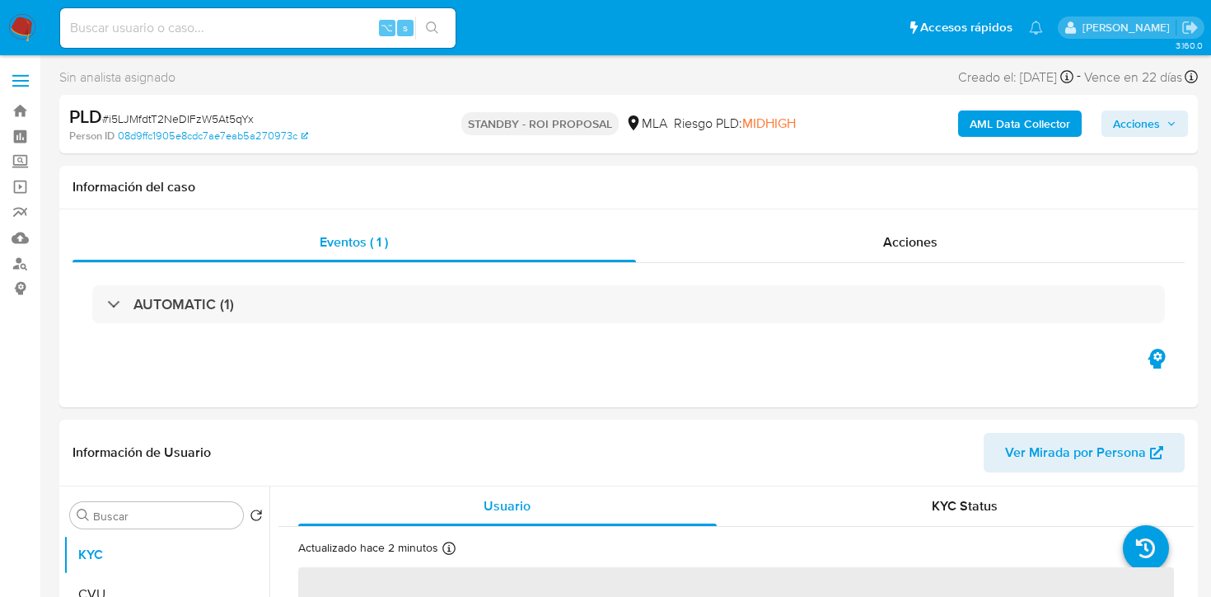
select select "10"
